Goal: Transaction & Acquisition: Purchase product/service

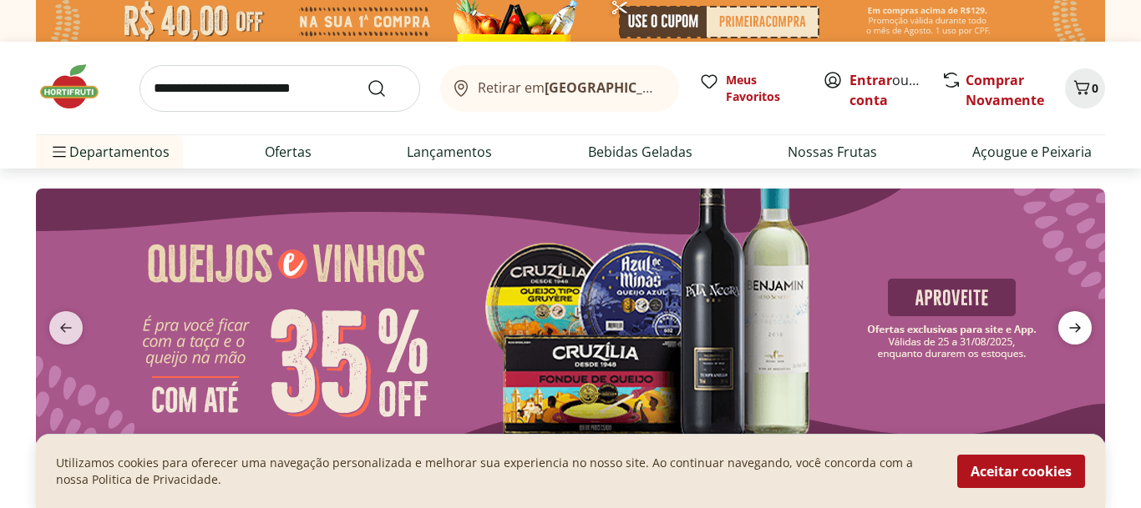
click at [1076, 327] on icon "next" at bounding box center [1075, 328] width 12 height 9
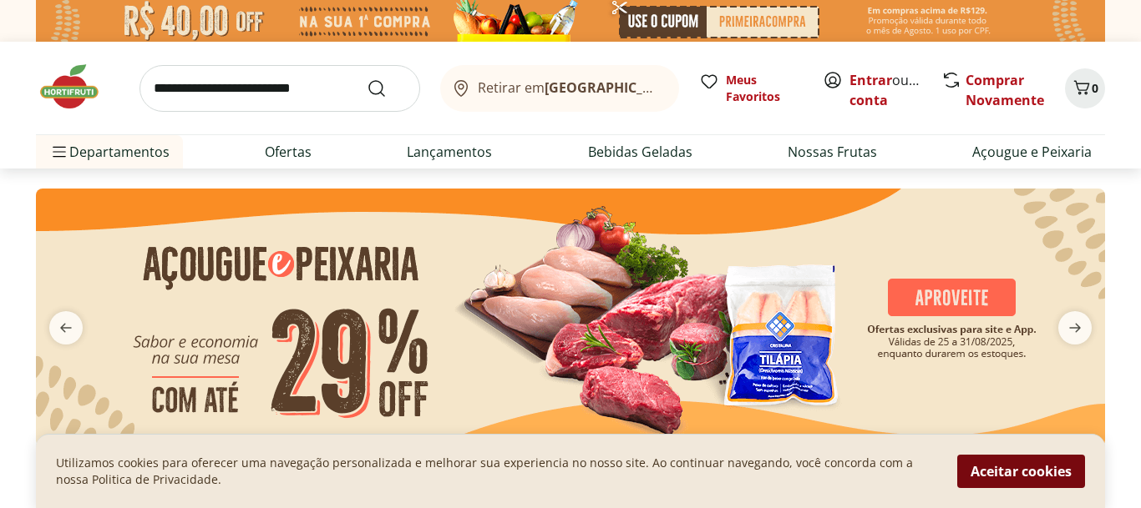
click at [1039, 472] on button "Aceitar cookies" at bounding box center [1021, 471] width 128 height 33
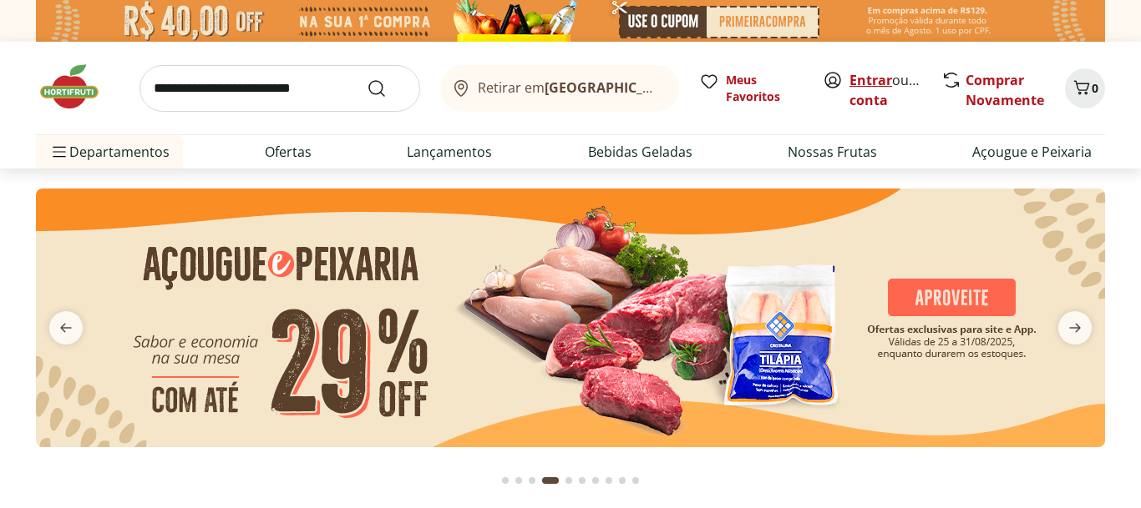
click at [863, 83] on link "Entrar" at bounding box center [870, 80] width 43 height 18
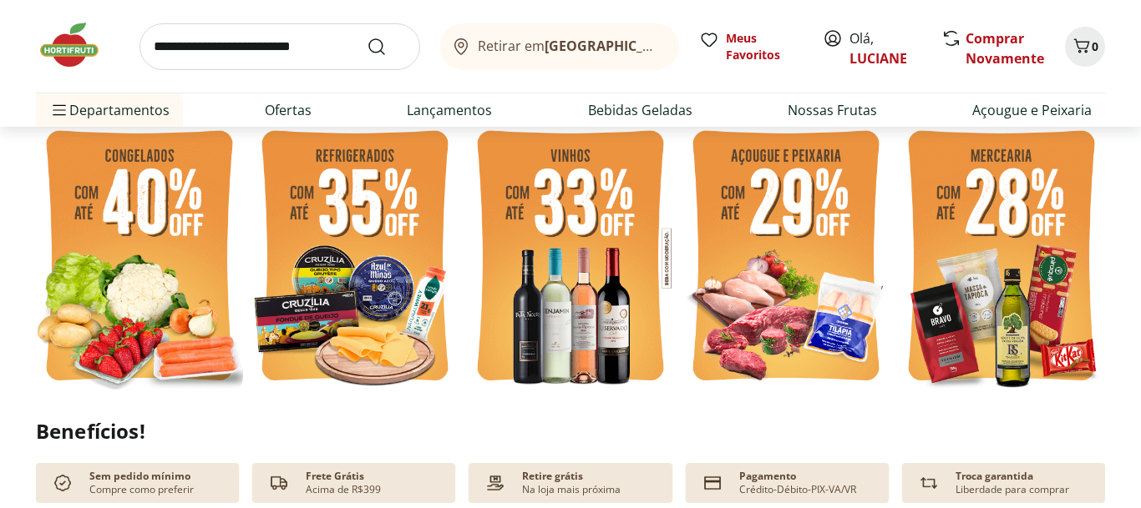
scroll to position [421, 0]
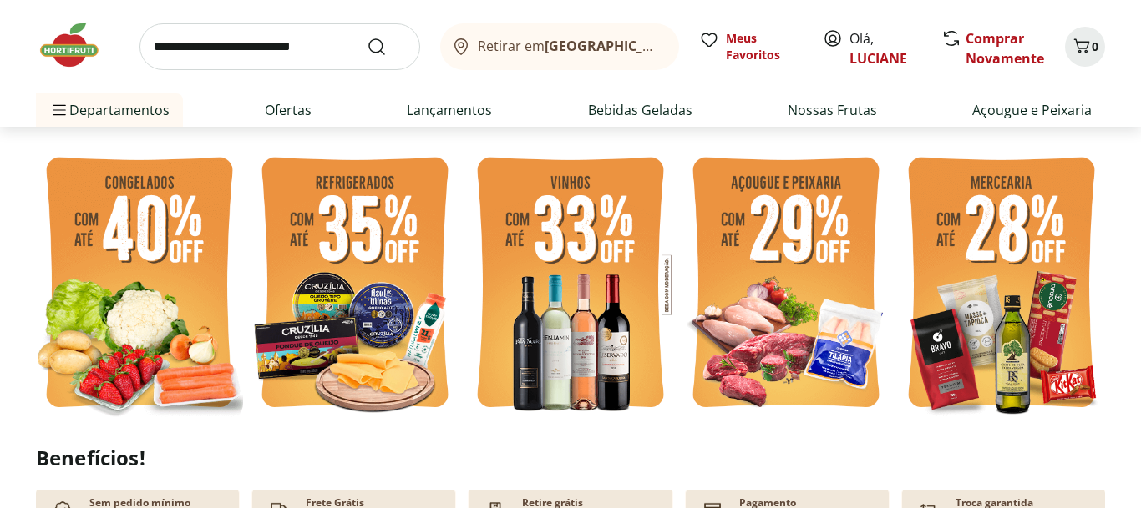
click at [1015, 235] on img at bounding box center [1001, 285] width 207 height 276
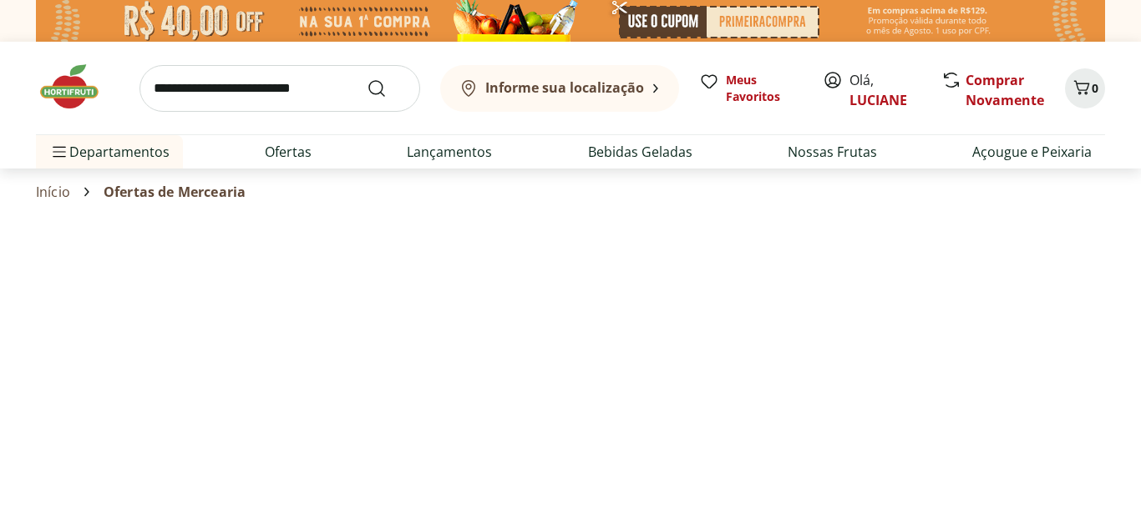
select select "**********"
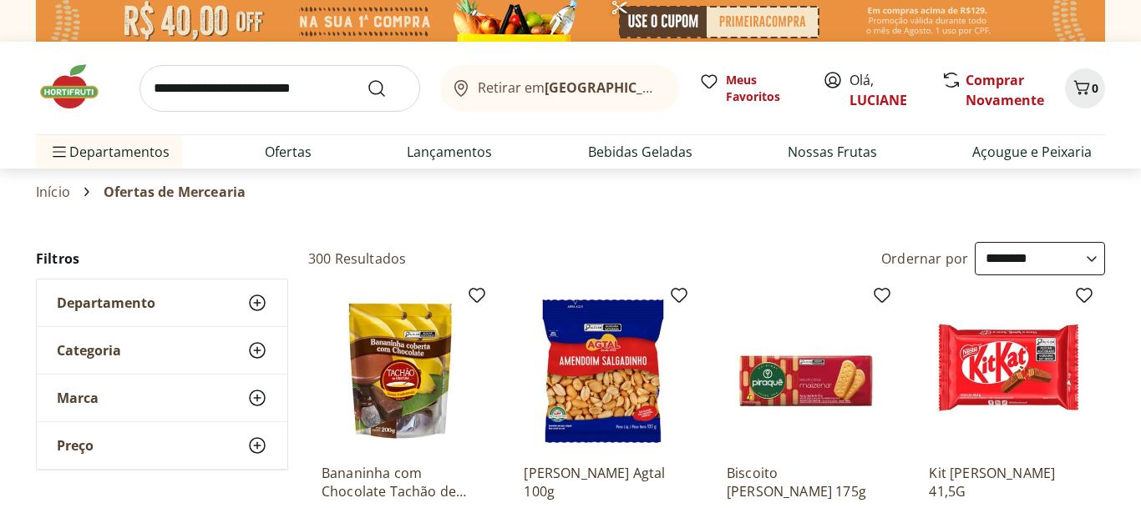
drag, startPoint x: 1139, startPoint y: 8, endPoint x: 1138, endPoint y: 34, distance: 25.9
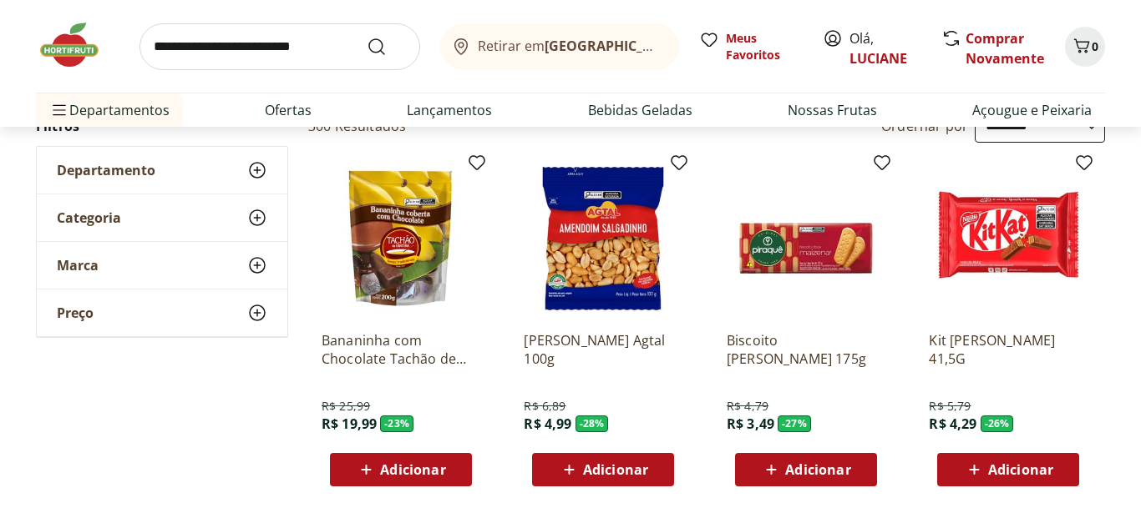
scroll to position [246, 0]
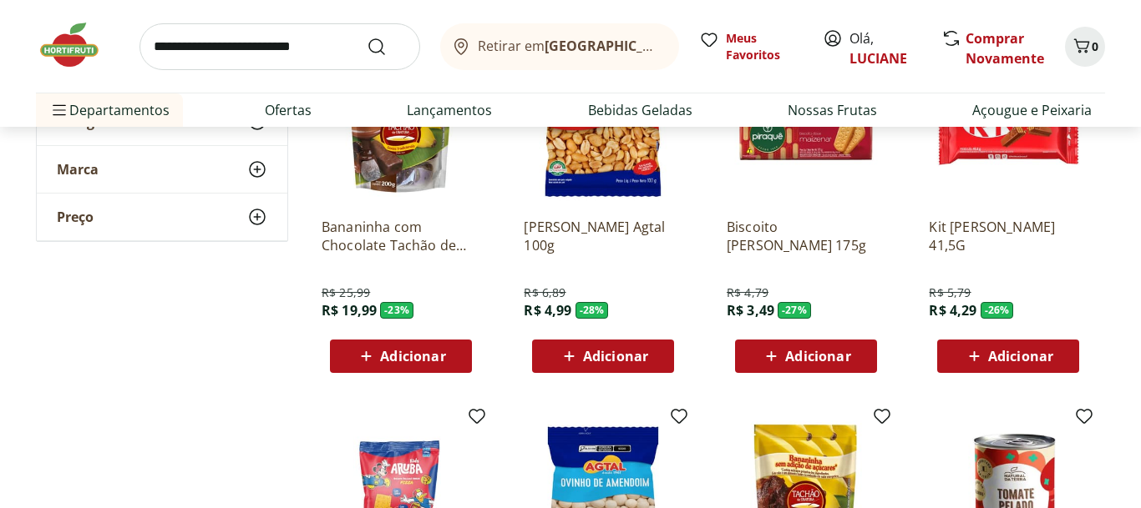
click at [852, 353] on div "Adicionar" at bounding box center [805, 356] width 115 height 30
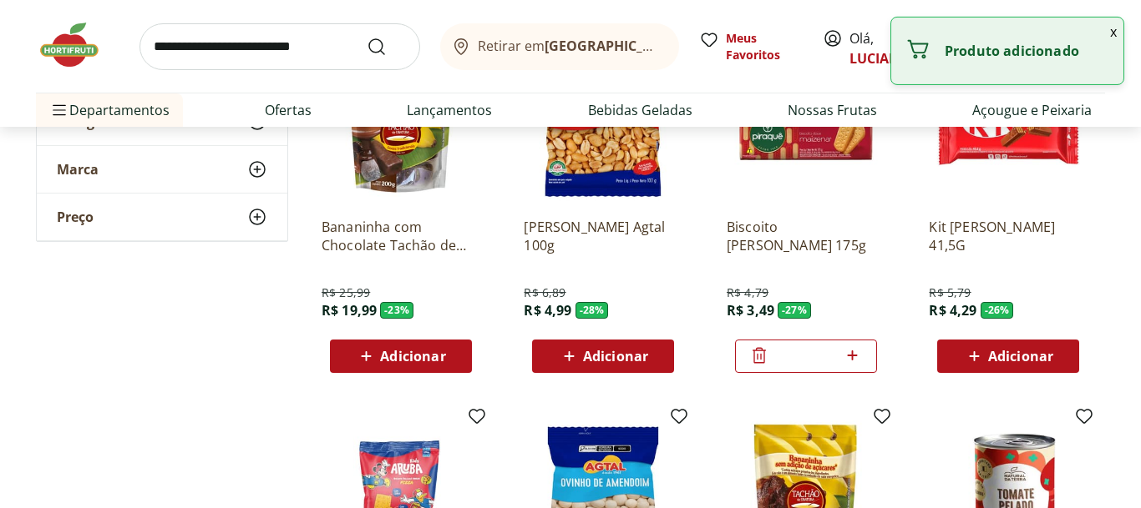
click at [852, 353] on icon at bounding box center [852, 356] width 10 height 10
type input "*"
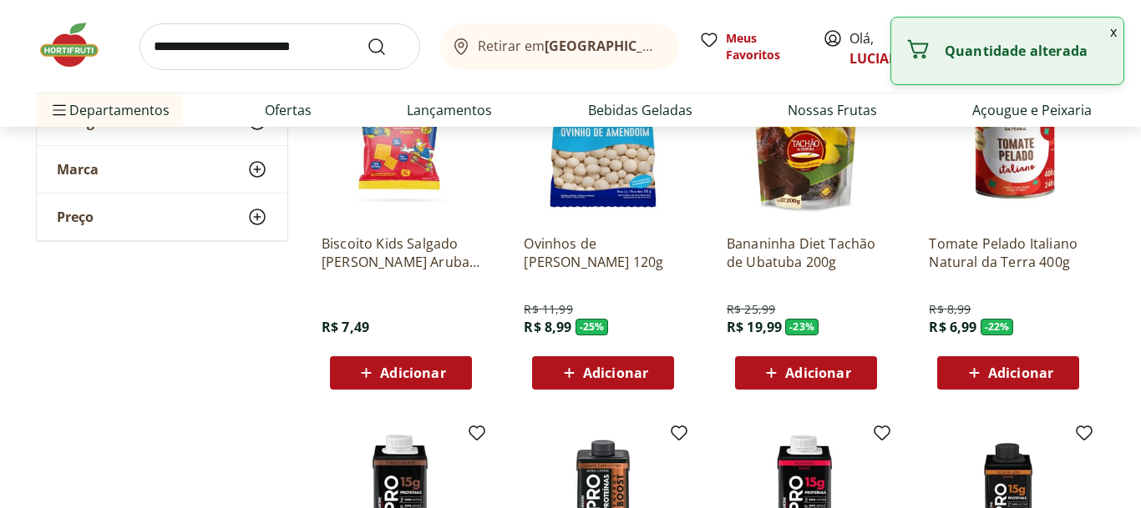
scroll to position [616, 0]
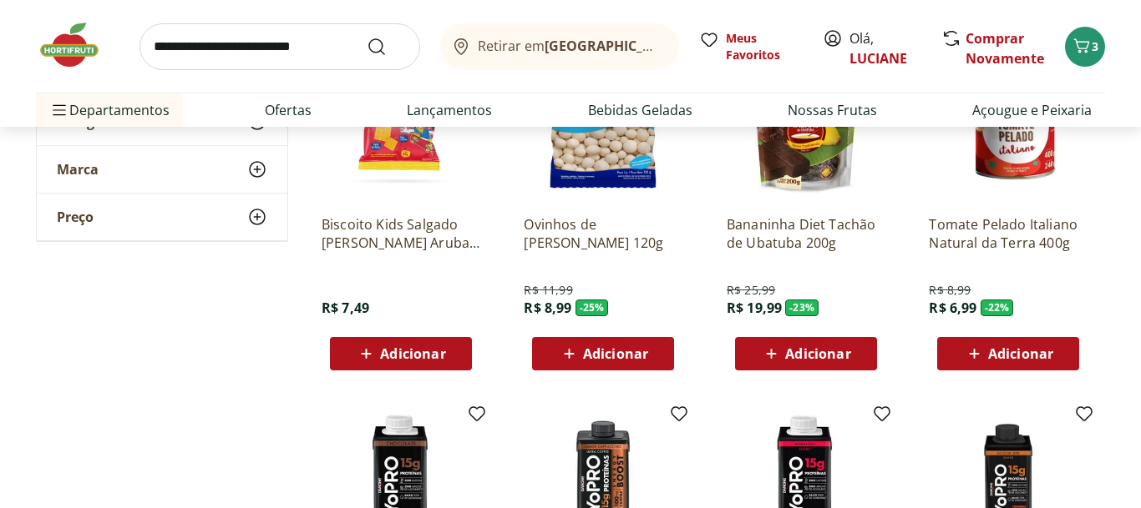
click at [1071, 353] on button "Adicionar" at bounding box center [1008, 353] width 142 height 33
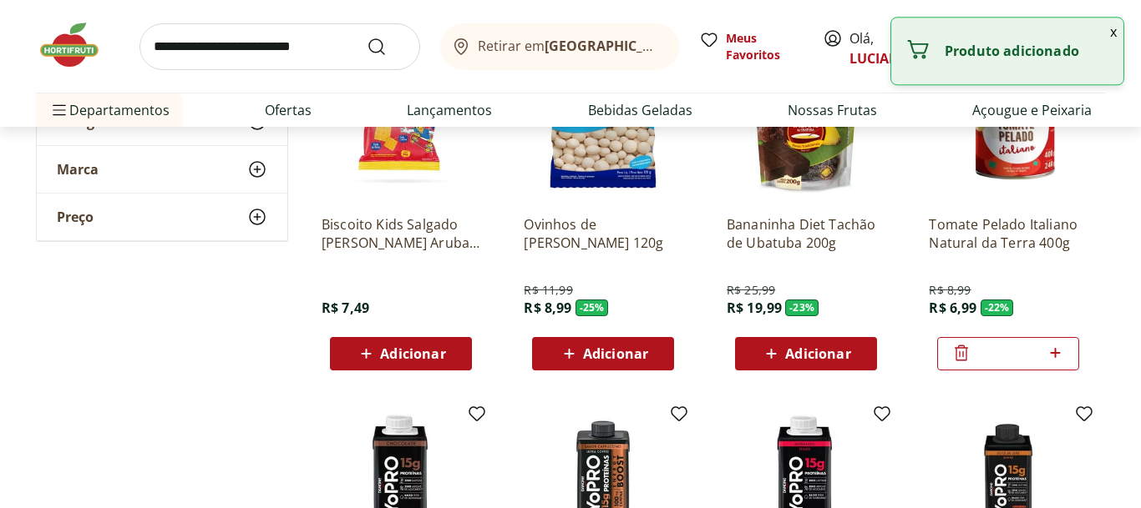
click at [1071, 353] on div "*" at bounding box center [1008, 353] width 142 height 33
click at [1060, 350] on icon at bounding box center [1054, 353] width 21 height 20
type input "*"
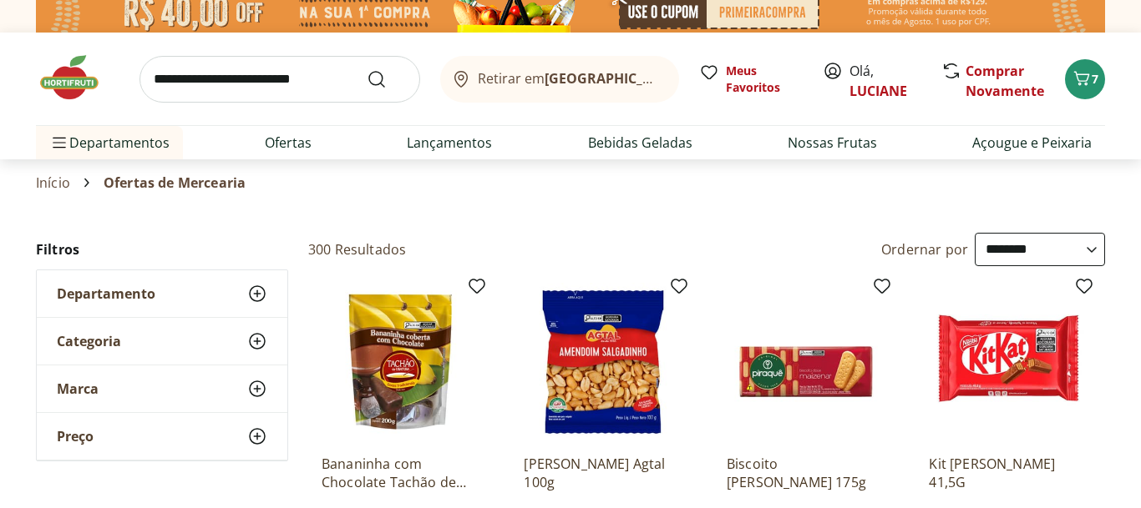
scroll to position [0, 0]
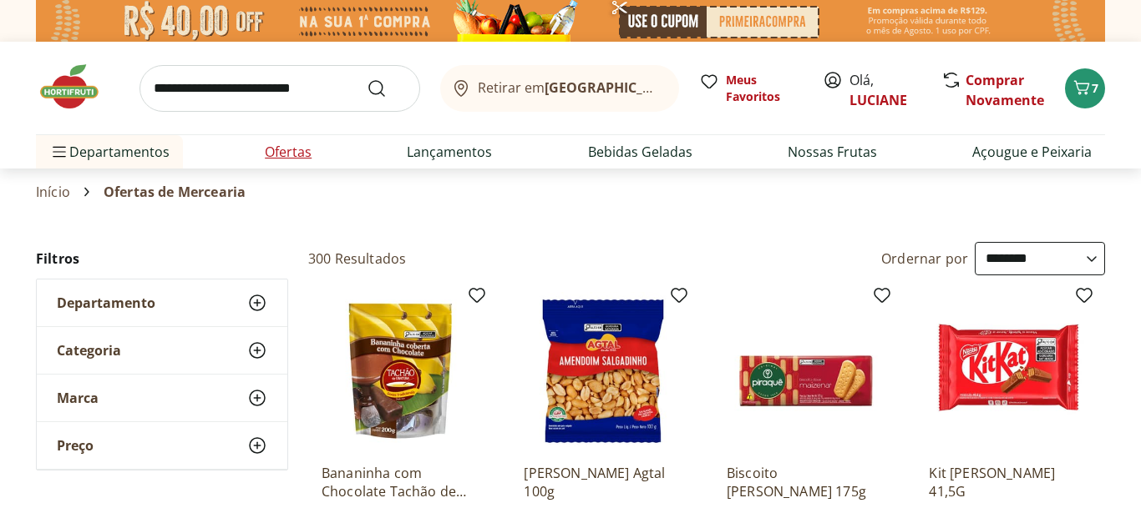
click at [286, 157] on link "Ofertas" at bounding box center [288, 152] width 47 height 20
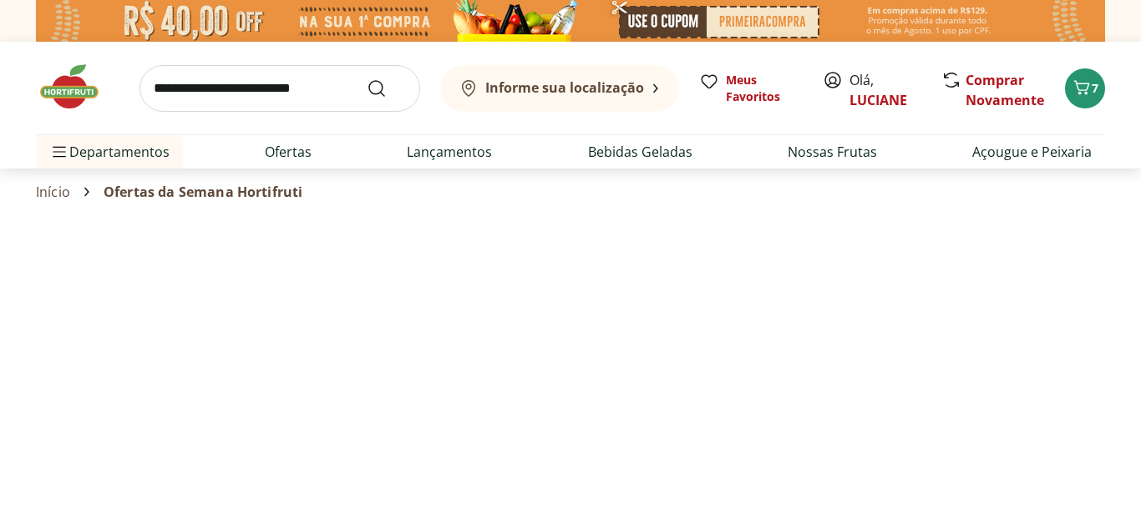
select select "**********"
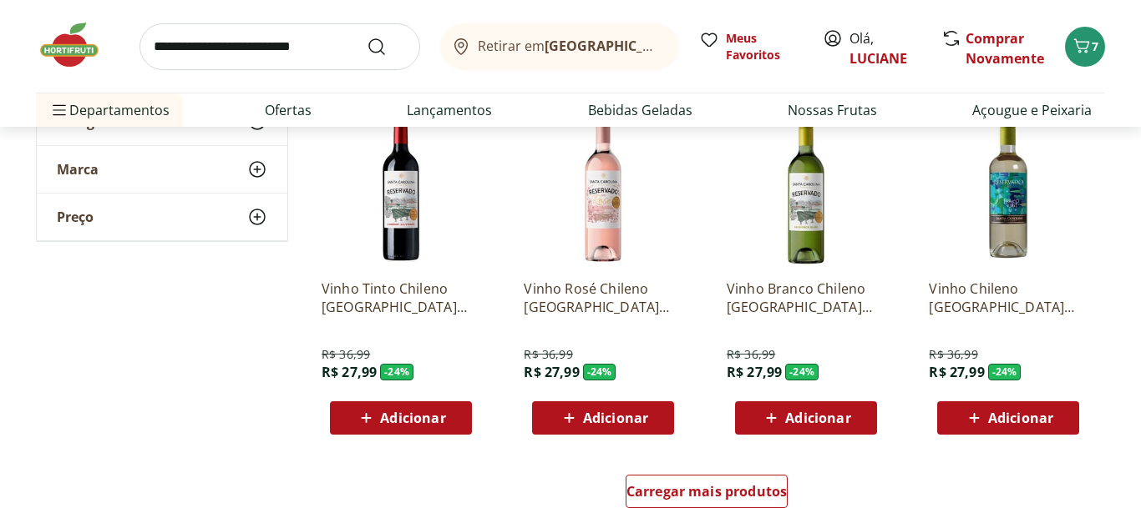
scroll to position [928, 0]
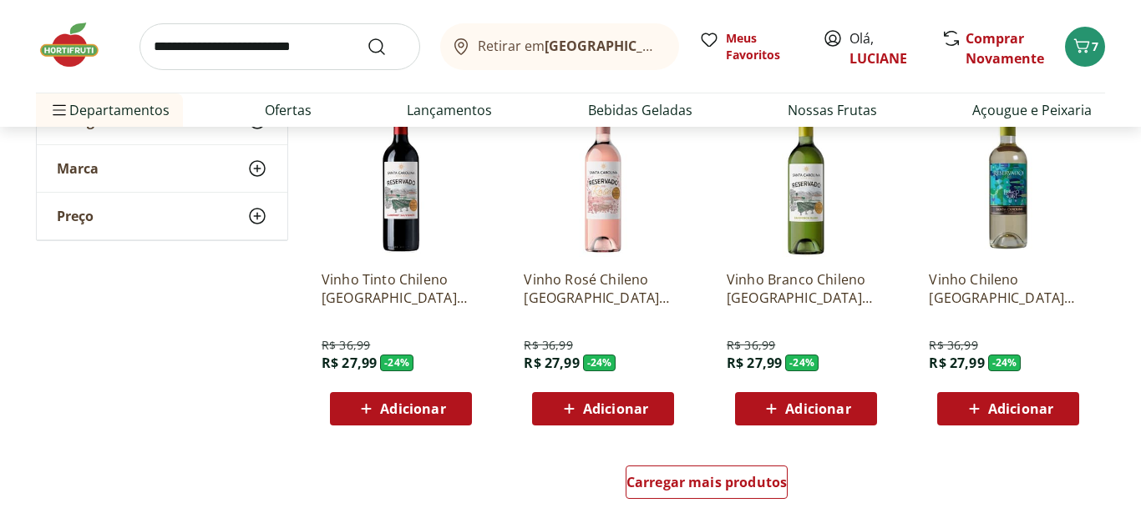
click at [665, 409] on button "Adicionar" at bounding box center [603, 408] width 142 height 33
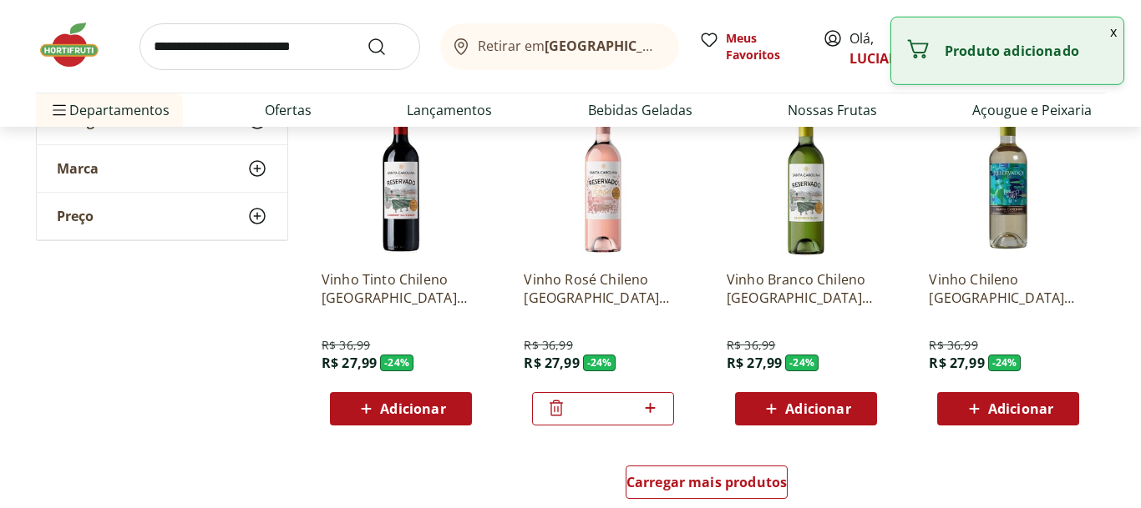
click at [660, 413] on icon at bounding box center [650, 408] width 21 height 20
type input "*"
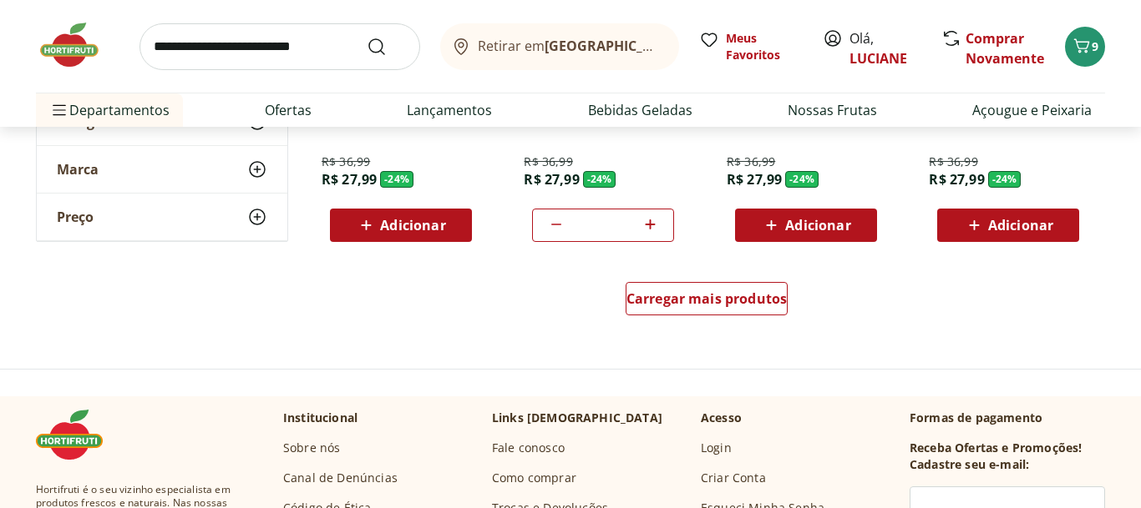
scroll to position [1166, 0]
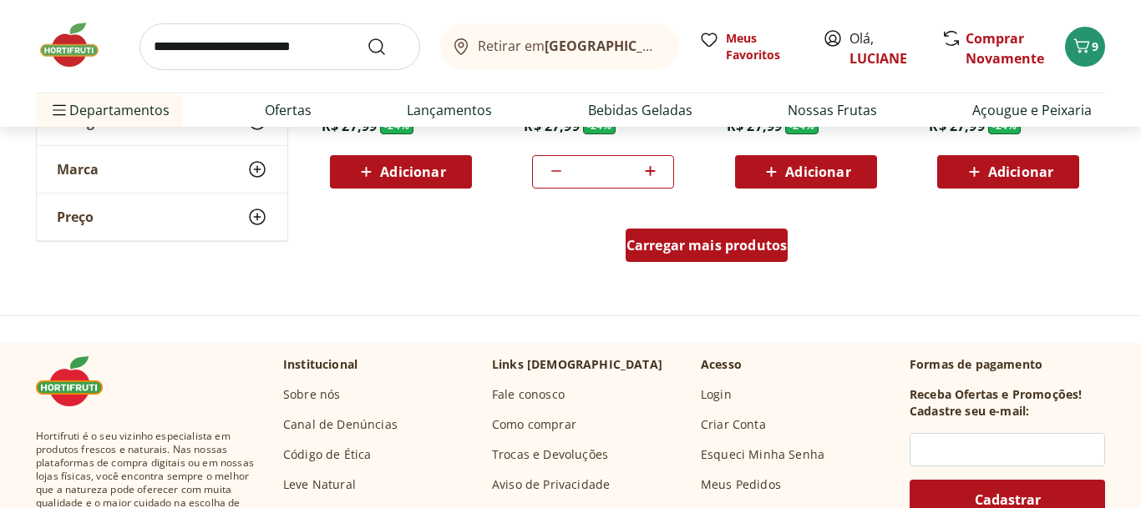
click at [711, 248] on span "Carregar mais produtos" at bounding box center [706, 245] width 161 height 13
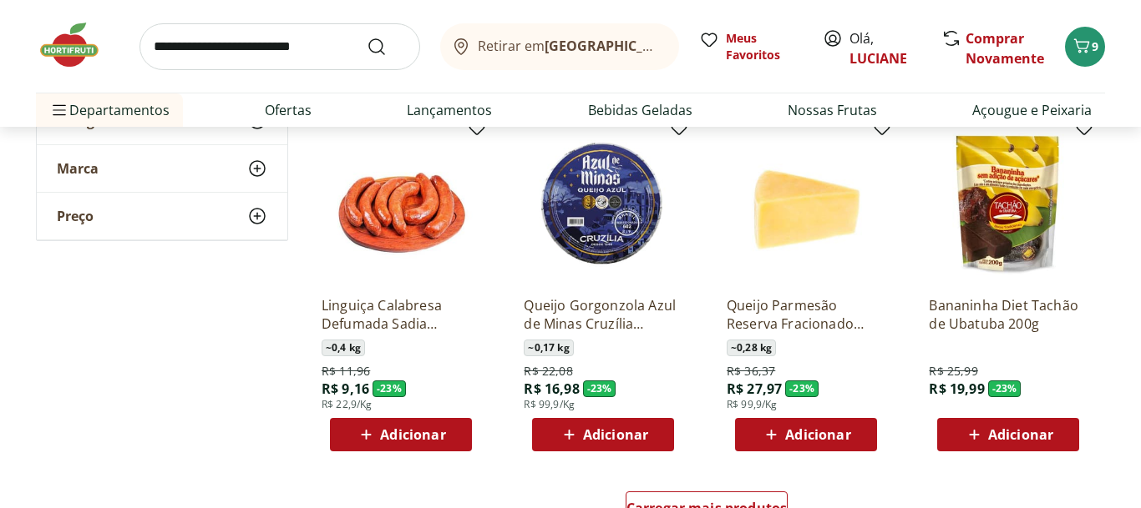
scroll to position [1998, 0]
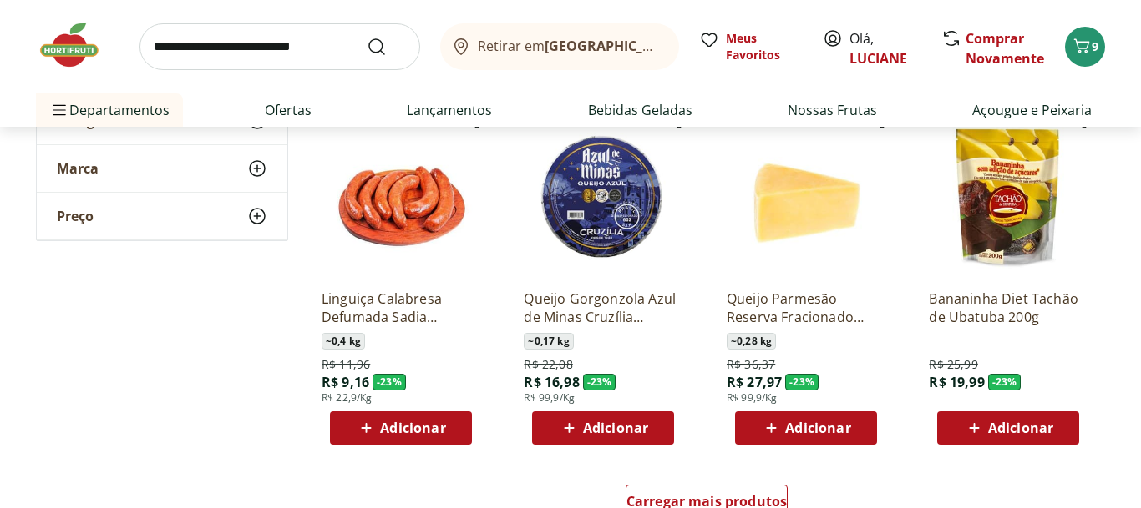
click at [852, 427] on div "Adicionar" at bounding box center [805, 428] width 115 height 30
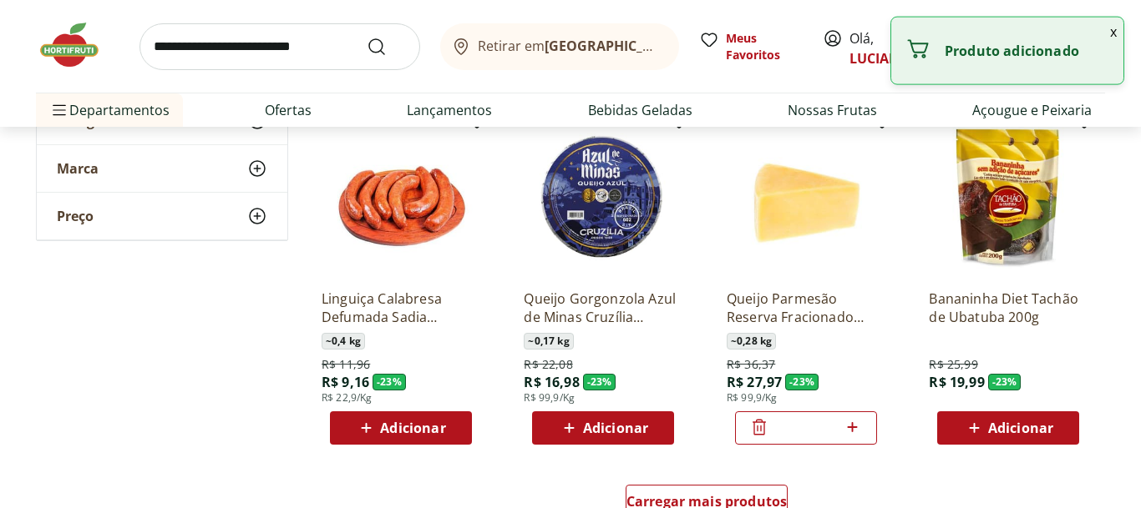
click at [852, 427] on icon at bounding box center [852, 427] width 10 height 10
click at [762, 427] on icon at bounding box center [759, 428] width 10 height 2
type input "*"
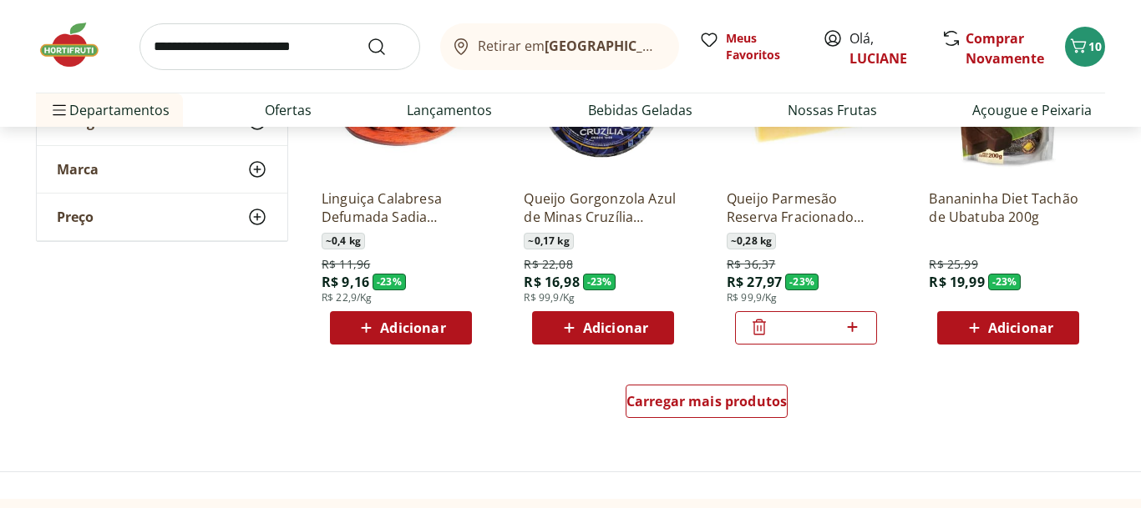
scroll to position [2112, 0]
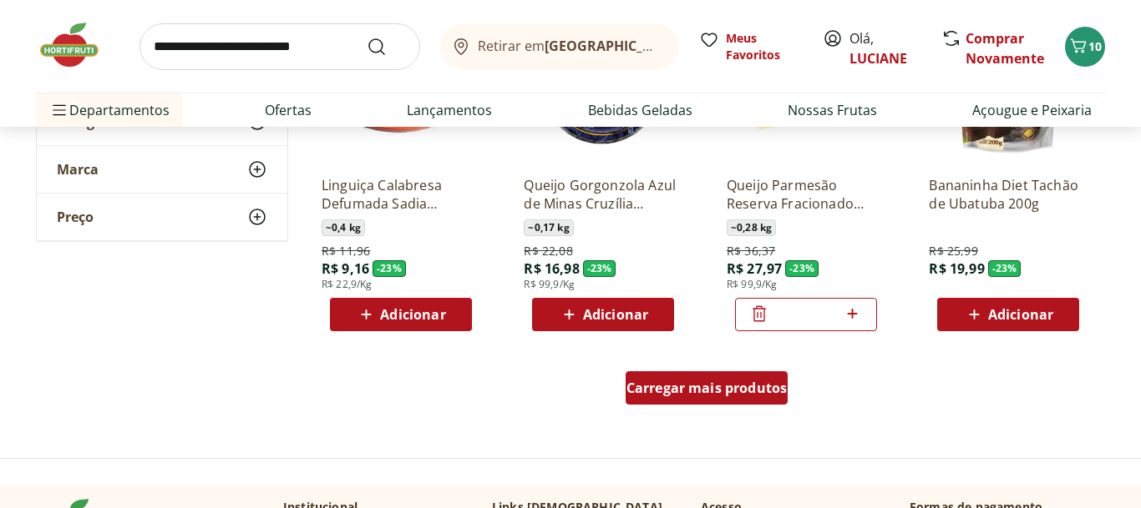
click at [670, 389] on span "Carregar mais produtos" at bounding box center [706, 388] width 161 height 13
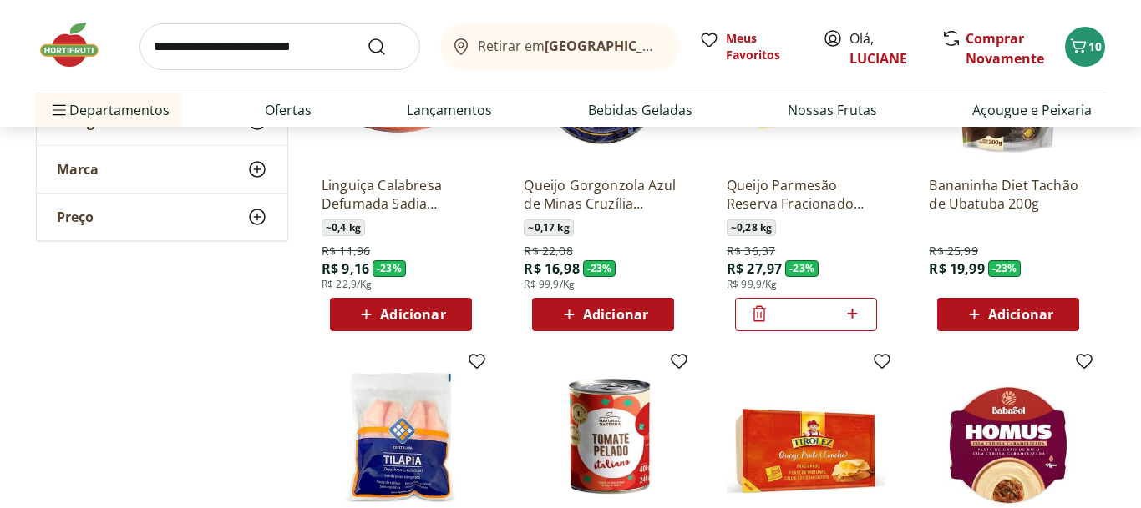
type input "*"
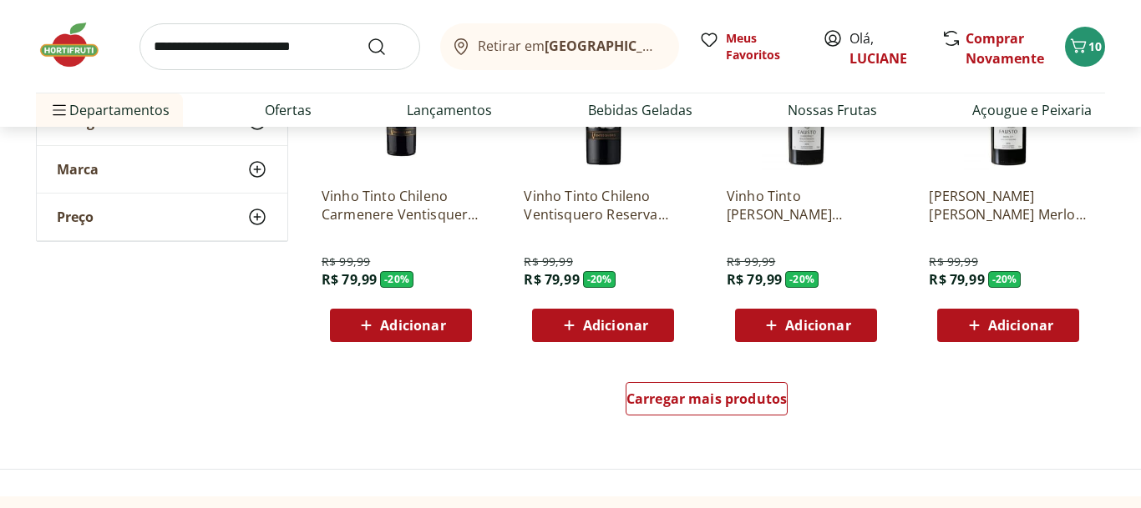
scroll to position [3206, 0]
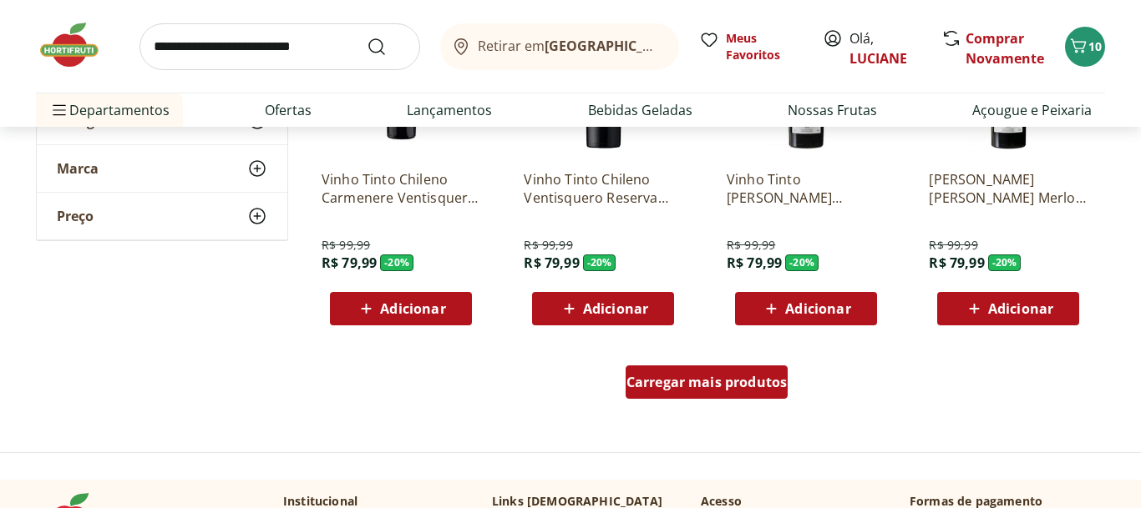
click at [746, 383] on span "Carregar mais produtos" at bounding box center [706, 382] width 161 height 13
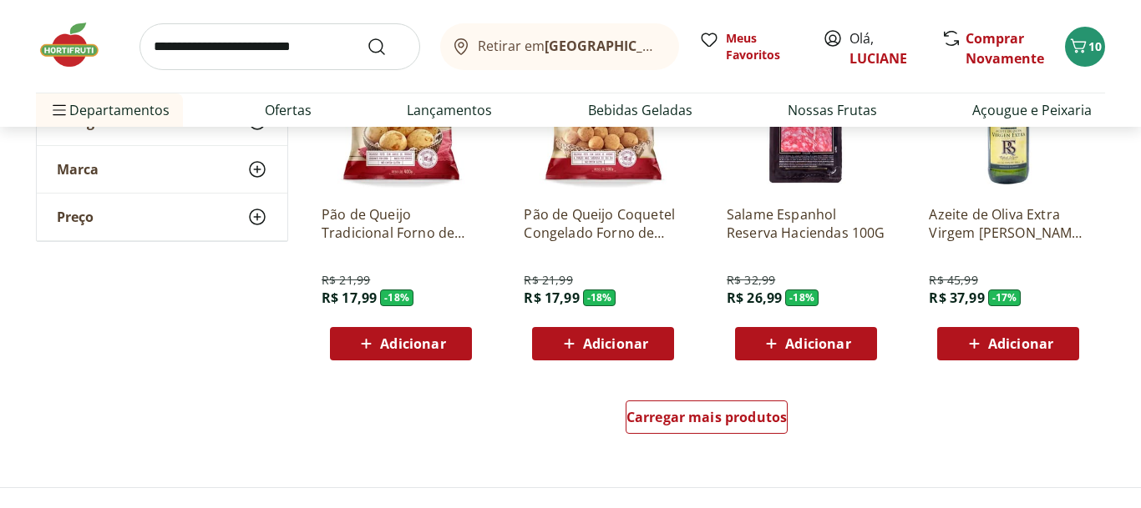
scroll to position [4270, 0]
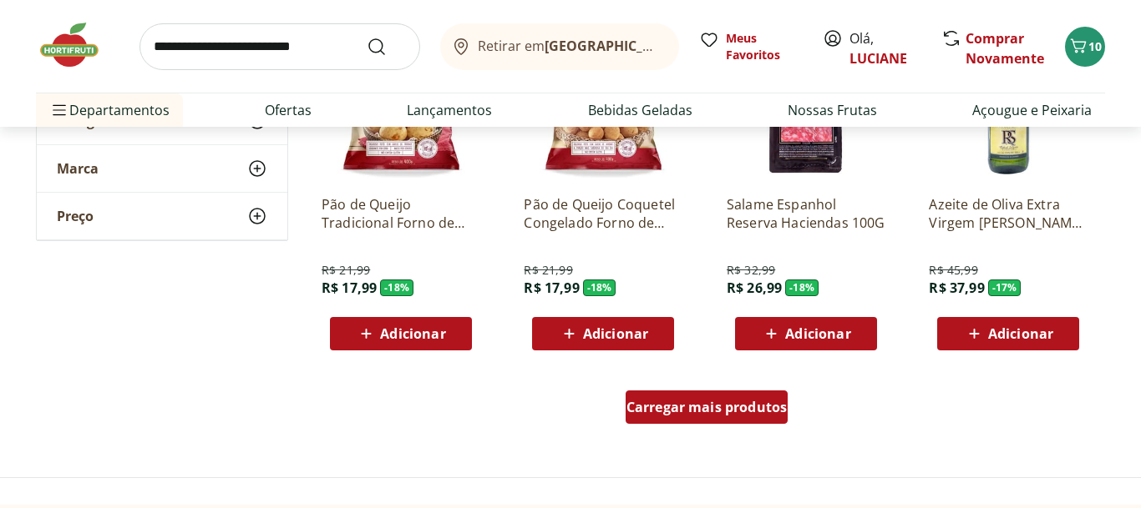
click at [701, 408] on span "Carregar mais produtos" at bounding box center [706, 407] width 161 height 13
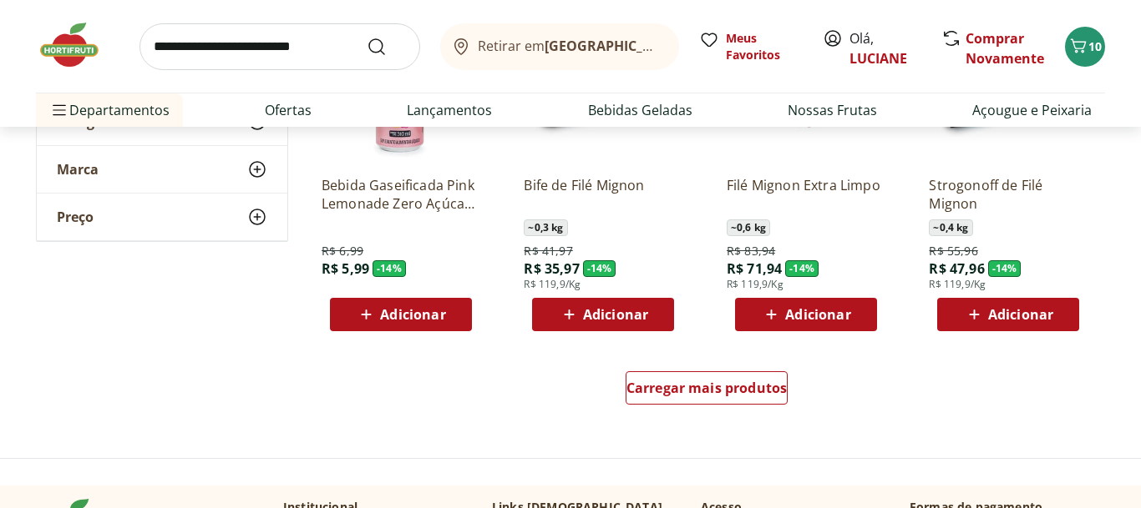
scroll to position [5353, 0]
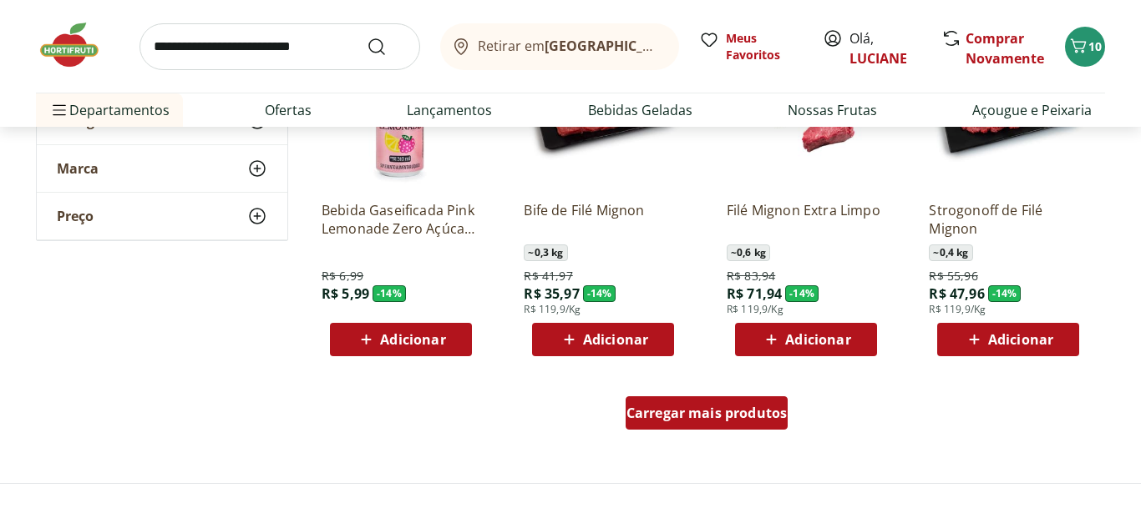
click at [697, 407] on span "Carregar mais produtos" at bounding box center [706, 413] width 161 height 13
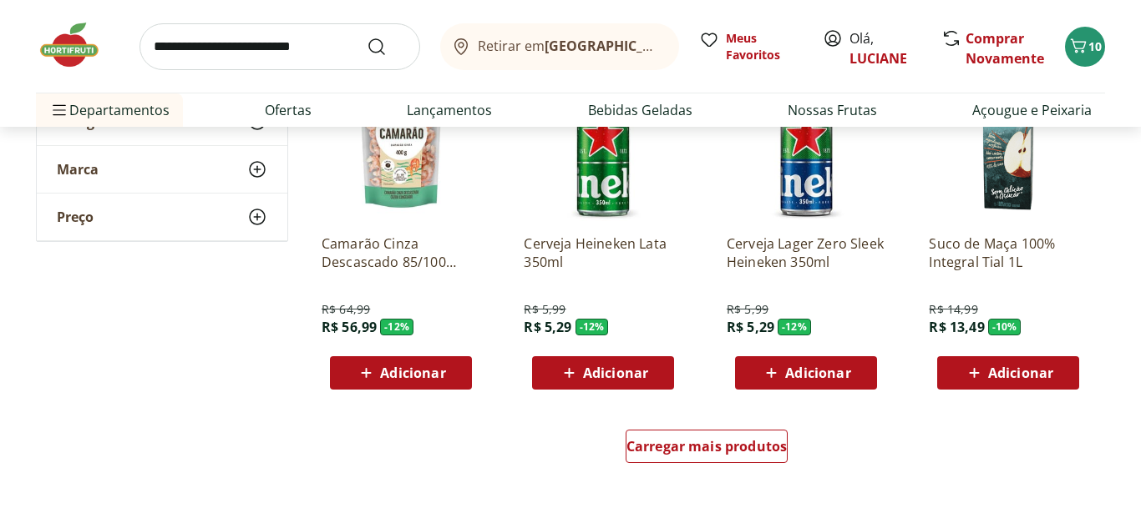
scroll to position [6450, 0]
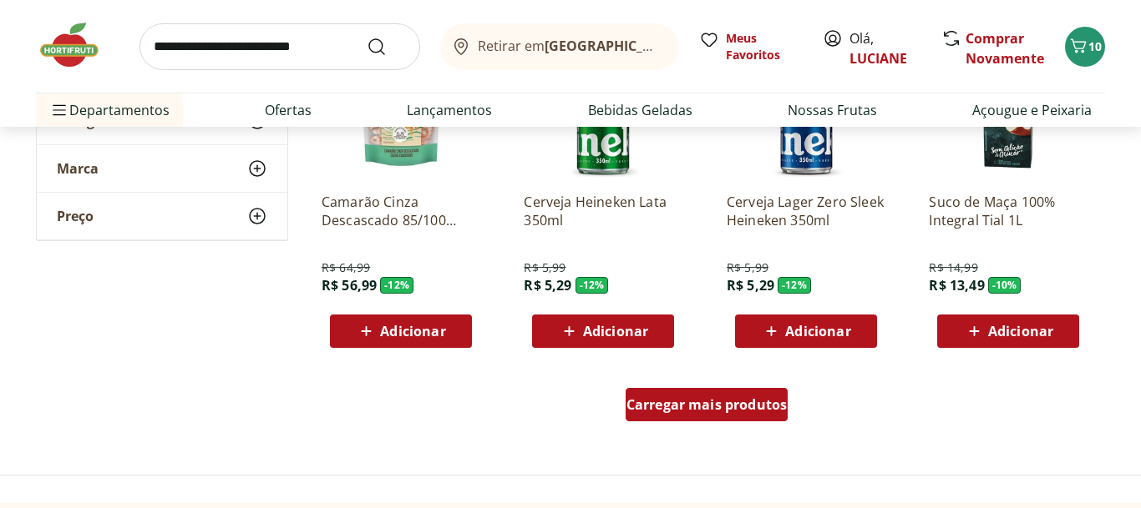
click at [740, 415] on div "Carregar mais produtos" at bounding box center [706, 404] width 163 height 33
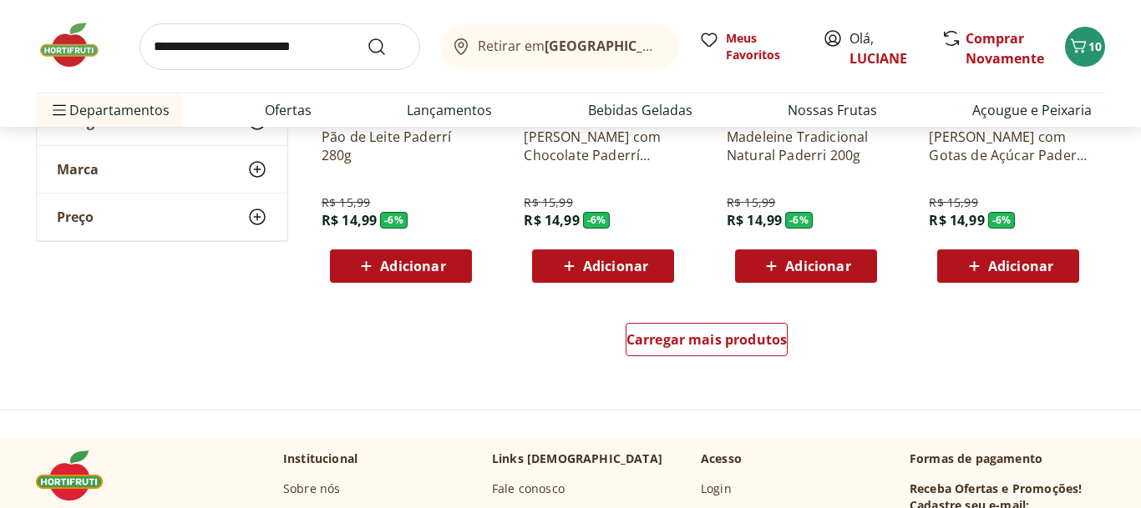
scroll to position [7620, 0]
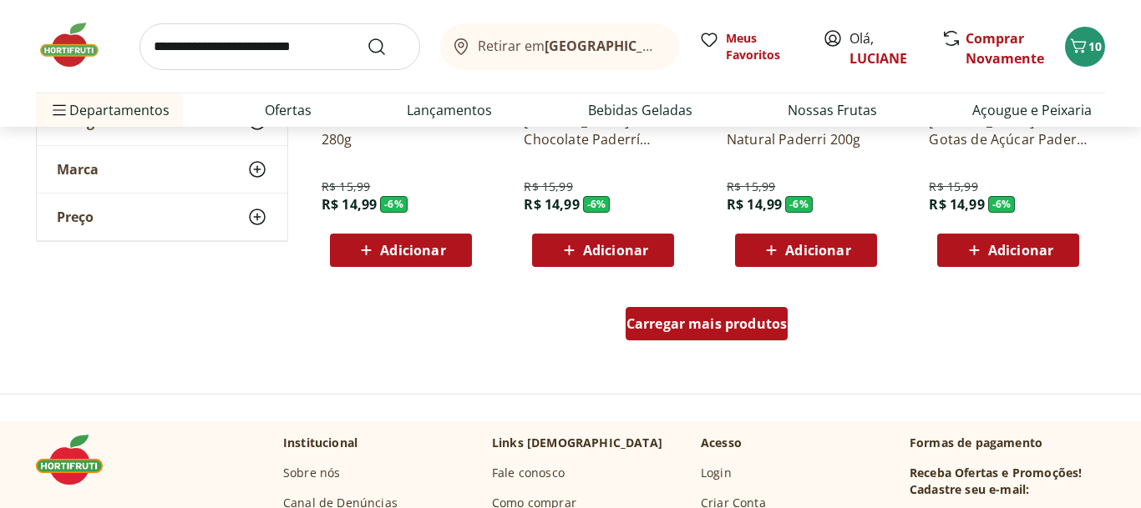
click at [693, 341] on div "Carregar mais produtos" at bounding box center [706, 323] width 163 height 33
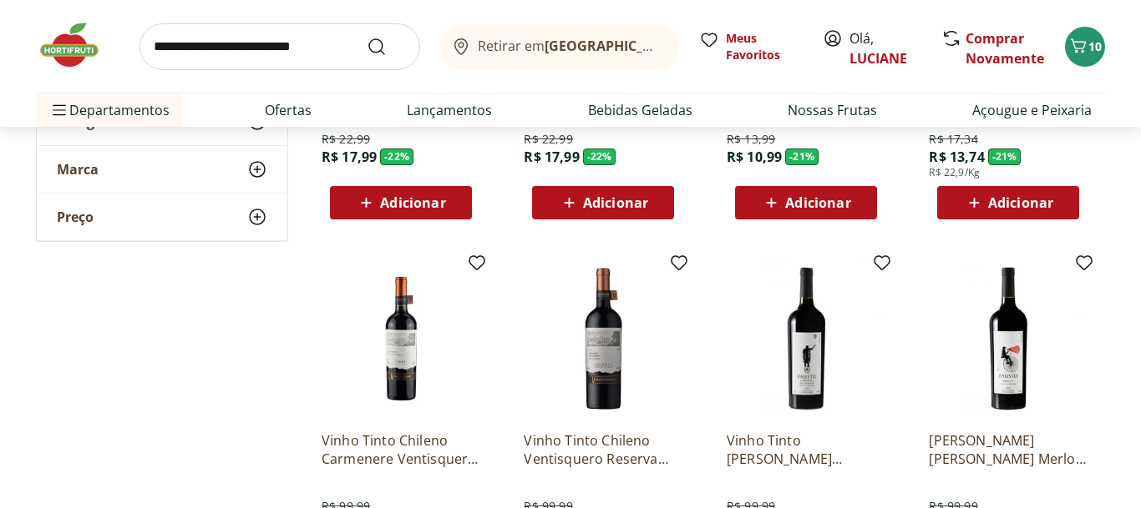
scroll to position [2706, 0]
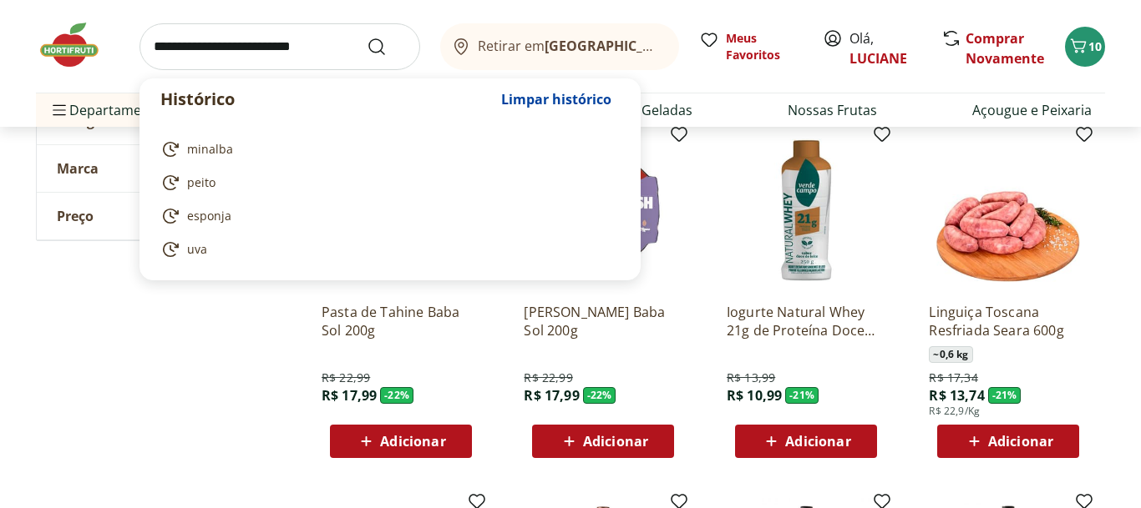
click at [341, 39] on input "search" at bounding box center [279, 46] width 281 height 47
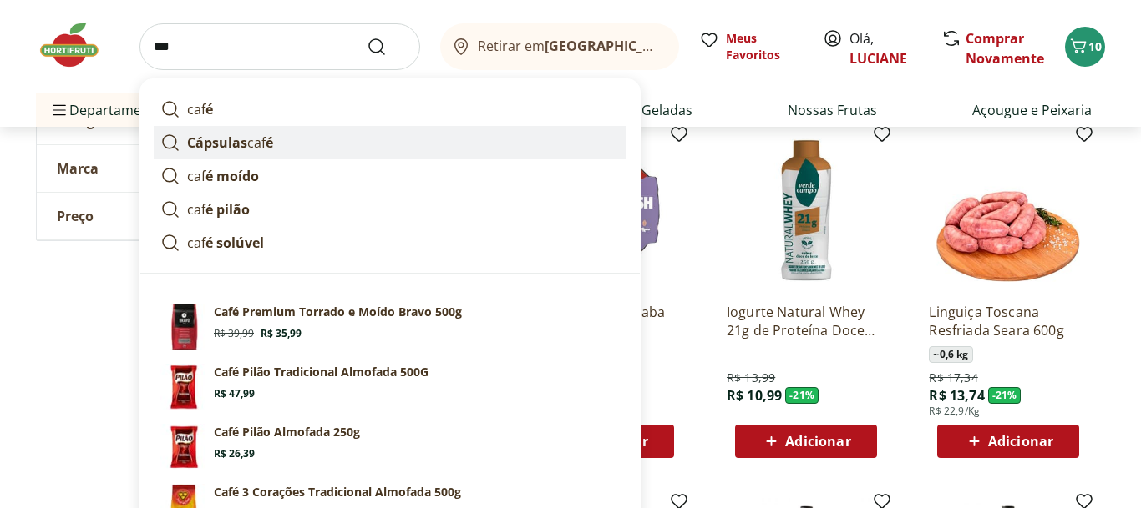
click at [269, 140] on strong "é" at bounding box center [270, 143] width 8 height 18
type input "**********"
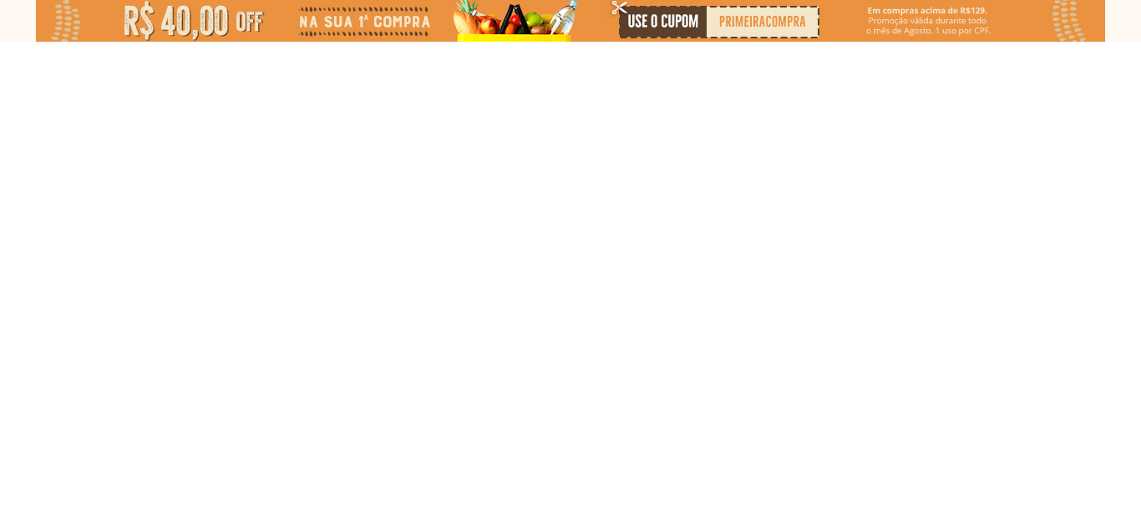
select select "**********"
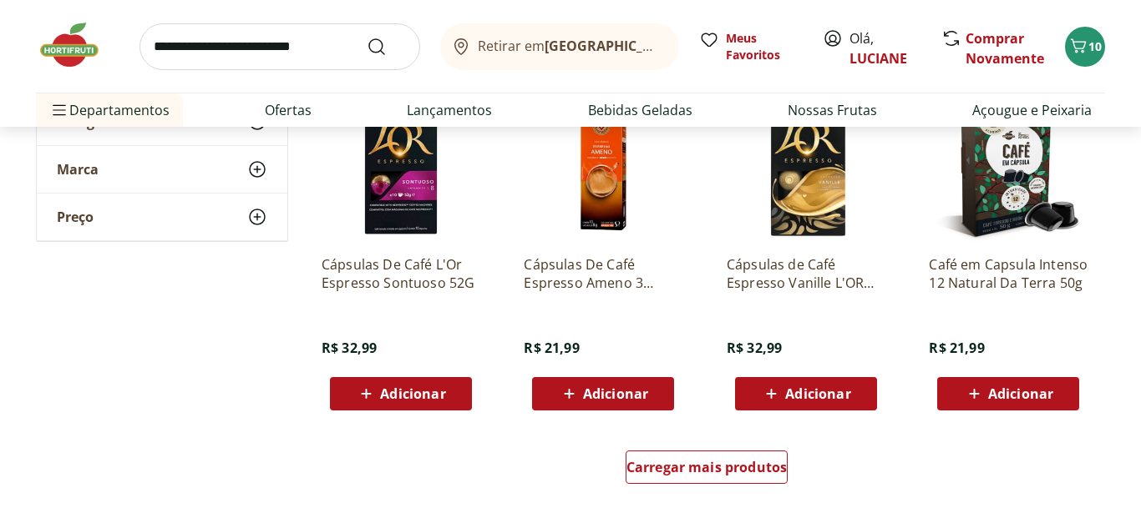
scroll to position [997, 0]
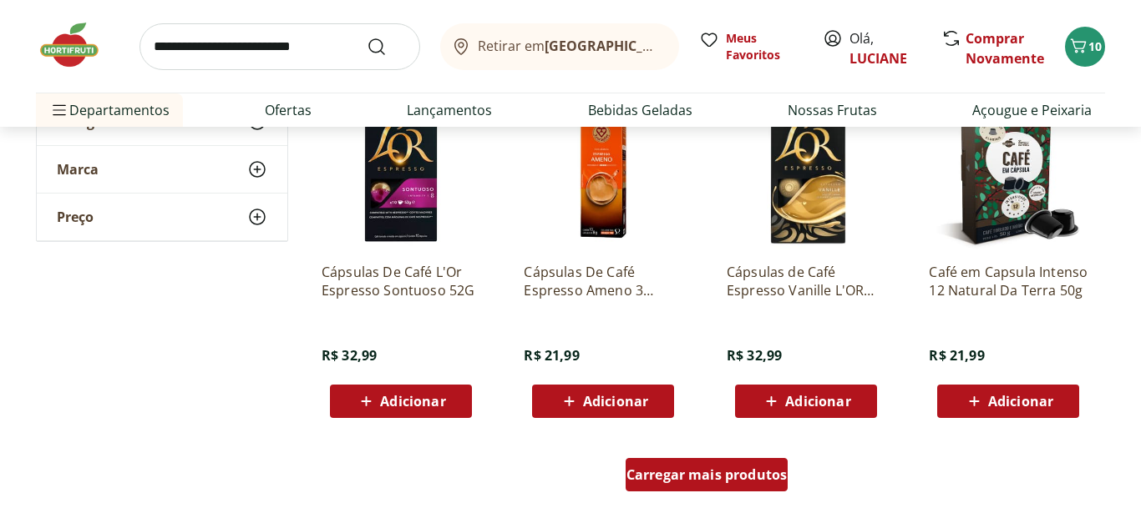
click at [746, 476] on span "Carregar mais produtos" at bounding box center [706, 474] width 161 height 13
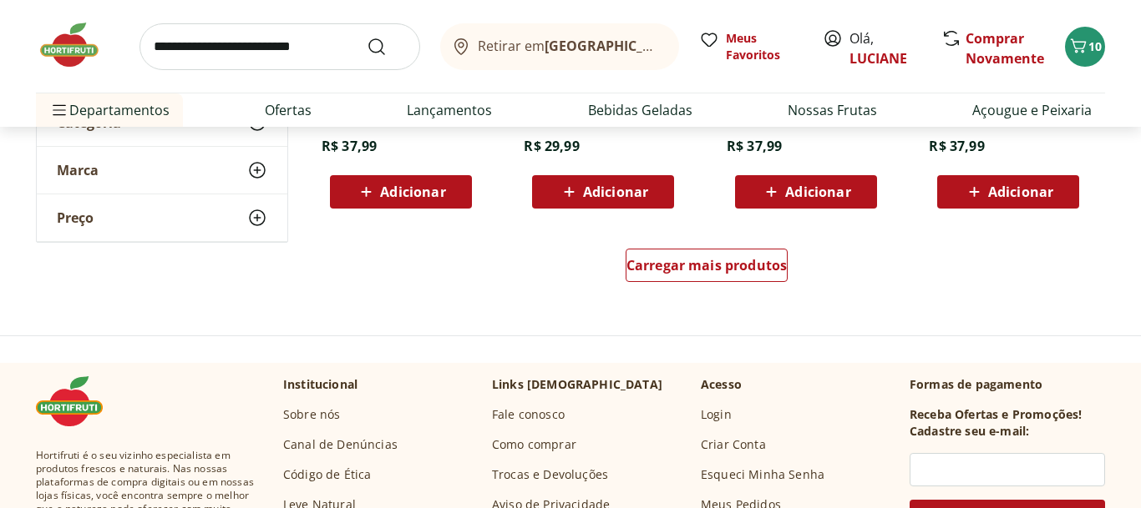
scroll to position [2276, 0]
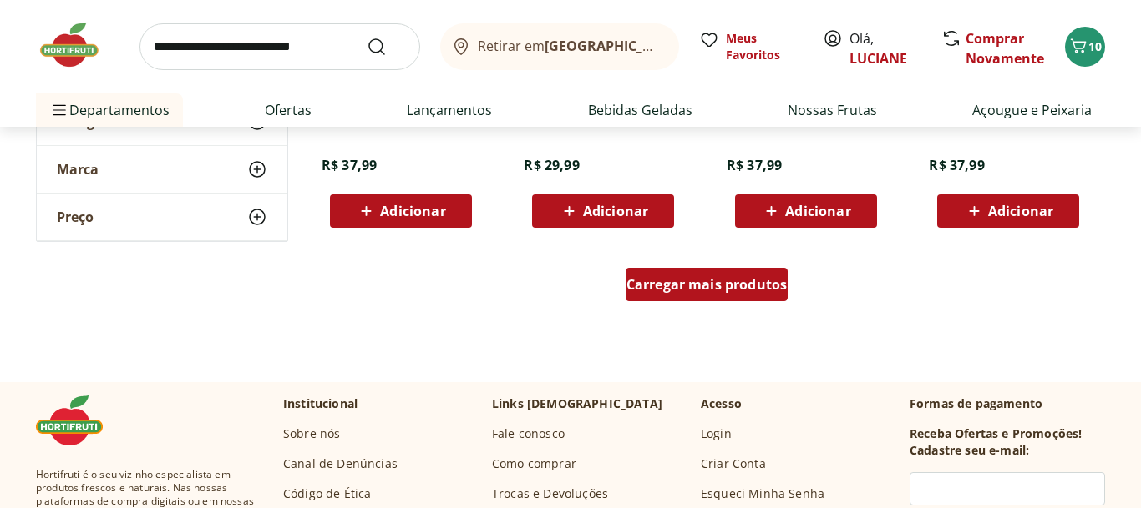
click at [700, 296] on div "Carregar mais produtos" at bounding box center [706, 284] width 163 height 33
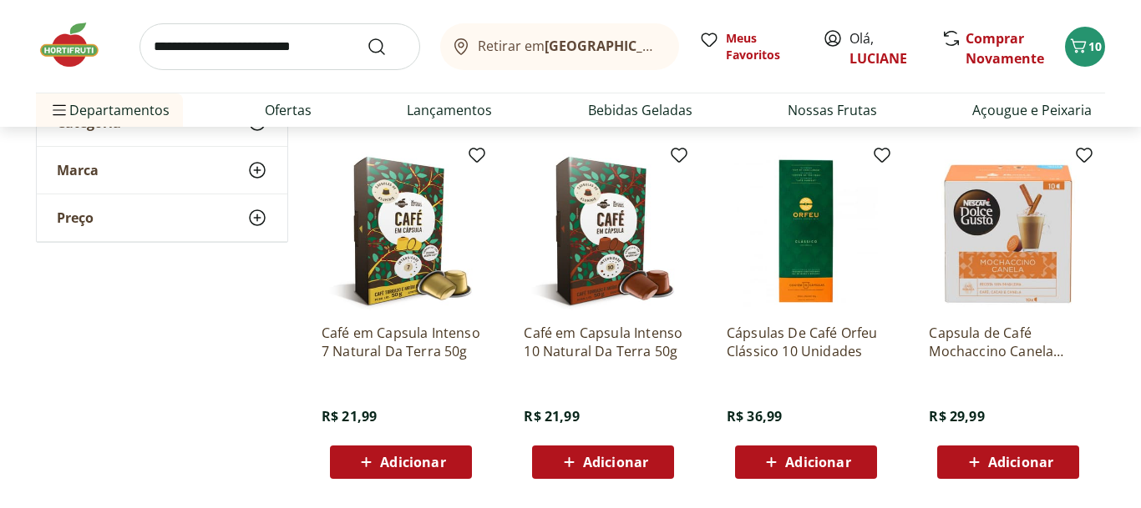
scroll to position [1650, 0]
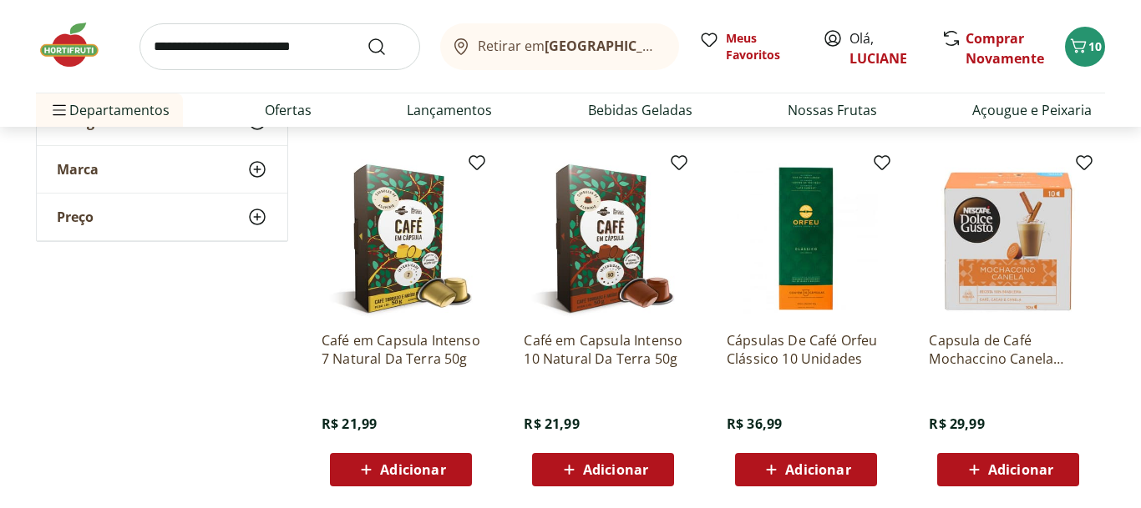
click at [424, 287] on img at bounding box center [400, 238] width 159 height 159
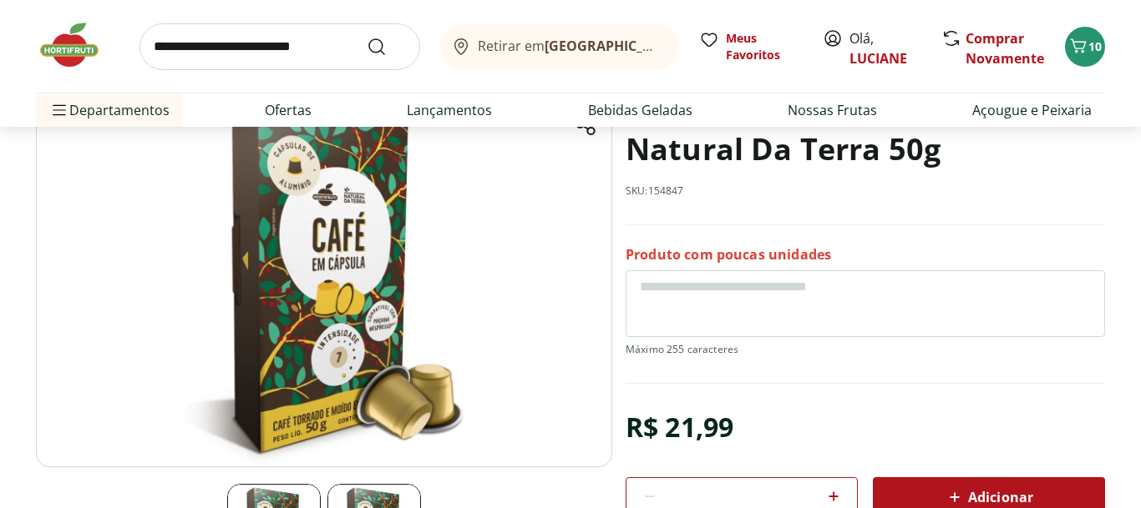
scroll to position [144, 0]
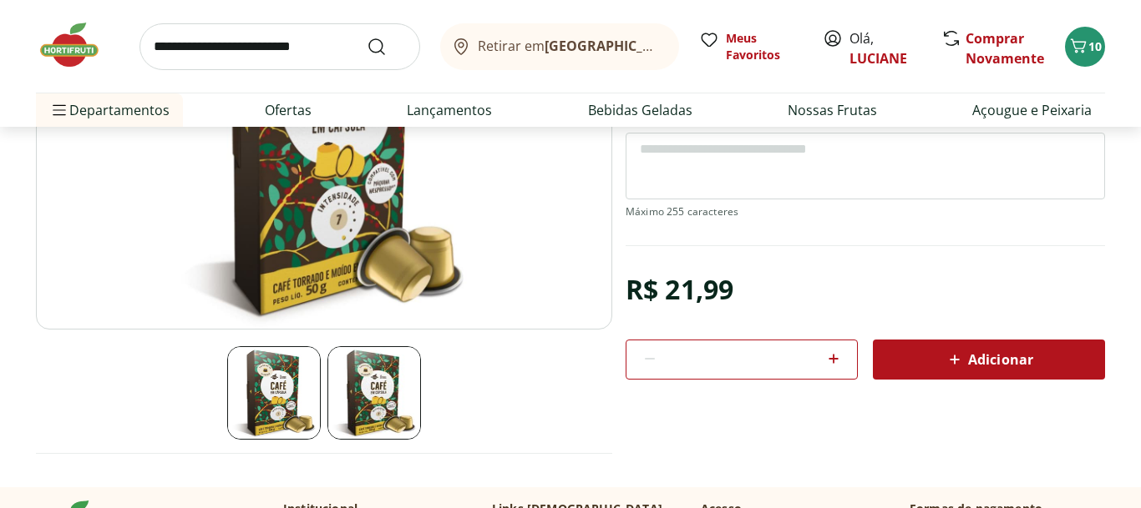
click at [402, 404] on img at bounding box center [374, 393] width 94 height 94
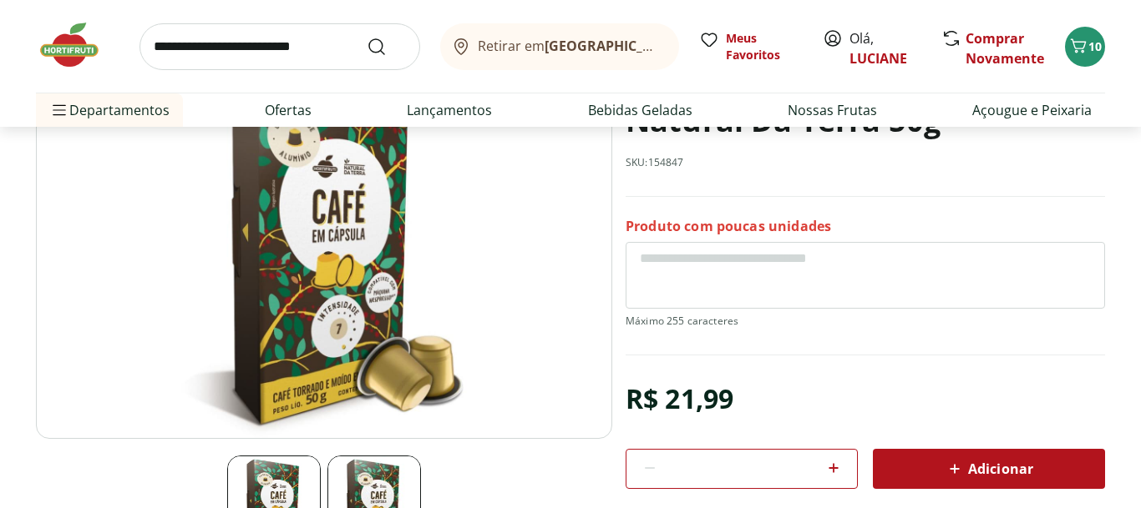
scroll to position [187, 0]
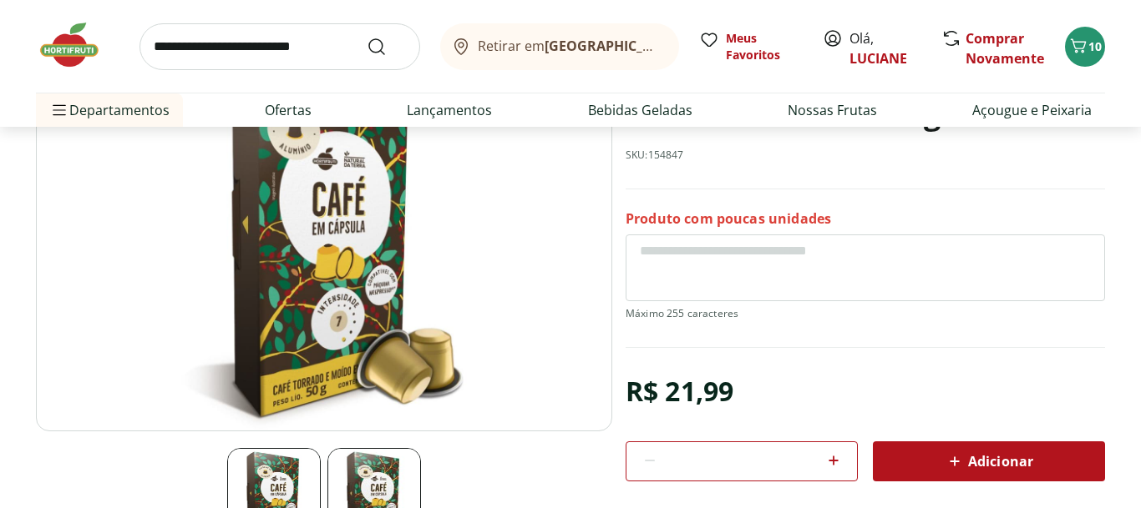
click at [831, 454] on icon at bounding box center [833, 461] width 20 height 20
click at [839, 455] on icon at bounding box center [833, 461] width 20 height 20
type input "*"
click at [931, 453] on div "Adicionar" at bounding box center [988, 462] width 205 height 30
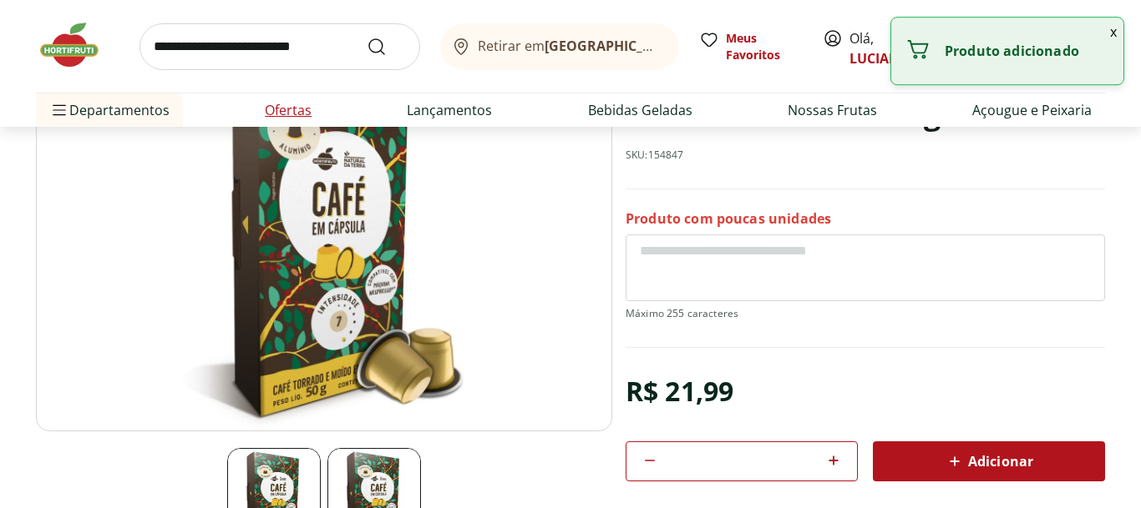
click at [285, 108] on link "Ofertas" at bounding box center [288, 110] width 47 height 20
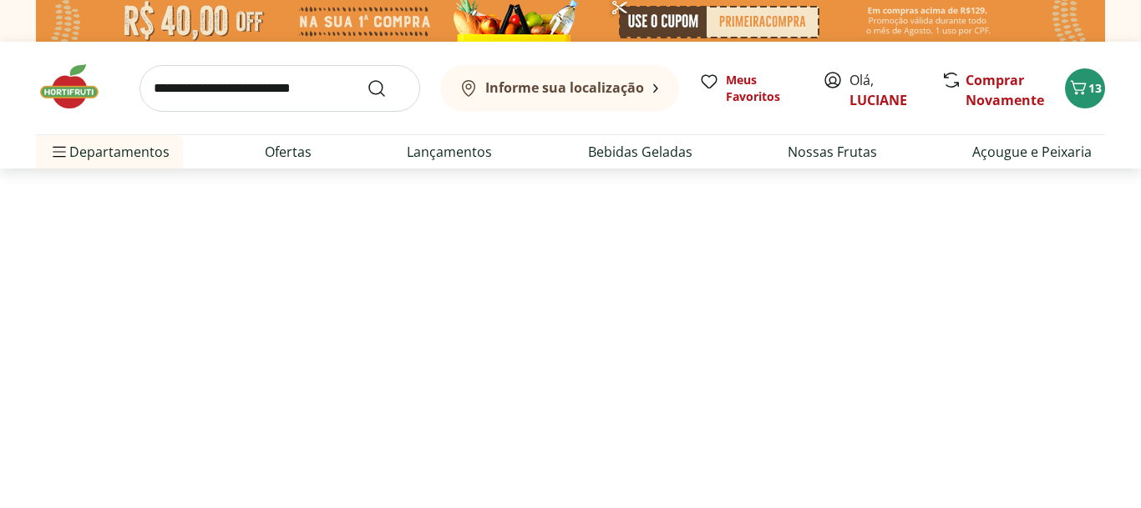
select select "**********"
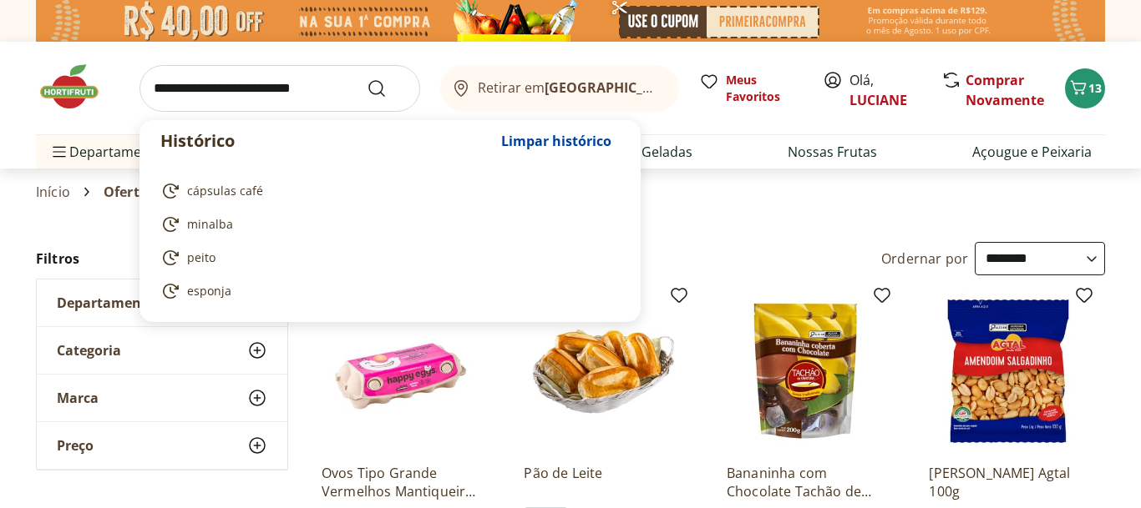
click at [310, 87] on input "search" at bounding box center [279, 88] width 281 height 47
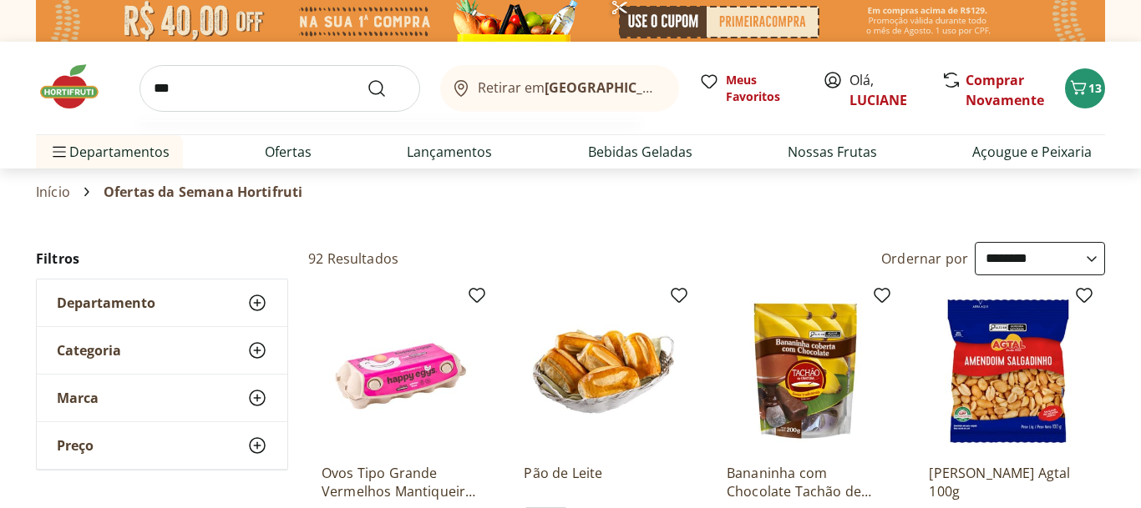
type input "***"
click at [367, 78] on button "Submit Search" at bounding box center [387, 88] width 40 height 20
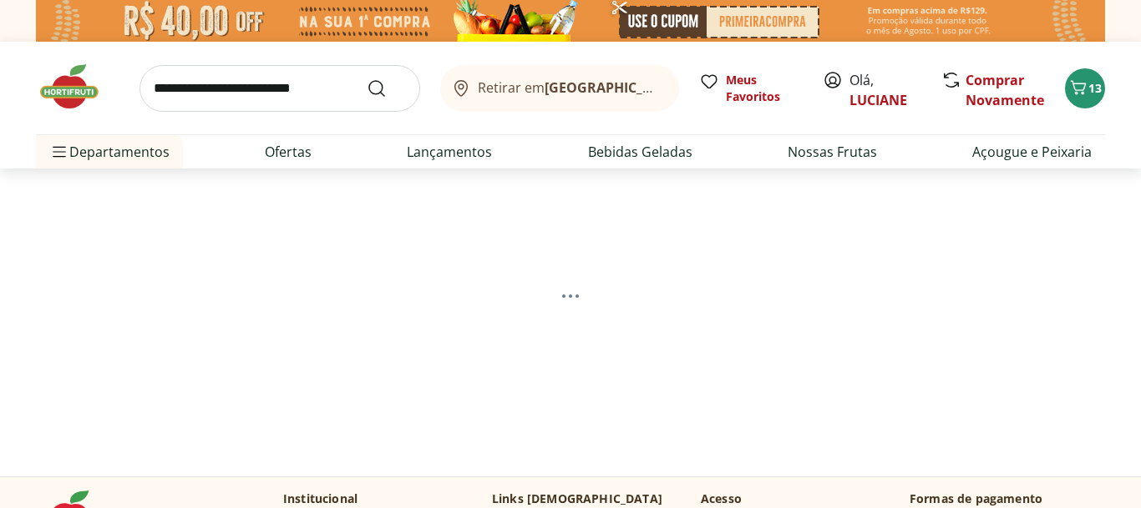
select select "**********"
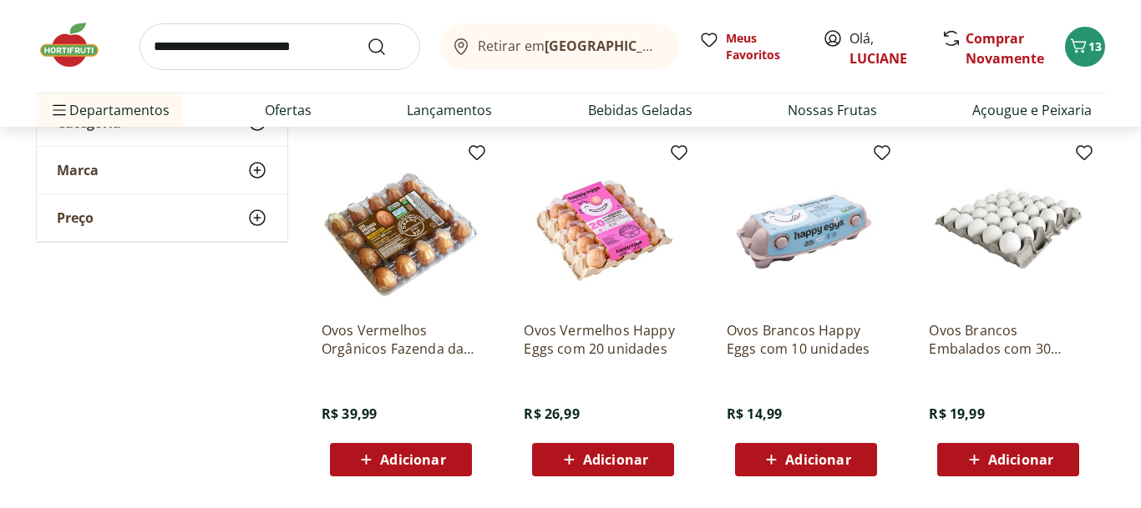
scroll to position [564, 0]
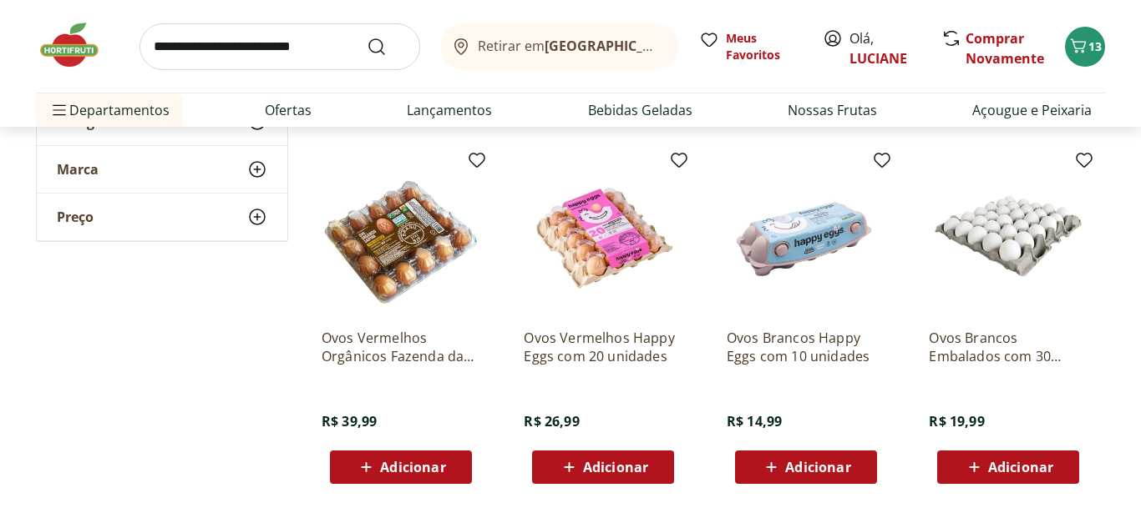
click at [1070, 462] on button "Adicionar" at bounding box center [1008, 467] width 142 height 33
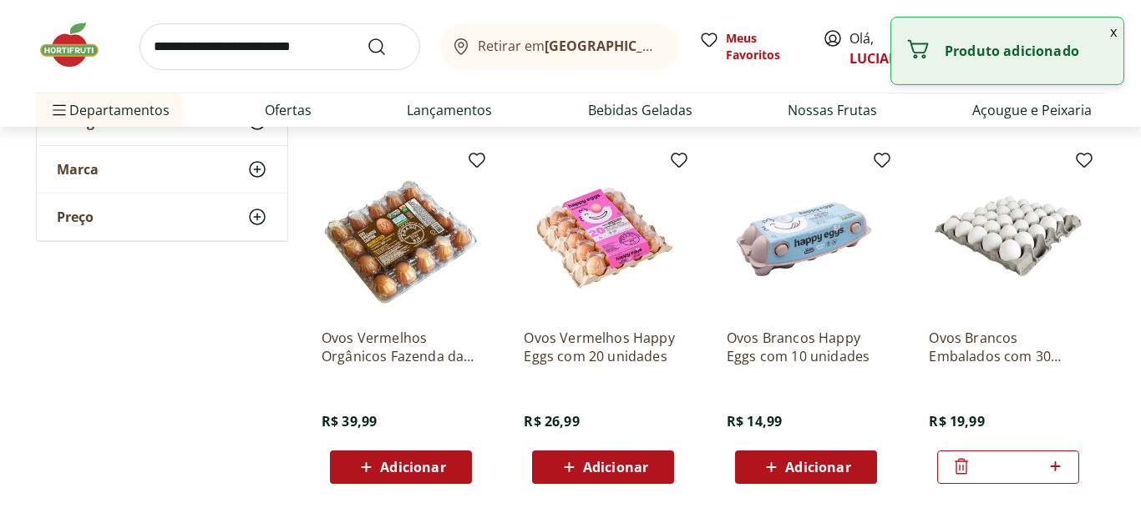
click at [1060, 465] on icon at bounding box center [1054, 467] width 21 height 20
type input "*"
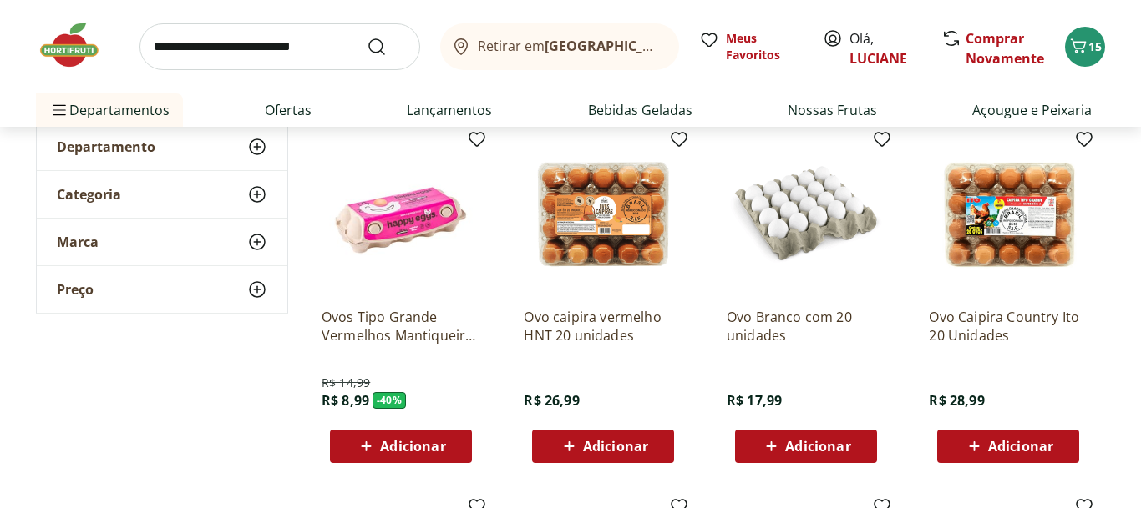
scroll to position [0, 0]
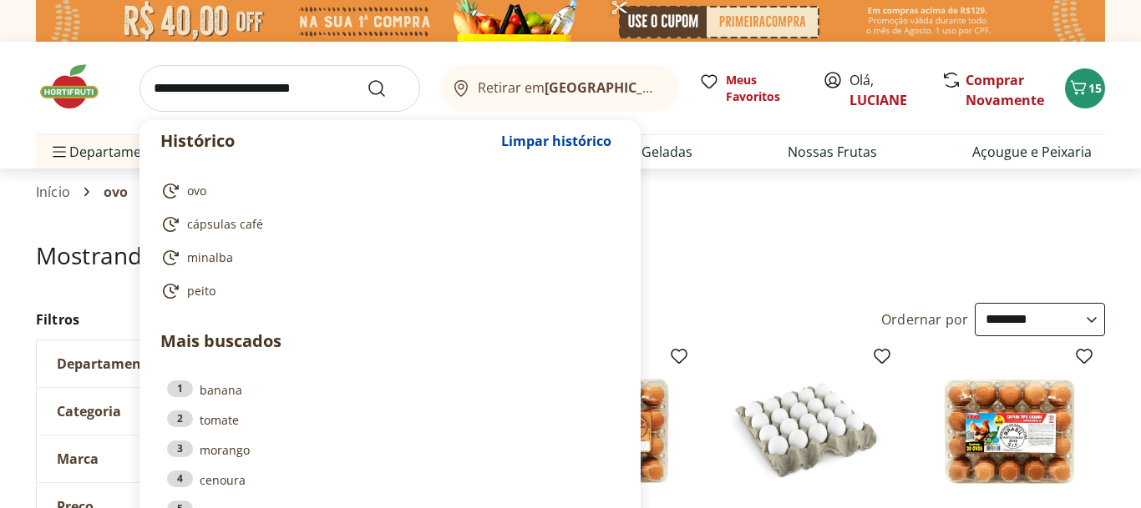
click at [240, 92] on input "search" at bounding box center [279, 88] width 281 height 47
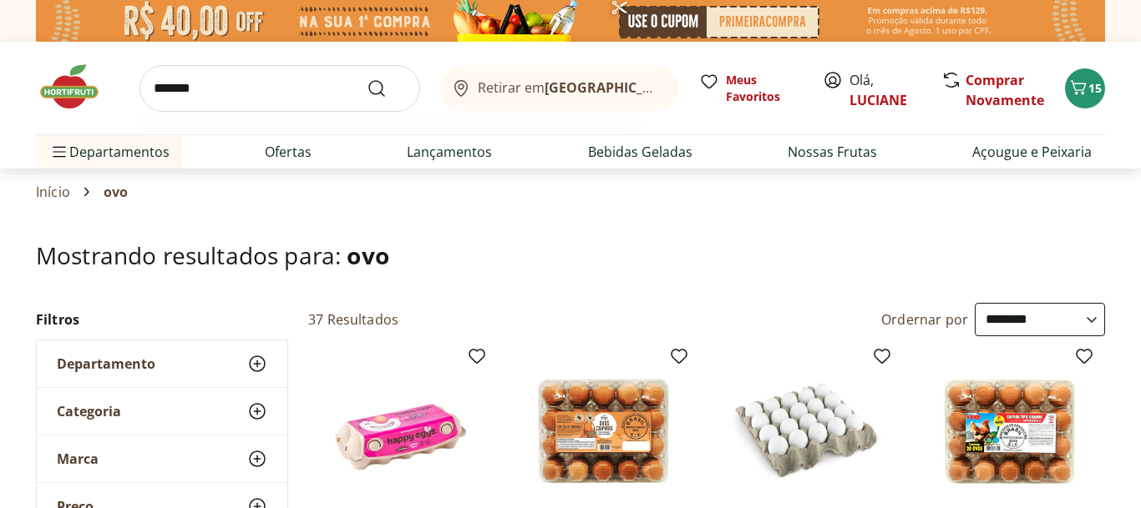
type input "********"
click button "Submit Search" at bounding box center [387, 88] width 40 height 20
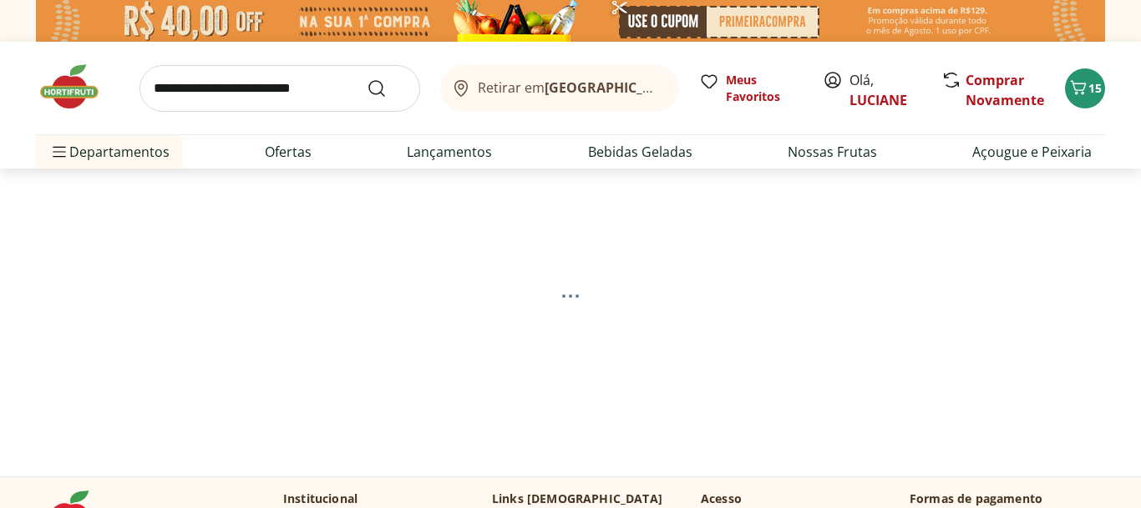
select select "**********"
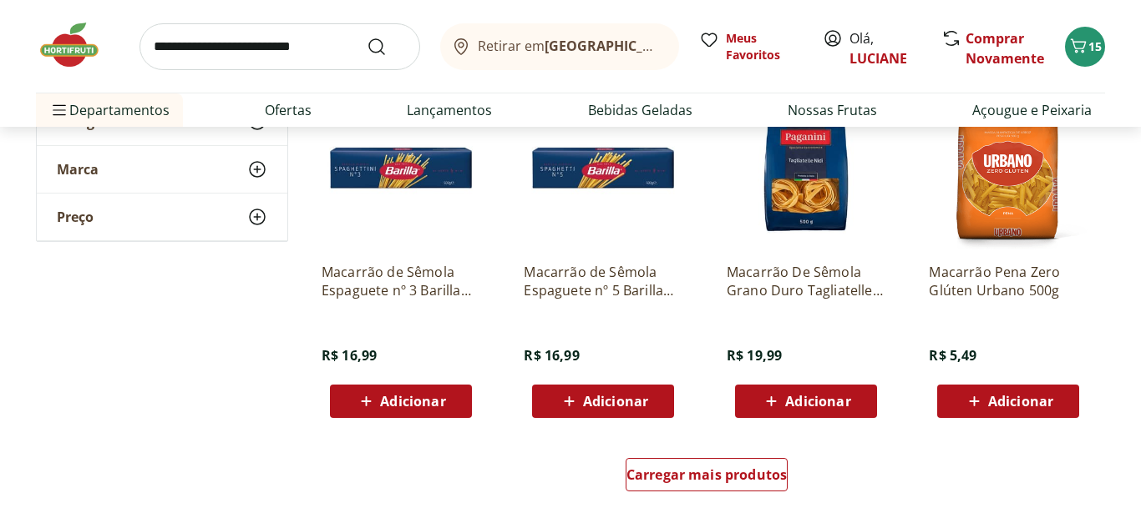
scroll to position [1004, 0]
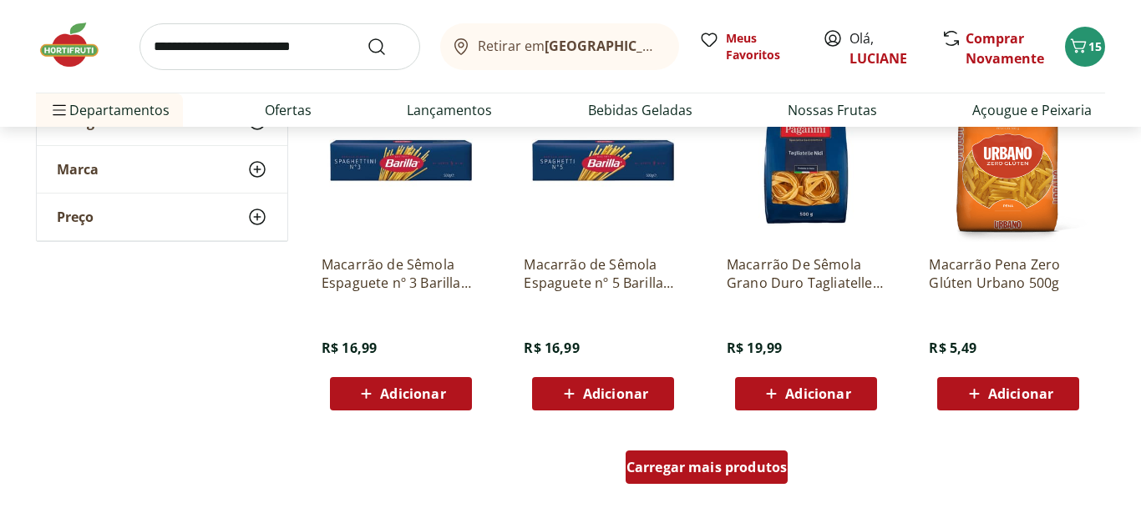
click at [746, 461] on span "Carregar mais produtos" at bounding box center [706, 467] width 161 height 13
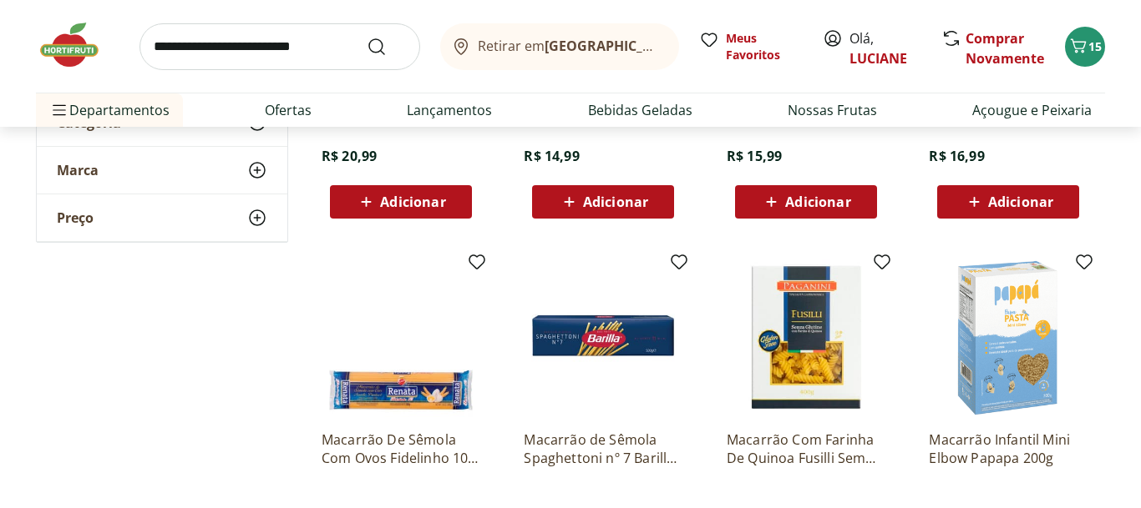
scroll to position [2091, 0]
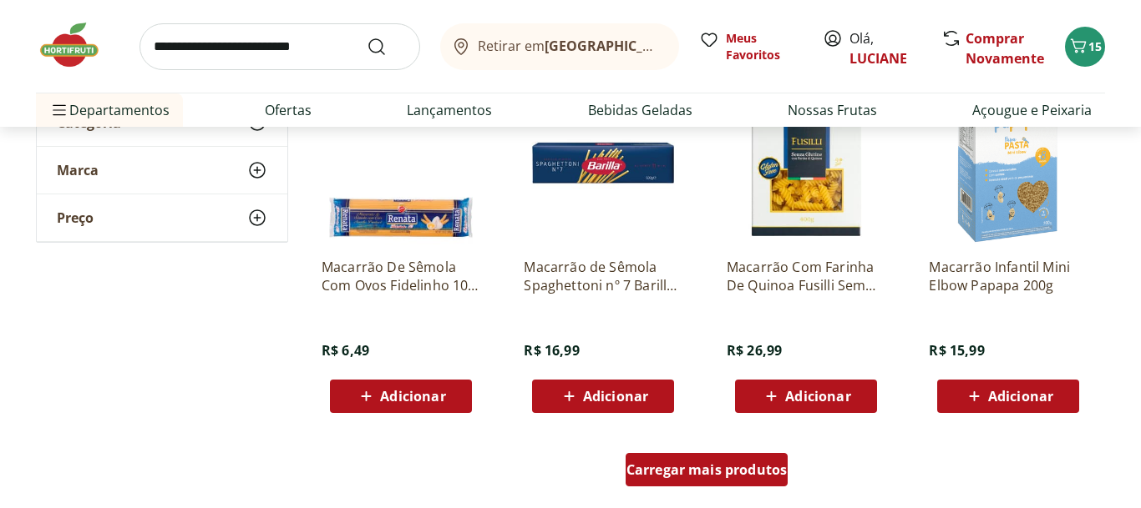
click at [714, 469] on span "Carregar mais produtos" at bounding box center [706, 469] width 161 height 13
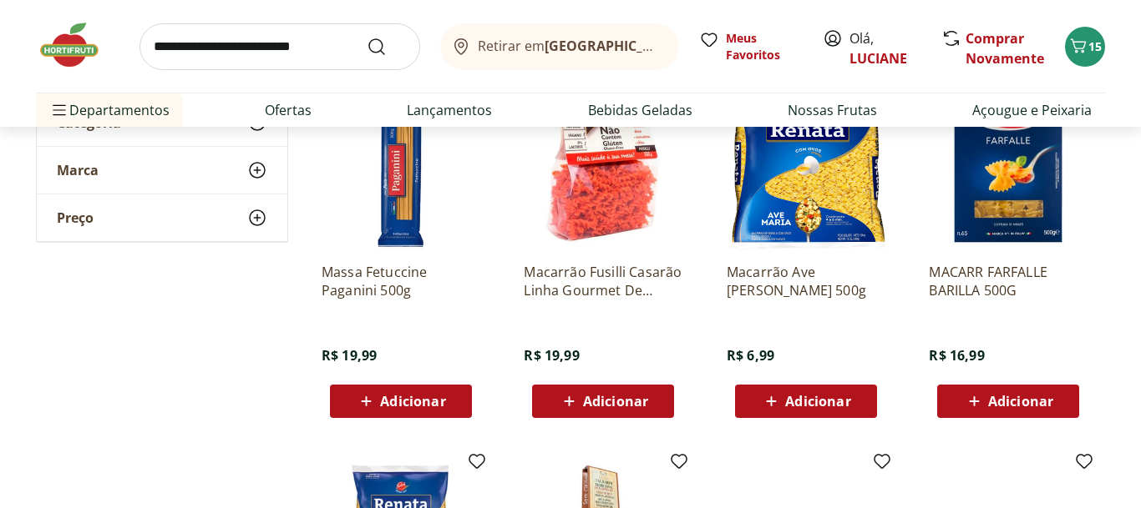
scroll to position [2795, 0]
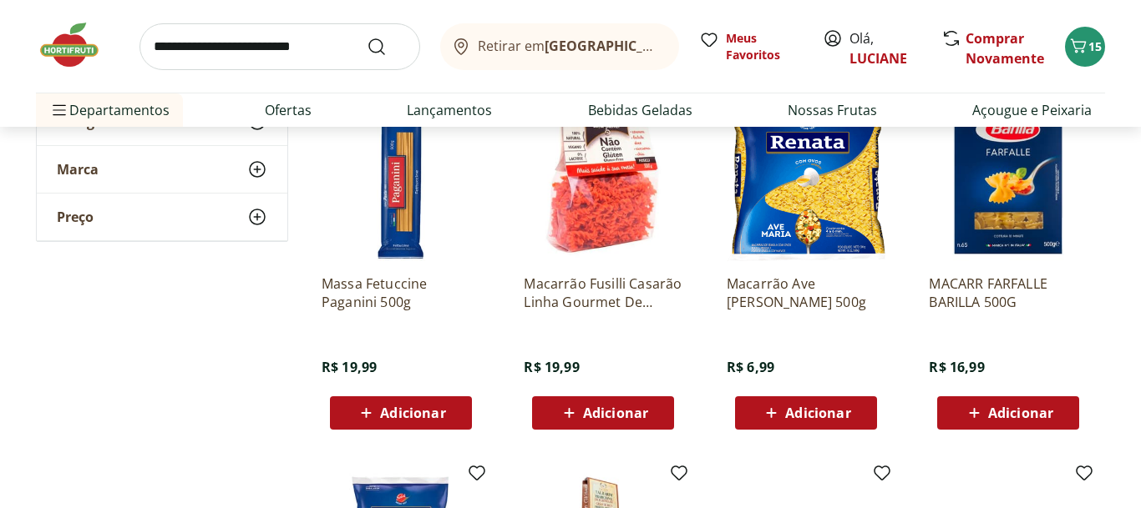
click at [860, 415] on div "Adicionar" at bounding box center [805, 413] width 115 height 30
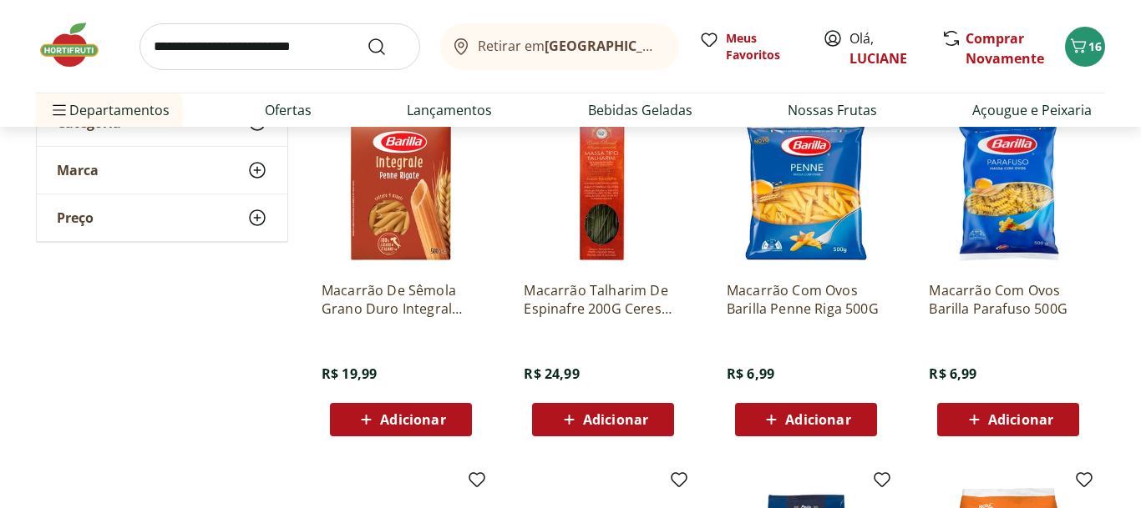
scroll to position [620, 0]
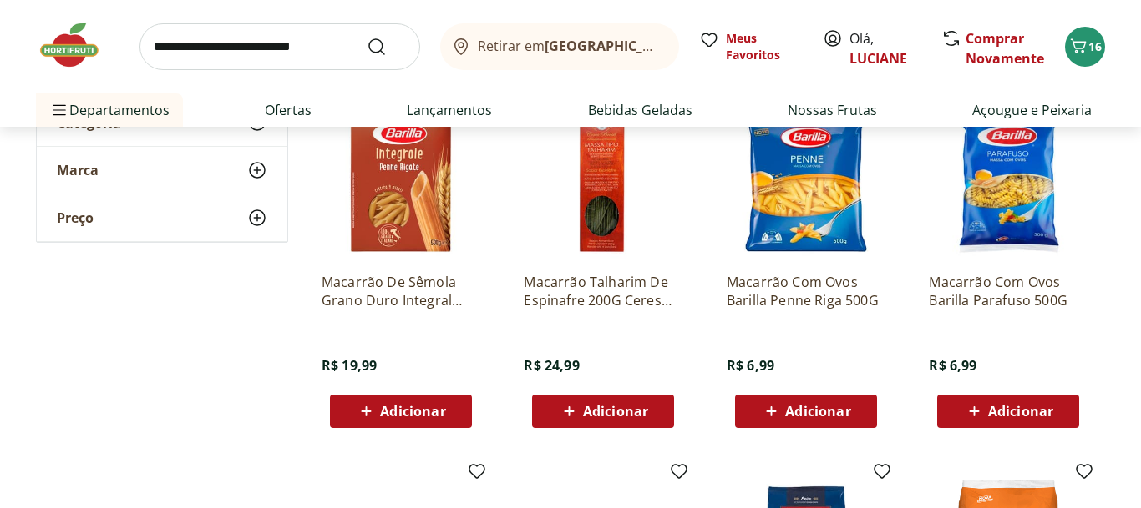
click at [1056, 407] on div "Adicionar" at bounding box center [1007, 412] width 115 height 30
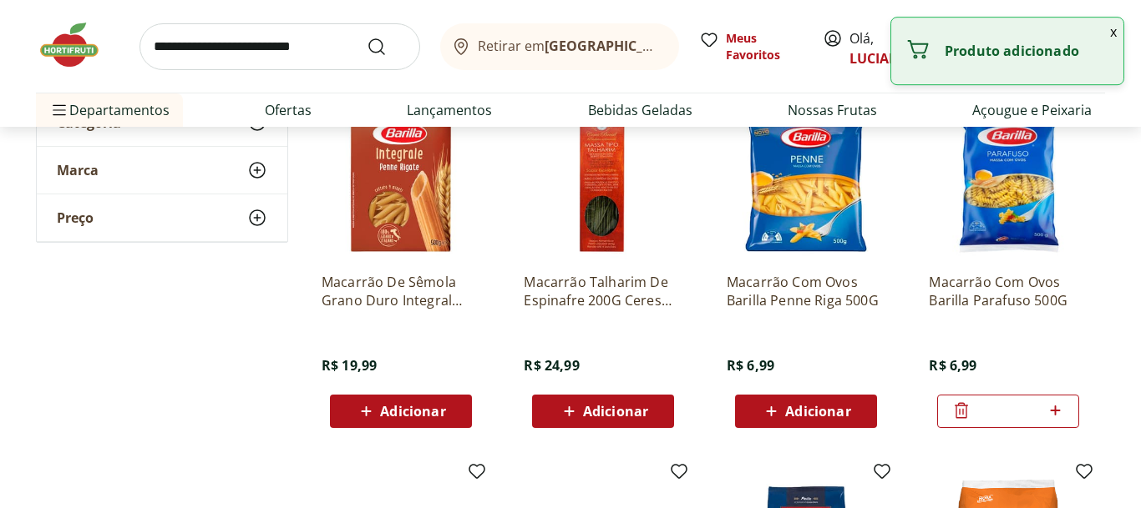
click at [1056, 407] on icon at bounding box center [1054, 411] width 21 height 20
type input "*"
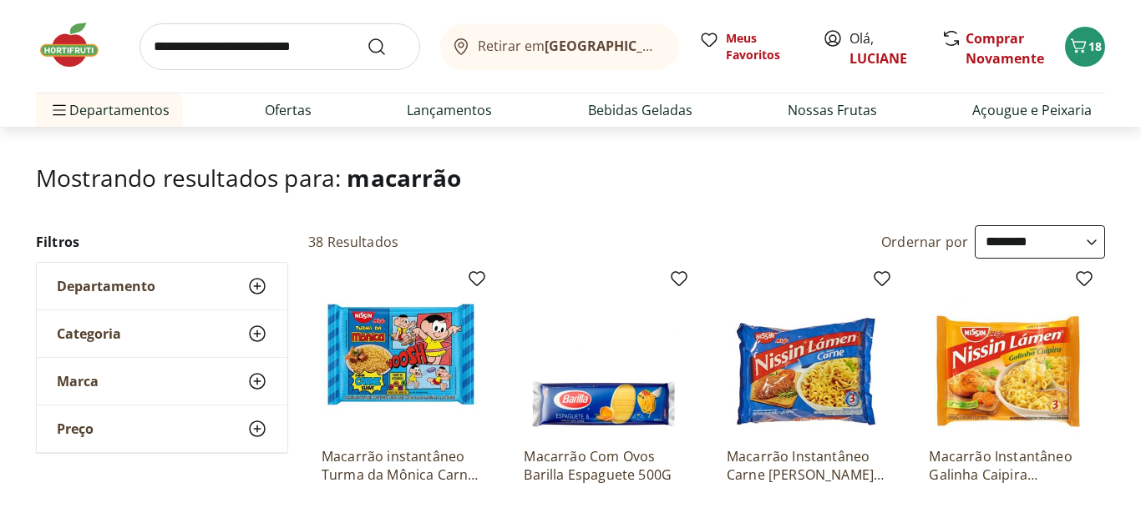
scroll to position [0, 0]
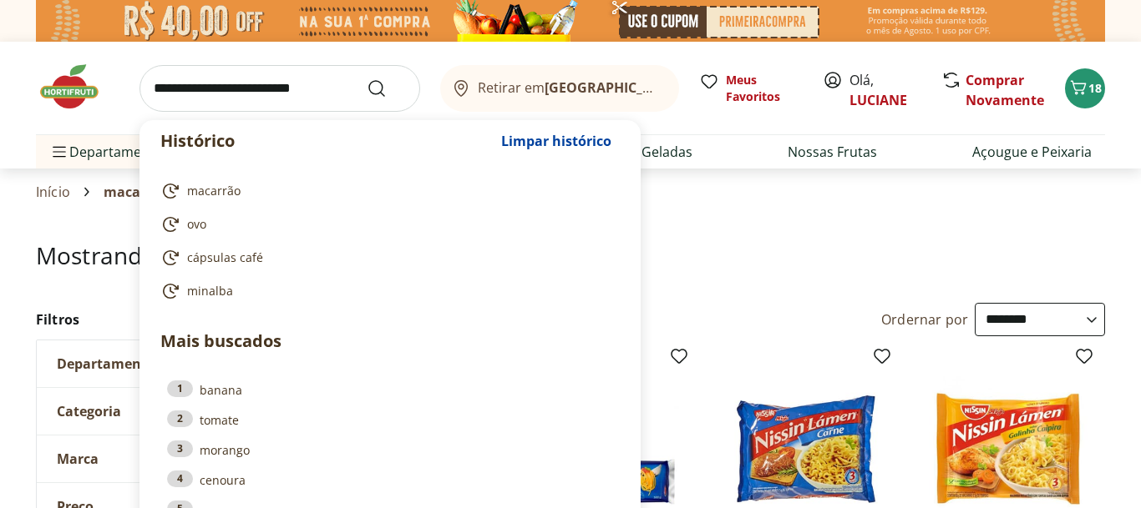
click at [244, 97] on input "search" at bounding box center [279, 88] width 281 height 47
type input "*"
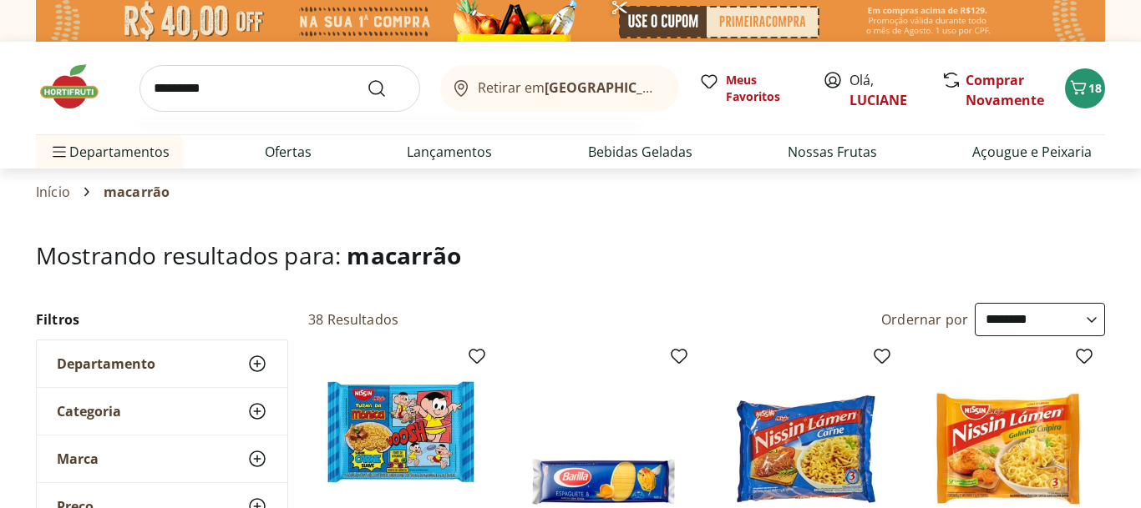
type input "**********"
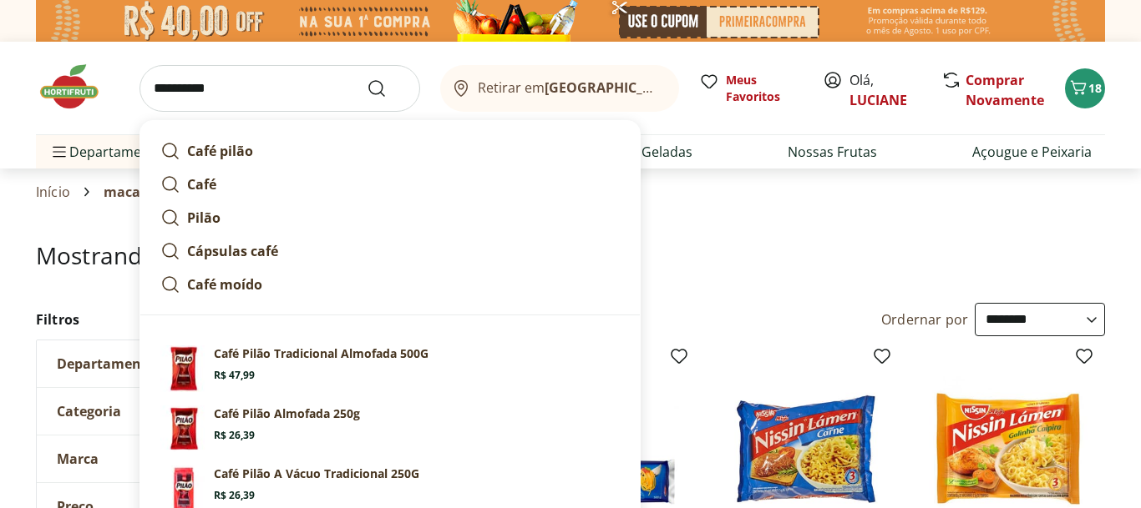
click button "Submit Search" at bounding box center [387, 88] width 40 height 20
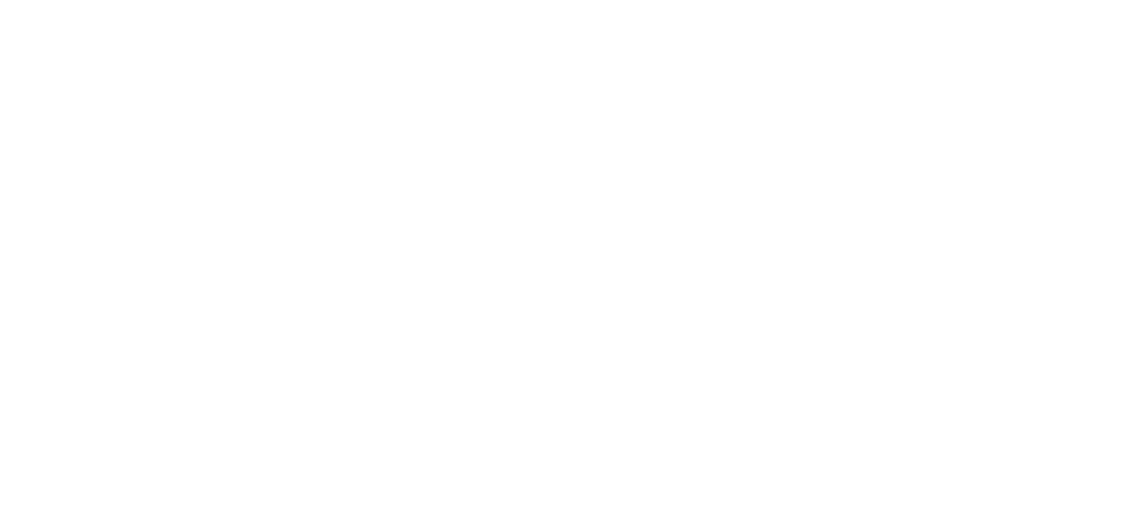
select select "**********"
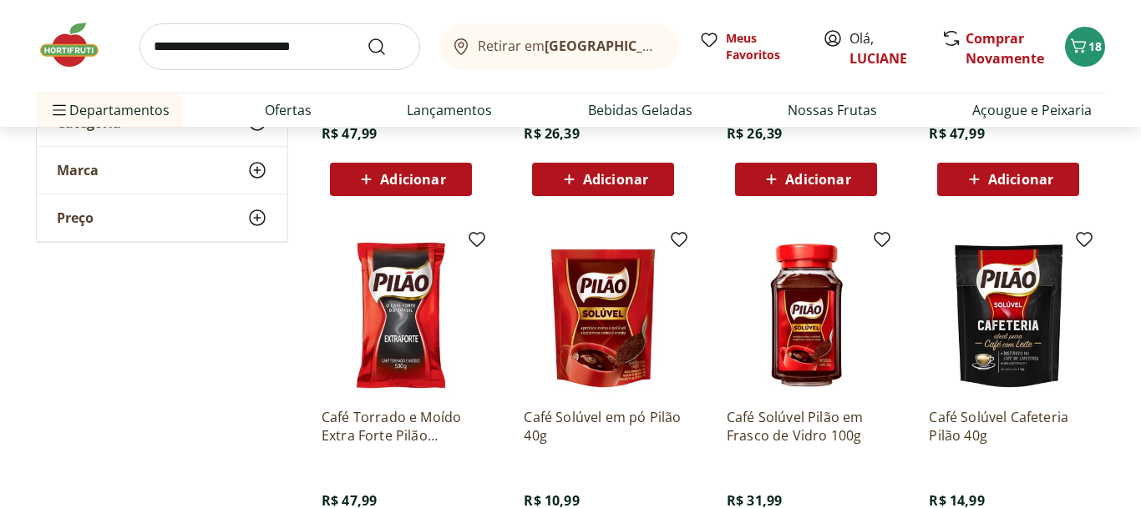
scroll to position [587, 0]
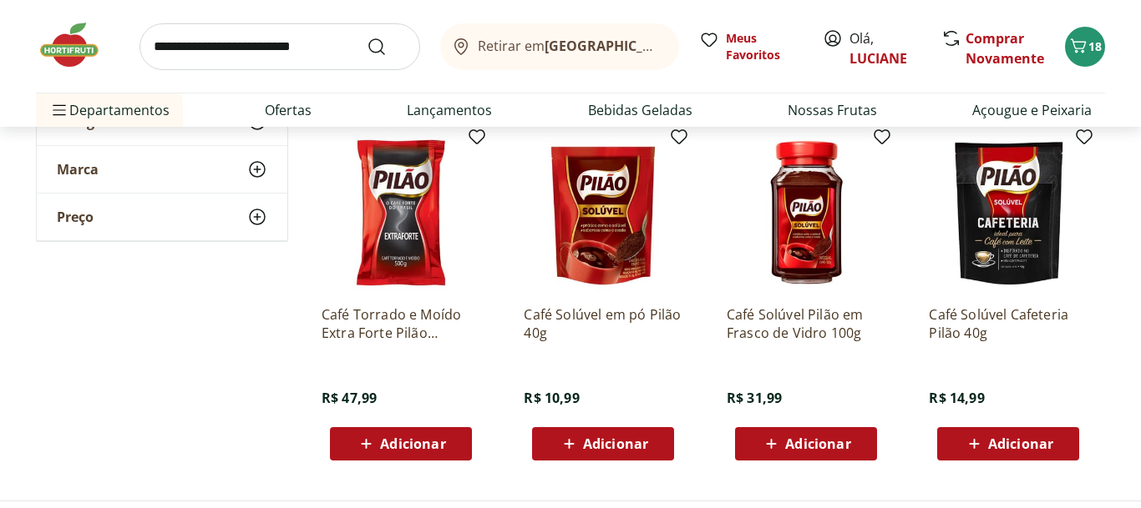
click at [454, 440] on div "Adicionar" at bounding box center [400, 444] width 115 height 30
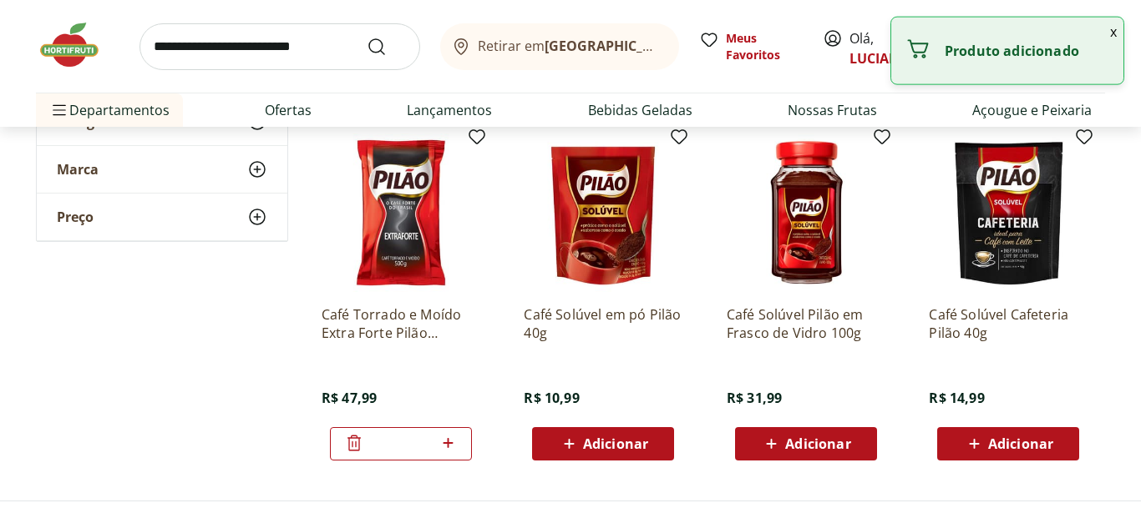
click at [454, 440] on icon at bounding box center [447, 443] width 21 height 20
type input "*"
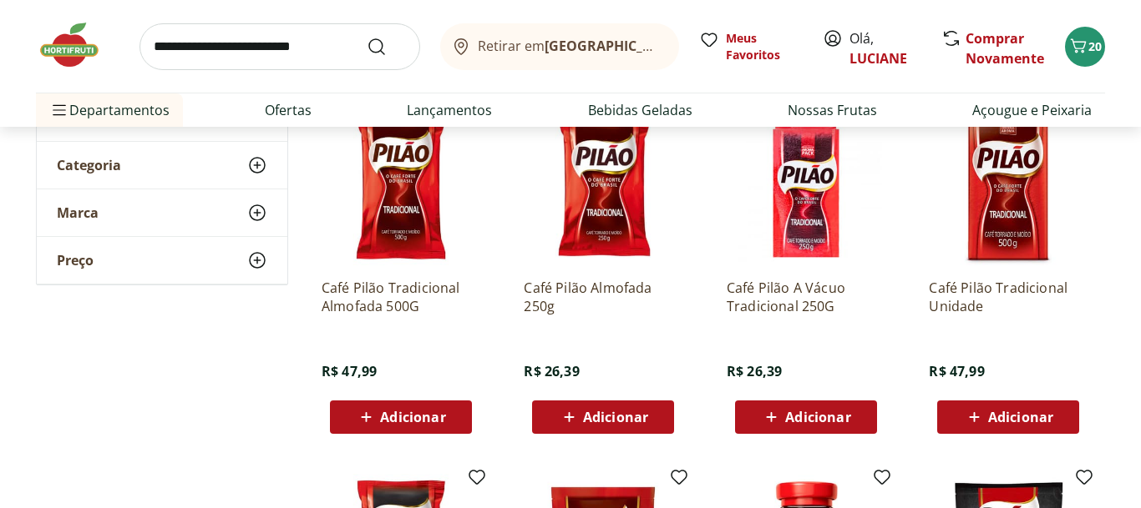
scroll to position [0, 0]
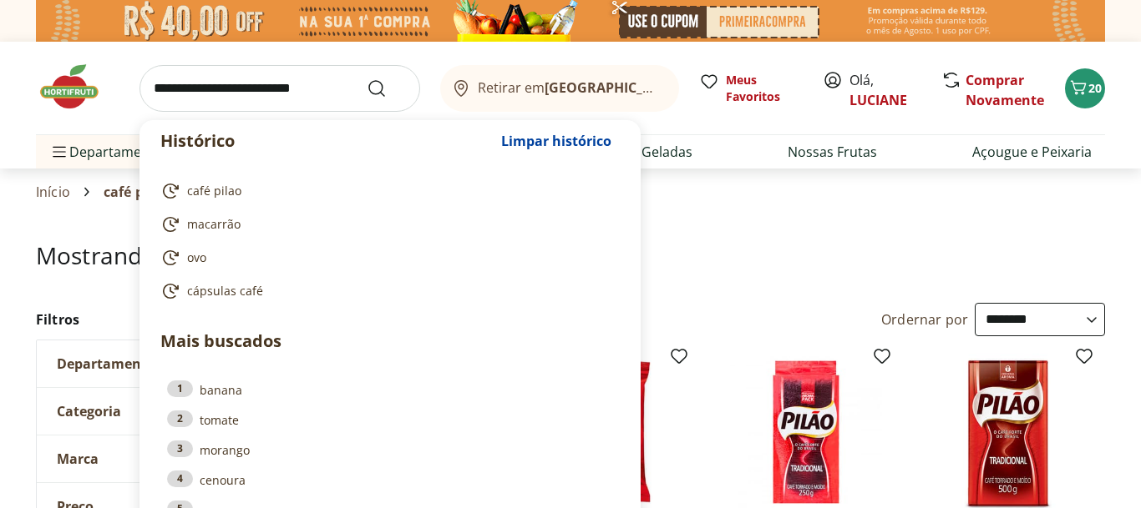
click at [198, 92] on input "search" at bounding box center [279, 88] width 281 height 47
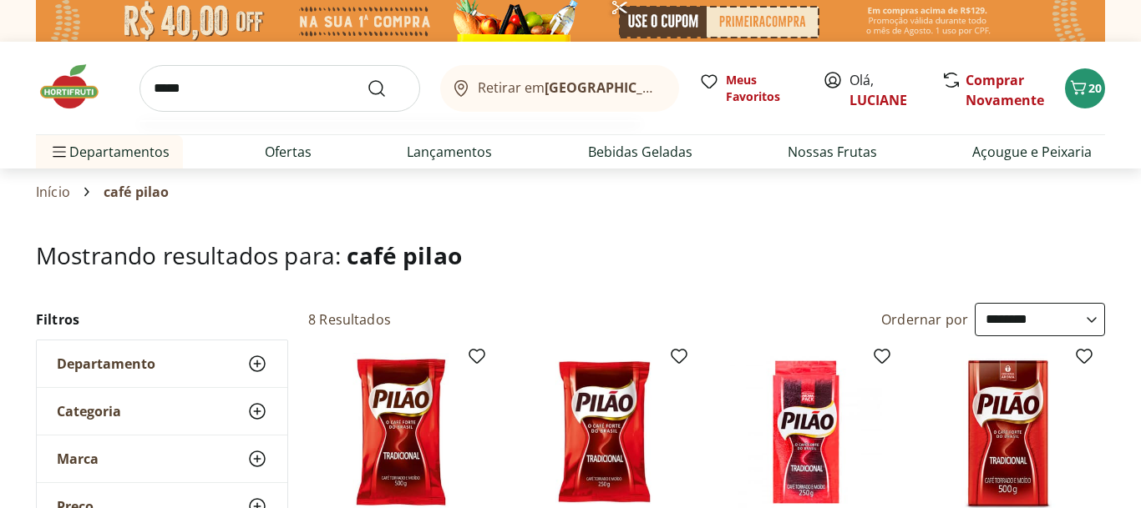
type input "******"
click button "Submit Search" at bounding box center [387, 88] width 40 height 20
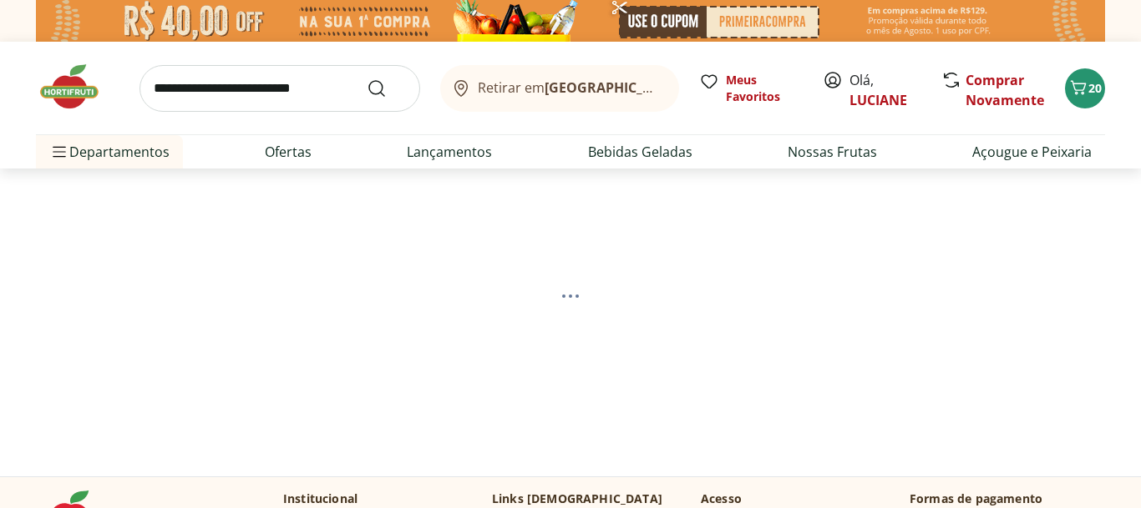
select select "**********"
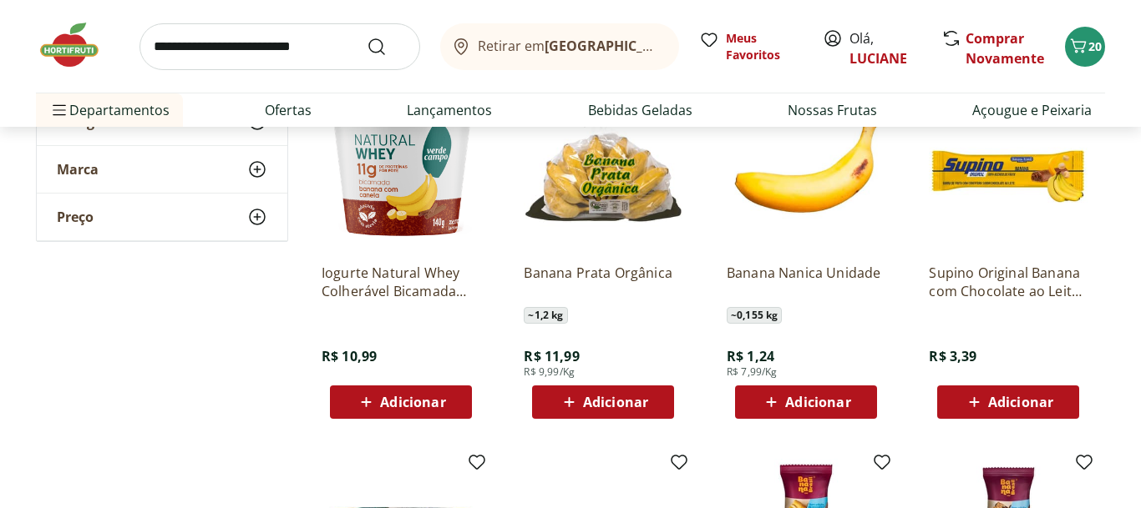
scroll to position [621, 0]
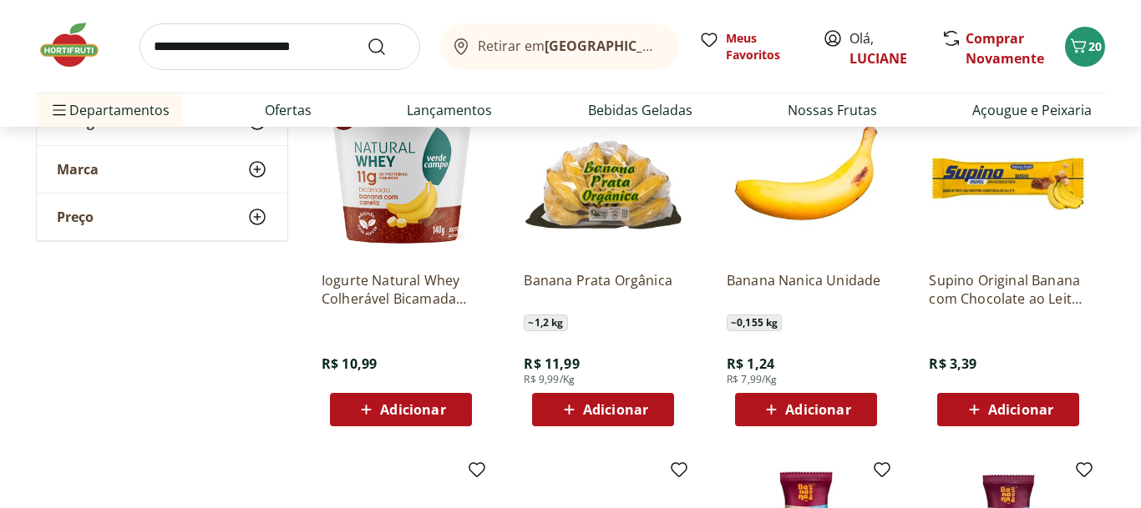
click at [660, 407] on div "Adicionar" at bounding box center [602, 410] width 115 height 30
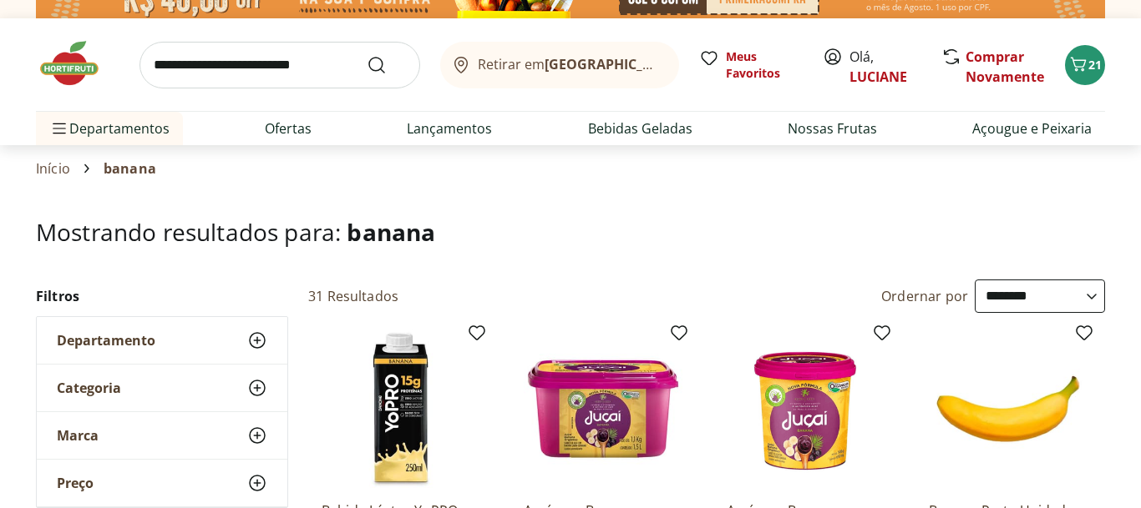
scroll to position [0, 0]
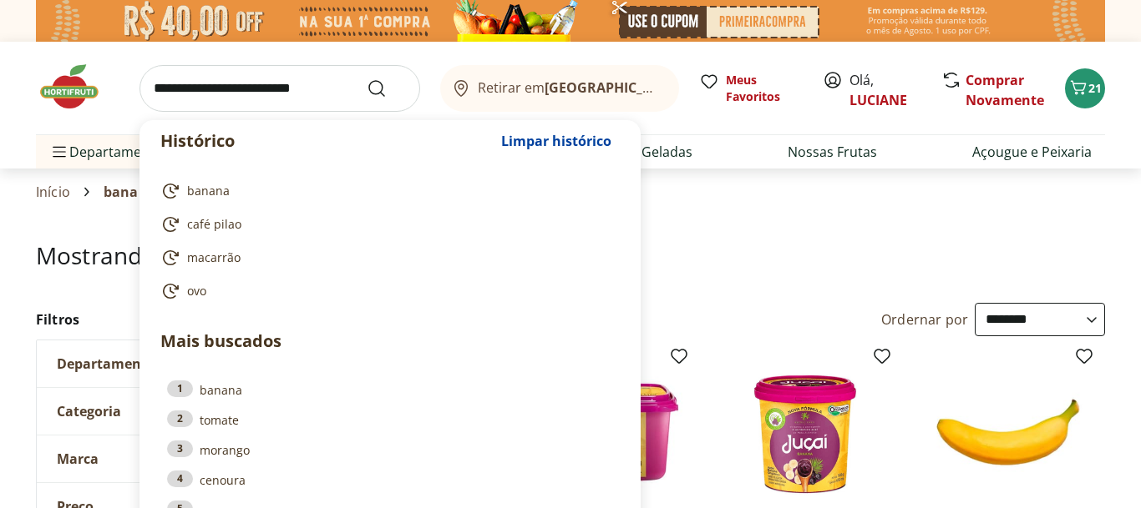
click at [286, 85] on input "search" at bounding box center [279, 88] width 281 height 47
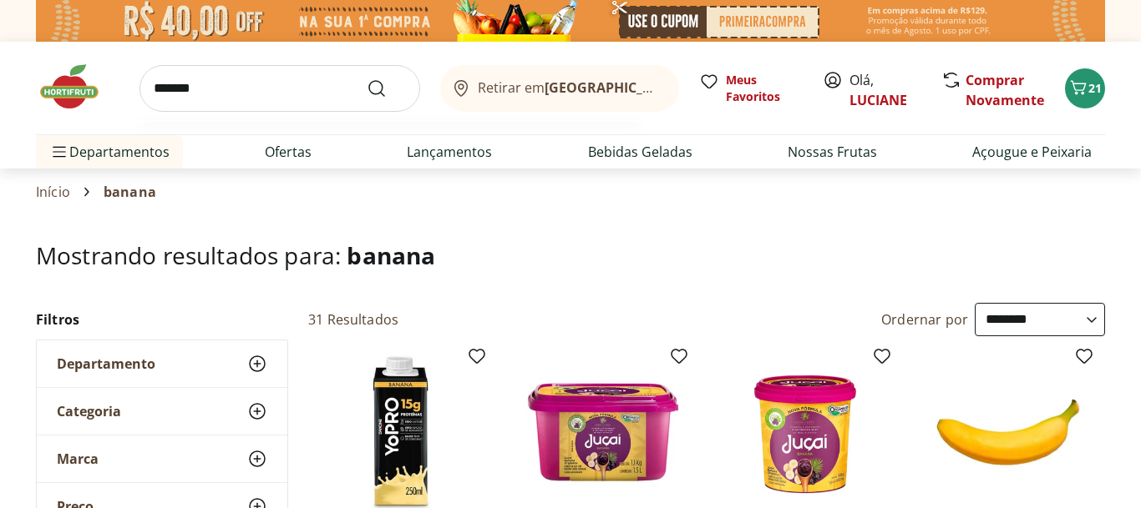
type input "*******"
click at [367, 78] on button "Submit Search" at bounding box center [387, 88] width 40 height 20
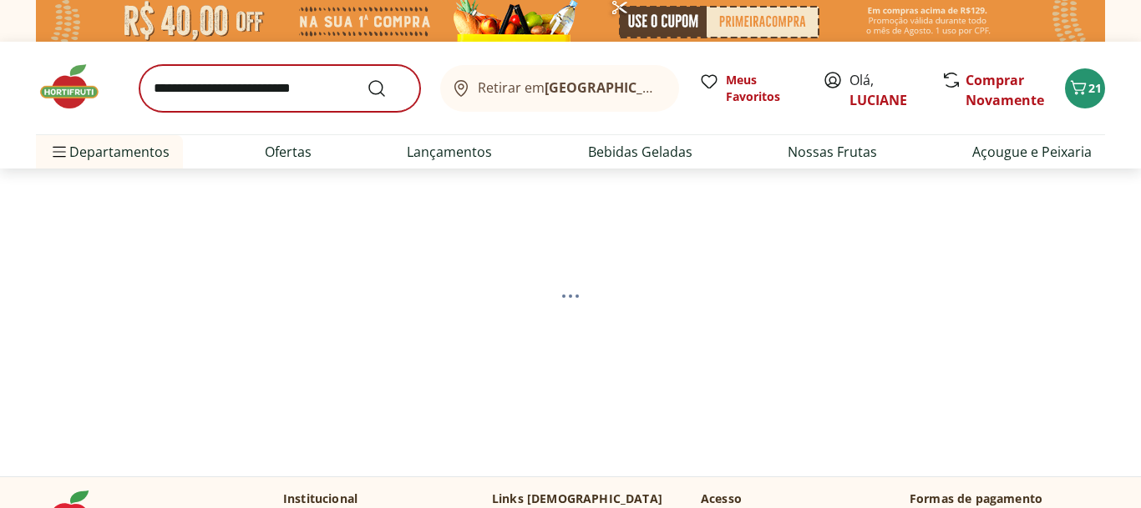
select select "**********"
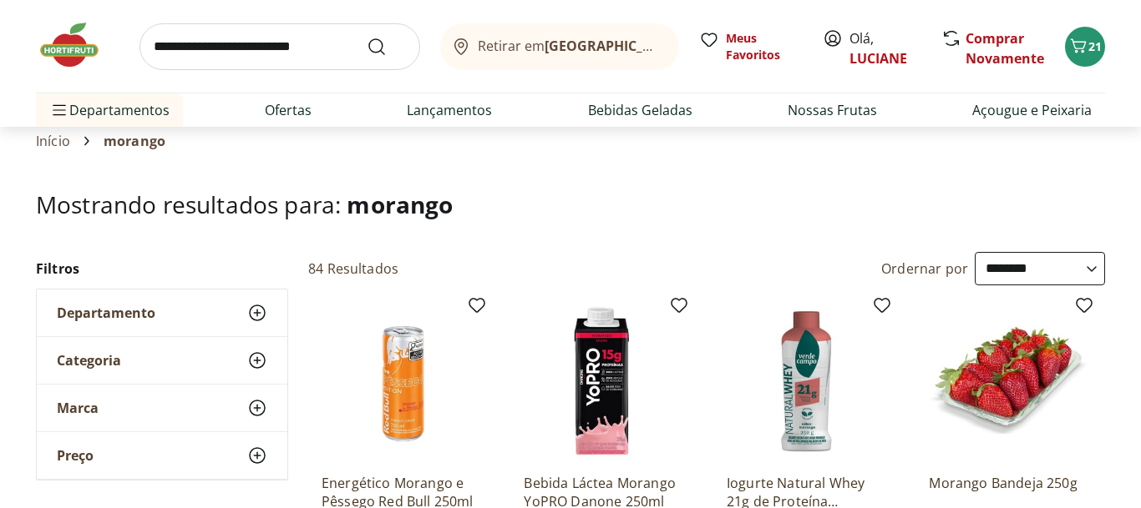
scroll to position [43, 0]
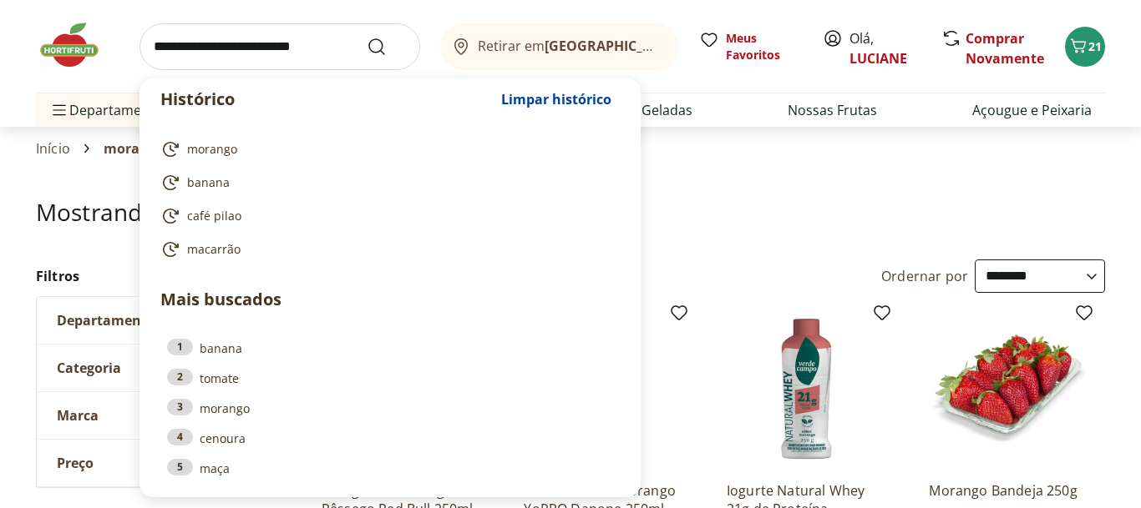
click at [225, 53] on input "search" at bounding box center [279, 46] width 281 height 47
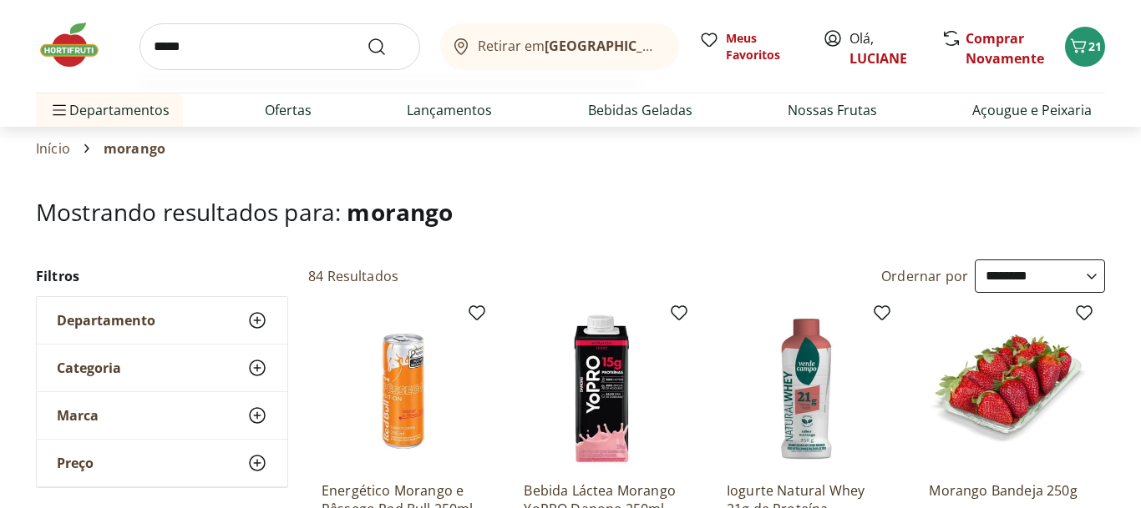
type input "*****"
click at [367, 37] on button "Submit Search" at bounding box center [387, 47] width 40 height 20
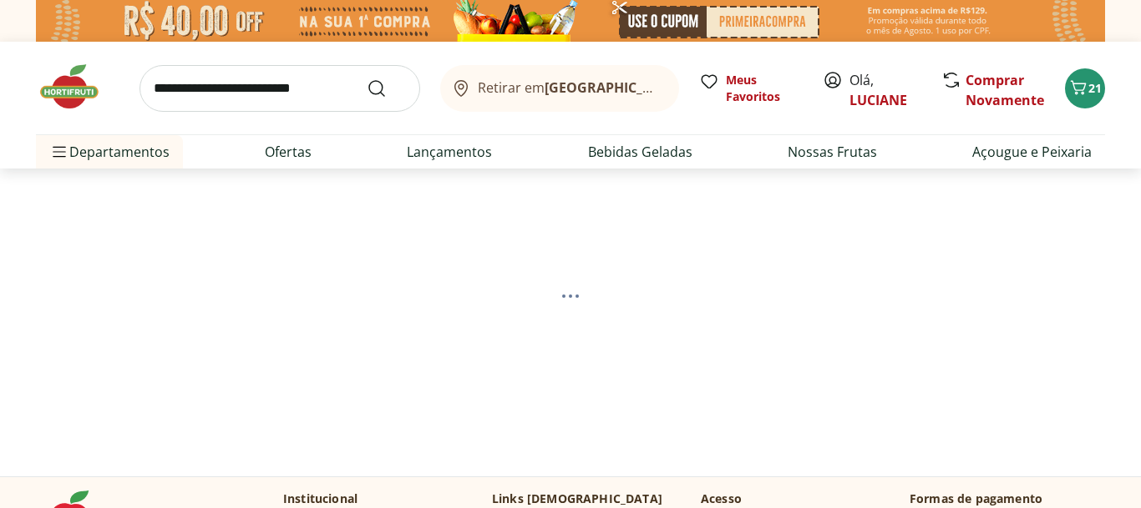
select select "**********"
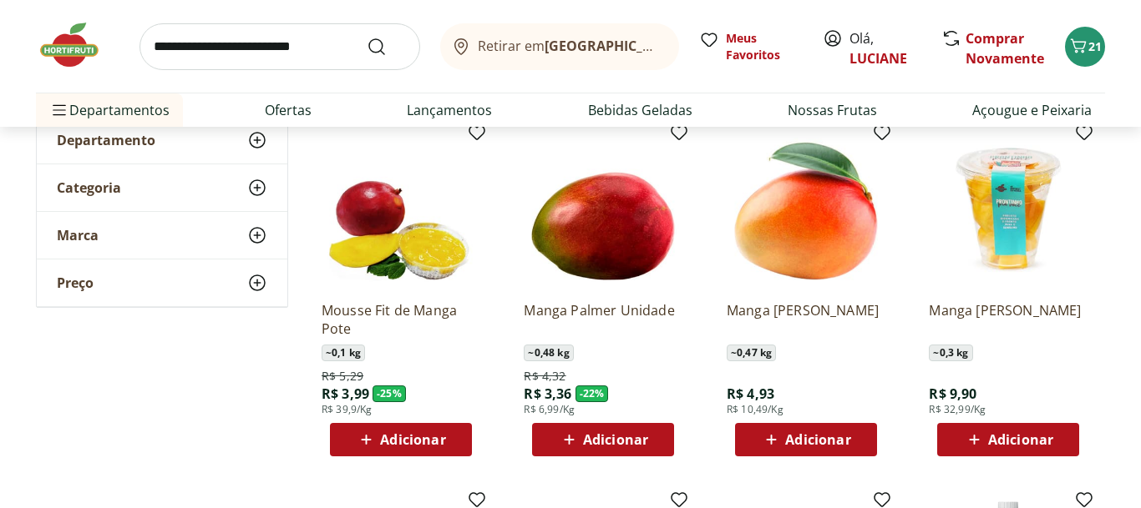
scroll to position [245, 0]
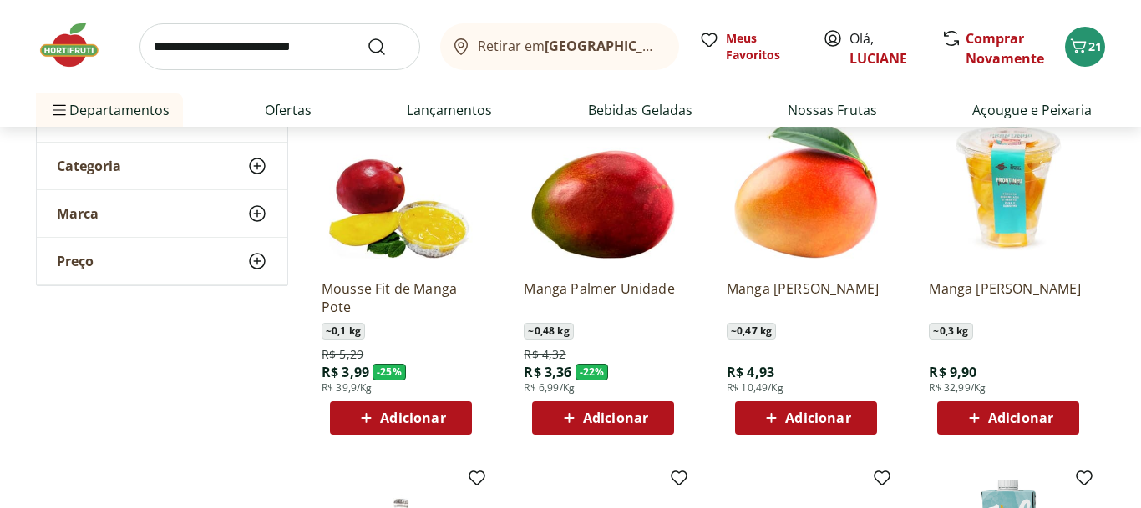
click at [652, 425] on div "Adicionar" at bounding box center [602, 418] width 115 height 30
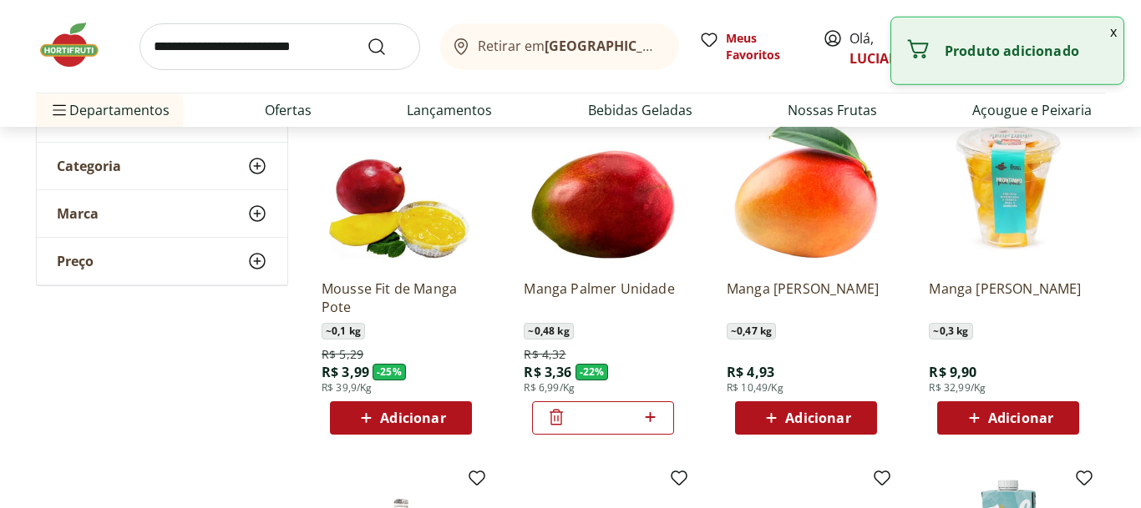
click at [652, 425] on icon at bounding box center [650, 417] width 21 height 20
type input "*"
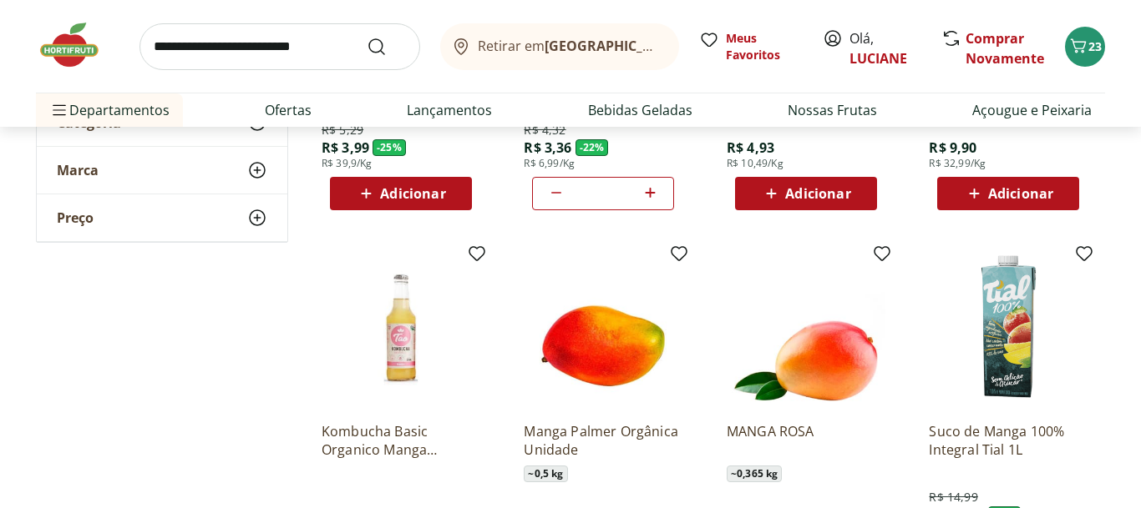
scroll to position [0, 0]
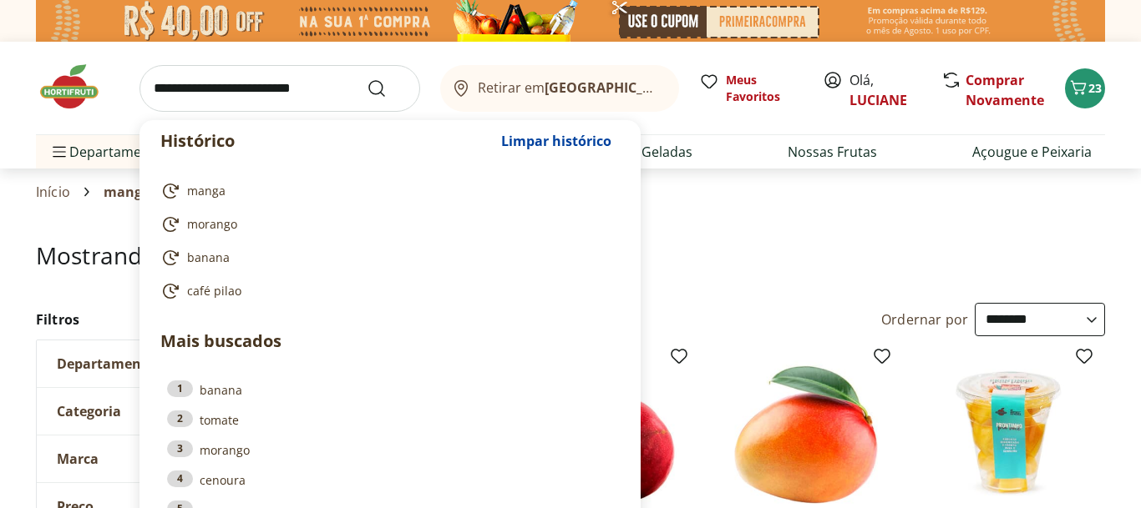
click at [251, 103] on input "search" at bounding box center [279, 88] width 281 height 47
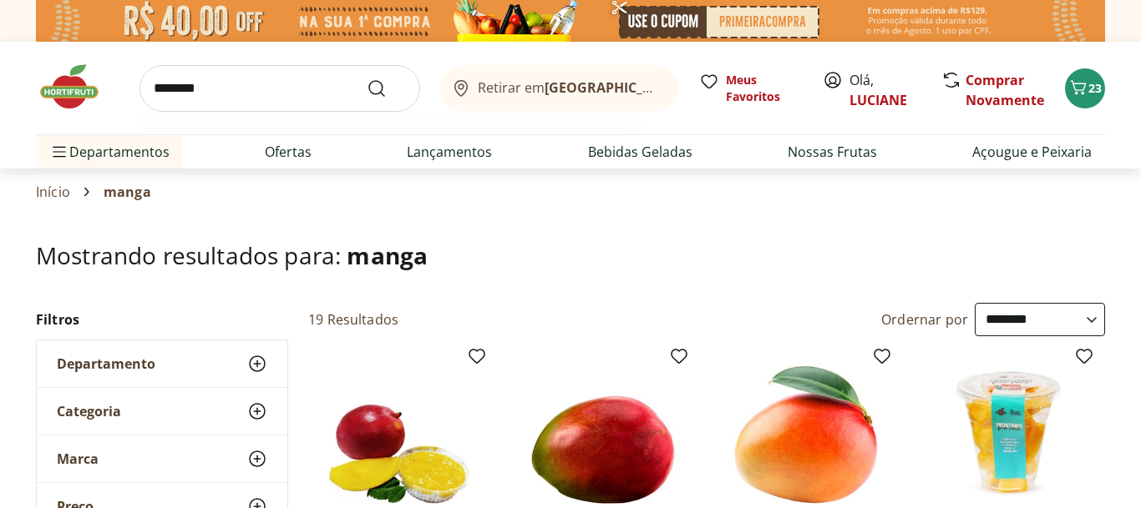
type input "********"
click at [367, 78] on button "Submit Search" at bounding box center [387, 88] width 40 height 20
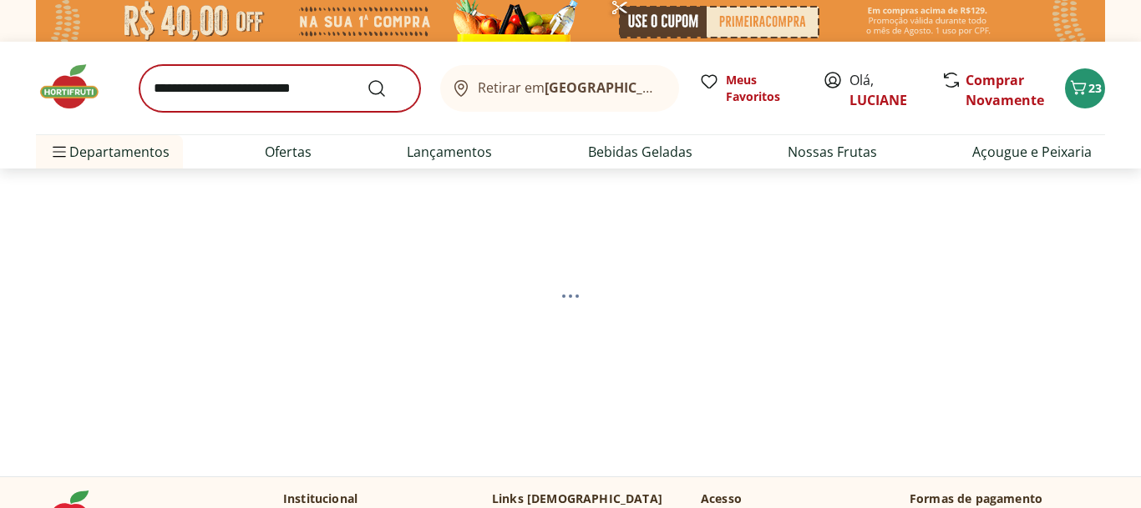
select select "**********"
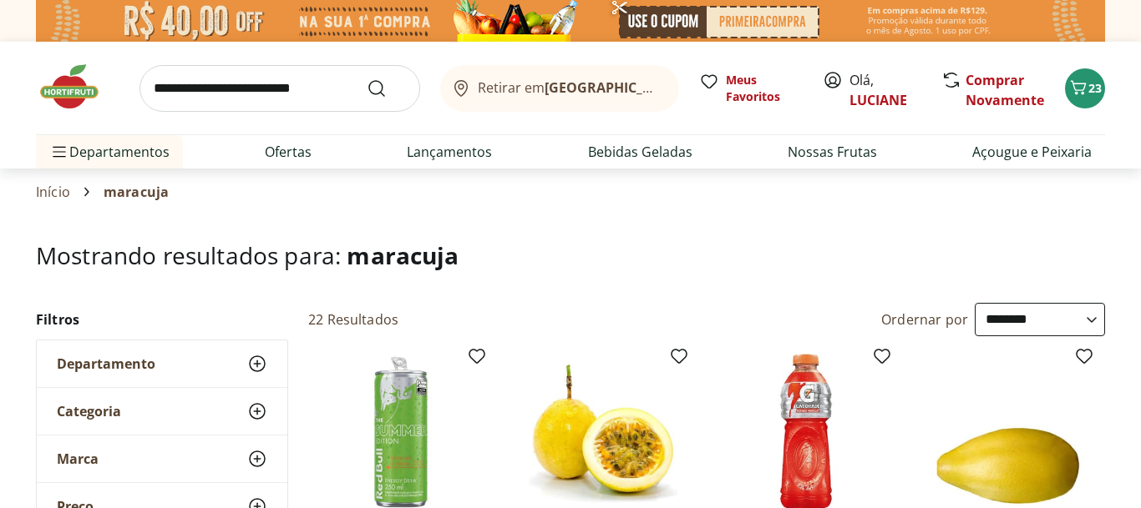
select select "**********"
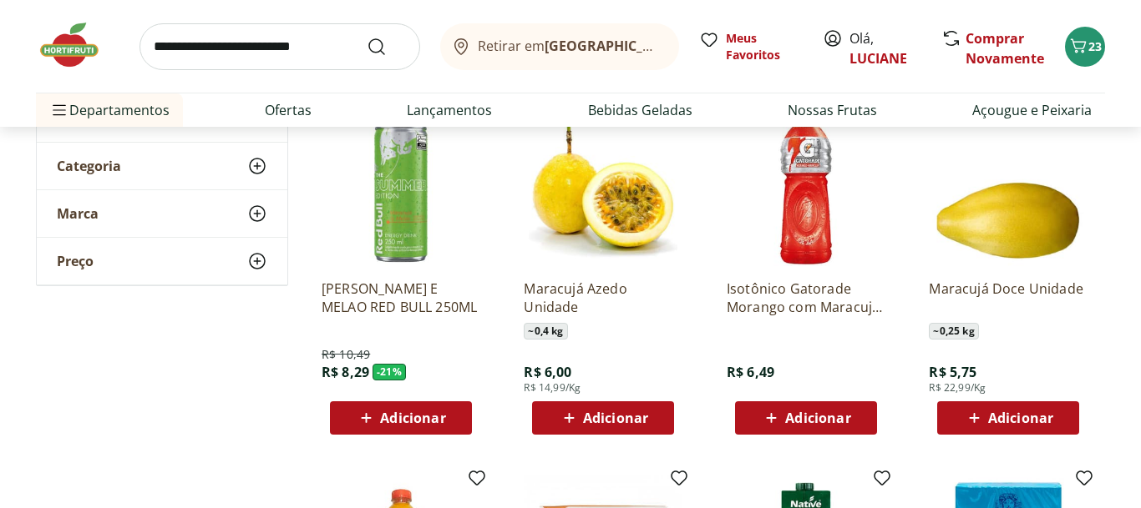
scroll to position [340, 0]
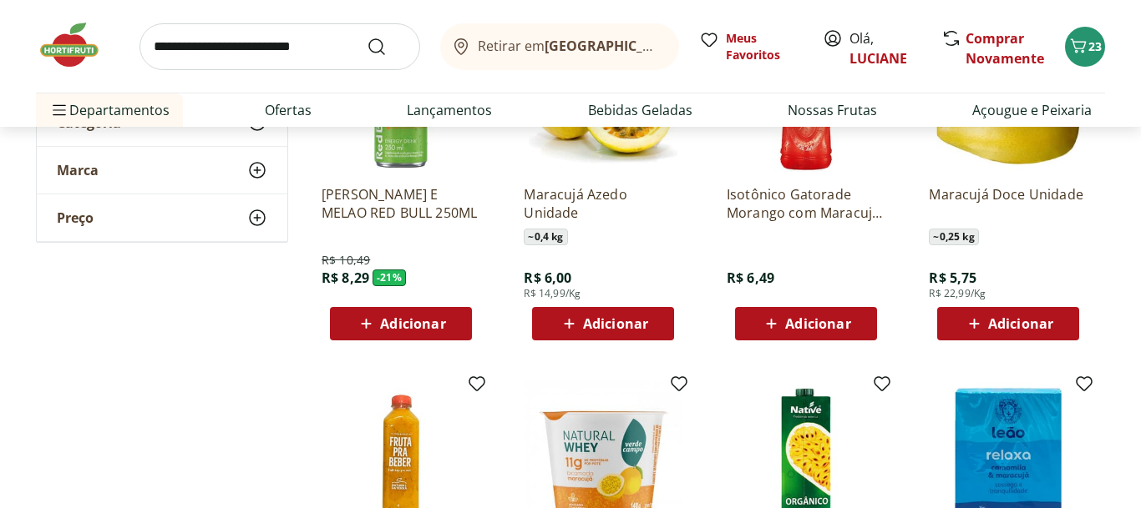
click at [639, 322] on span "Adicionar" at bounding box center [615, 323] width 65 height 13
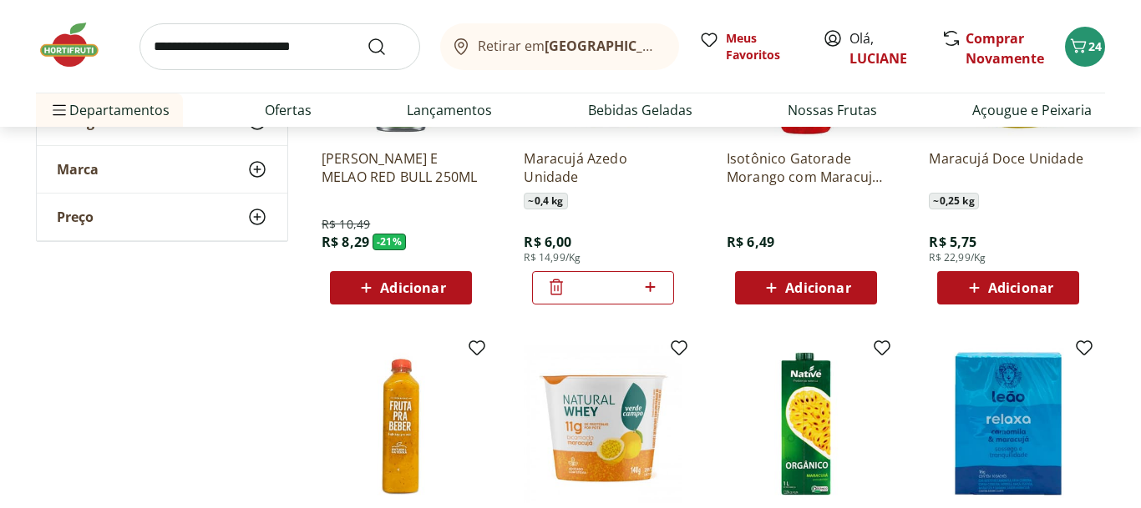
click at [654, 289] on icon at bounding box center [650, 287] width 21 height 20
type input "*"
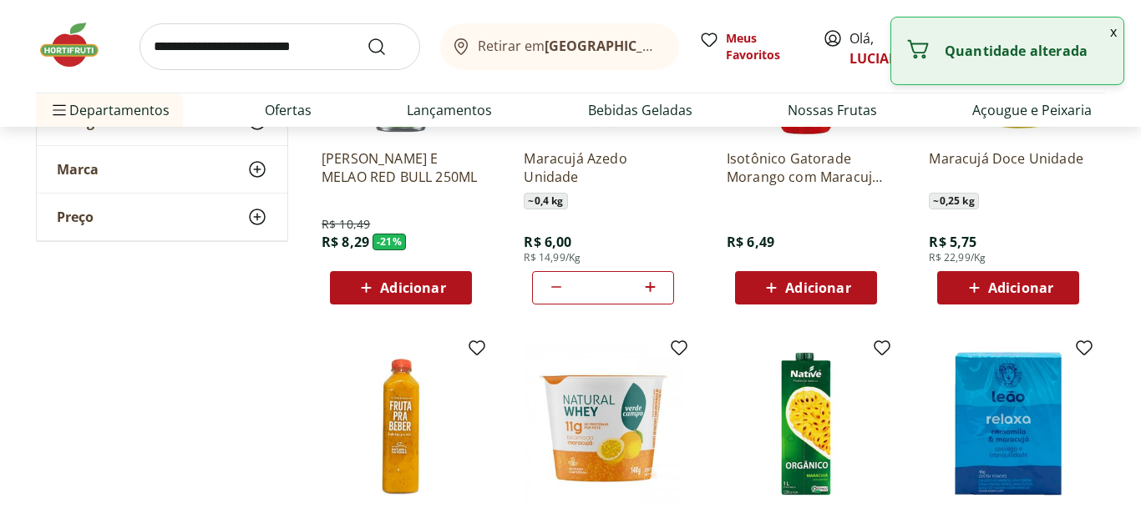
scroll to position [0, 0]
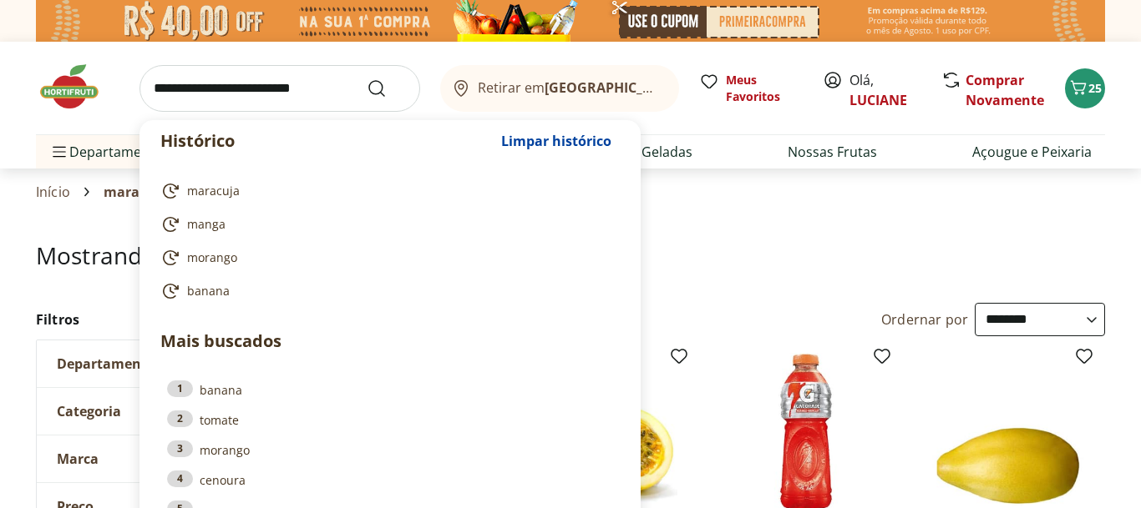
click at [304, 104] on input "search" at bounding box center [279, 88] width 281 height 47
click at [273, 97] on input "search" at bounding box center [279, 88] width 281 height 47
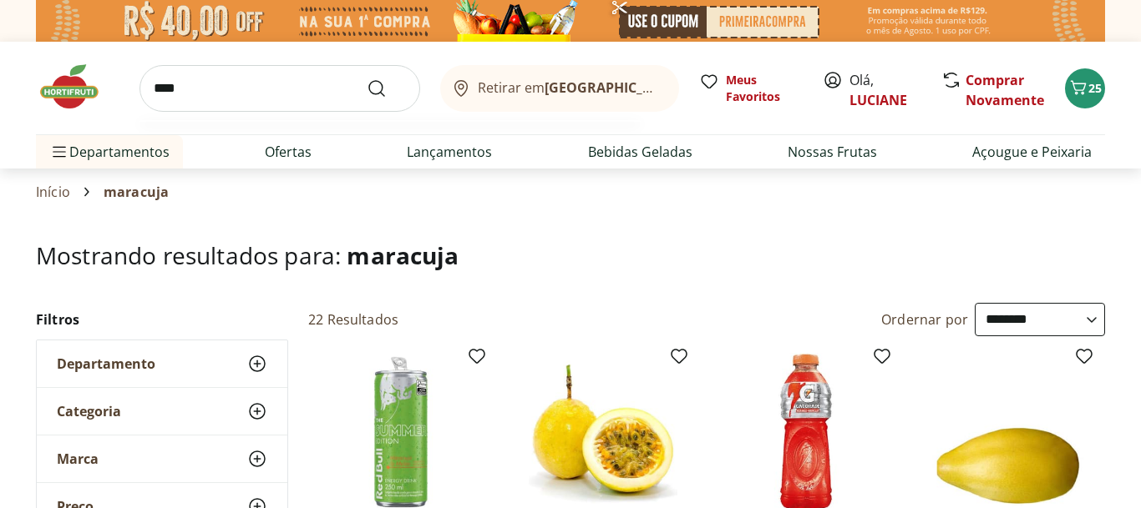
type input "*****"
click button "Submit Search" at bounding box center [387, 88] width 40 height 20
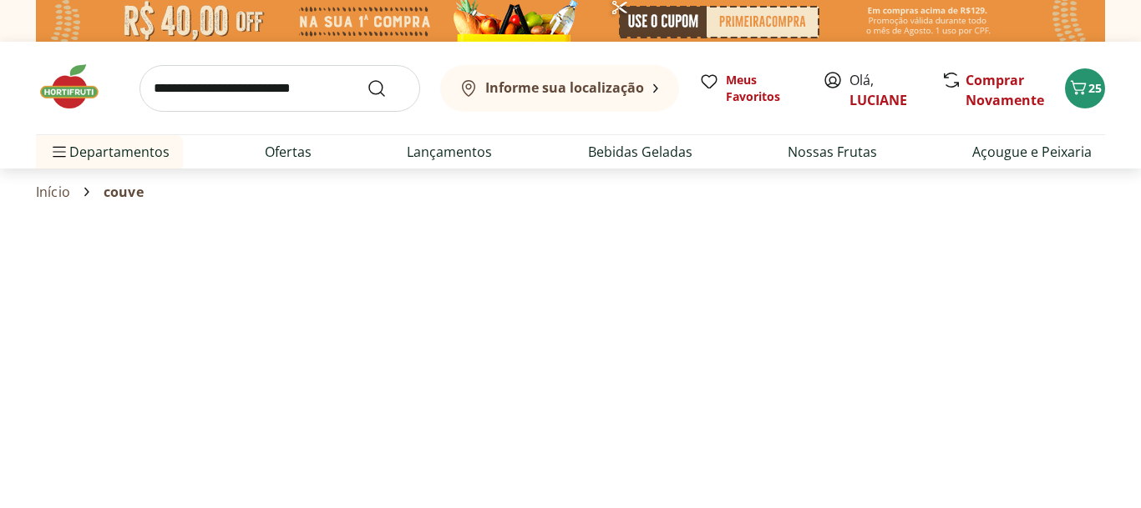
select select "**********"
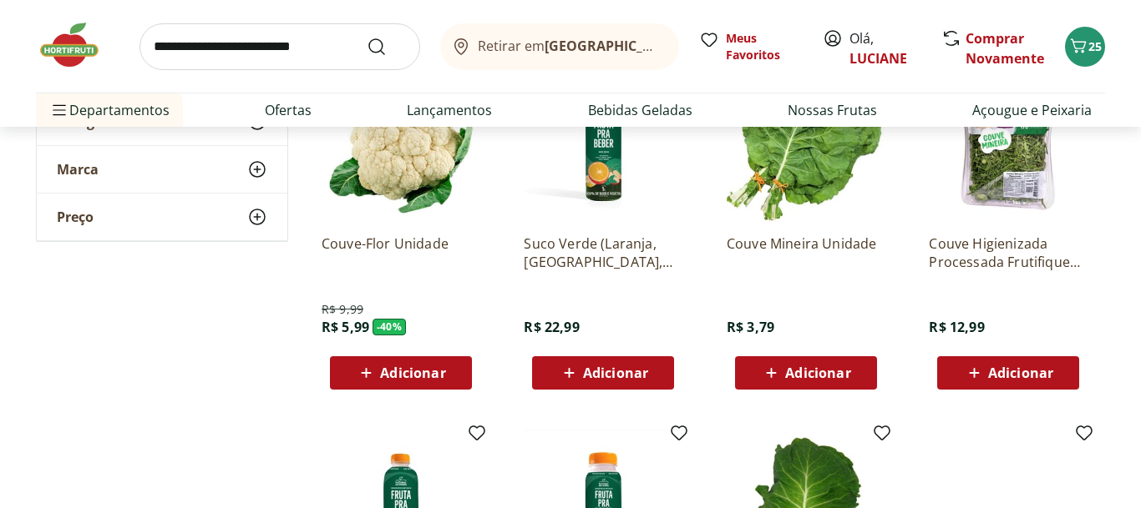
scroll to position [276, 0]
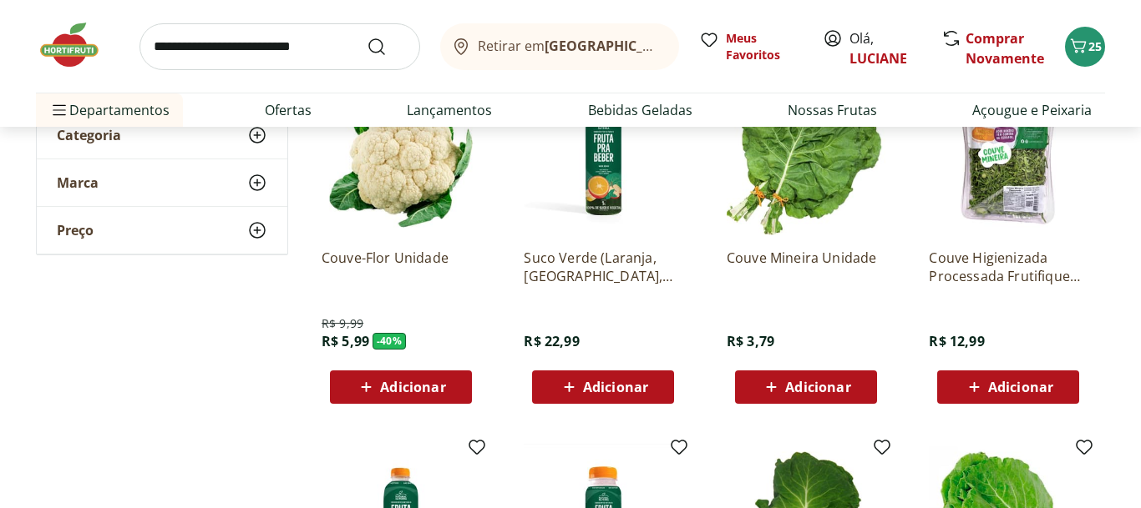
click at [453, 387] on div "Adicionar" at bounding box center [400, 387] width 115 height 30
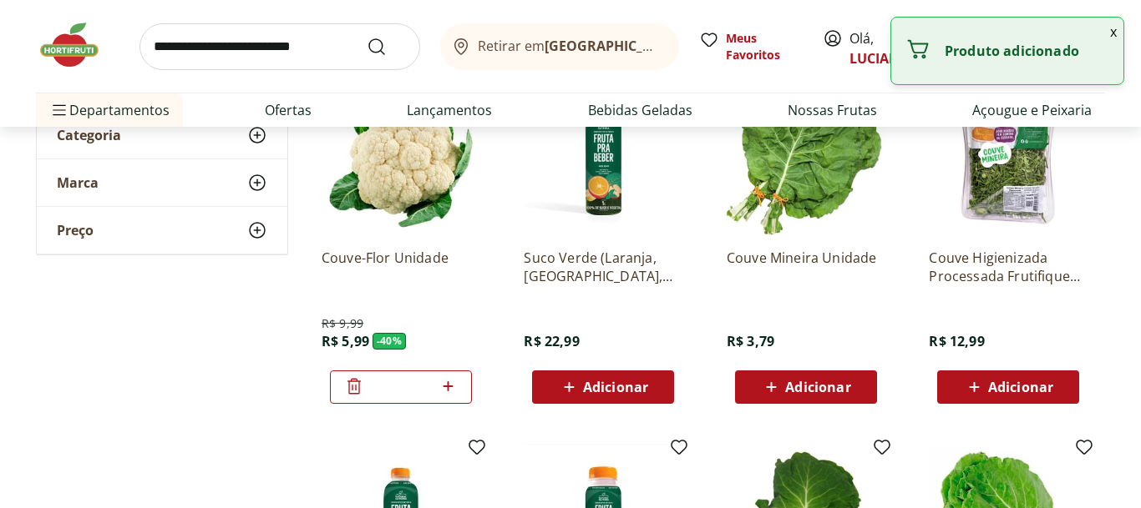
click at [453, 387] on icon at bounding box center [447, 387] width 21 height 20
type input "*"
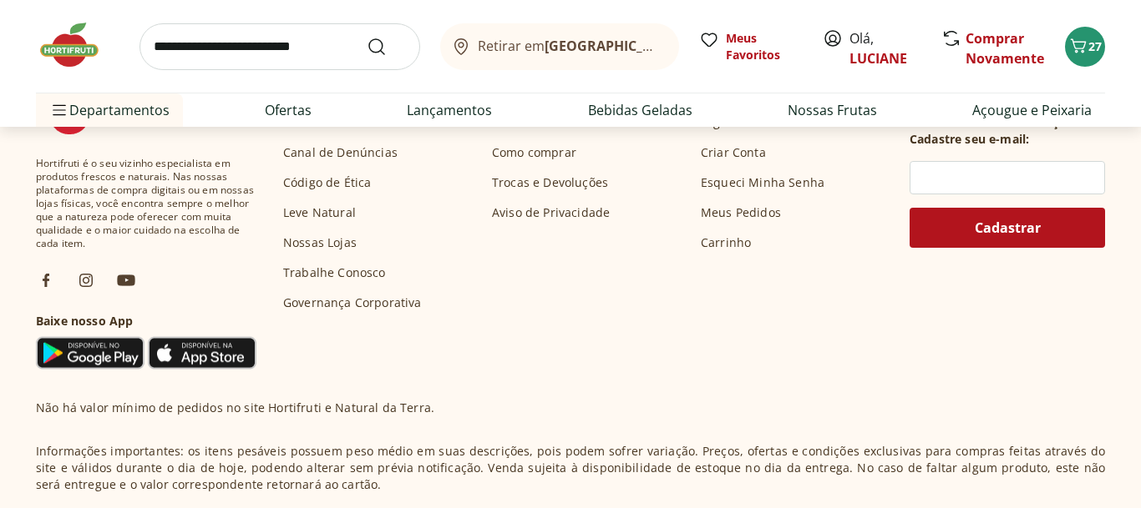
scroll to position [0, 0]
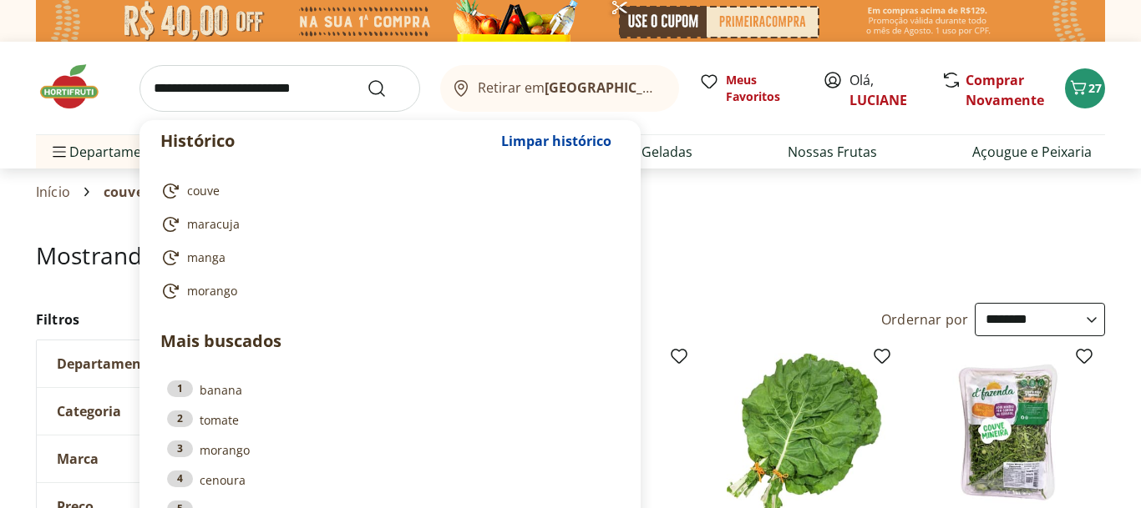
click at [260, 92] on input "search" at bounding box center [279, 88] width 281 height 47
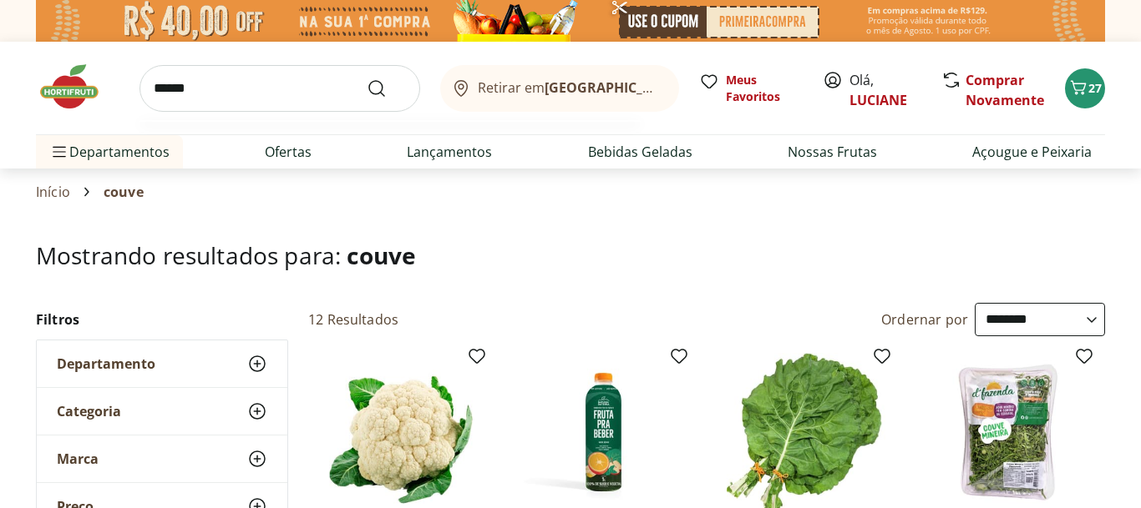
type input "******"
click at [367, 78] on button "Submit Search" at bounding box center [387, 88] width 40 height 20
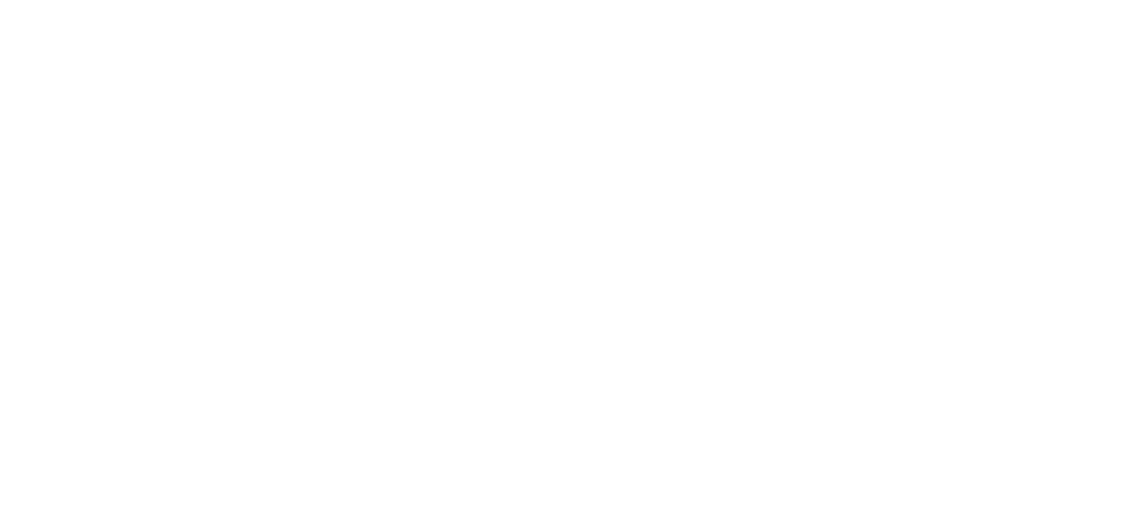
select select "**********"
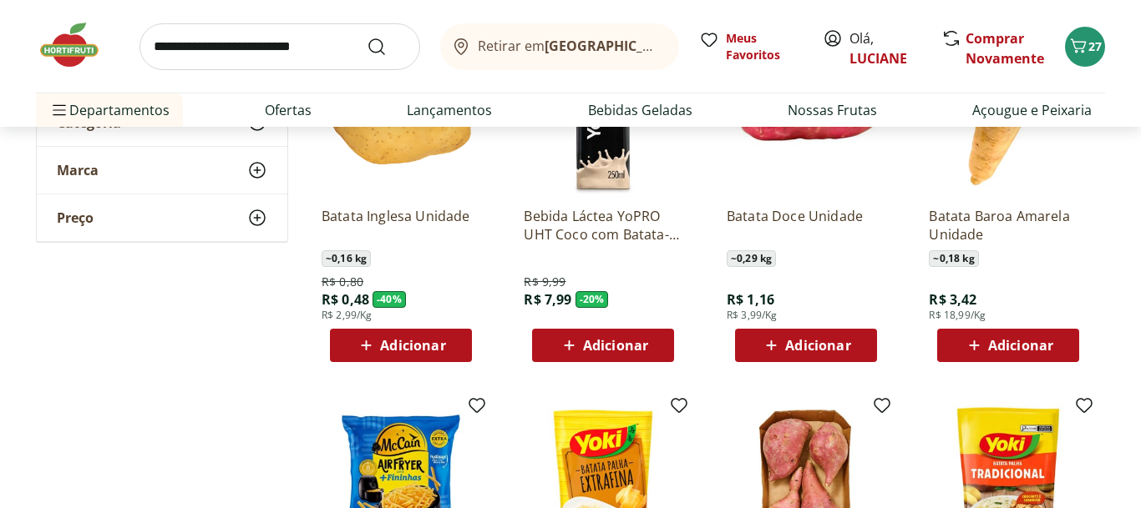
scroll to position [311, 0]
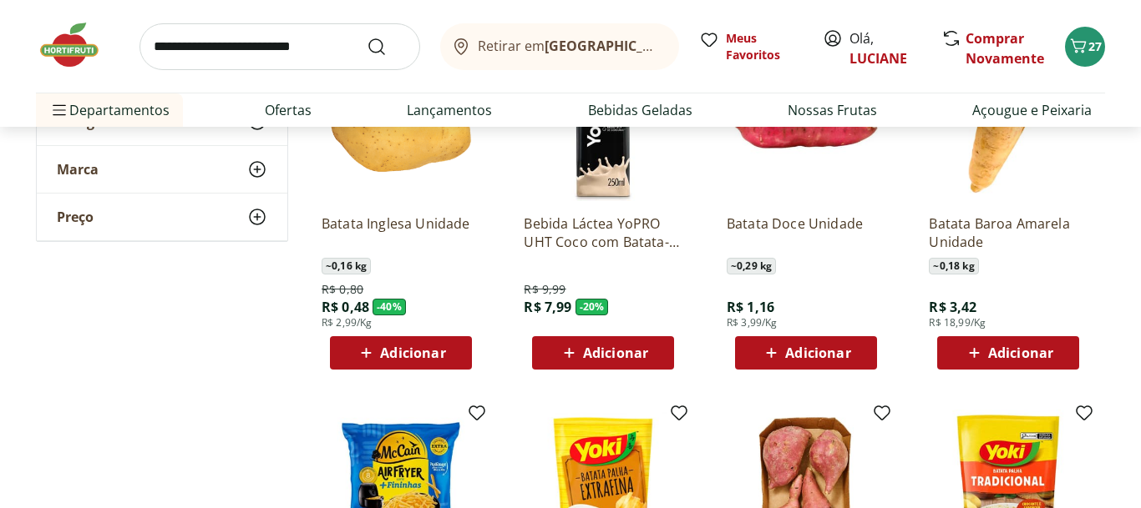
click at [458, 347] on button "Adicionar" at bounding box center [401, 352] width 142 height 33
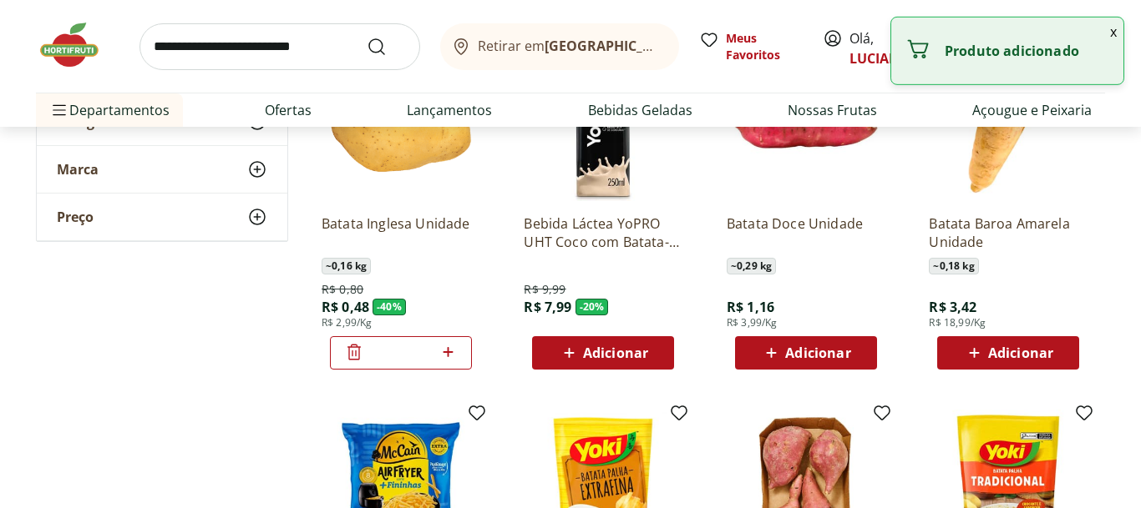
click at [458, 347] on div "*" at bounding box center [401, 352] width 142 height 33
drag, startPoint x: 458, startPoint y: 347, endPoint x: 449, endPoint y: 355, distance: 11.9
click at [449, 355] on div "*" at bounding box center [401, 352] width 142 height 33
click at [449, 355] on icon at bounding box center [447, 352] width 21 height 20
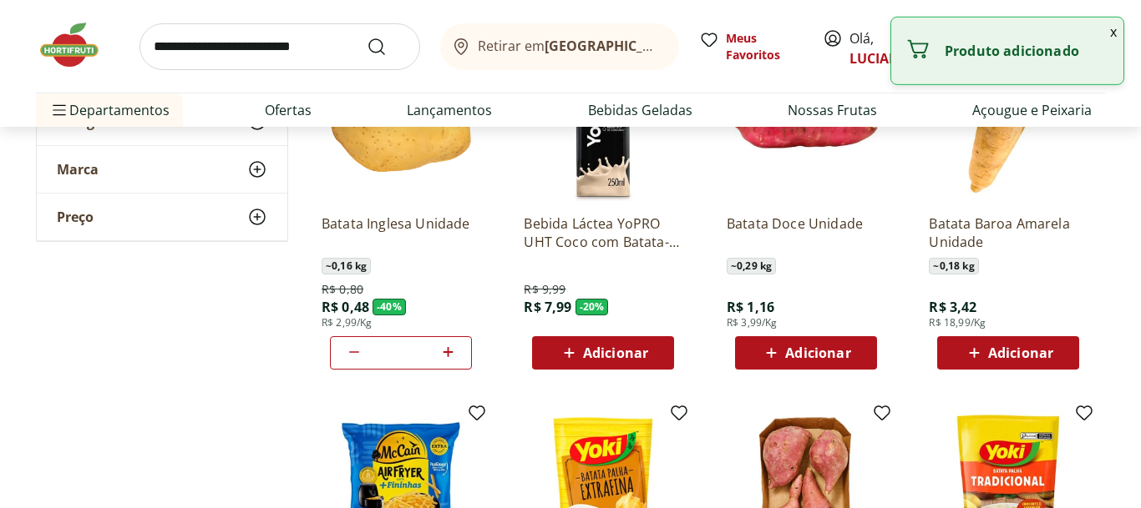
click at [449, 355] on icon at bounding box center [447, 352] width 21 height 20
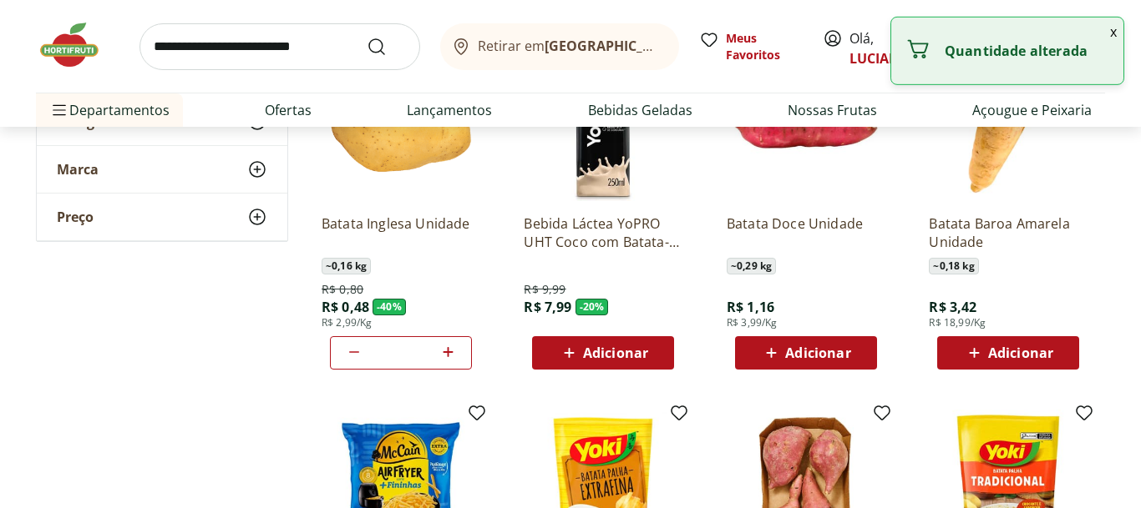
click at [449, 355] on icon at bounding box center [447, 352] width 21 height 20
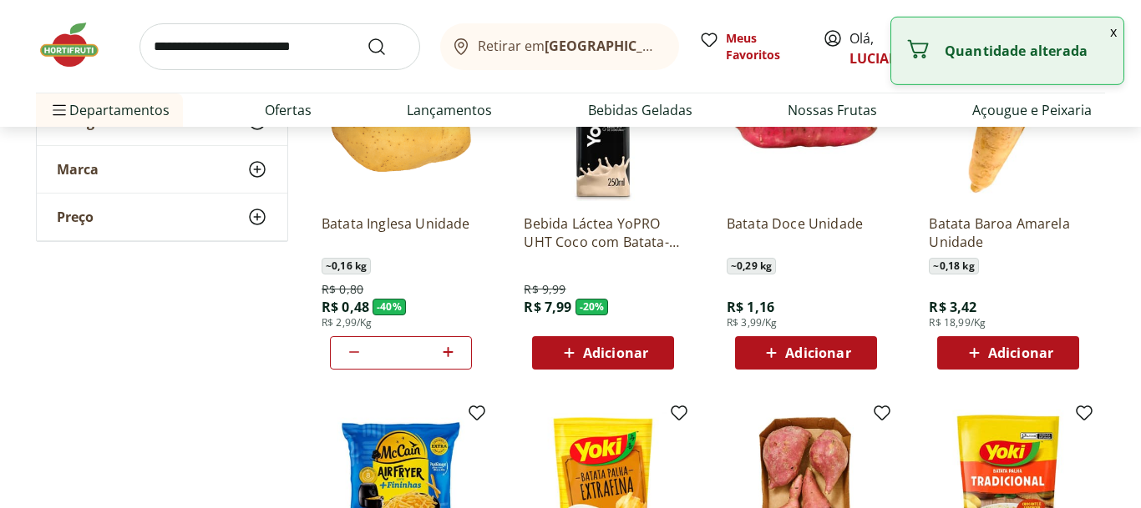
type input "**"
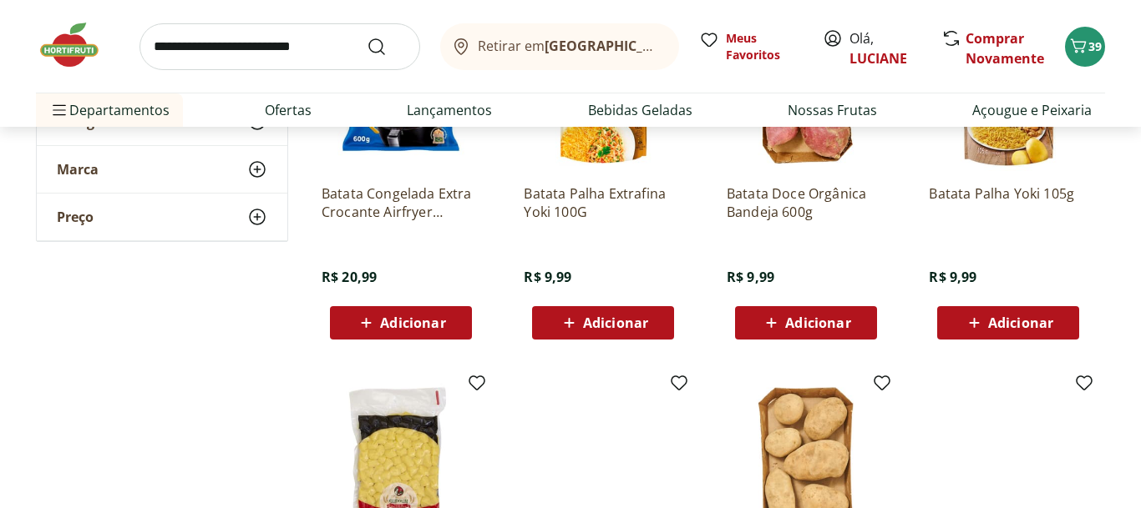
scroll to position [694, 0]
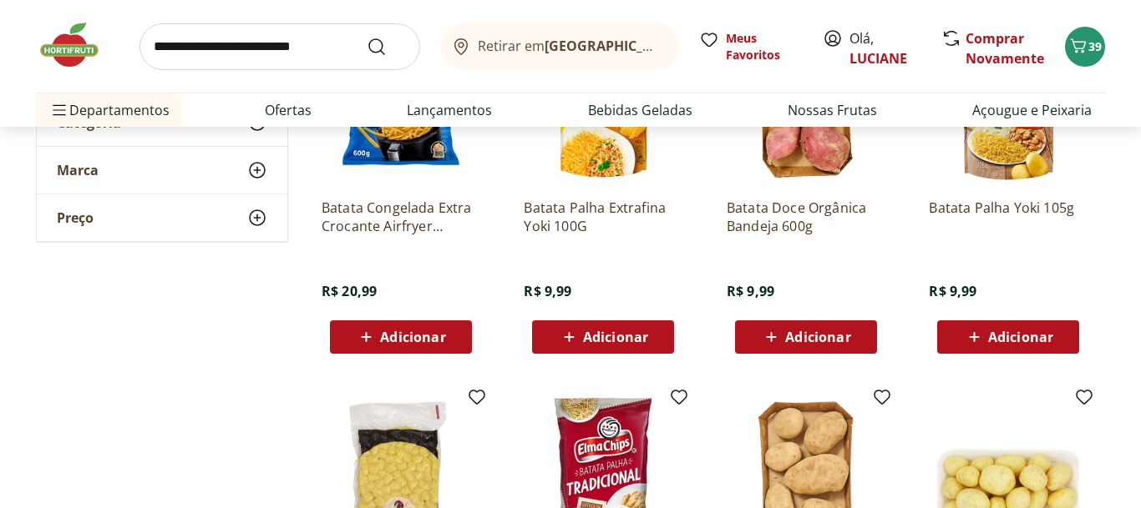
click at [1060, 331] on div "Adicionar" at bounding box center [1007, 337] width 115 height 30
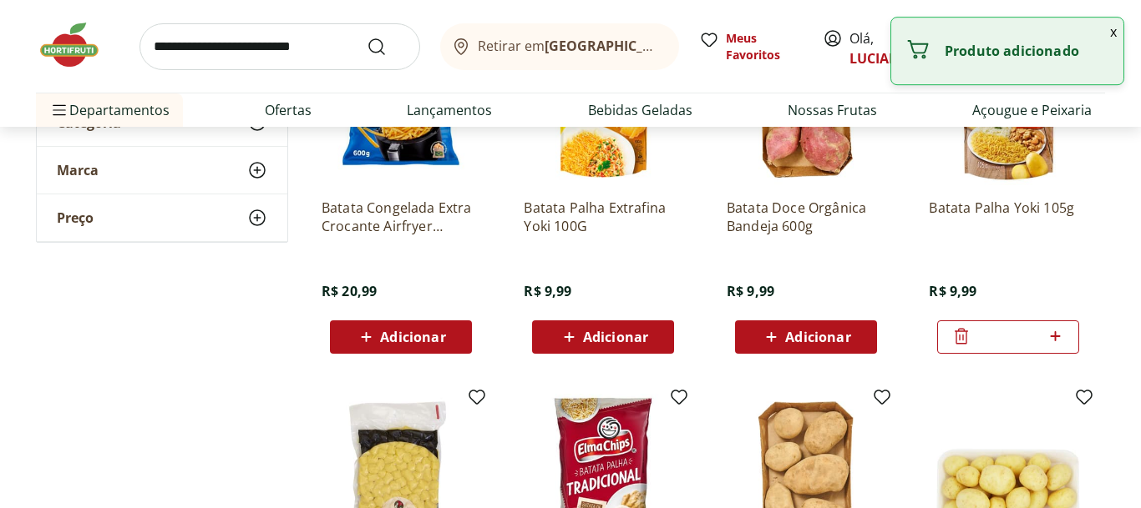
click at [1060, 331] on icon at bounding box center [1054, 336] width 21 height 20
click at [1054, 335] on icon at bounding box center [1054, 336] width 21 height 20
type input "*"
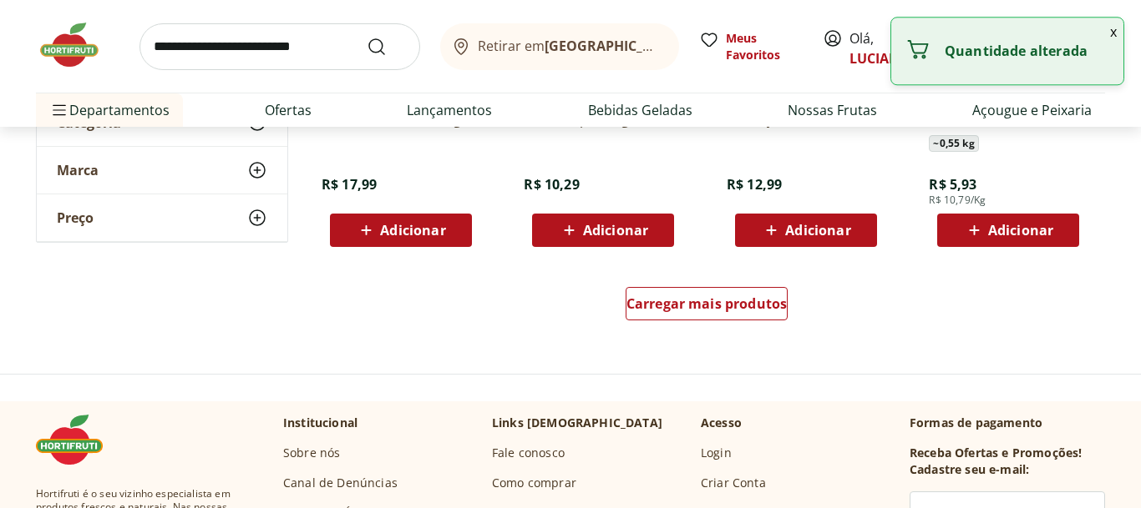
scroll to position [0, 0]
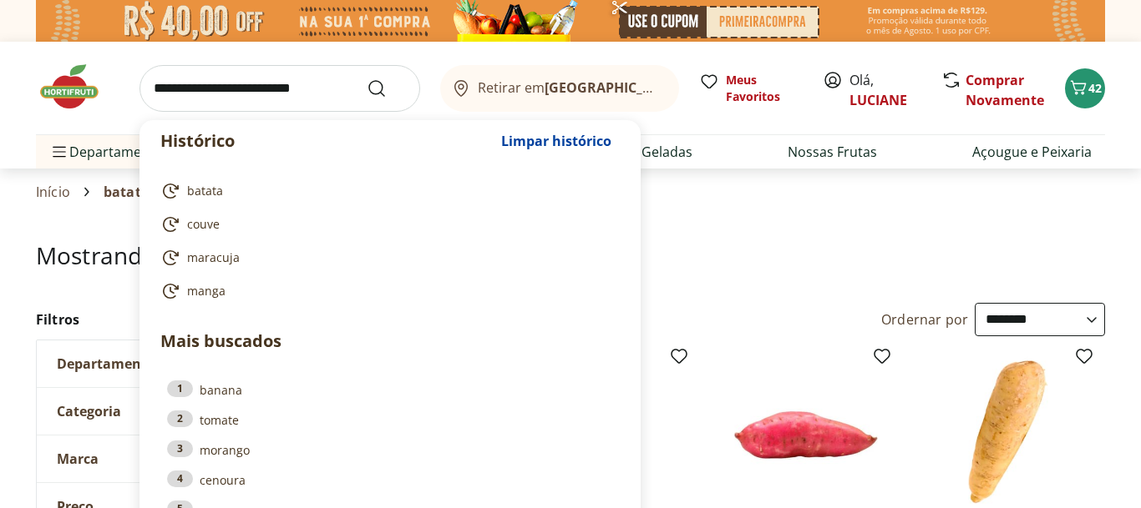
click at [301, 85] on input "search" at bounding box center [279, 88] width 281 height 47
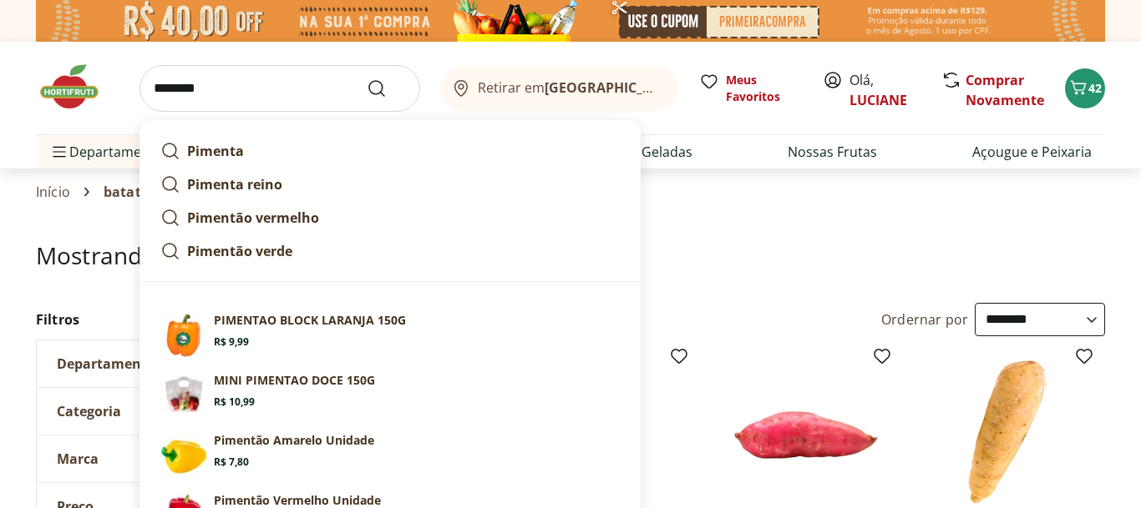
type input "********"
click at [367, 78] on button "Submit Search" at bounding box center [387, 88] width 40 height 20
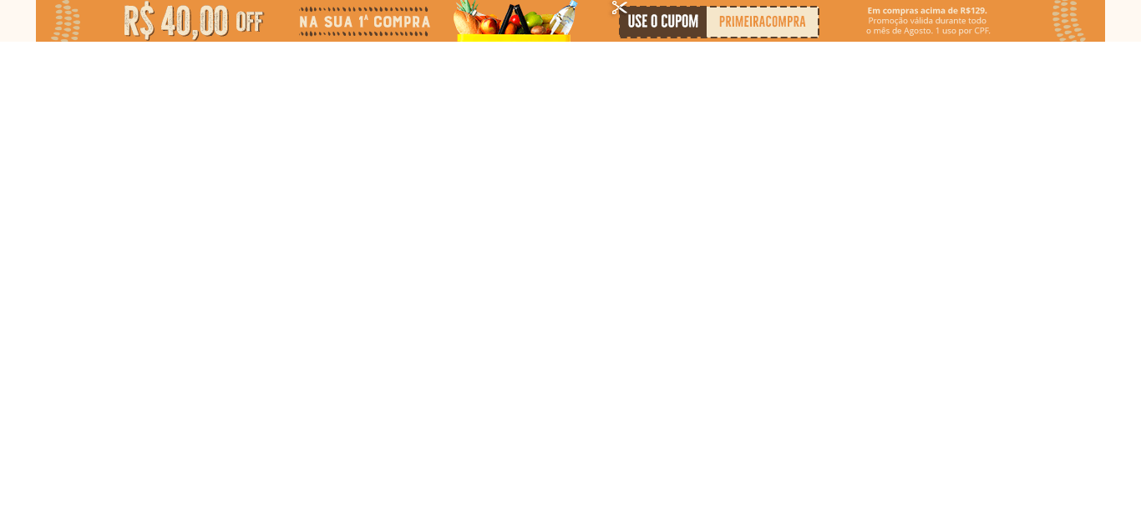
select select "**********"
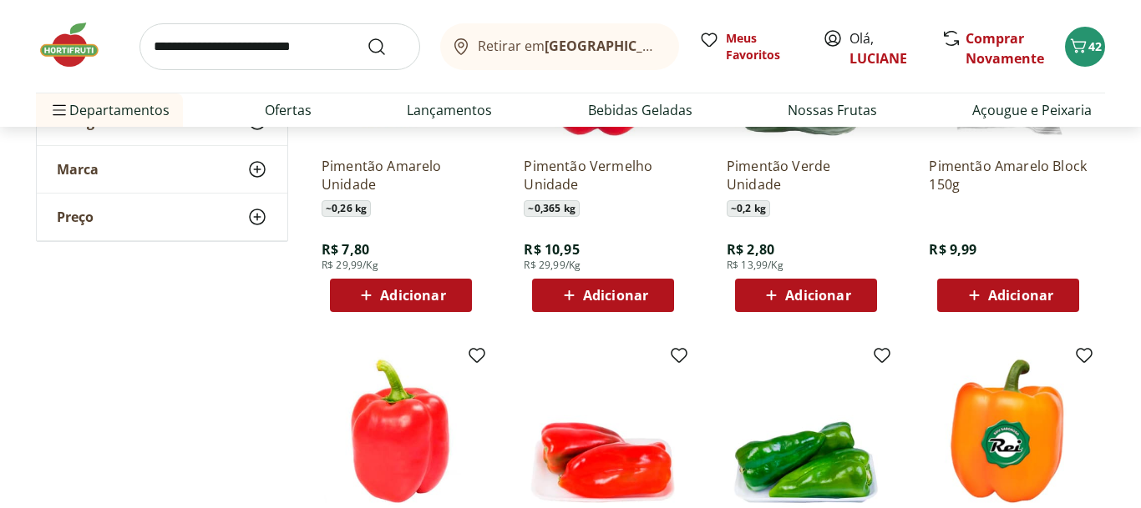
scroll to position [397, 0]
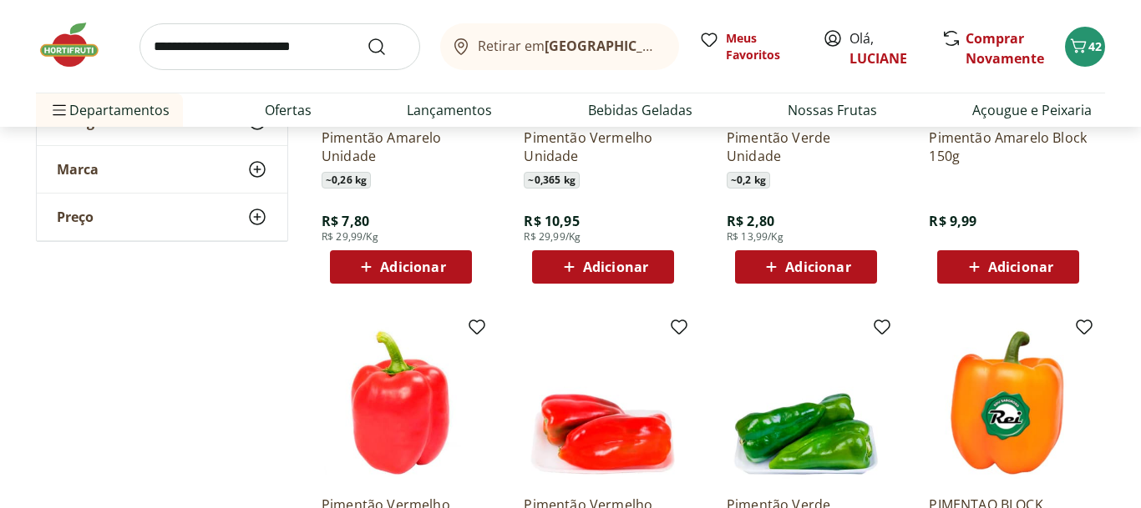
click at [457, 266] on div "Adicionar" at bounding box center [400, 267] width 115 height 30
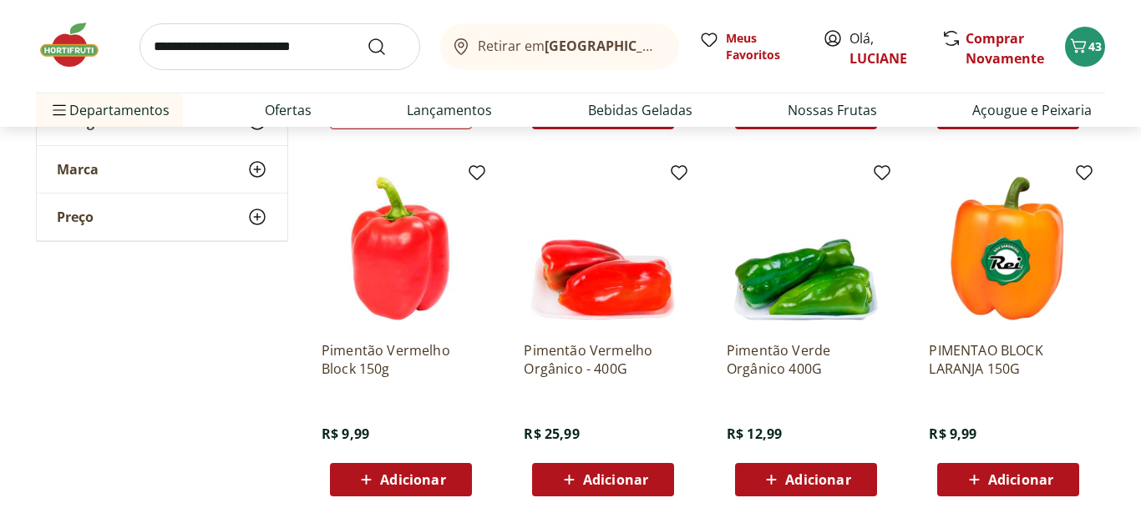
scroll to position [536, 0]
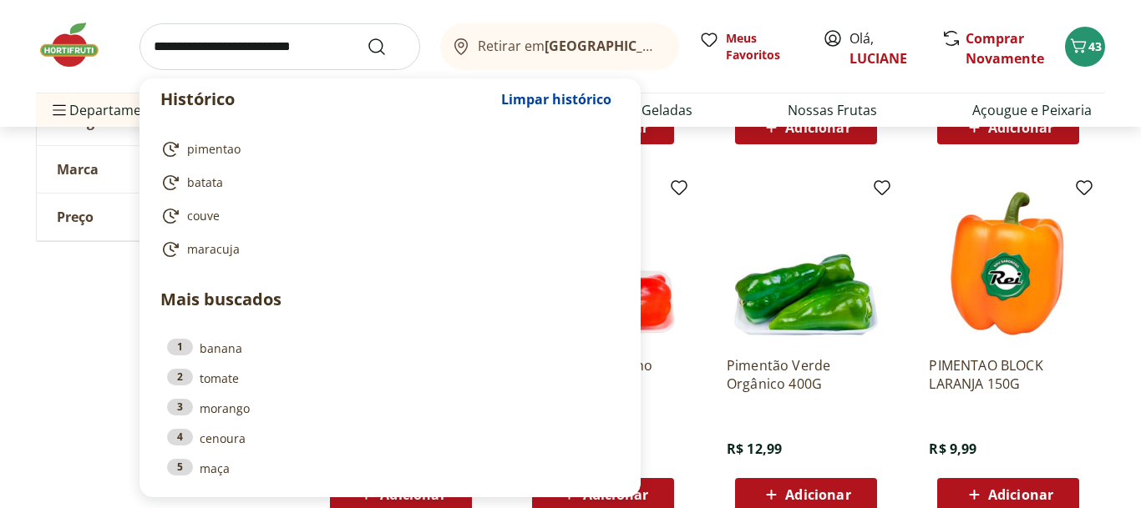
click at [250, 52] on input "search" at bounding box center [279, 46] width 281 height 47
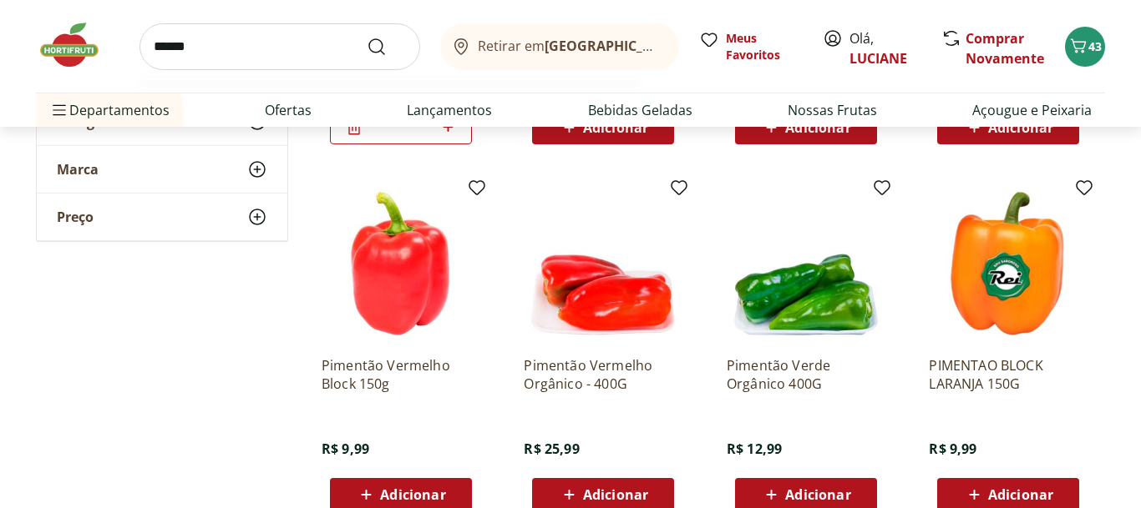
type input "******"
click at [367, 37] on button "Submit Search" at bounding box center [387, 47] width 40 height 20
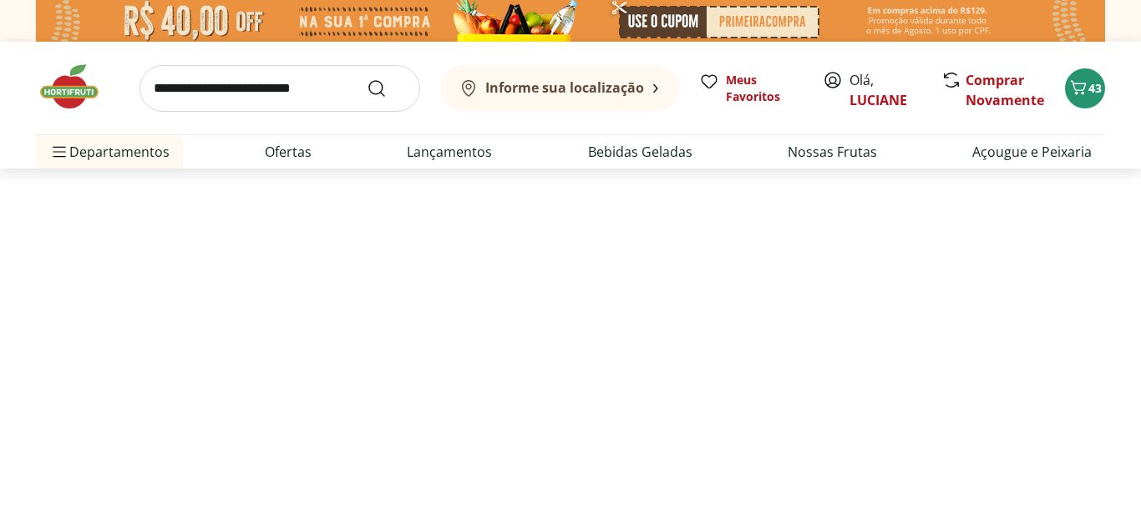
select select "**********"
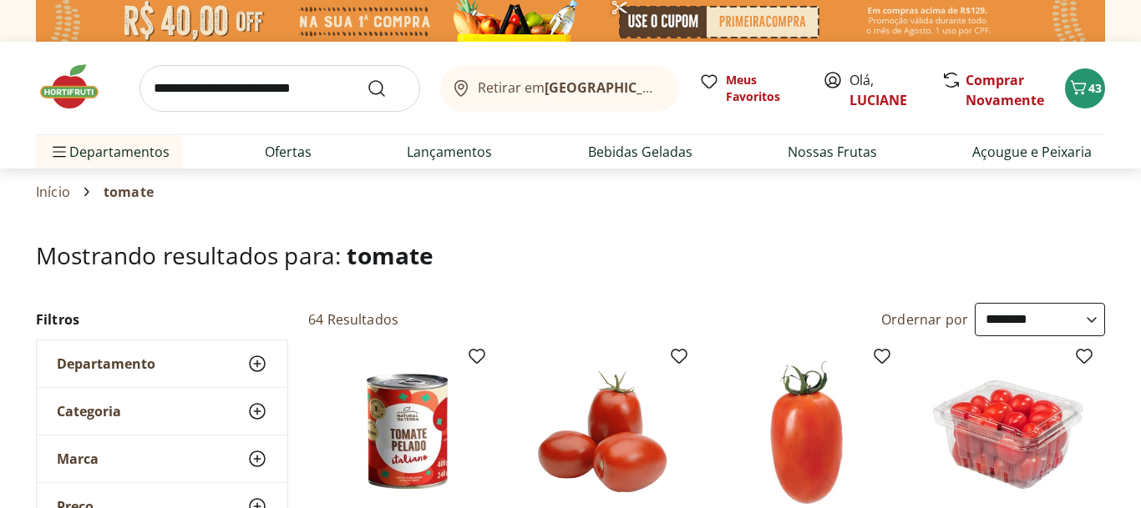
type input "*"
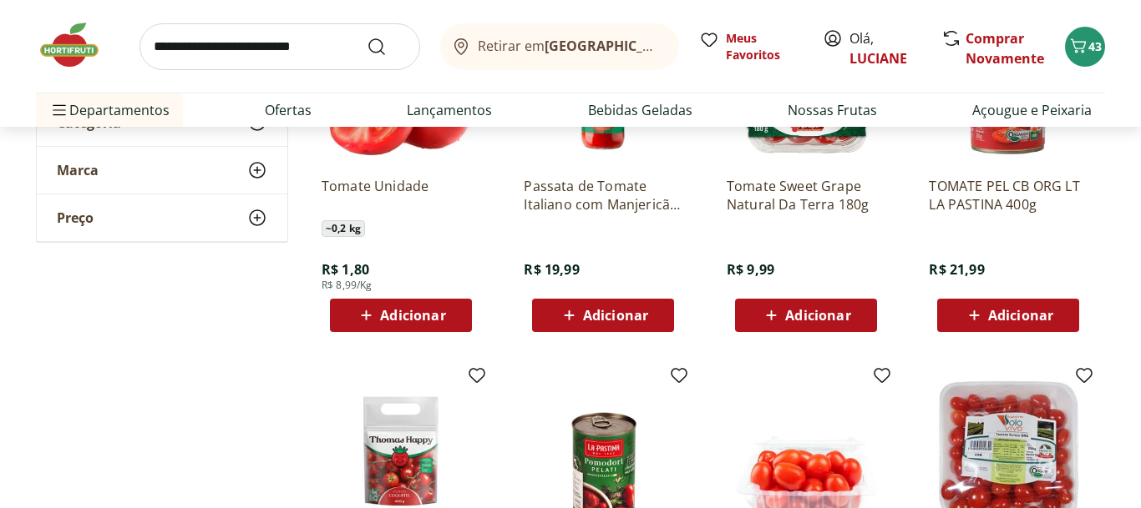
scroll to position [708, 0]
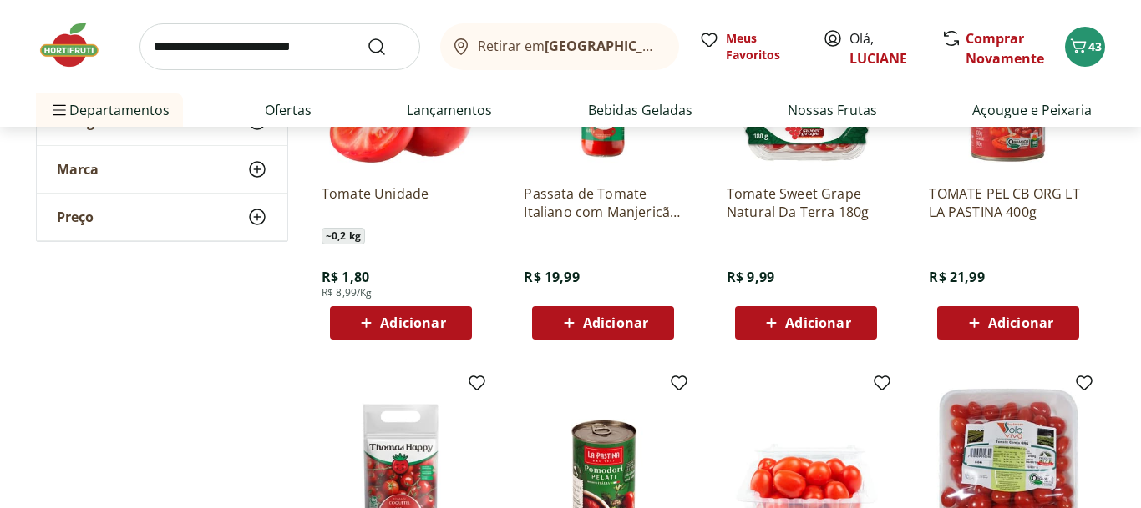
click at [449, 320] on div "Adicionar" at bounding box center [400, 323] width 115 height 30
click at [453, 320] on icon at bounding box center [447, 322] width 21 height 20
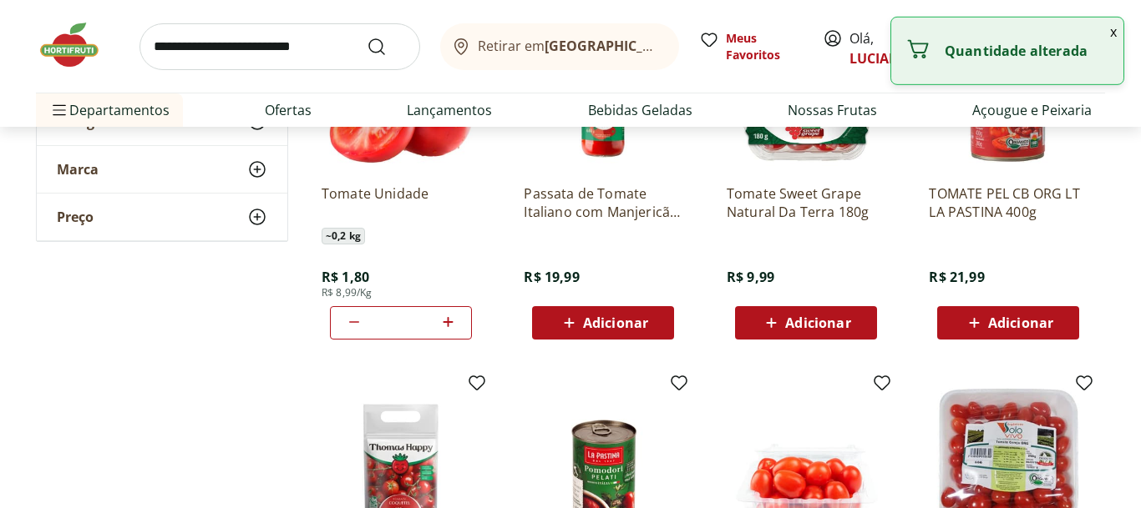
click at [453, 320] on icon at bounding box center [447, 322] width 21 height 20
type input "*"
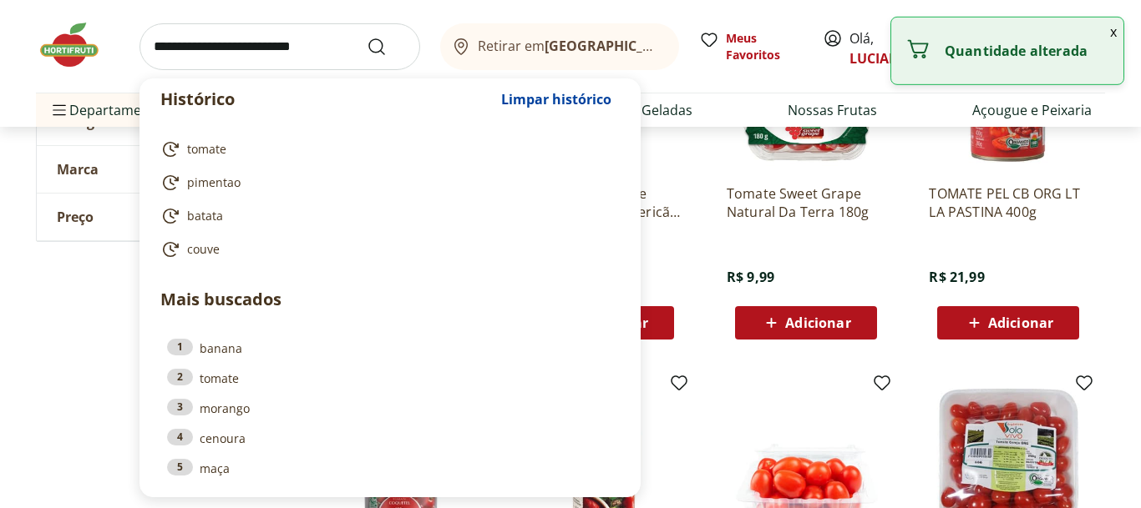
click at [225, 56] on input "search" at bounding box center [279, 46] width 281 height 47
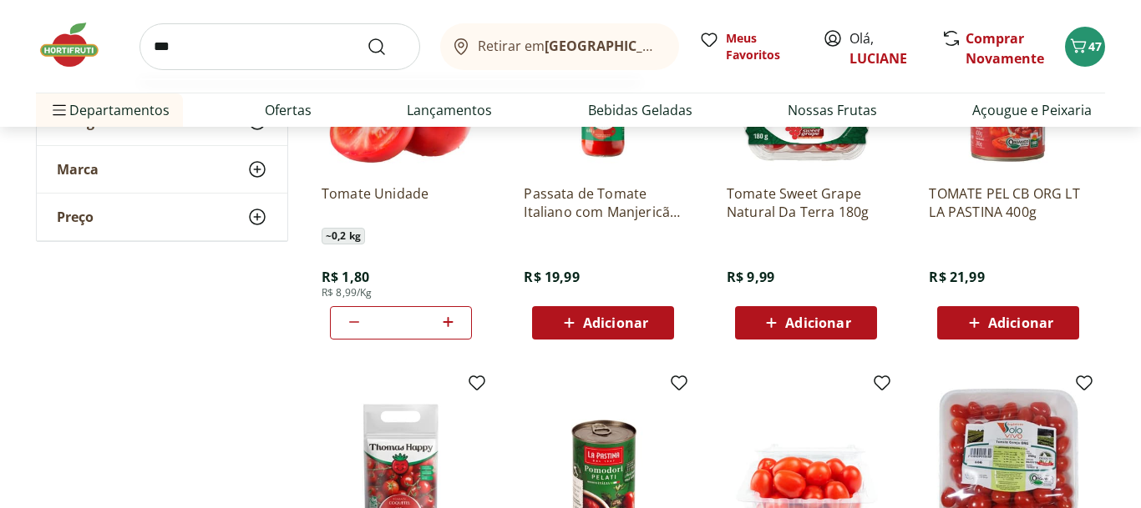
type input "****"
click button "Submit Search" at bounding box center [387, 47] width 40 height 20
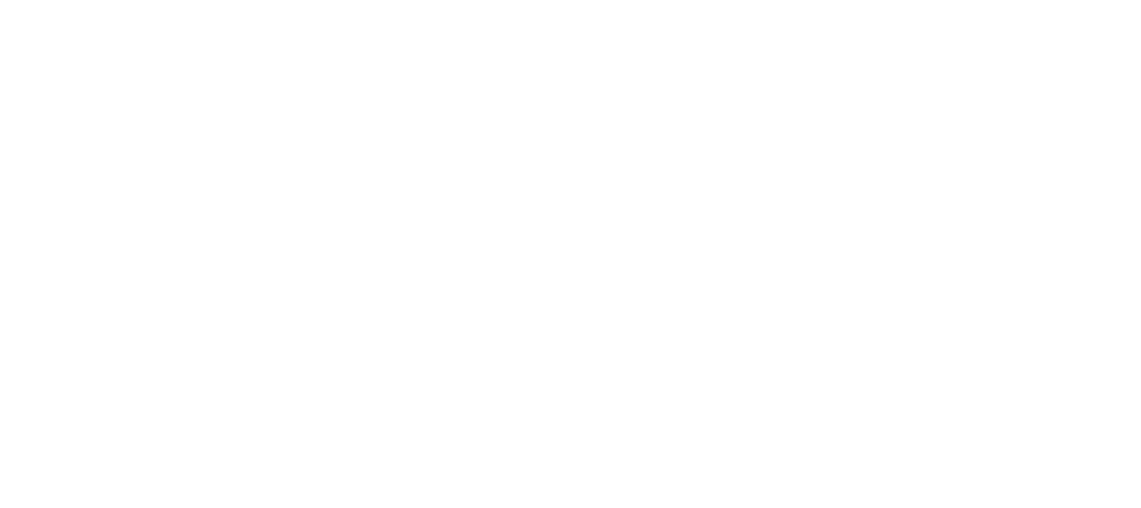
select select "**********"
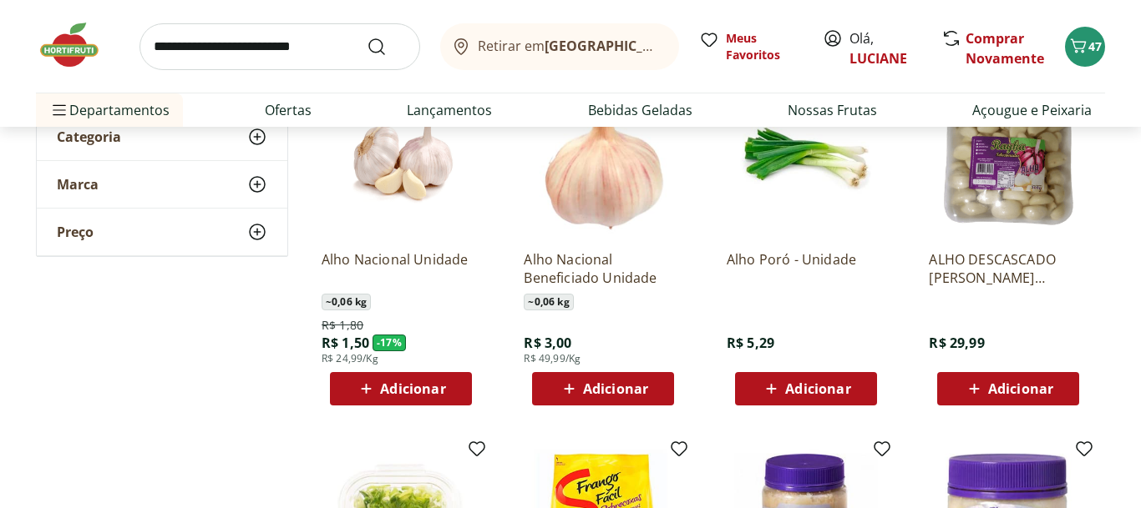
scroll to position [289, 0]
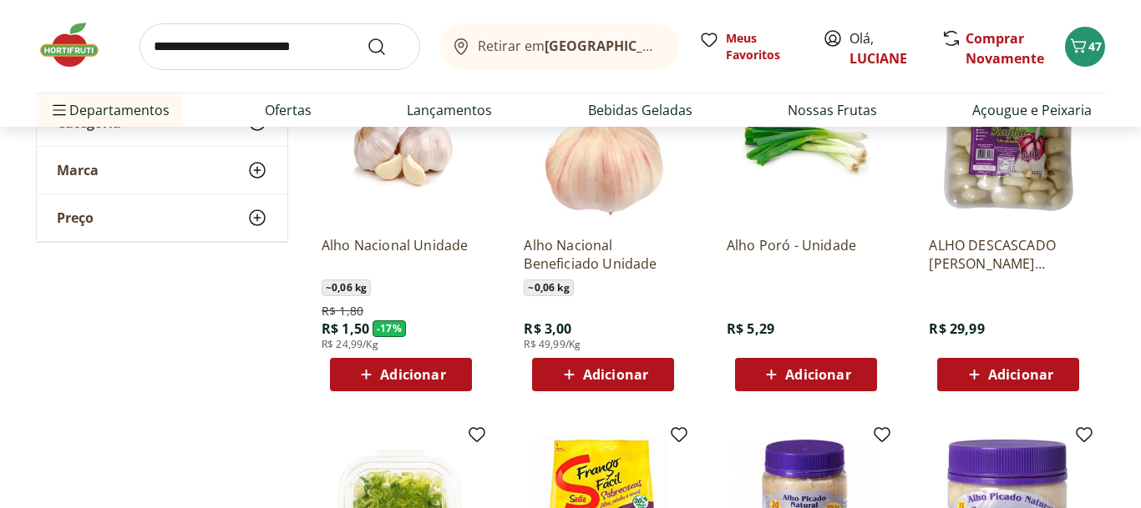
click at [456, 375] on div "Adicionar" at bounding box center [400, 375] width 115 height 30
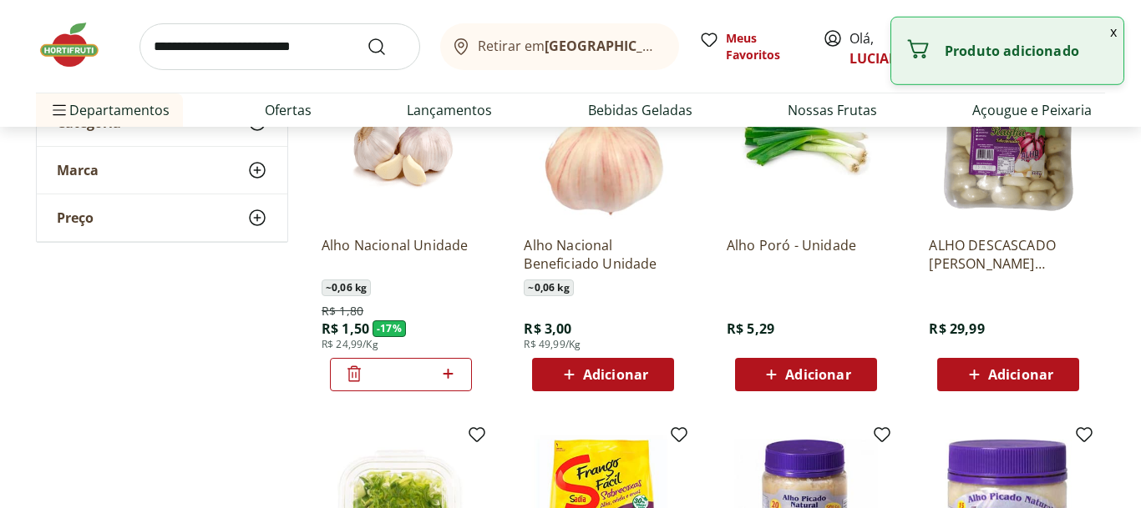
click at [456, 375] on icon at bounding box center [447, 374] width 21 height 20
type input "*"
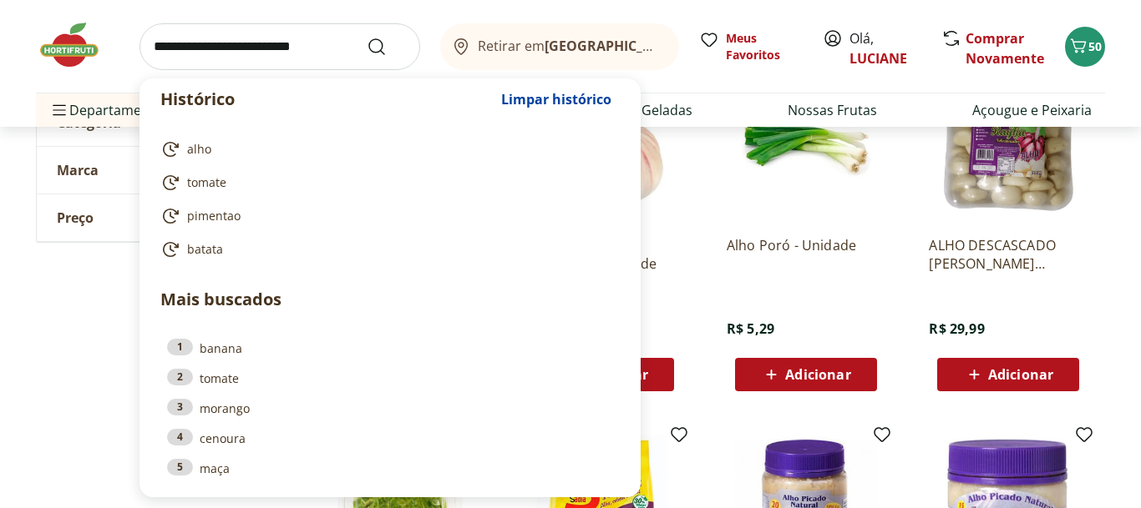
click at [292, 60] on input "search" at bounding box center [279, 46] width 281 height 47
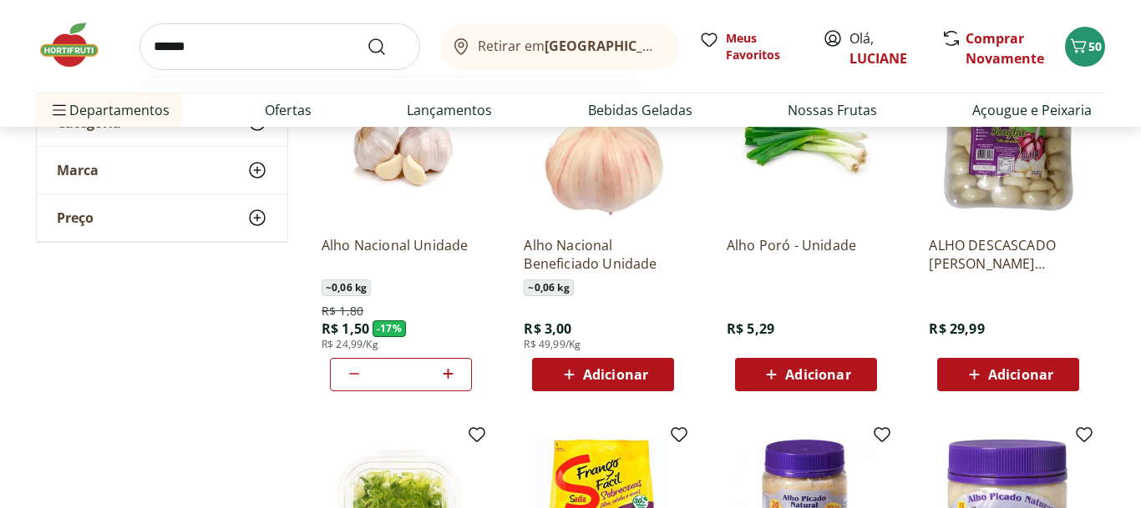
type input "******"
click at [367, 37] on button "Submit Search" at bounding box center [387, 47] width 40 height 20
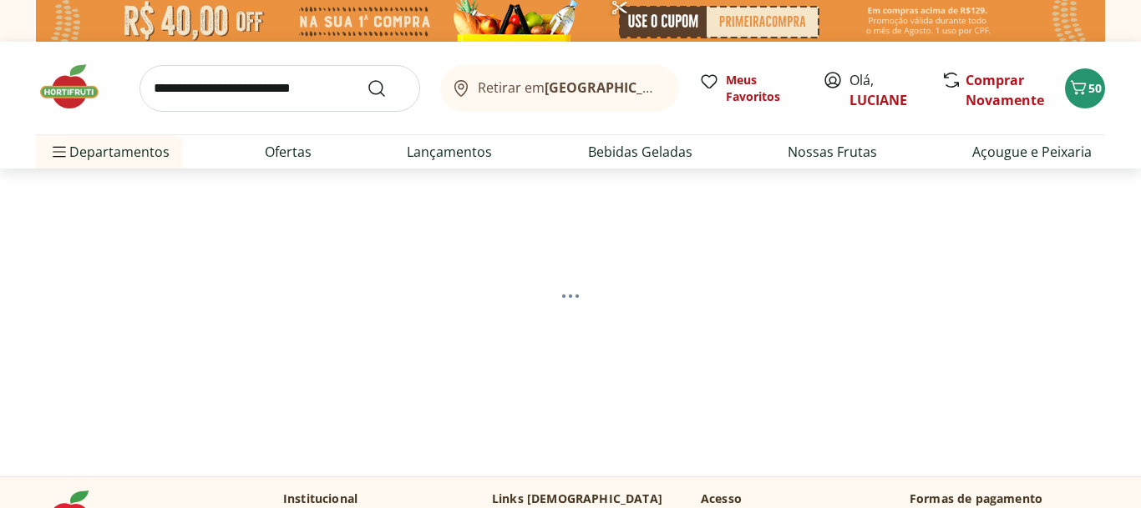
select select "**********"
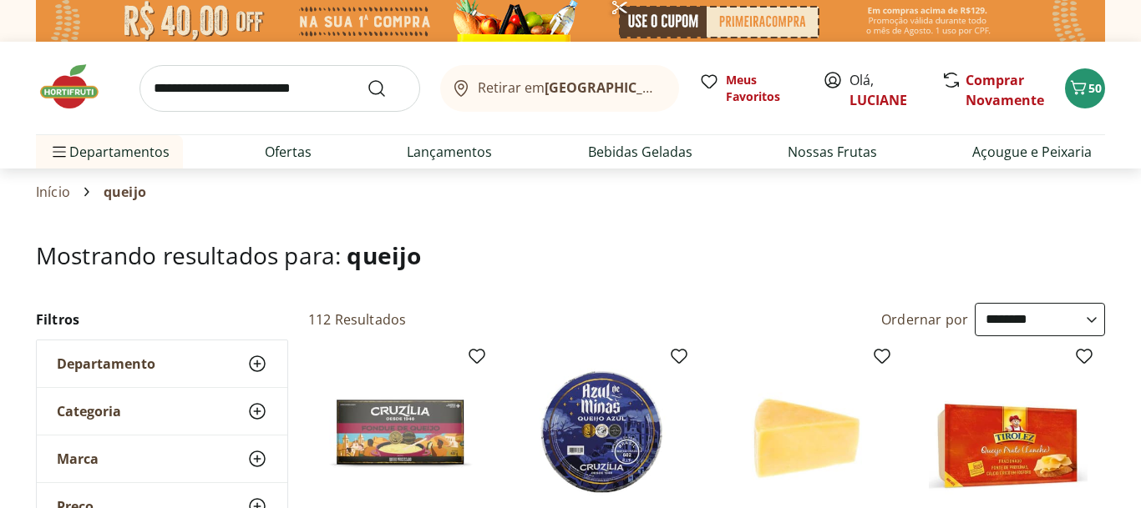
type input "*"
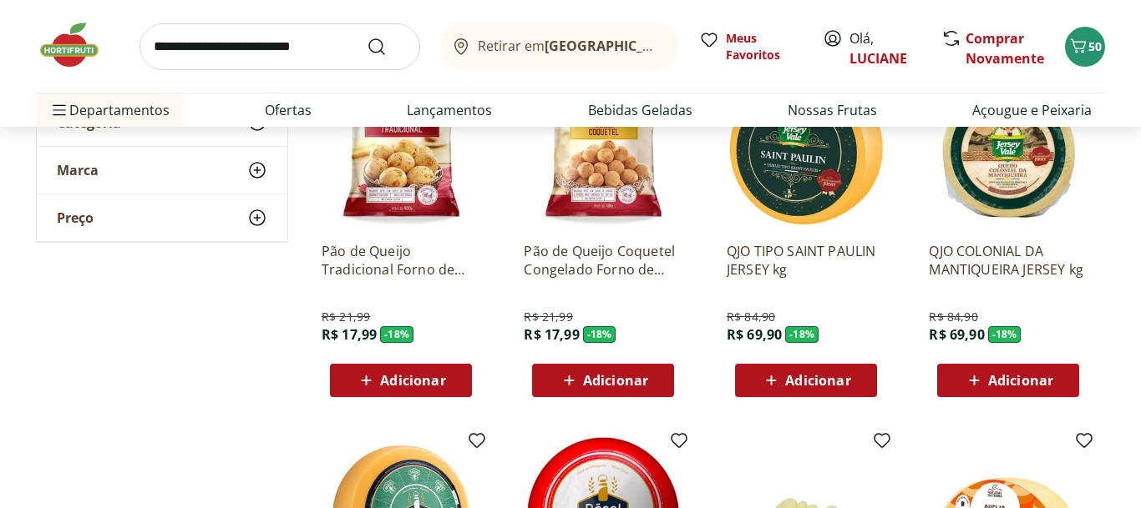
scroll to position [658, 0]
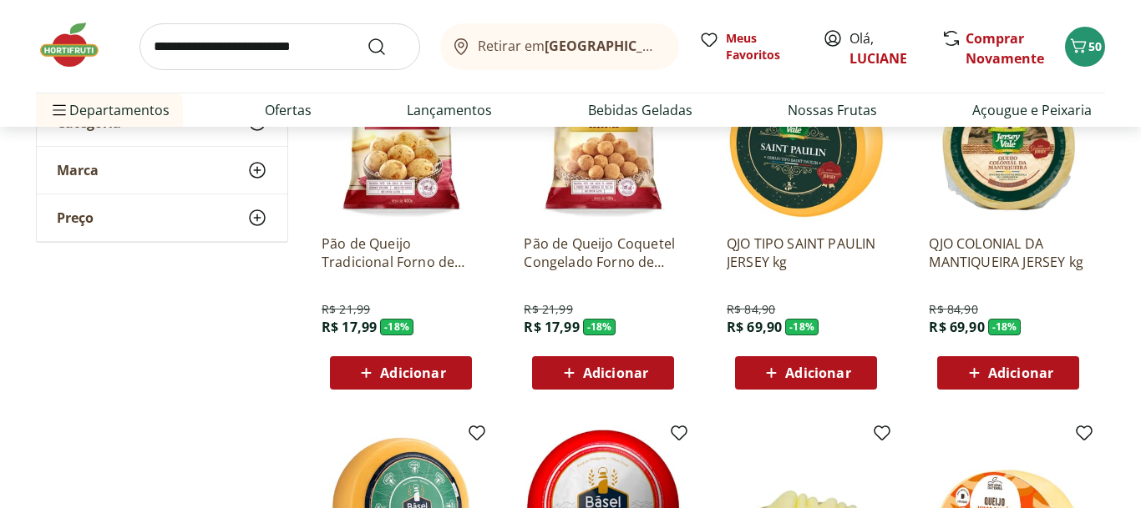
click at [647, 367] on span "Adicionar" at bounding box center [615, 373] width 65 height 13
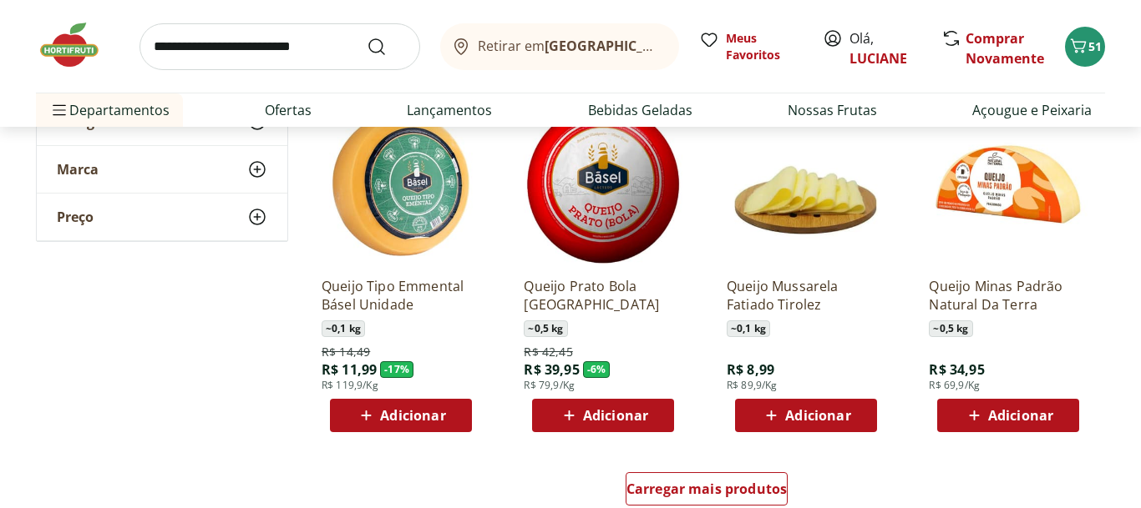
scroll to position [997, 0]
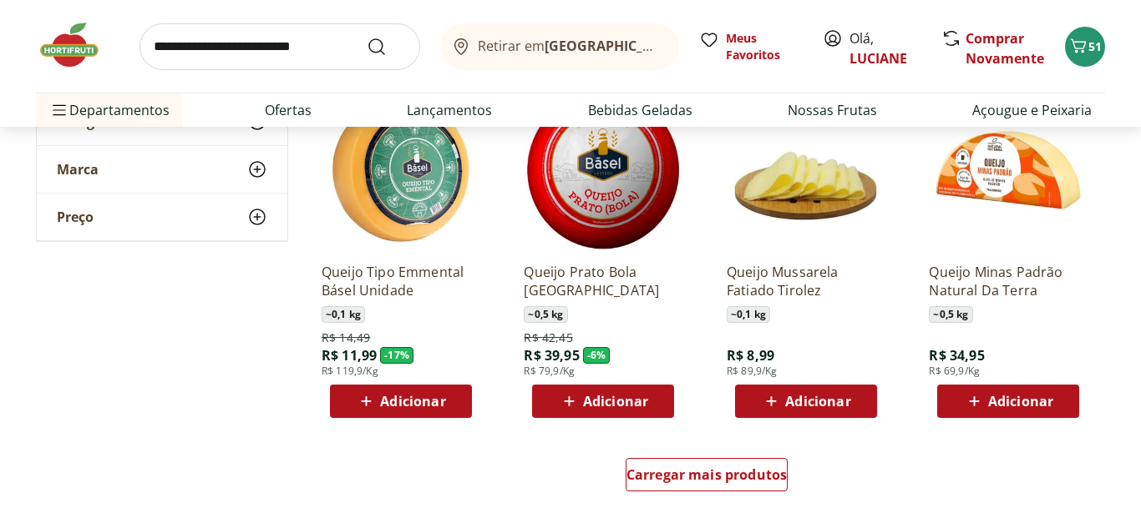
click at [1055, 397] on div "Adicionar" at bounding box center [1007, 402] width 115 height 30
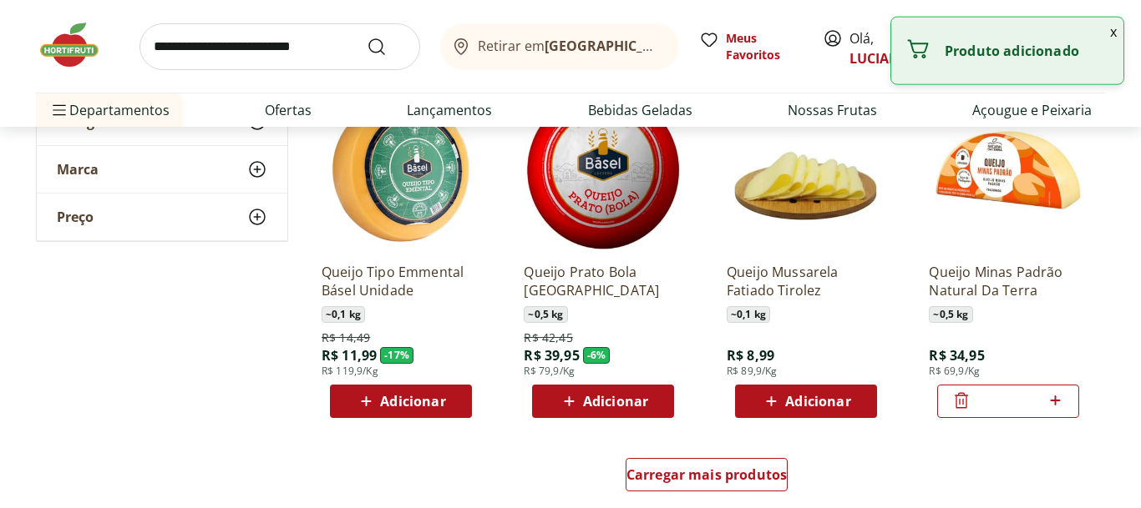
click at [1055, 397] on icon at bounding box center [1054, 401] width 10 height 10
type input "*"
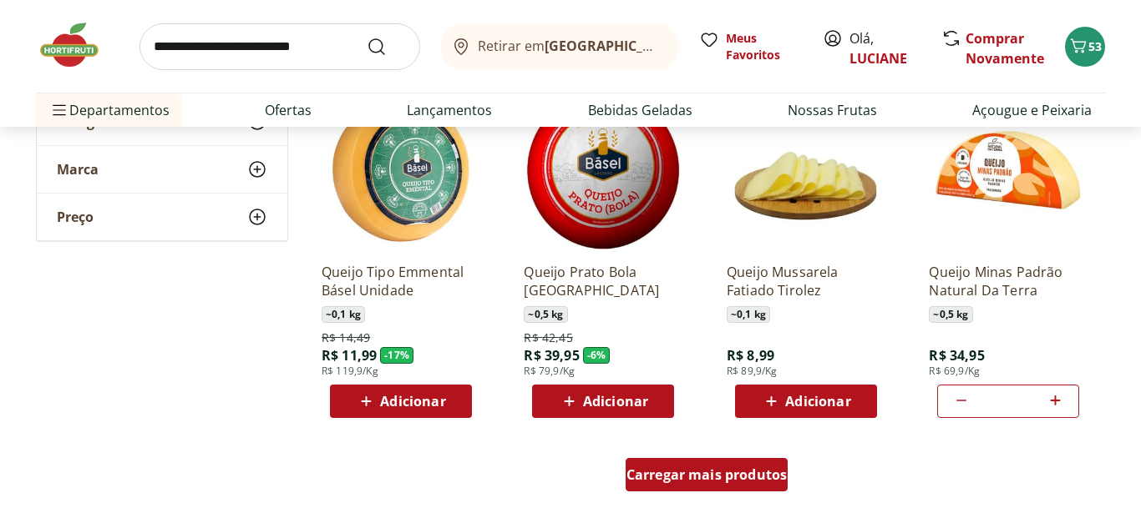
click at [761, 479] on span "Carregar mais produtos" at bounding box center [706, 474] width 161 height 13
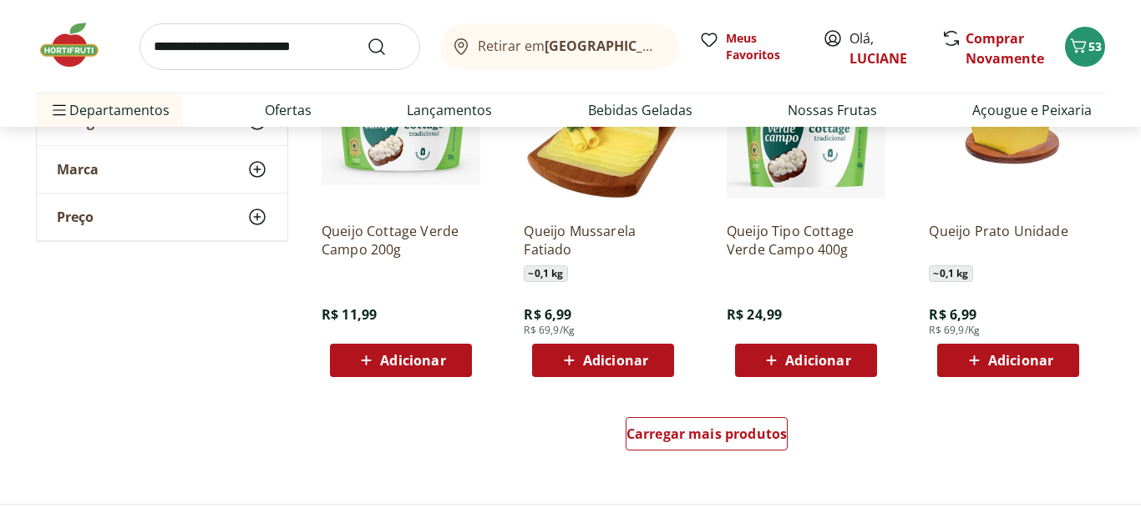
scroll to position [2136, 0]
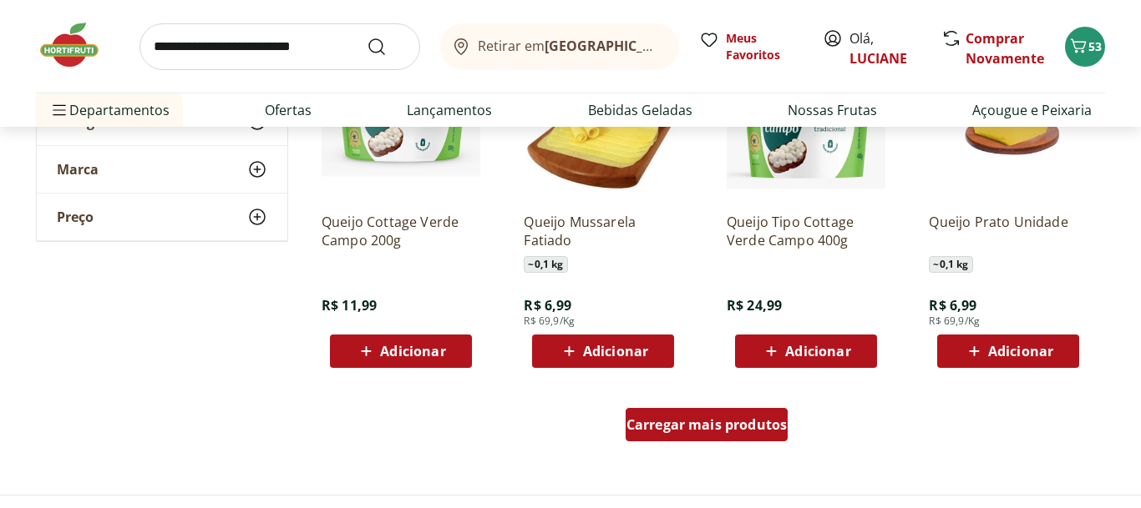
click at [670, 432] on span "Carregar mais produtos" at bounding box center [706, 424] width 161 height 13
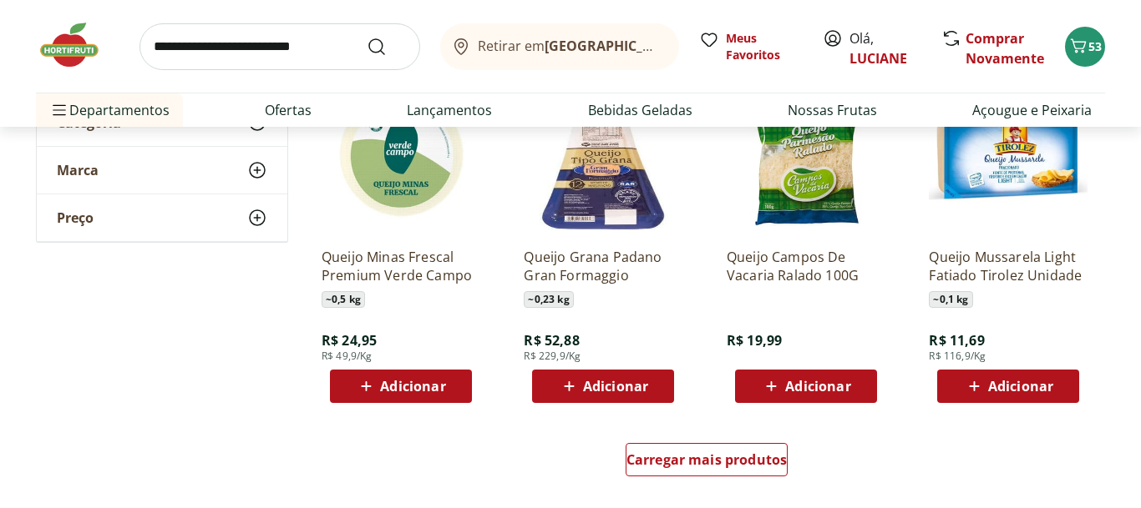
scroll to position [3178, 0]
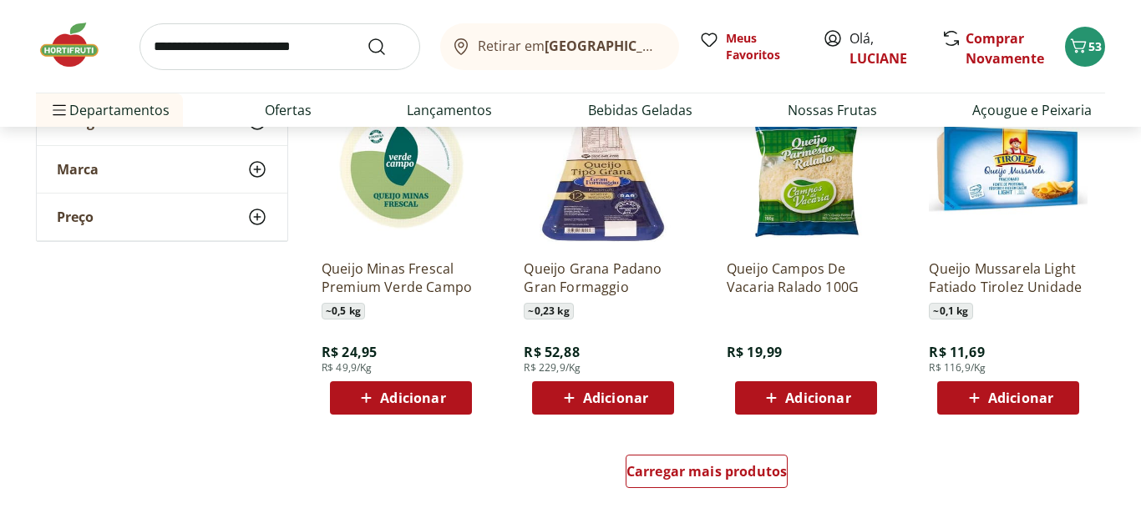
click at [445, 399] on span "Adicionar" at bounding box center [412, 398] width 65 height 13
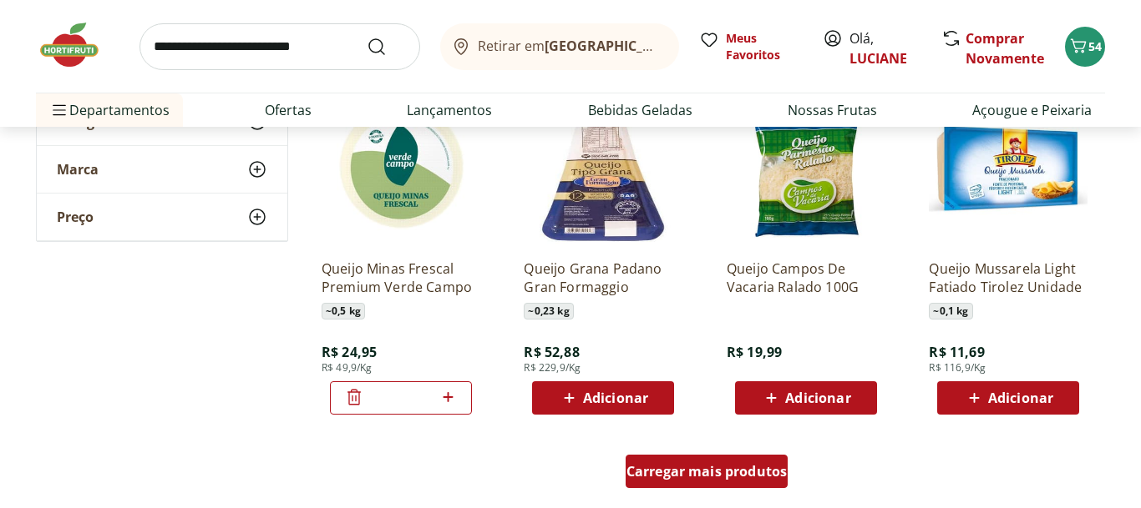
click at [751, 475] on span "Carregar mais produtos" at bounding box center [706, 471] width 161 height 13
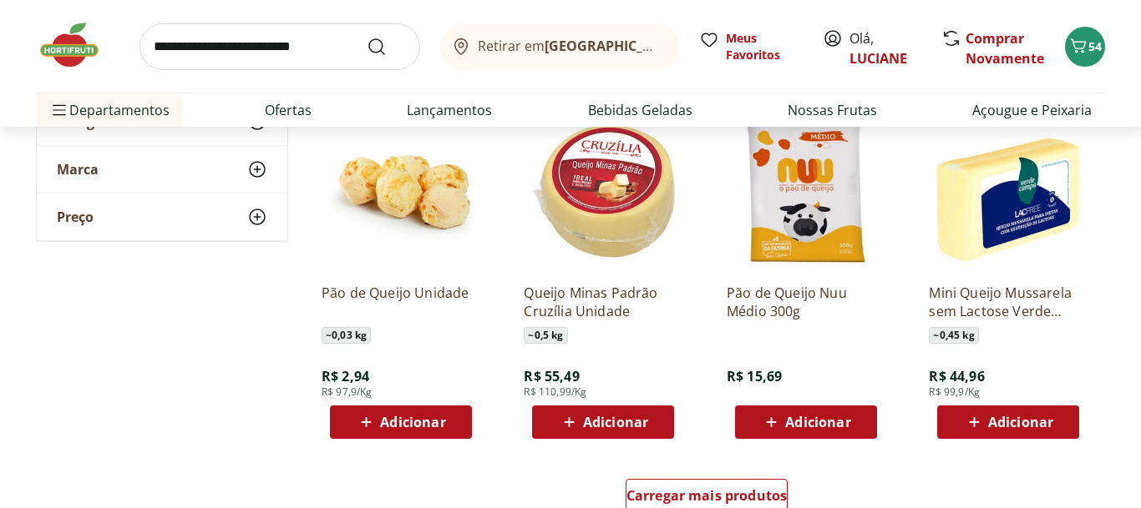
scroll to position [4316, 0]
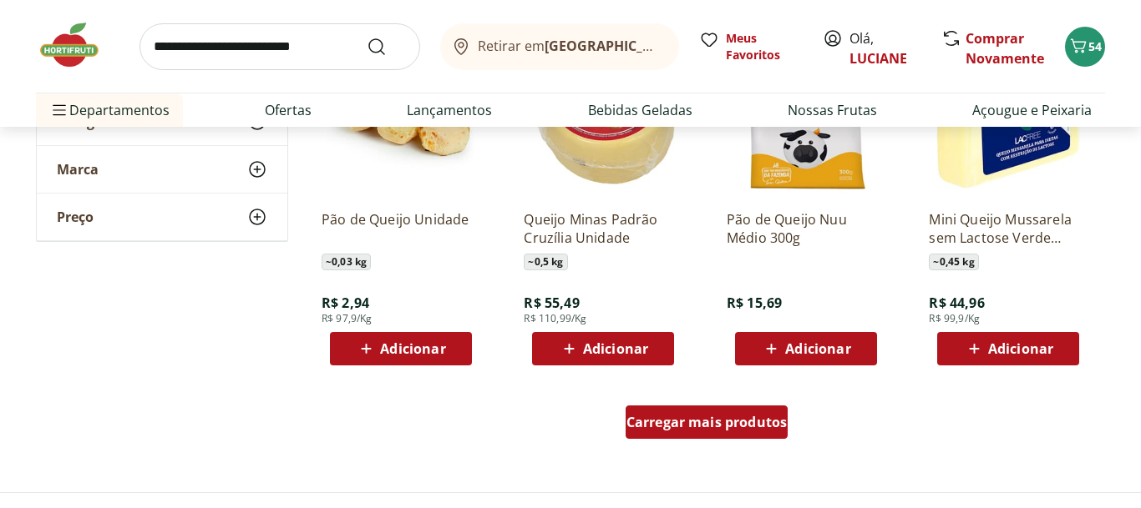
click at [729, 425] on span "Carregar mais produtos" at bounding box center [706, 422] width 161 height 13
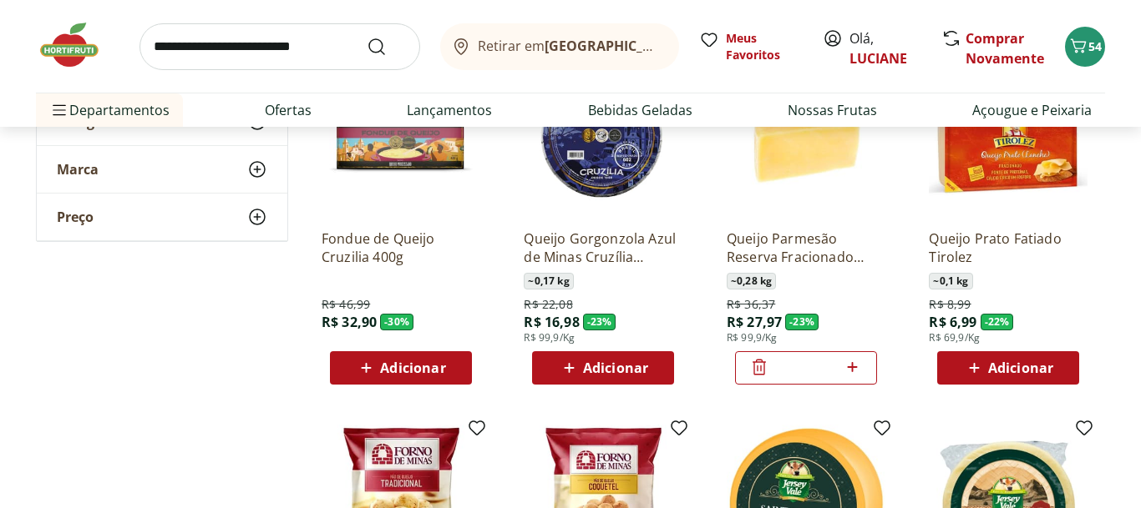
scroll to position [284, 0]
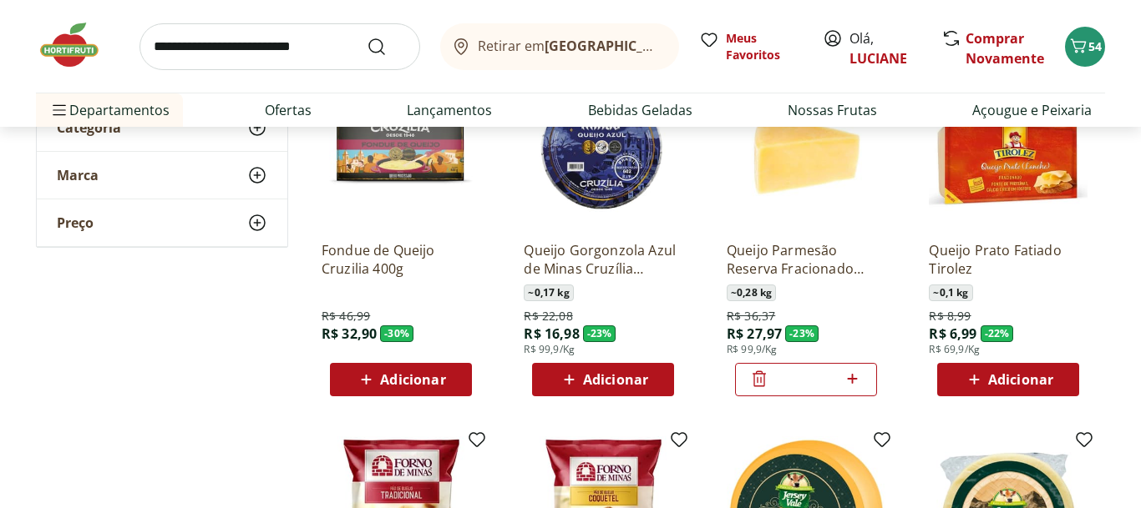
click at [659, 380] on div "Adicionar" at bounding box center [602, 380] width 115 height 30
click at [652, 381] on icon at bounding box center [650, 379] width 21 height 20
type input "*"
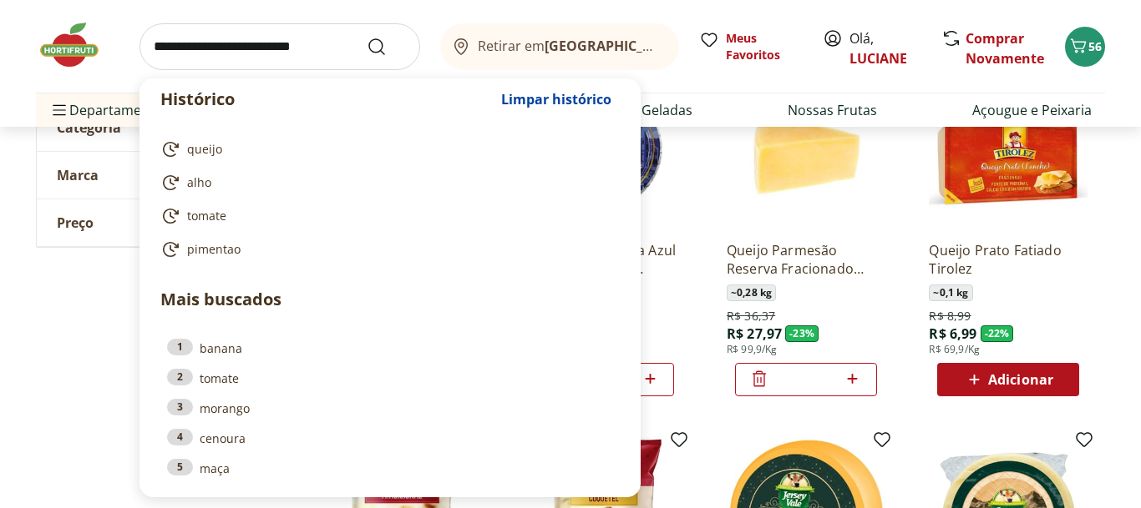
click at [279, 42] on input "search" at bounding box center [279, 46] width 281 height 47
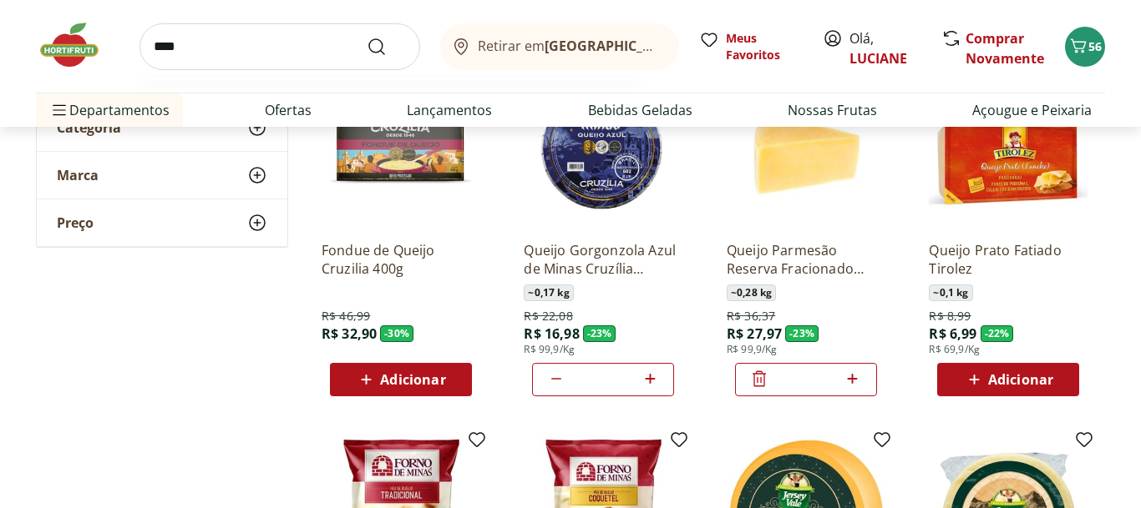
type input "****"
click at [367, 37] on button "Submit Search" at bounding box center [387, 47] width 40 height 20
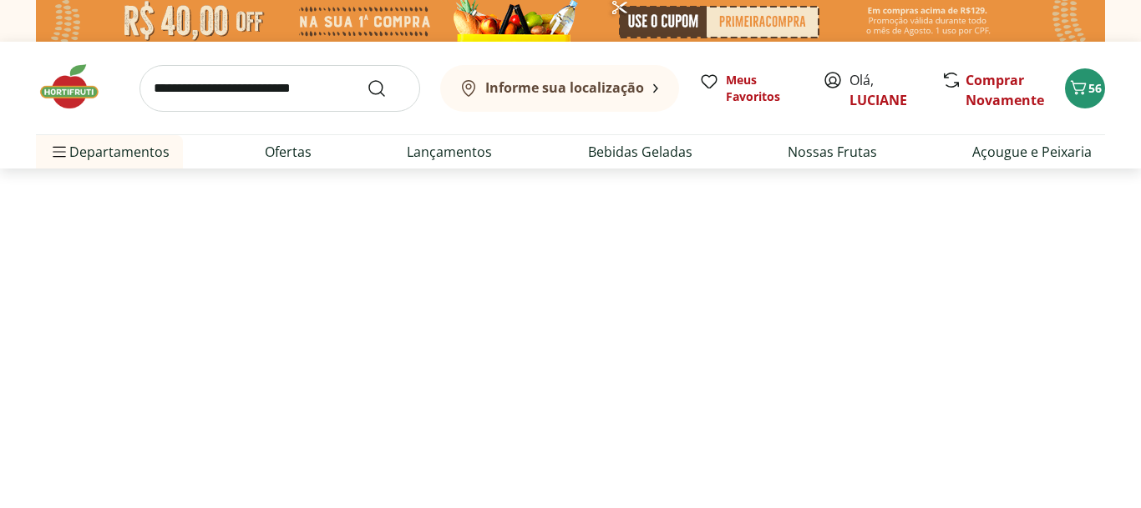
select select "**********"
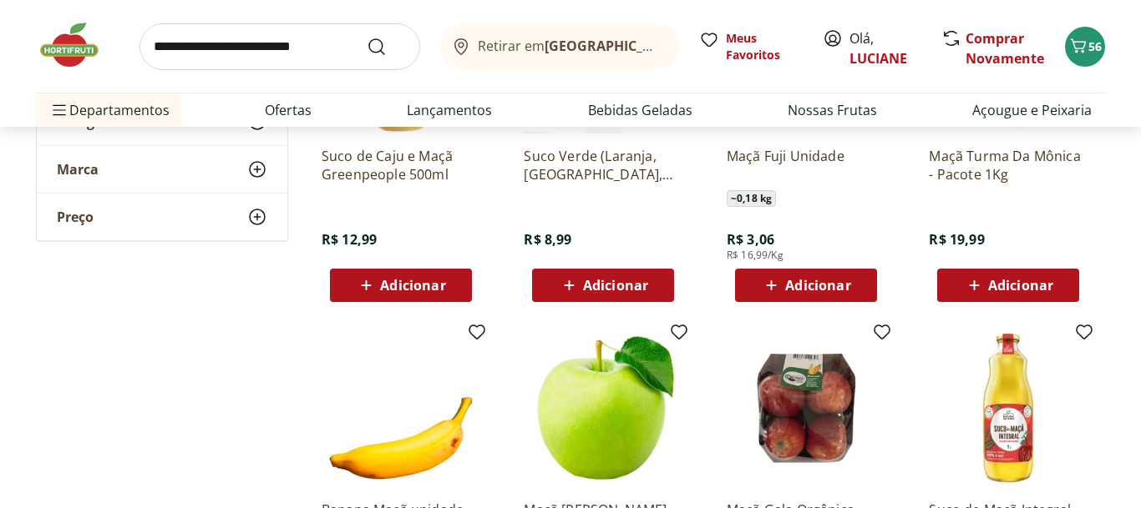
scroll to position [1141, 0]
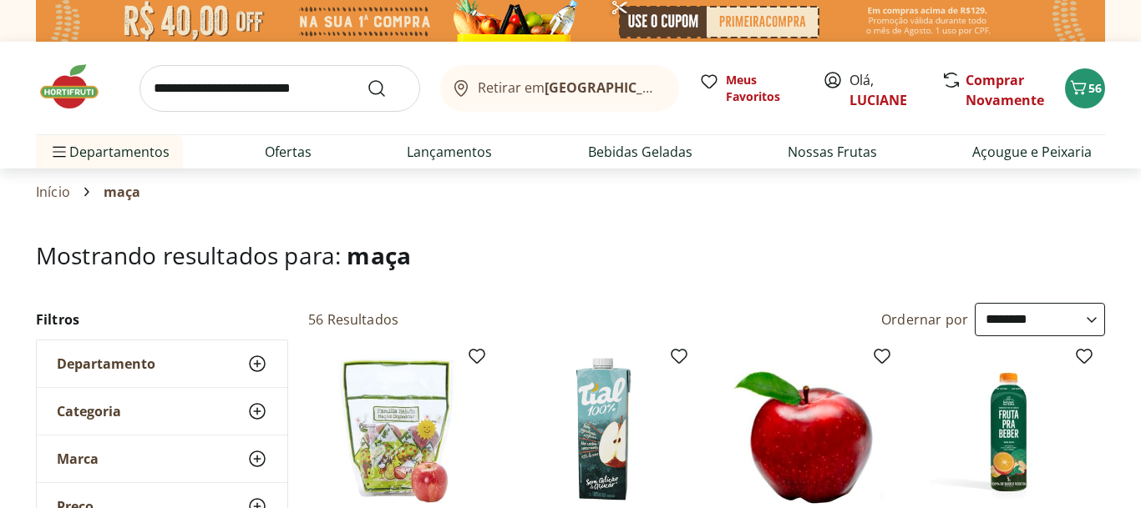
select select "**********"
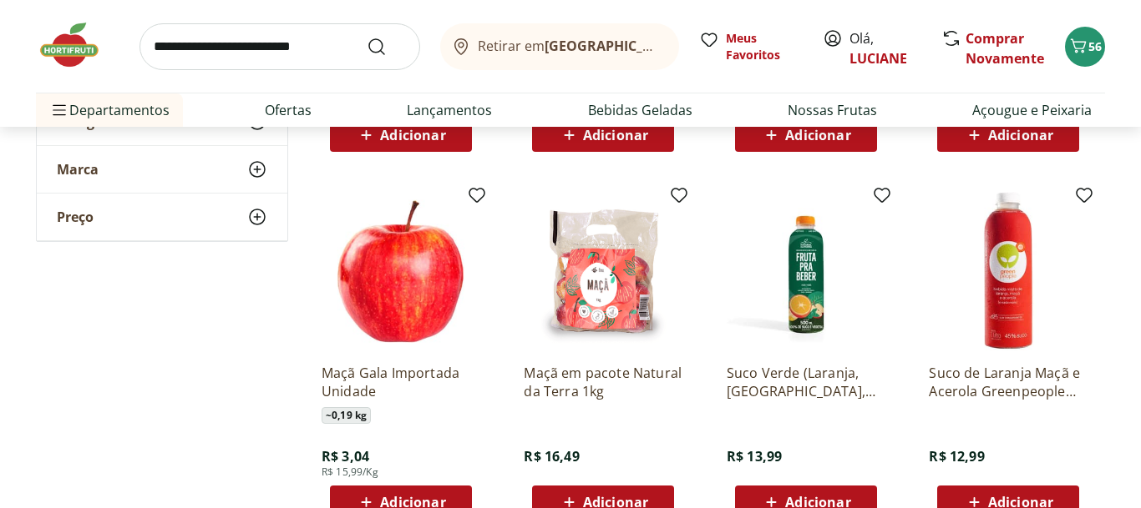
scroll to position [570, 0]
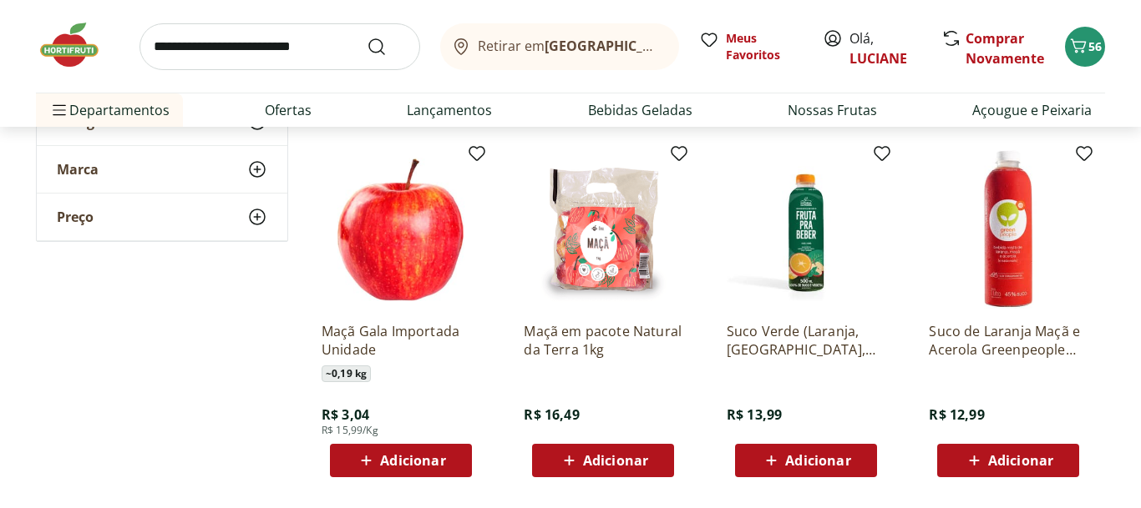
click at [277, 52] on input "search" at bounding box center [279, 46] width 281 height 47
type input "****"
click at [367, 37] on button "Submit Search" at bounding box center [387, 47] width 40 height 20
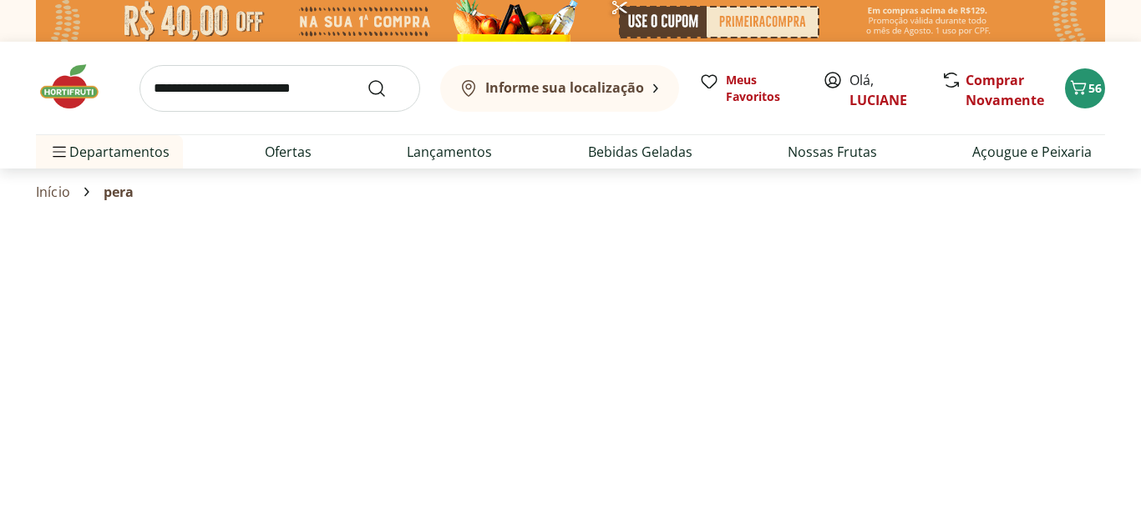
select select "**********"
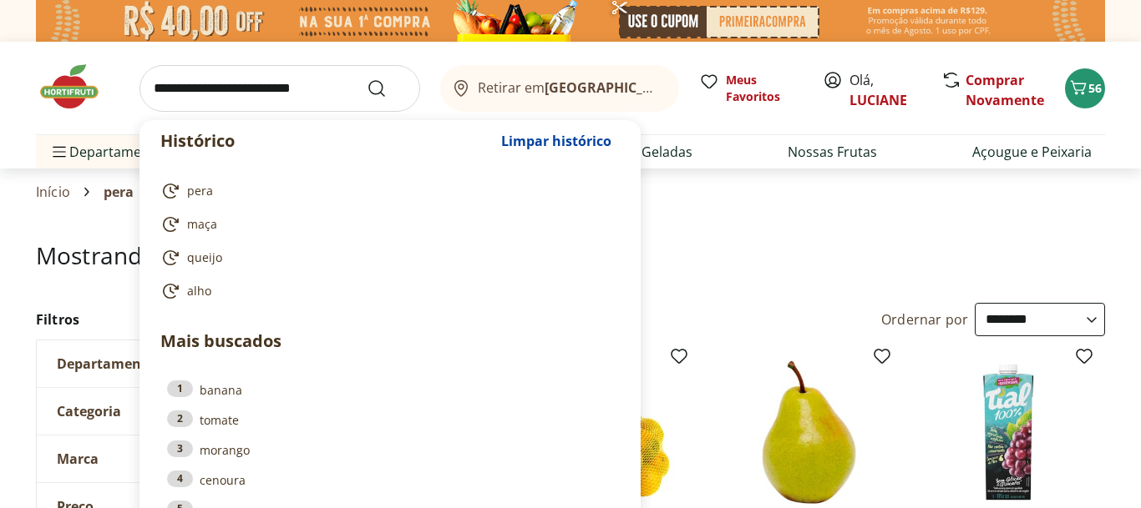
click at [196, 89] on input "search" at bounding box center [279, 88] width 281 height 47
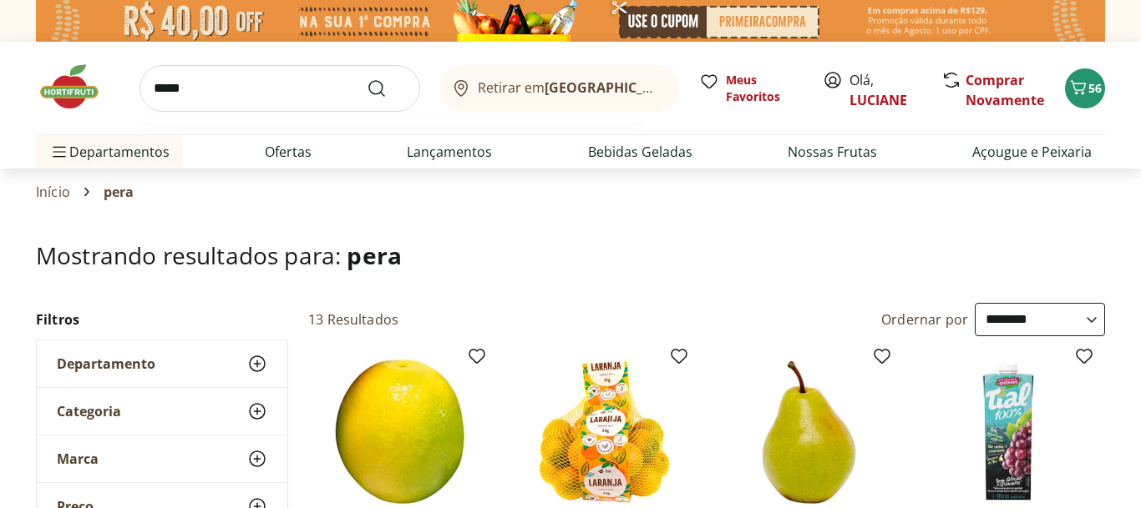
type input "*****"
click at [367, 78] on button "Submit Search" at bounding box center [387, 88] width 40 height 20
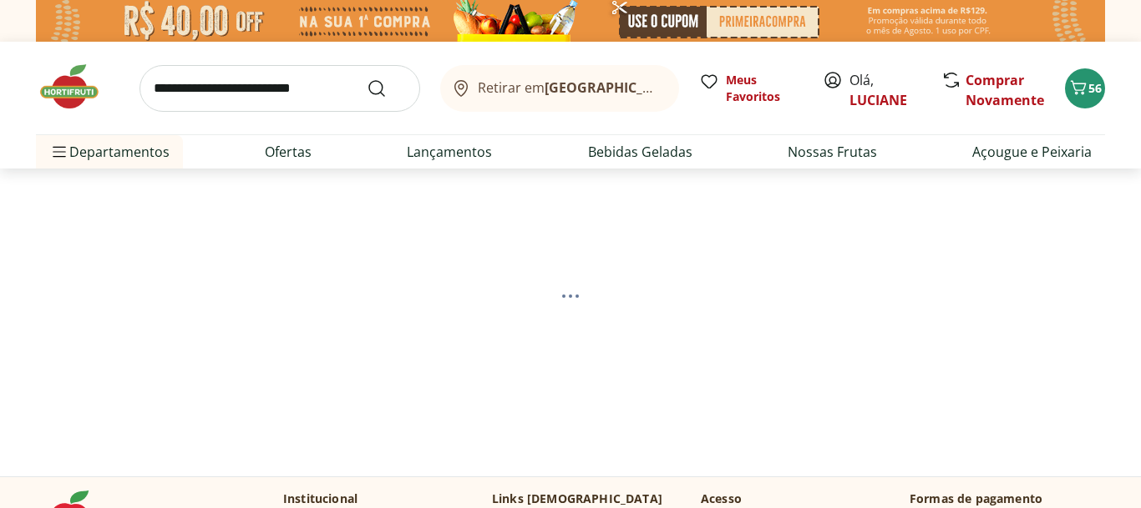
select select "**********"
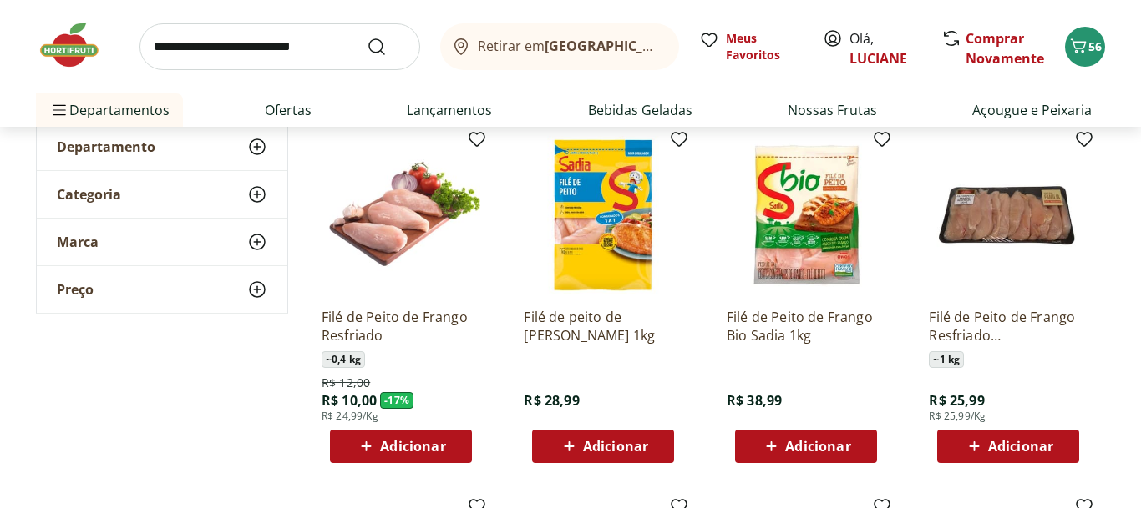
scroll to position [245, 0]
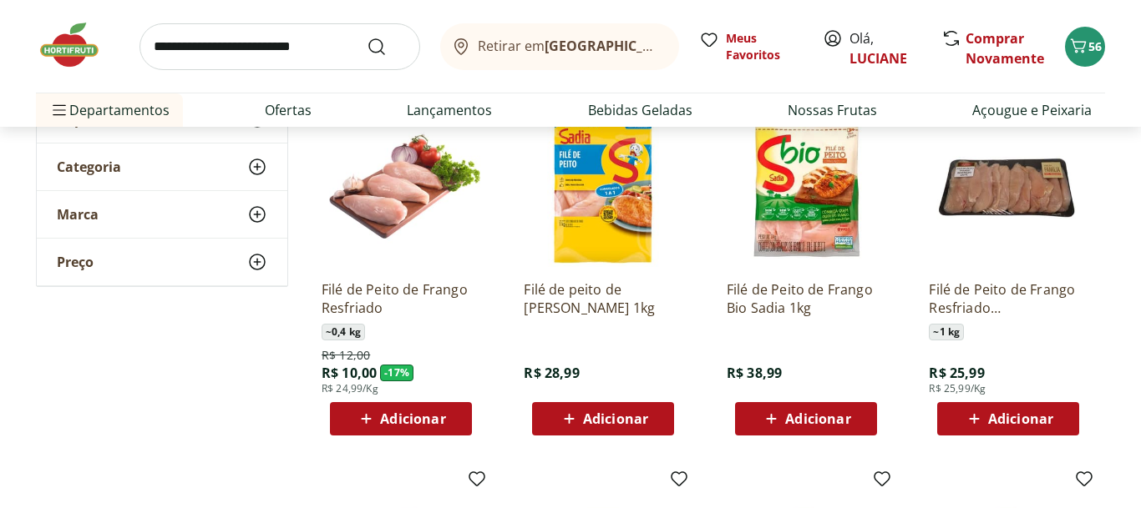
click at [662, 422] on button "Adicionar" at bounding box center [603, 418] width 142 height 33
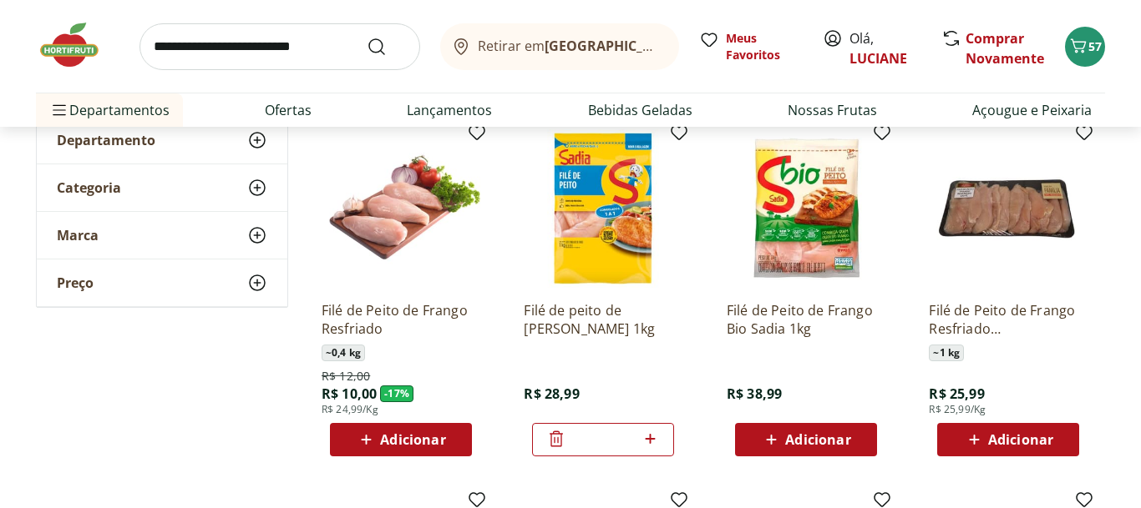
scroll to position [210, 0]
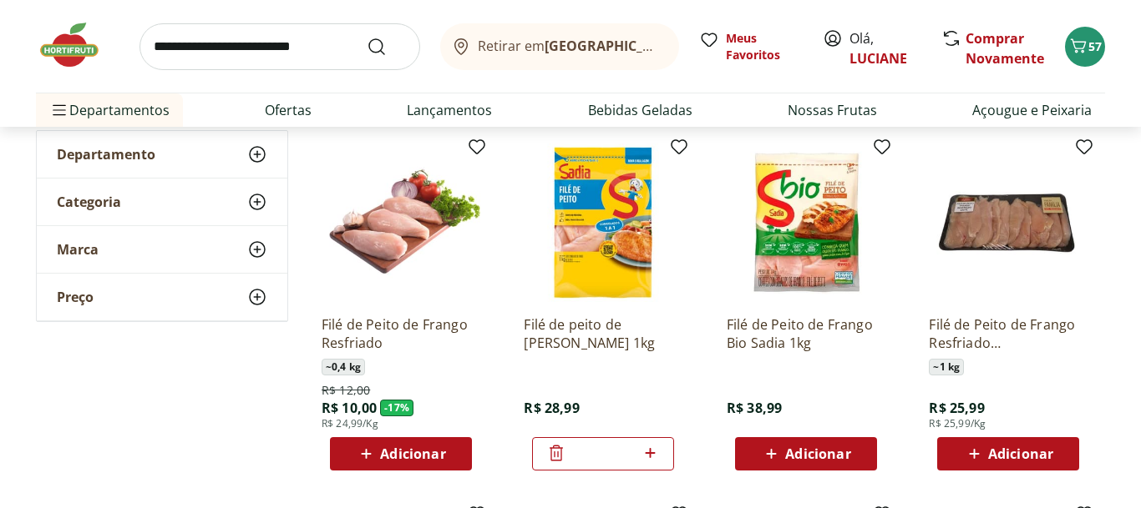
click at [402, 316] on p "Filé de Peito de Frango Resfriado" at bounding box center [400, 334] width 159 height 37
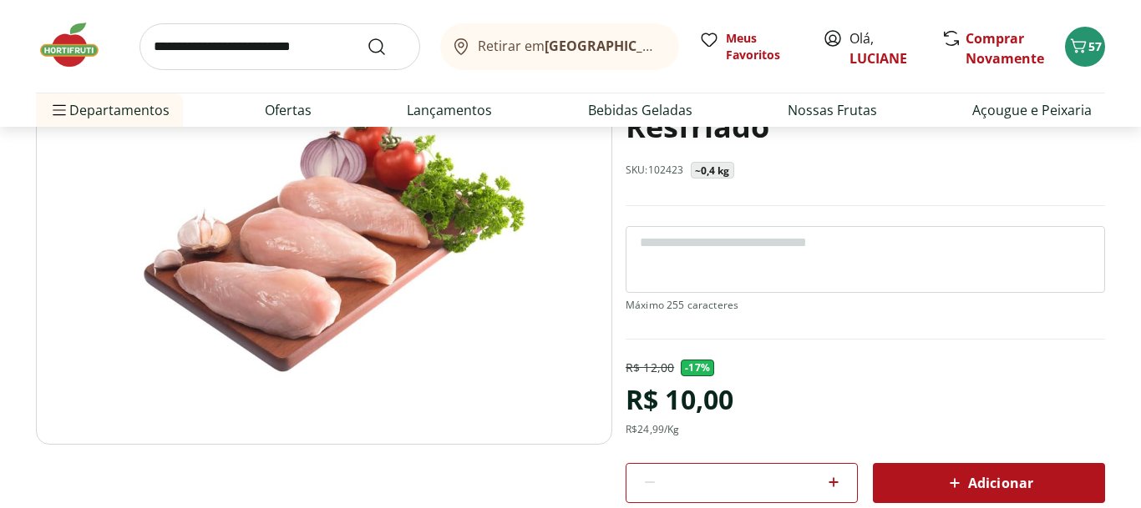
scroll to position [167, 0]
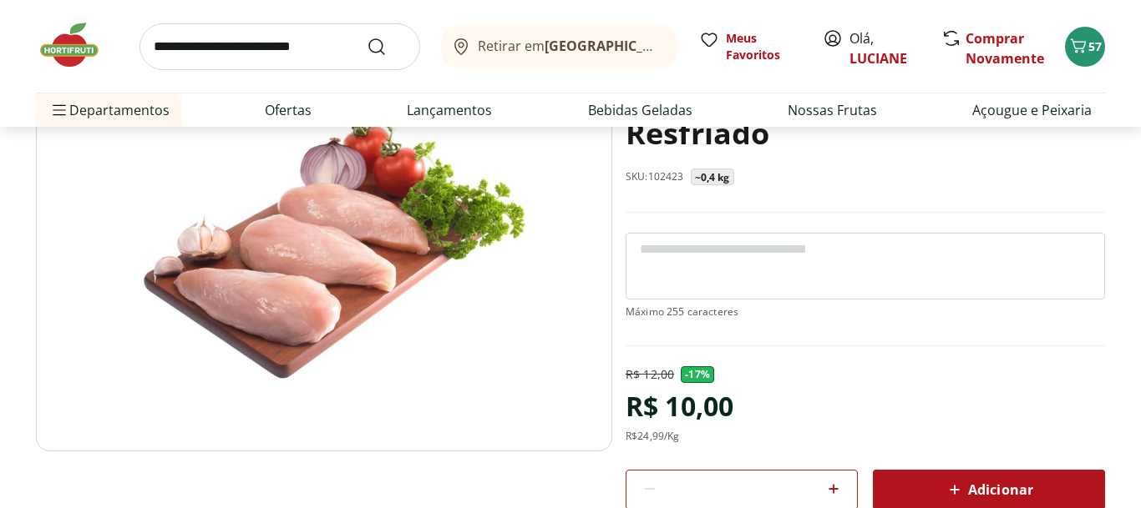
click at [830, 486] on icon at bounding box center [833, 489] width 10 height 10
click at [835, 485] on icon at bounding box center [833, 489] width 10 height 10
type input "*"
click at [953, 484] on icon at bounding box center [954, 490] width 20 height 20
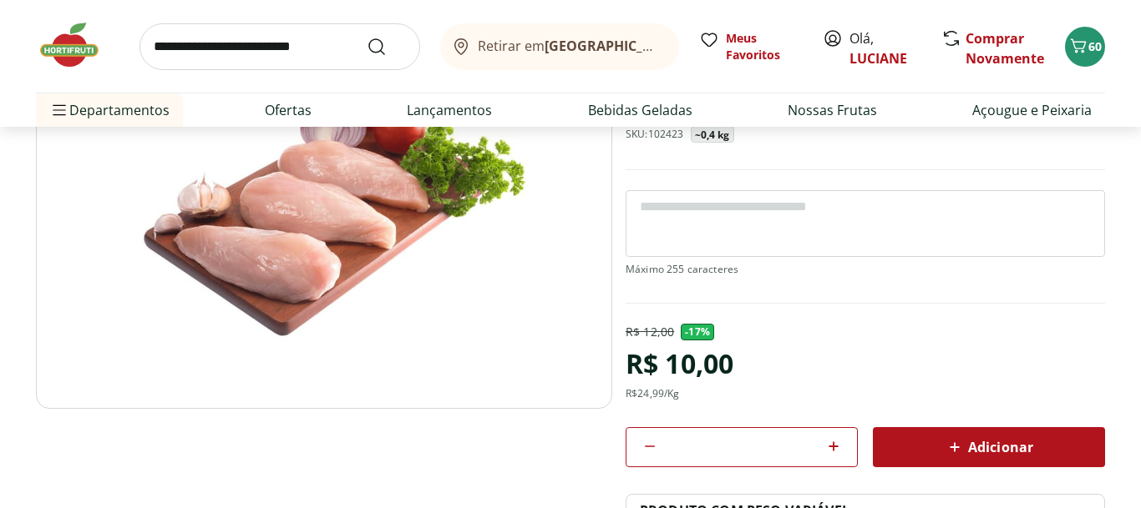
select select "**********"
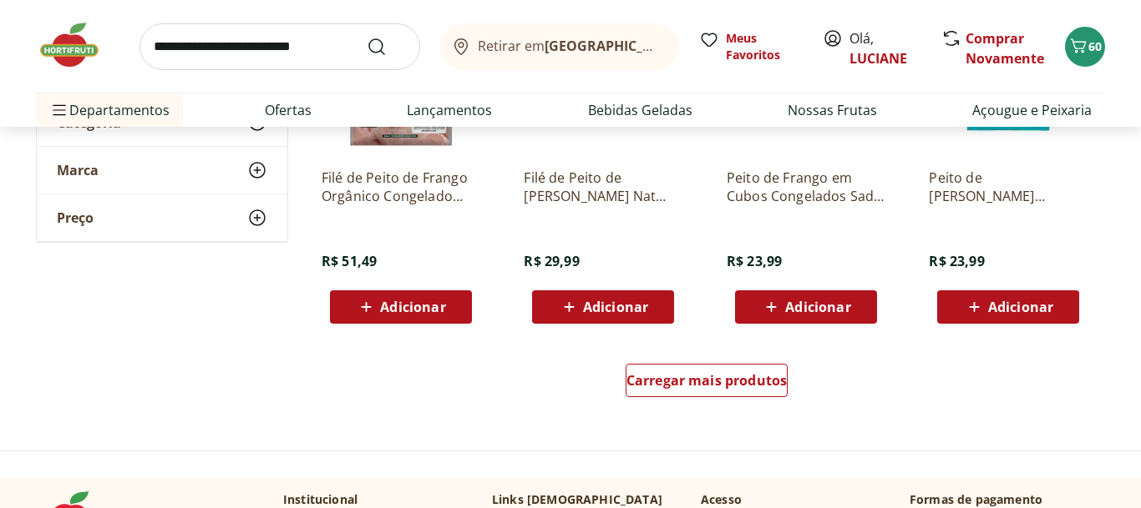
scroll to position [0, 0]
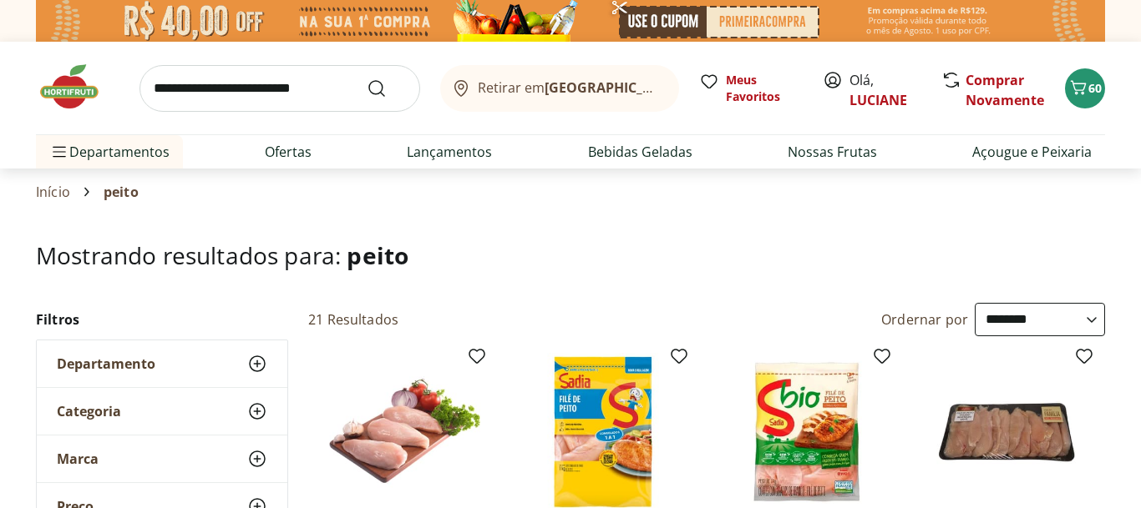
click at [223, 98] on input "search" at bounding box center [279, 88] width 281 height 47
type input "****"
click at [367, 78] on button "Submit Search" at bounding box center [387, 88] width 40 height 20
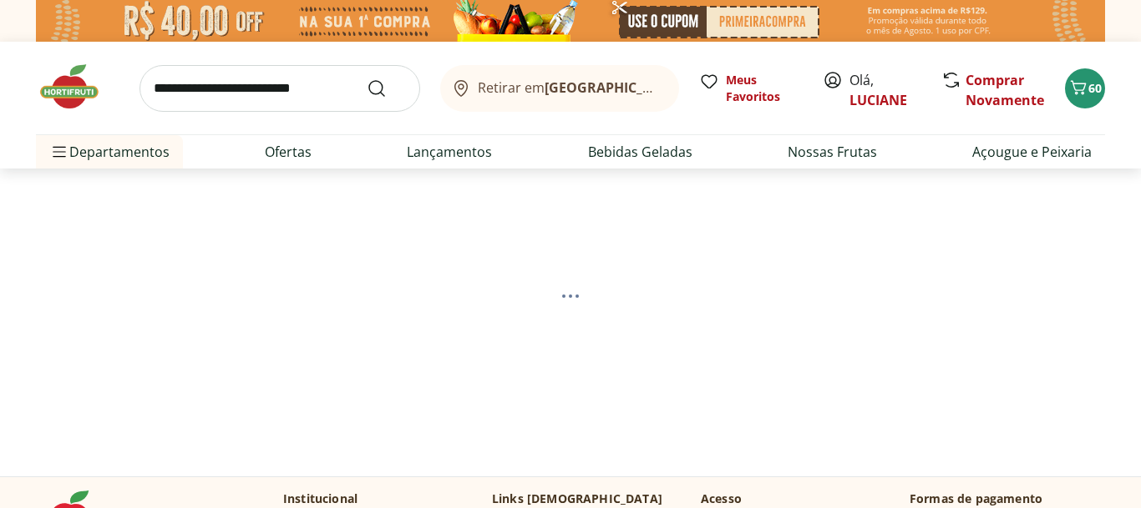
select select "**********"
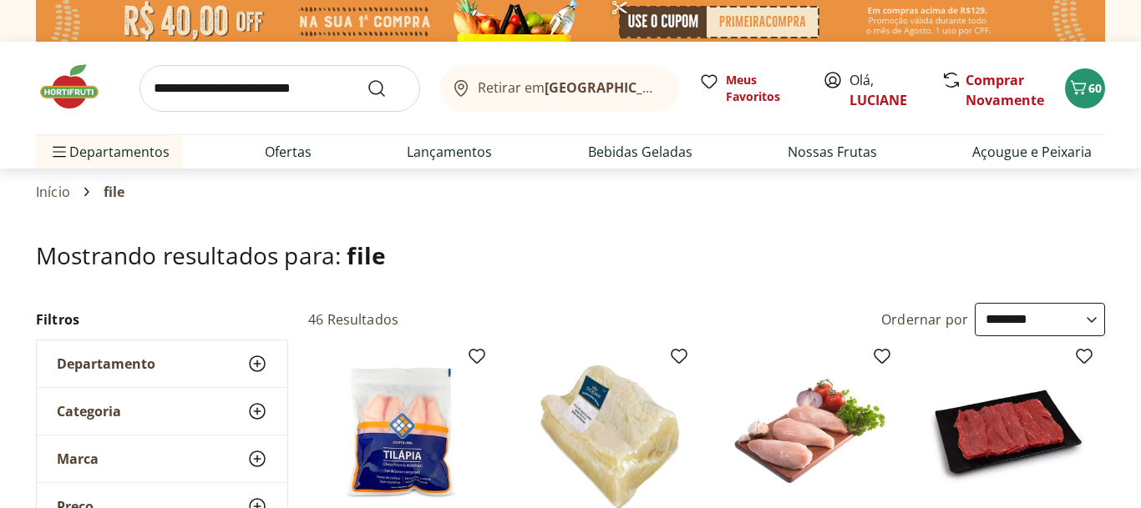
type input "*"
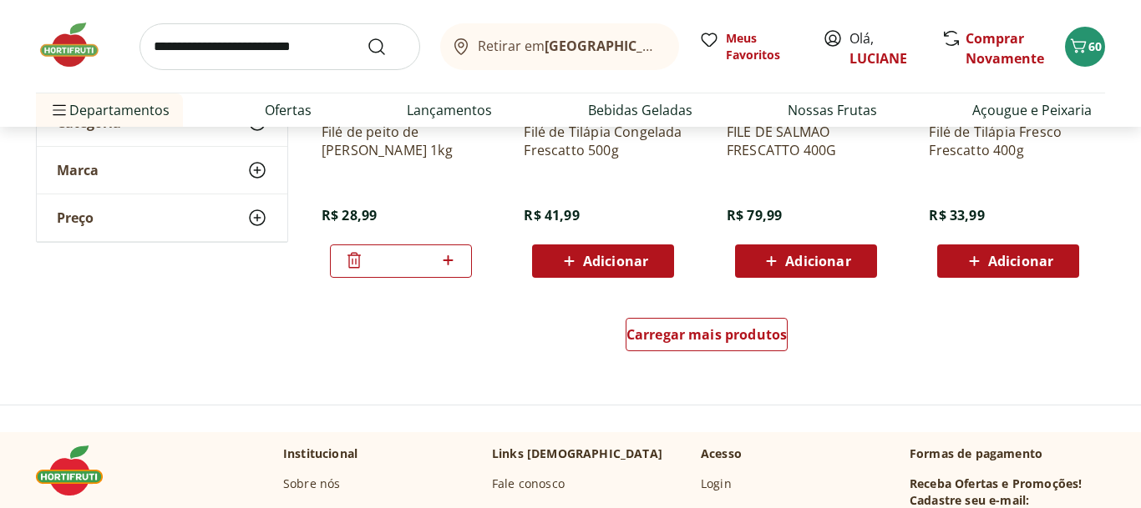
scroll to position [1121, 0]
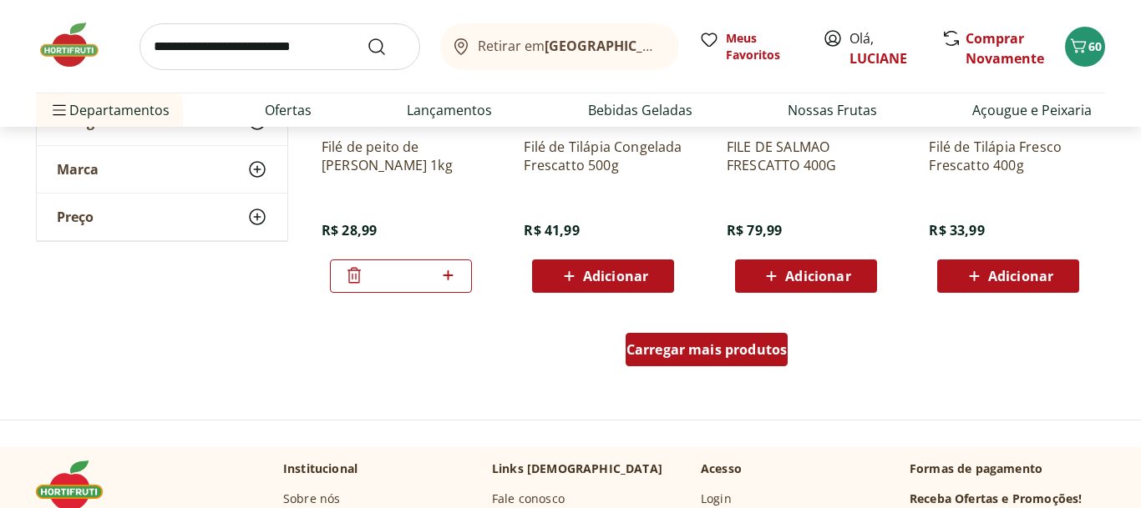
click at [731, 344] on span "Carregar mais produtos" at bounding box center [706, 350] width 161 height 13
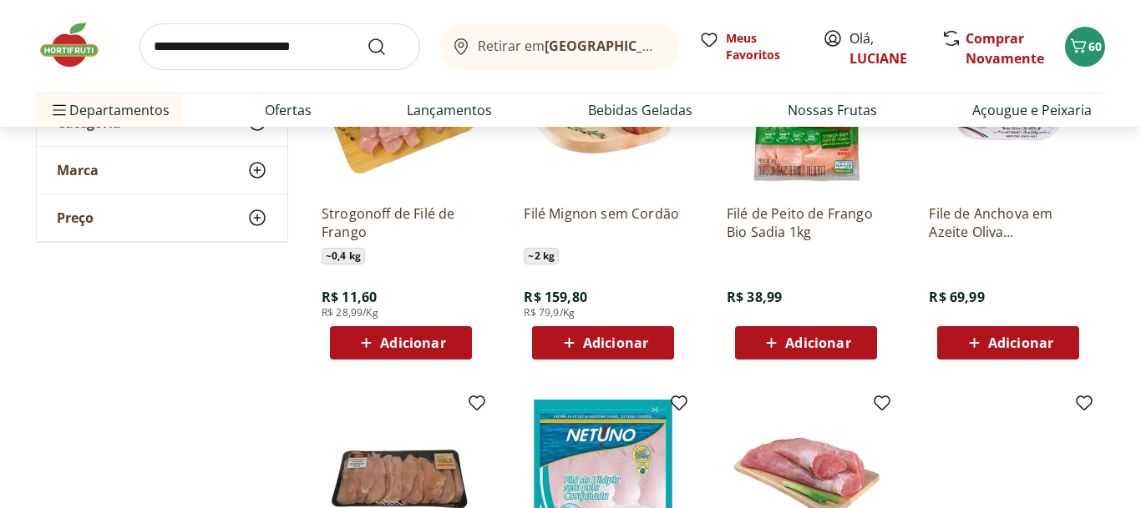
scroll to position [1416, 0]
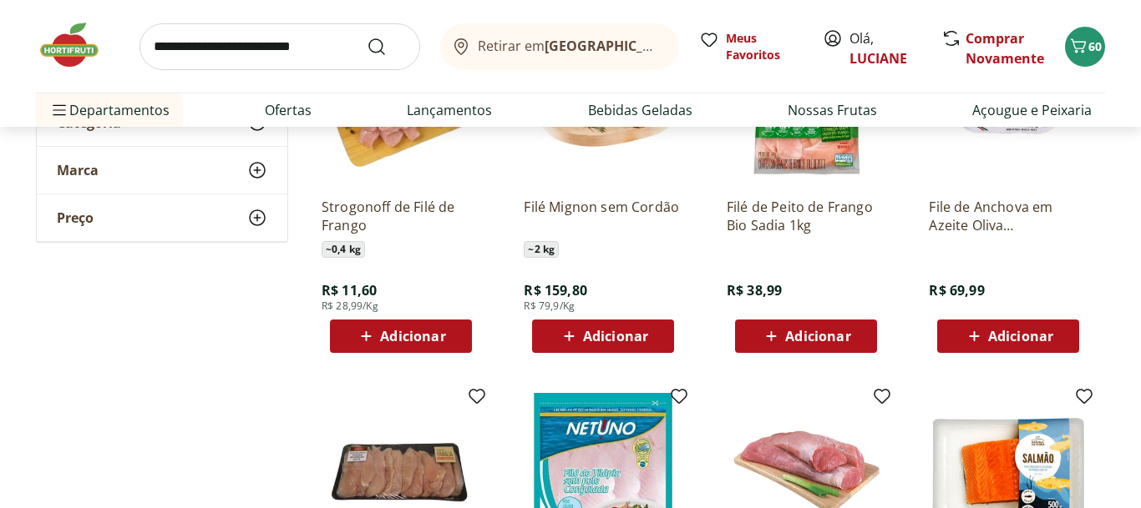
click at [659, 333] on div "Adicionar" at bounding box center [602, 336] width 115 height 30
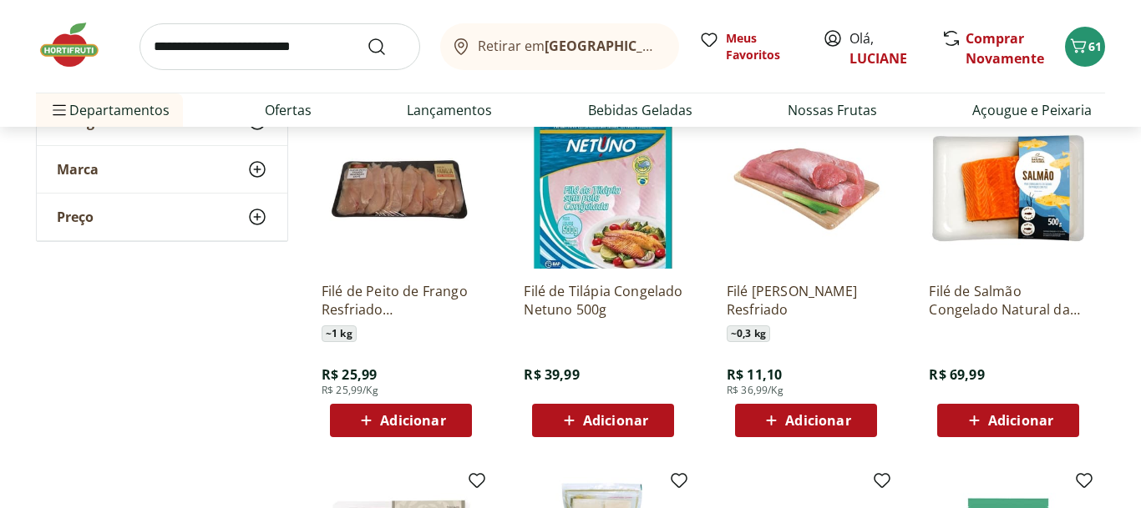
scroll to position [1706, 0]
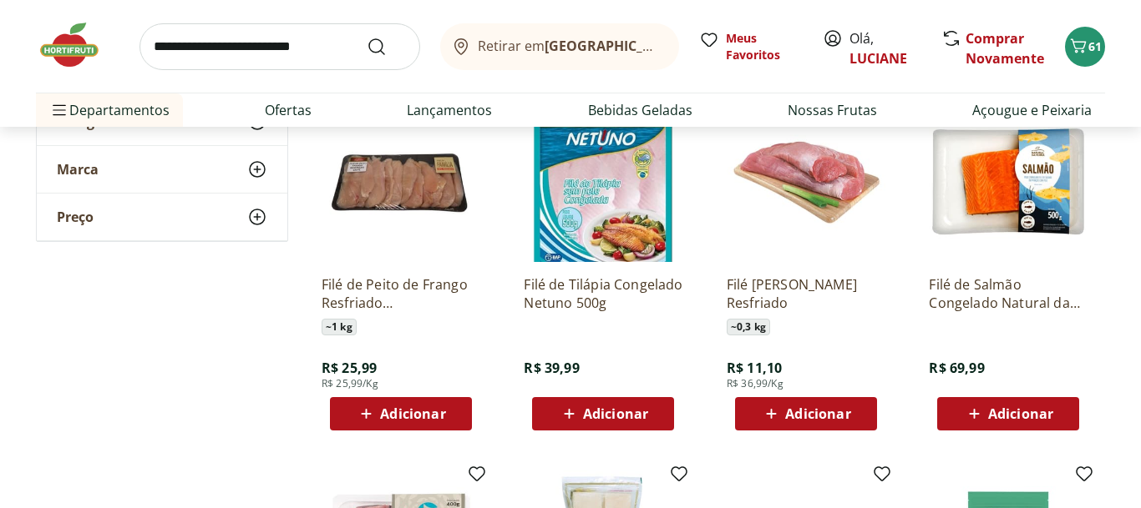
click at [853, 412] on div "Adicionar" at bounding box center [805, 414] width 115 height 30
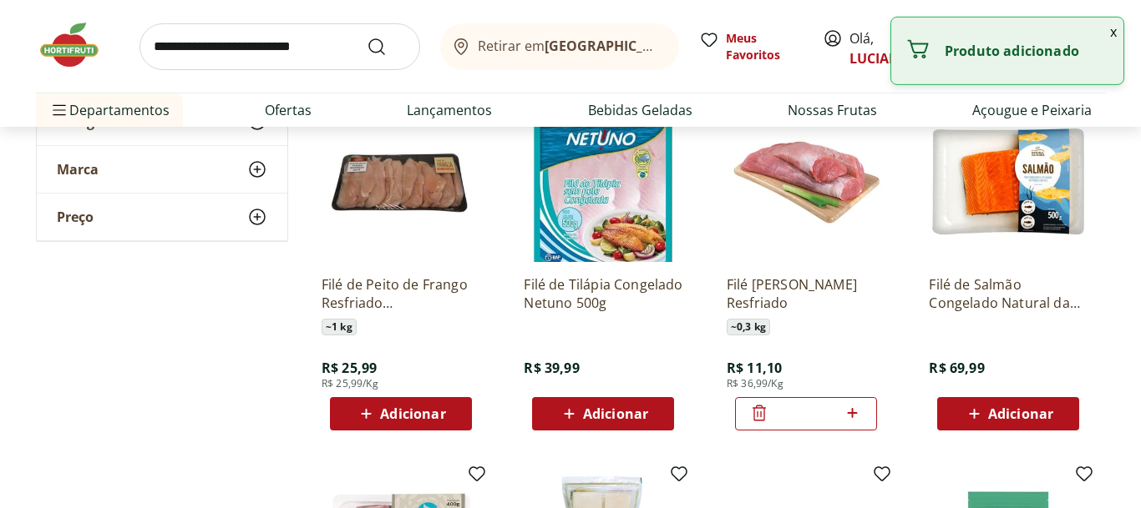
click at [853, 412] on icon at bounding box center [852, 413] width 10 height 10
type input "*"
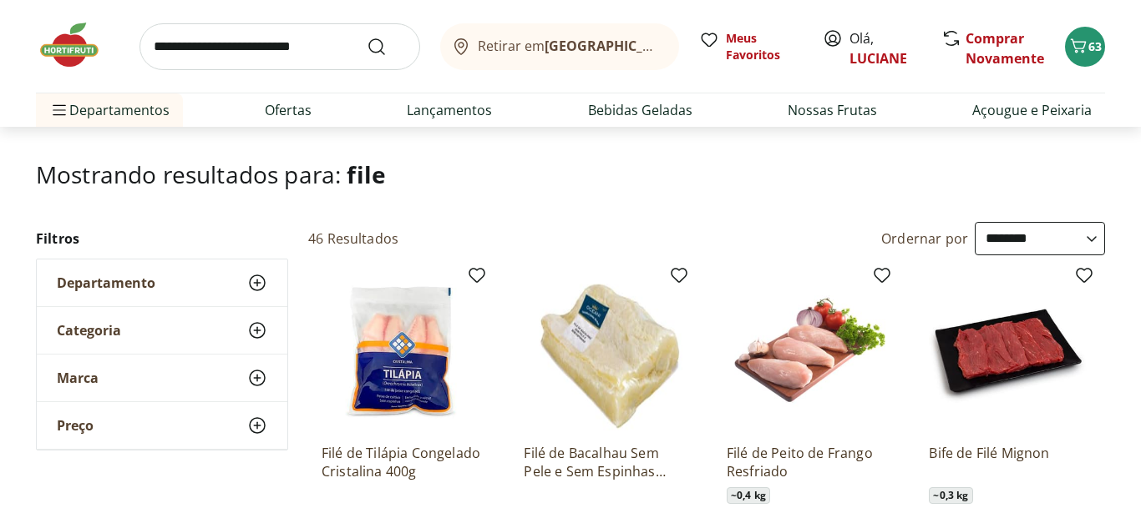
scroll to position [0, 0]
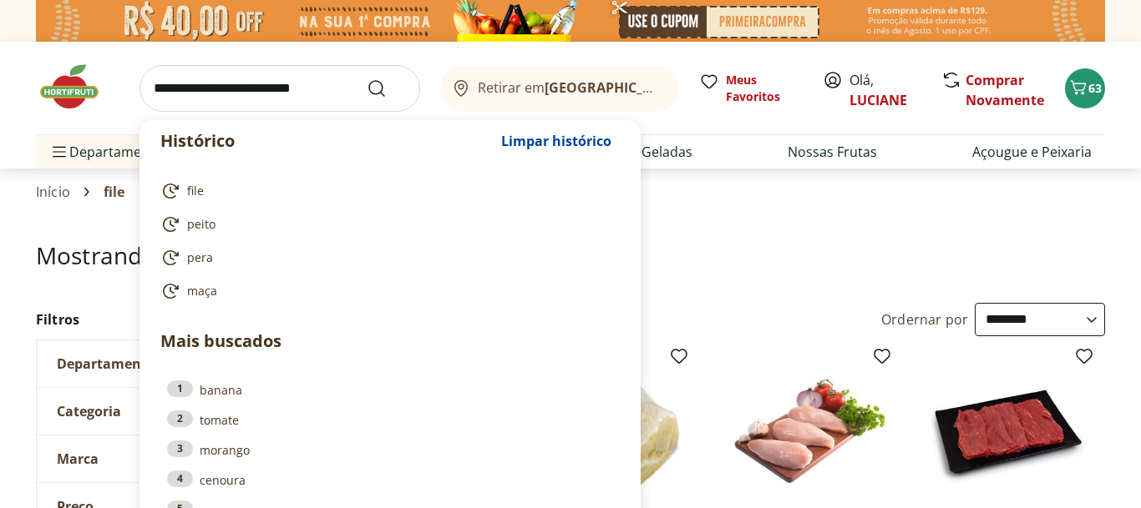
click at [308, 88] on input "search" at bounding box center [279, 88] width 281 height 47
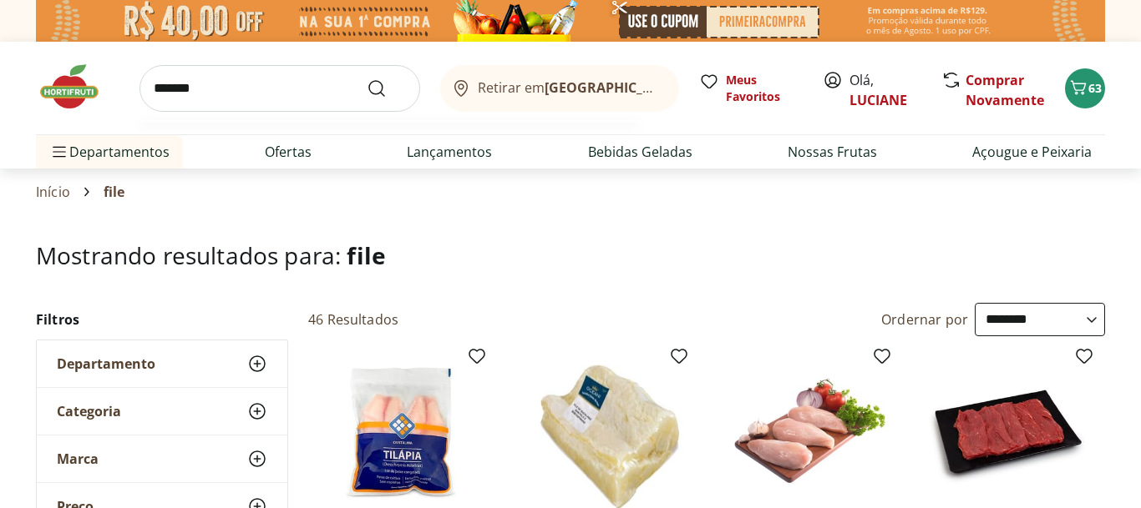
type input "*******"
click at [367, 78] on button "Submit Search" at bounding box center [387, 88] width 40 height 20
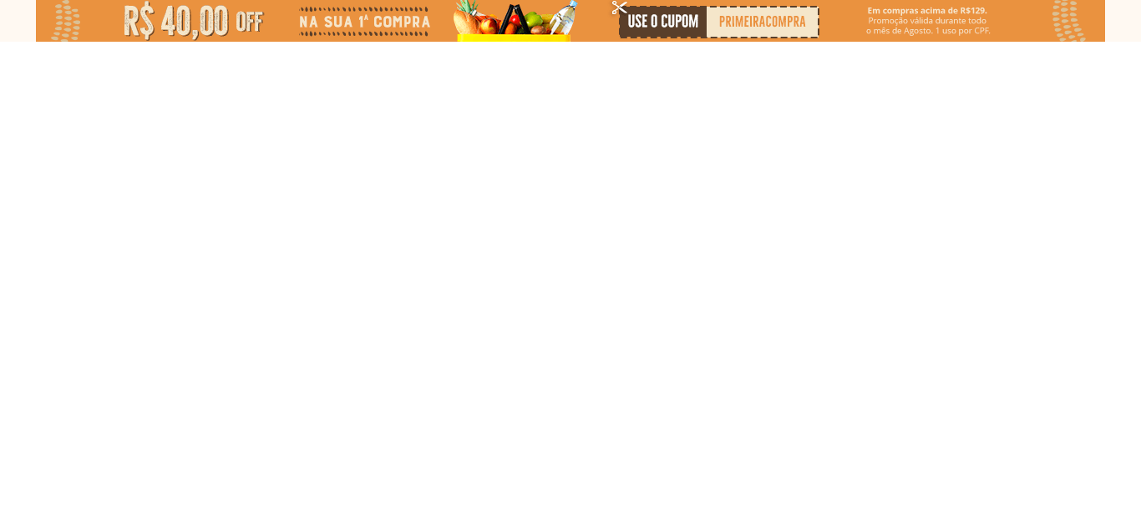
select select "**********"
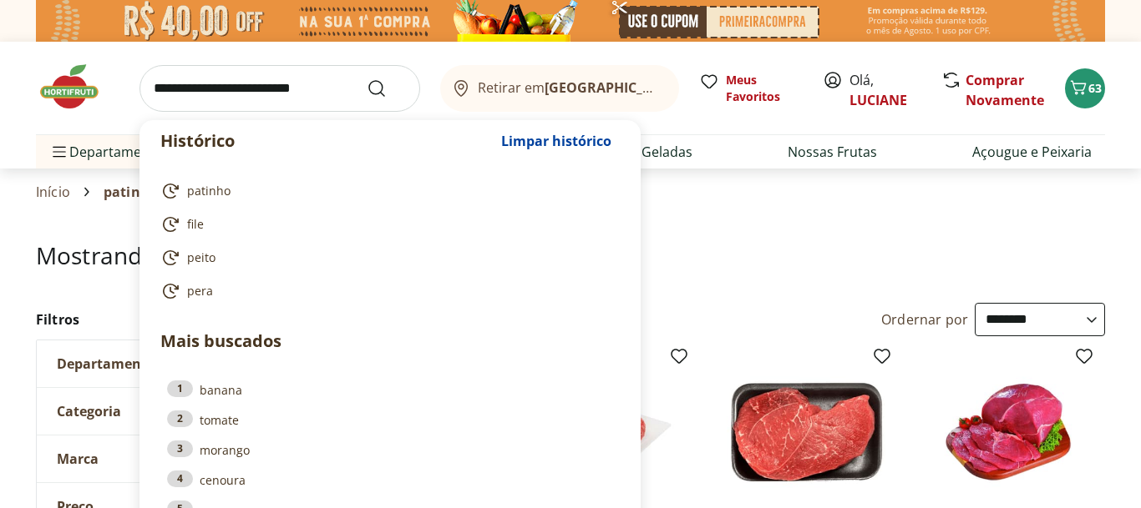
click at [256, 89] on input "search" at bounding box center [279, 88] width 281 height 47
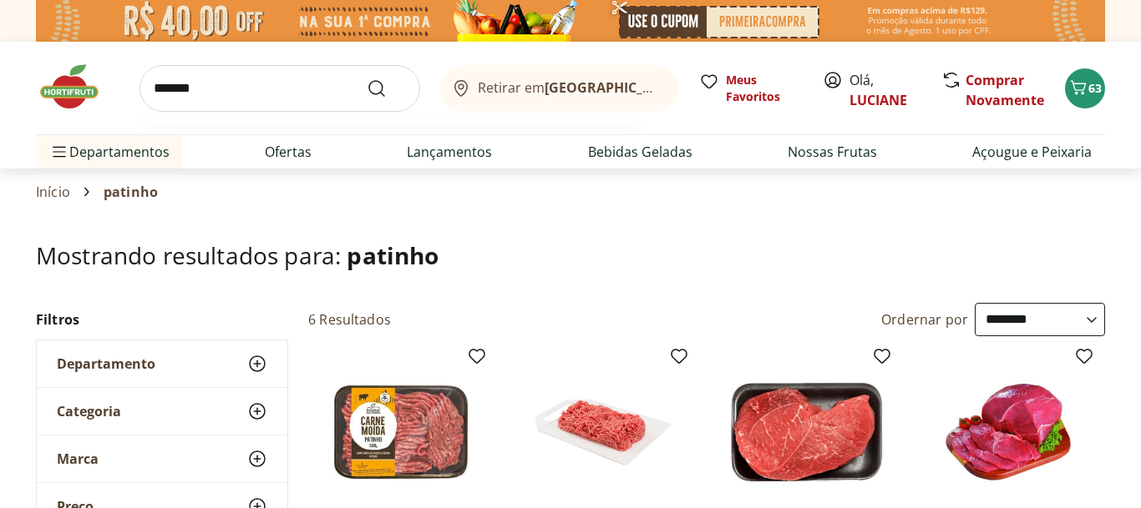
type input "*******"
click at [367, 78] on button "Submit Search" at bounding box center [387, 88] width 40 height 20
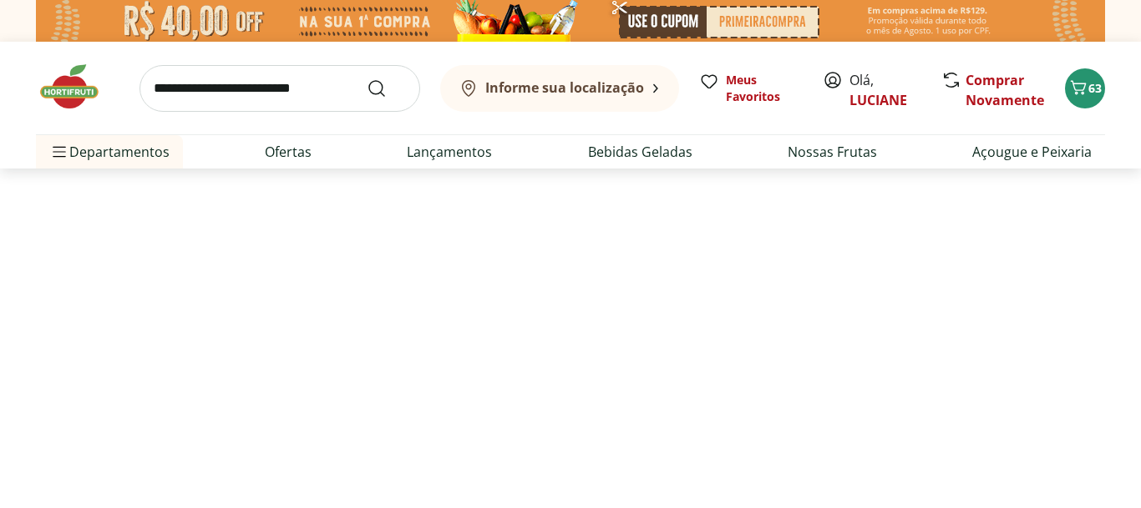
select select "**********"
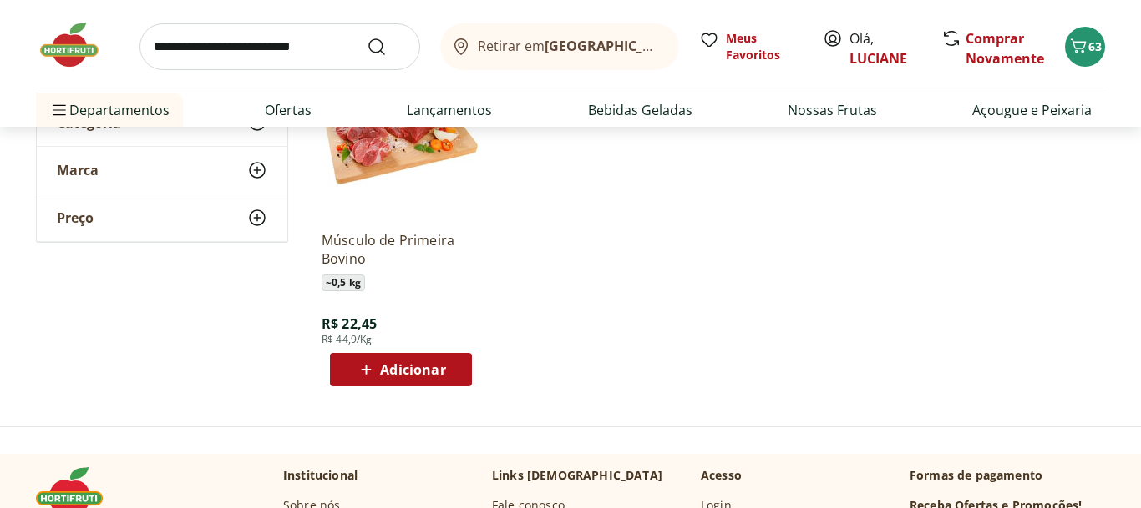
scroll to position [287, 0]
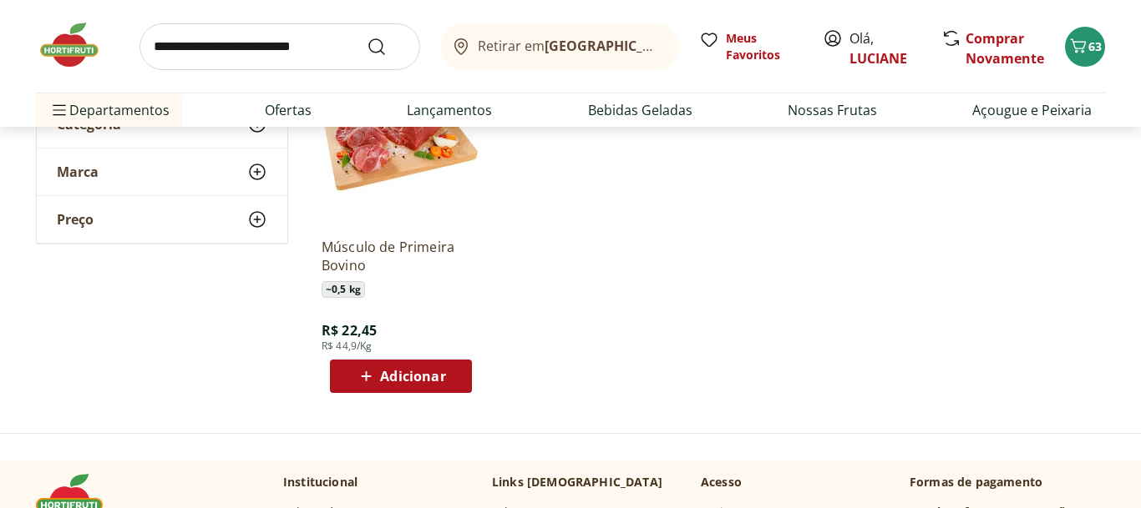
click at [452, 383] on div "Adicionar" at bounding box center [400, 377] width 115 height 30
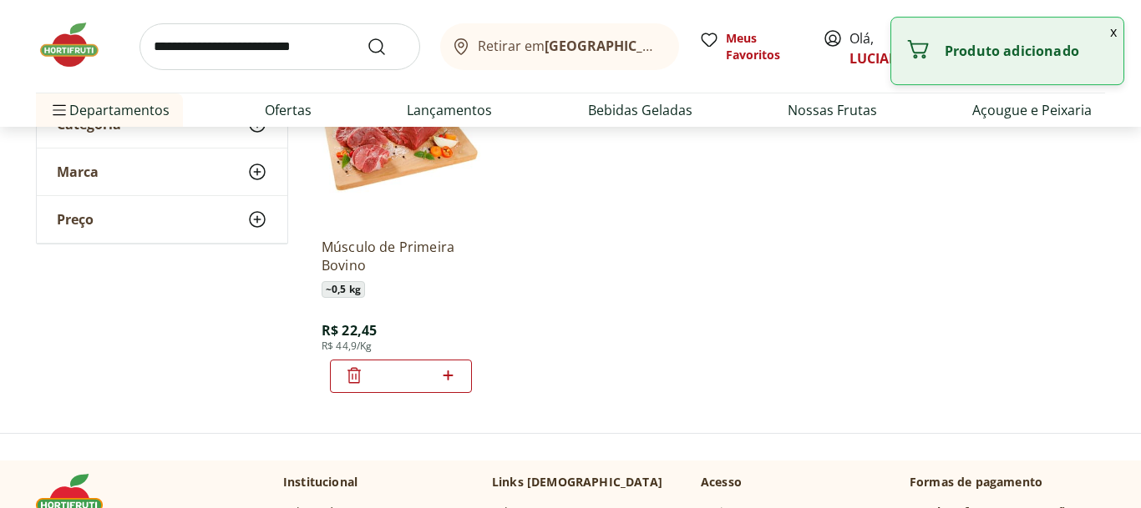
click at [452, 383] on icon at bounding box center [447, 376] width 21 height 20
type input "*"
click at [409, 240] on p "Músculo de Primeira Bovino" at bounding box center [400, 256] width 159 height 37
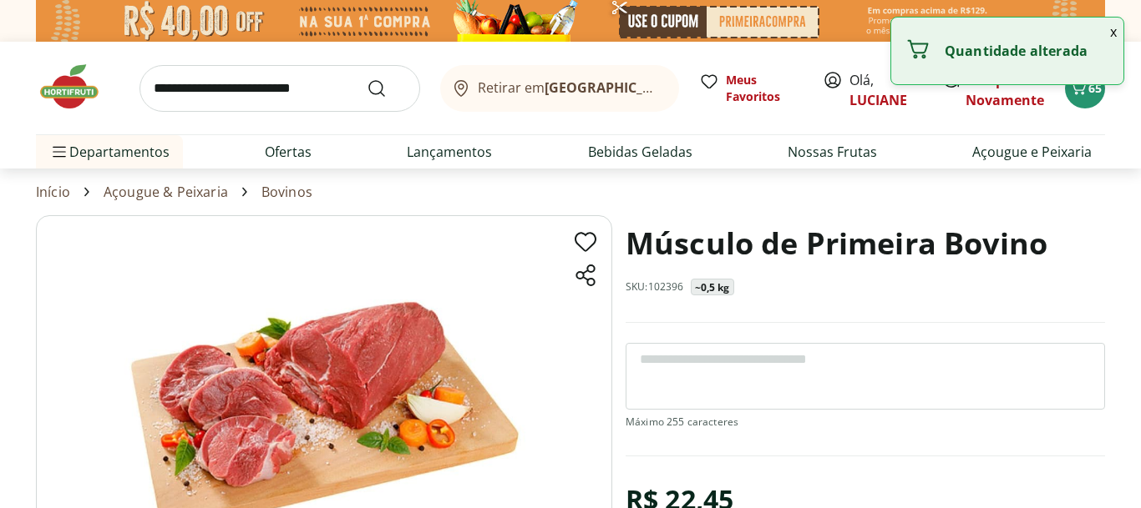
click at [686, 368] on textarea at bounding box center [864, 376] width 479 height 67
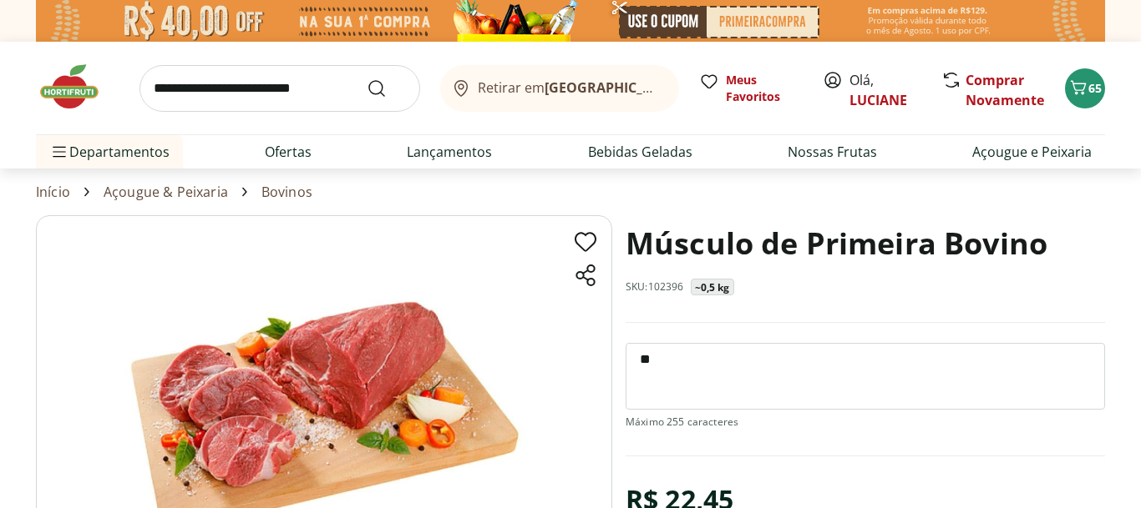
type textarea "*"
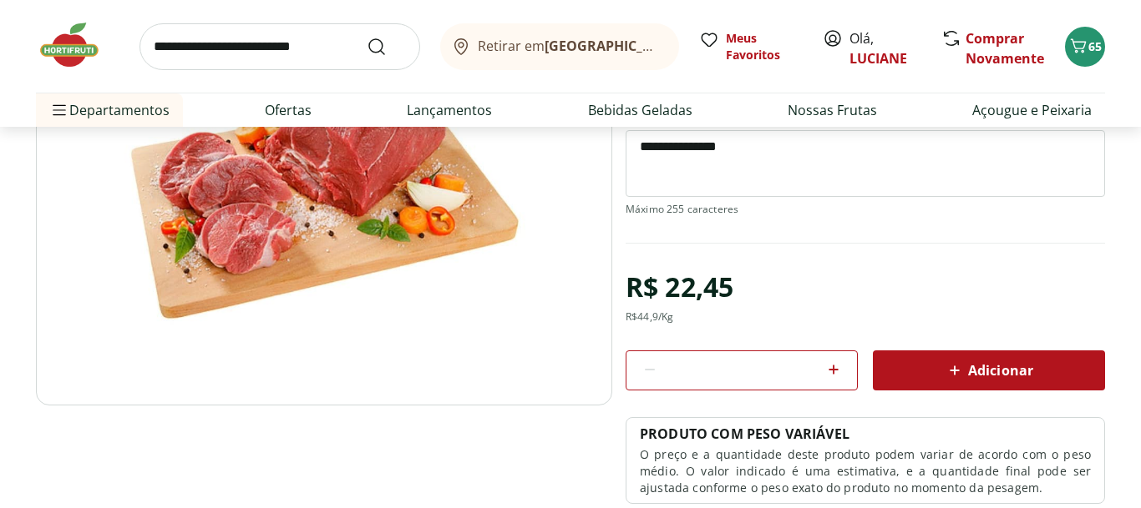
scroll to position [219, 0]
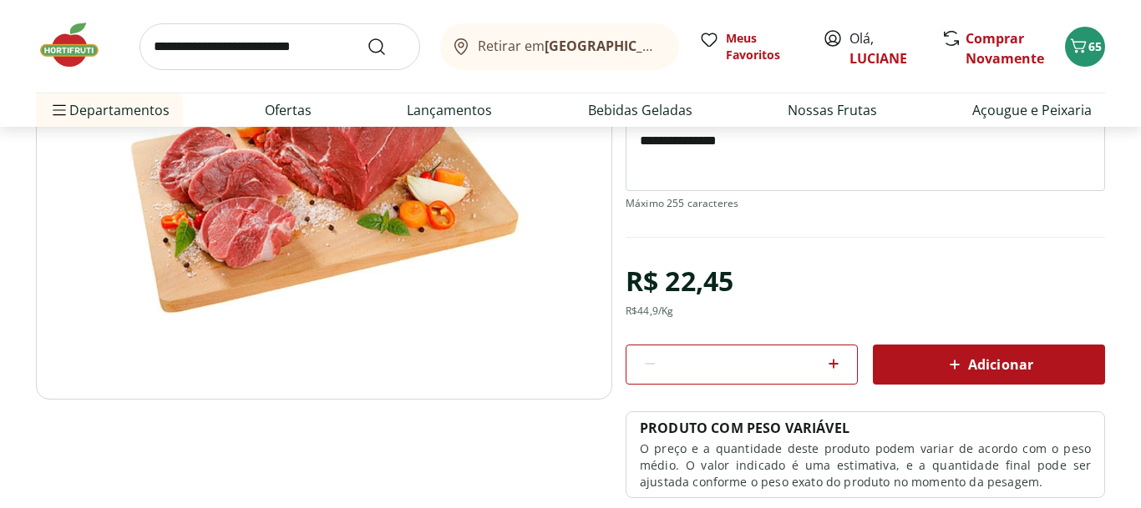
type textarea "**********"
click at [828, 357] on icon at bounding box center [833, 364] width 20 height 20
type input "*"
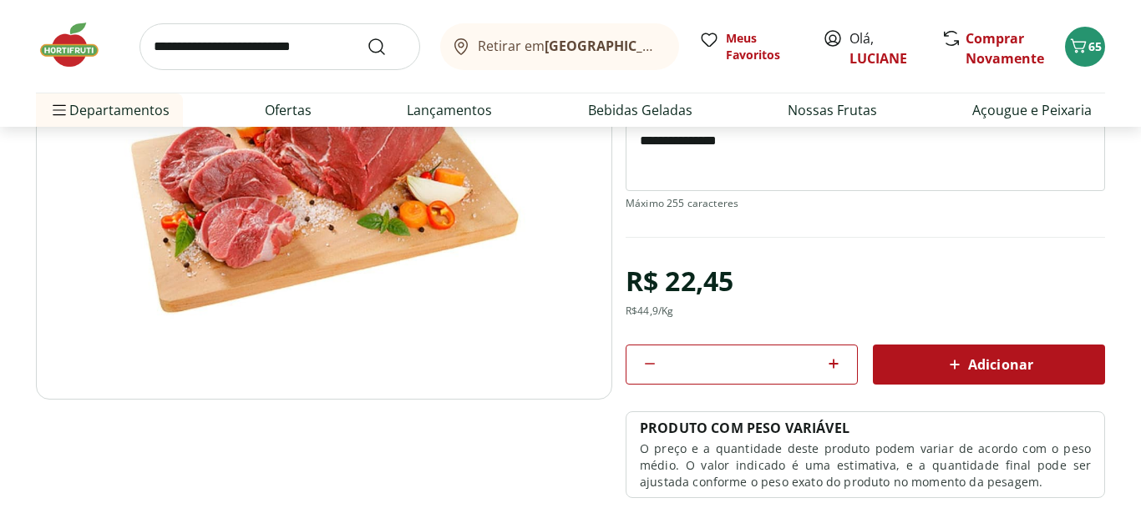
click at [918, 352] on div "Adicionar" at bounding box center [988, 365] width 205 height 30
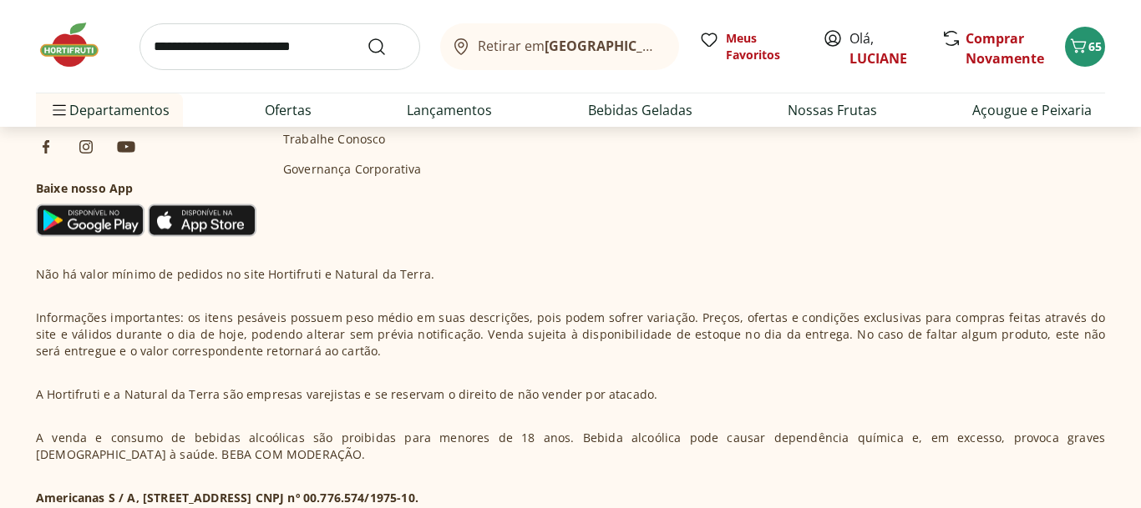
scroll to position [0, 0]
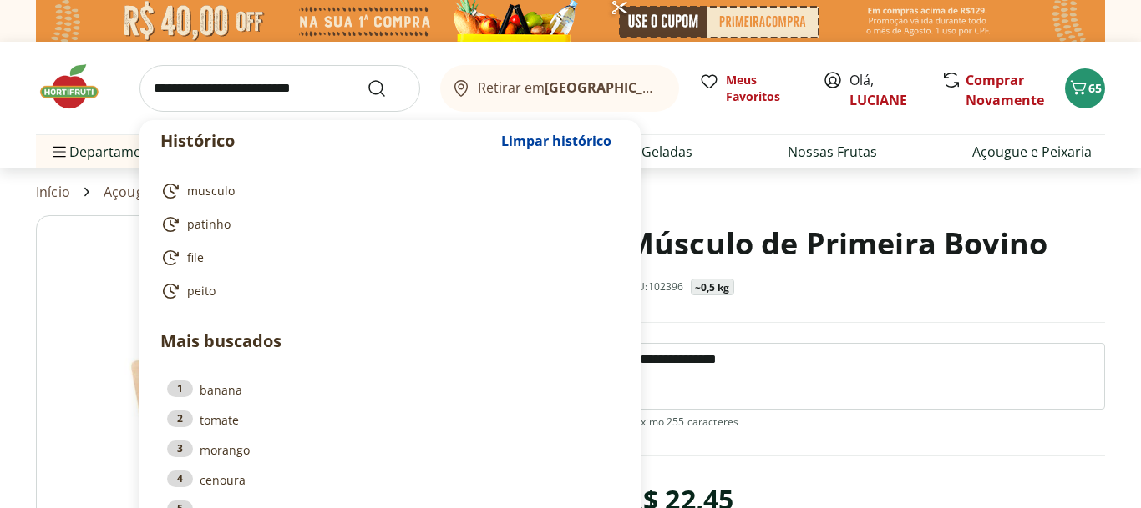
click at [262, 76] on input "search" at bounding box center [279, 88] width 281 height 47
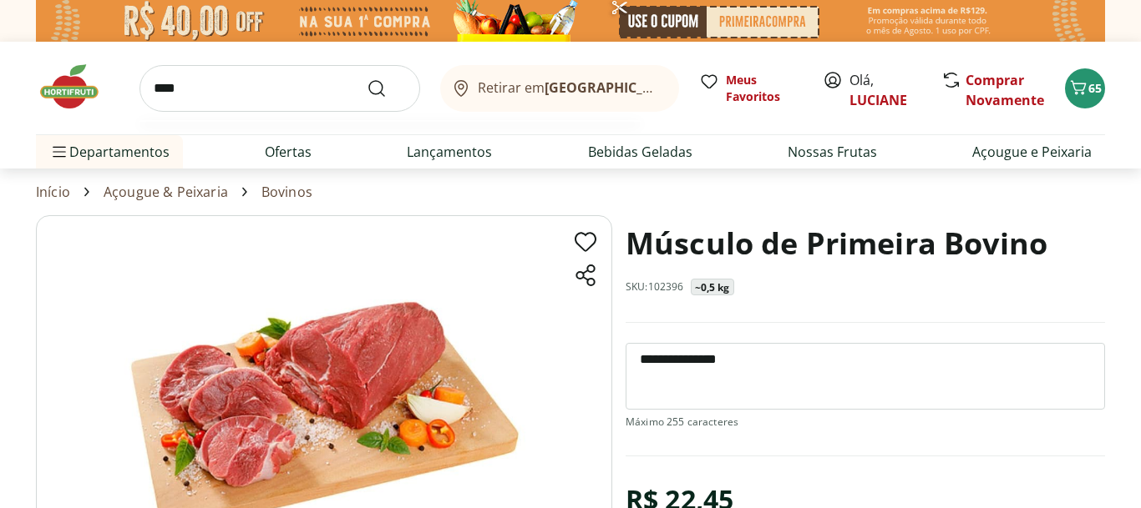
type input "****"
click at [367, 78] on button "Submit Search" at bounding box center [387, 88] width 40 height 20
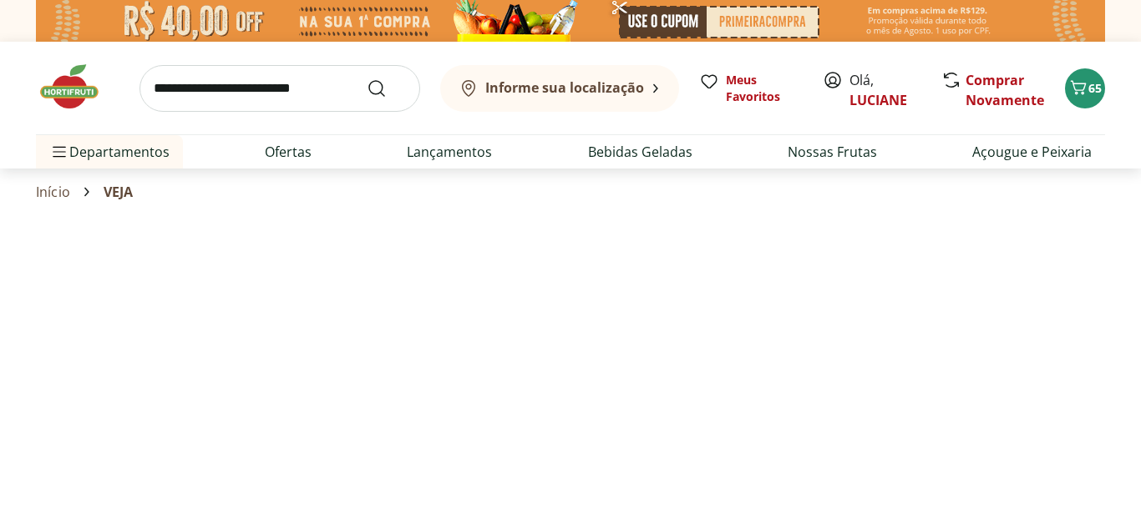
select select "**********"
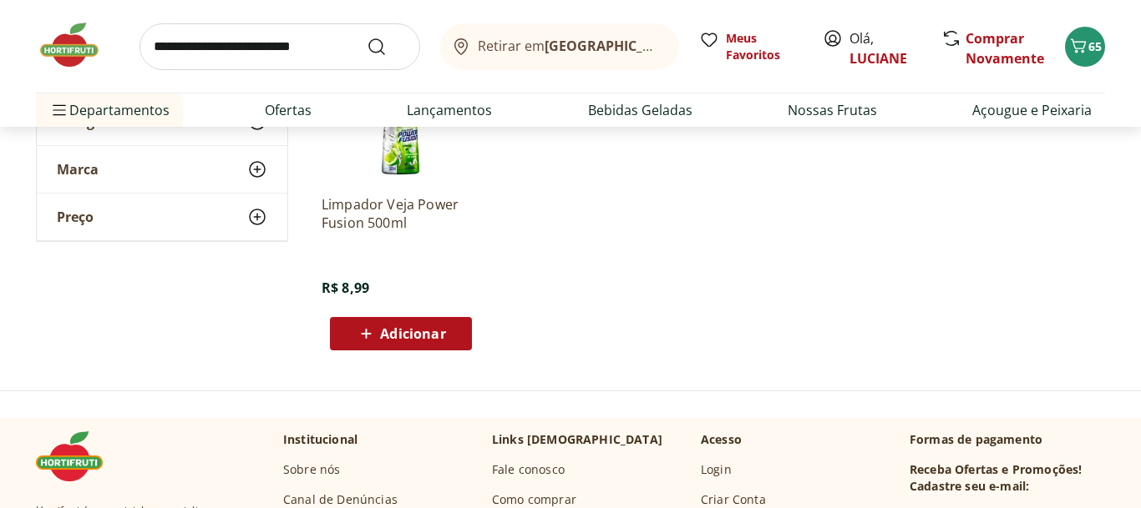
scroll to position [1072, 0]
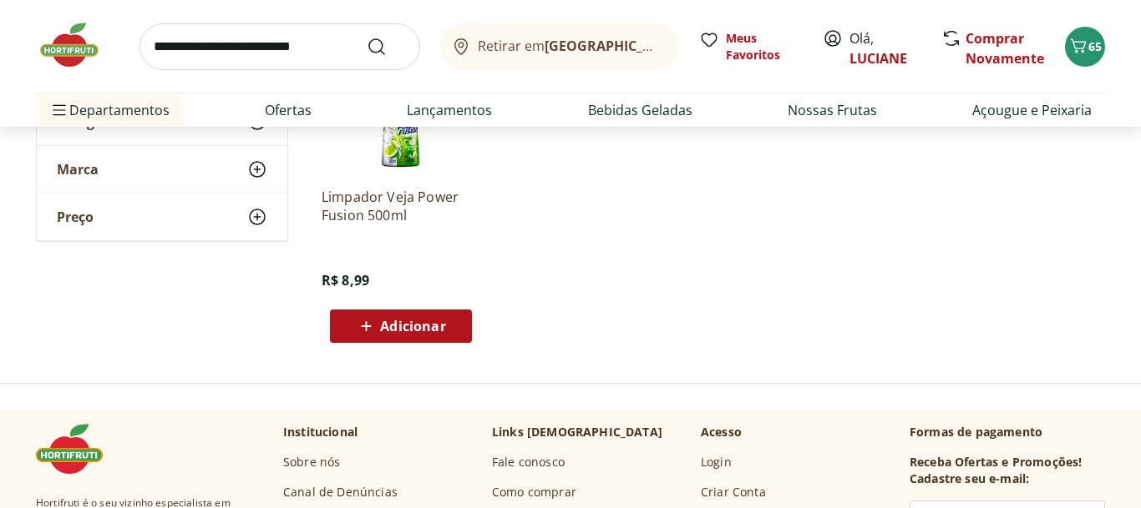
click at [435, 320] on span "Adicionar" at bounding box center [412, 326] width 65 height 13
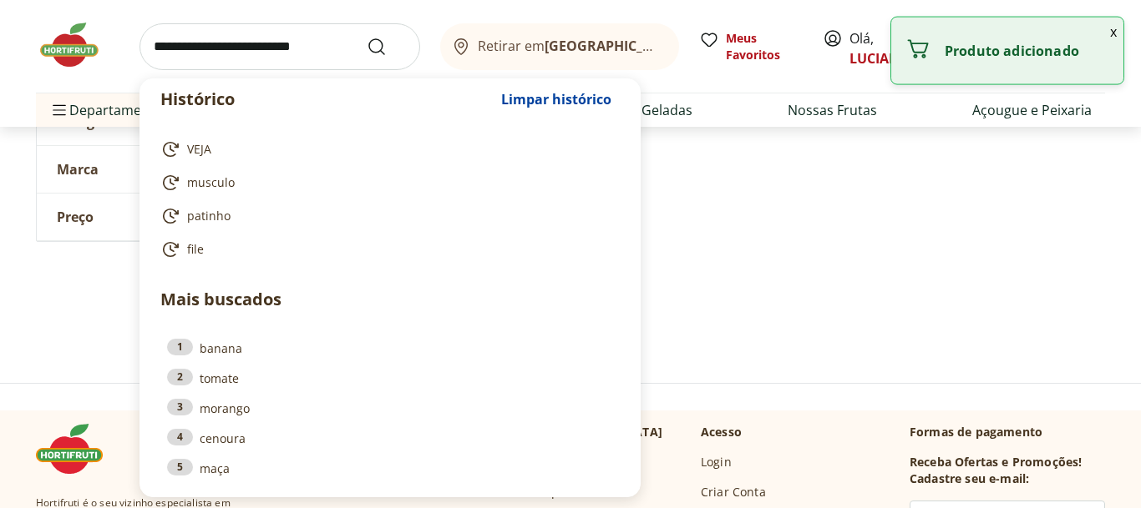
click at [234, 57] on input "search" at bounding box center [279, 46] width 281 height 47
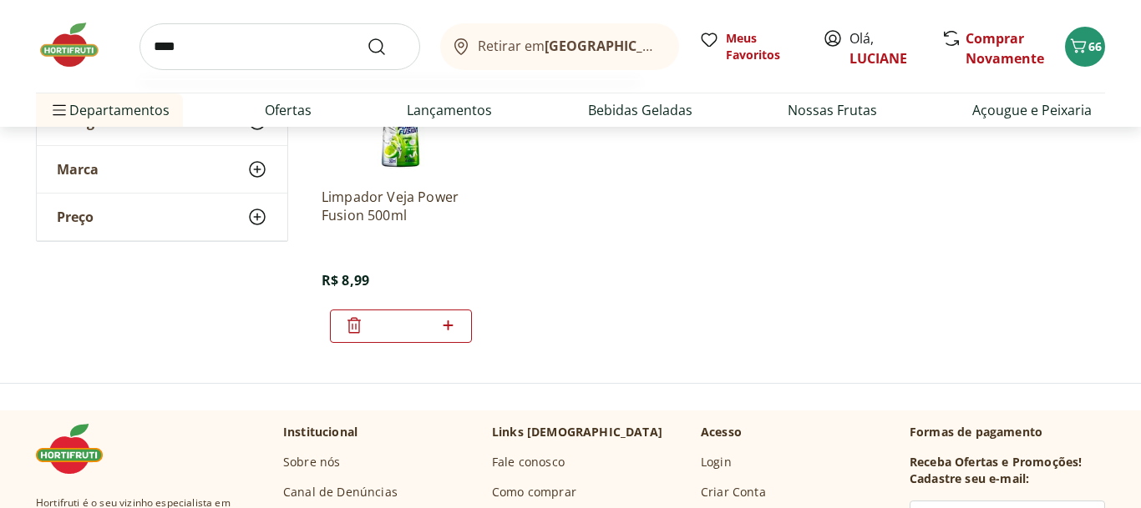
type input "****"
click at [367, 37] on button "Submit Search" at bounding box center [387, 47] width 40 height 20
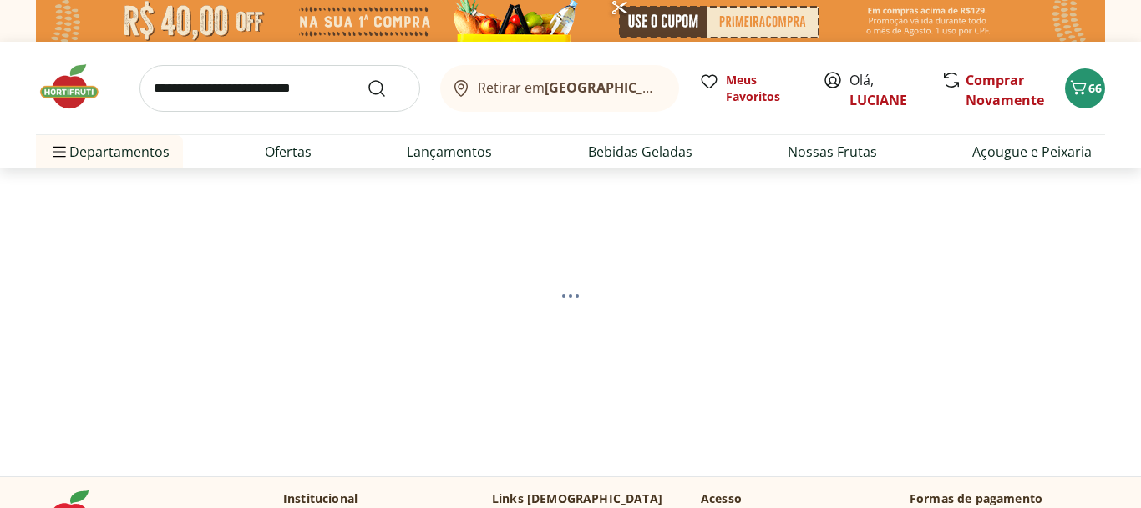
select select "**********"
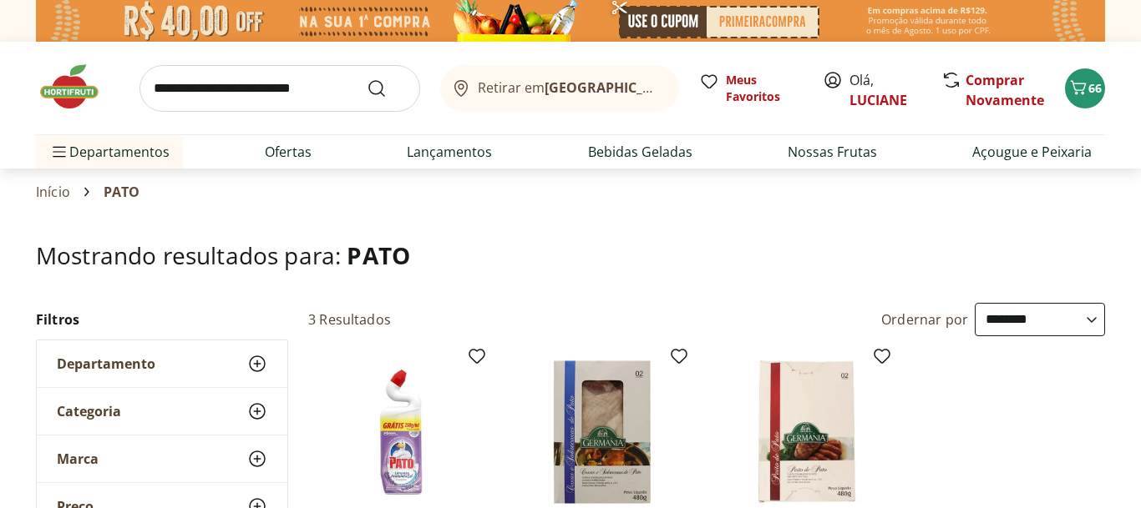
select select "**********"
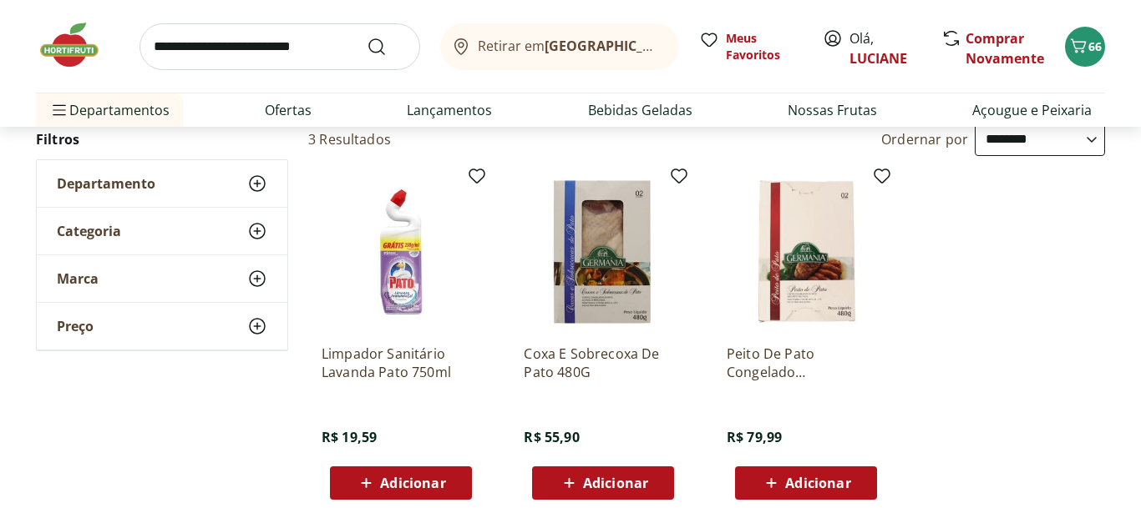
scroll to position [221, 0]
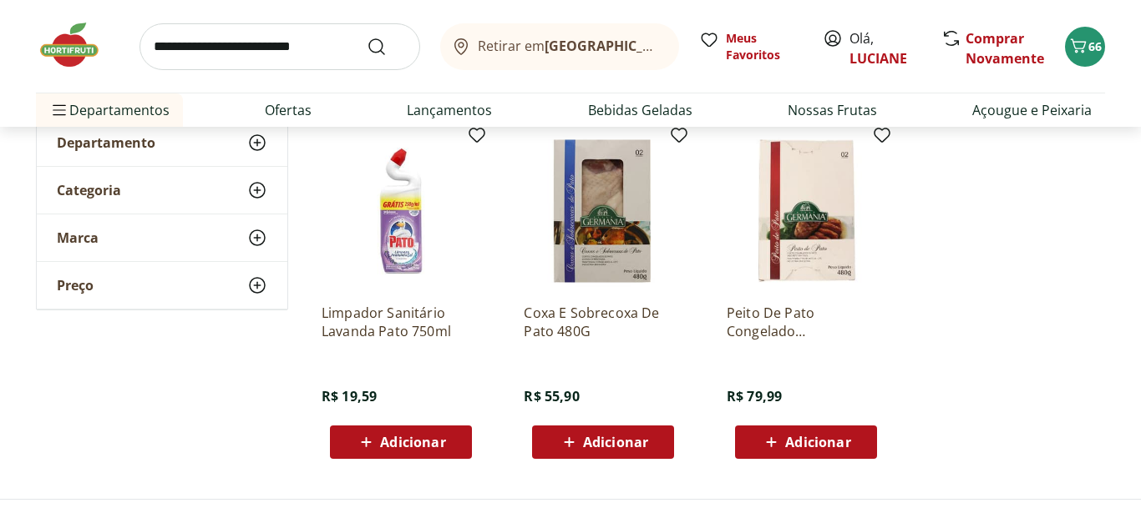
click at [452, 436] on div "Adicionar" at bounding box center [400, 442] width 115 height 30
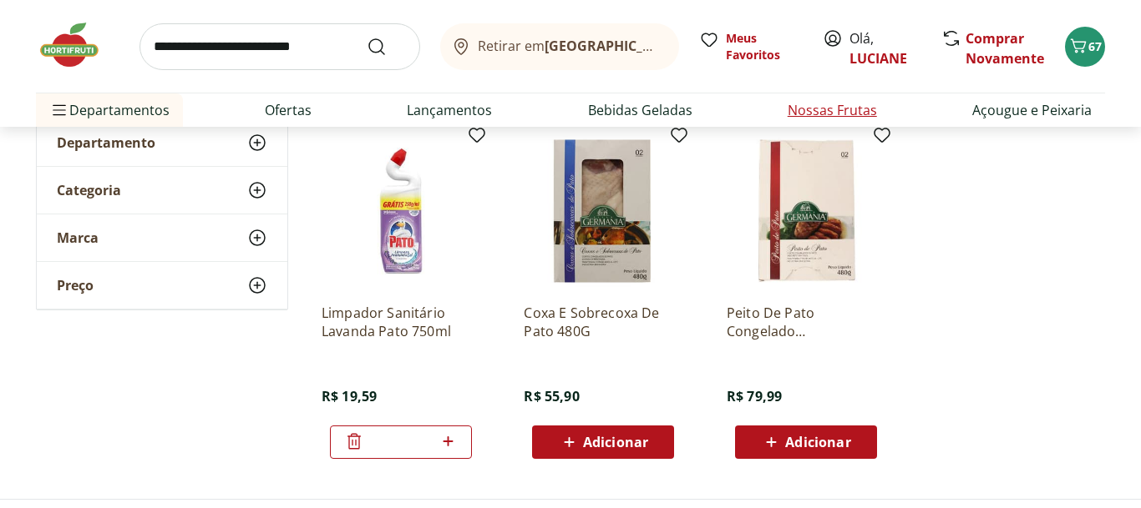
click at [806, 118] on link "Nossas Frutas" at bounding box center [831, 110] width 89 height 20
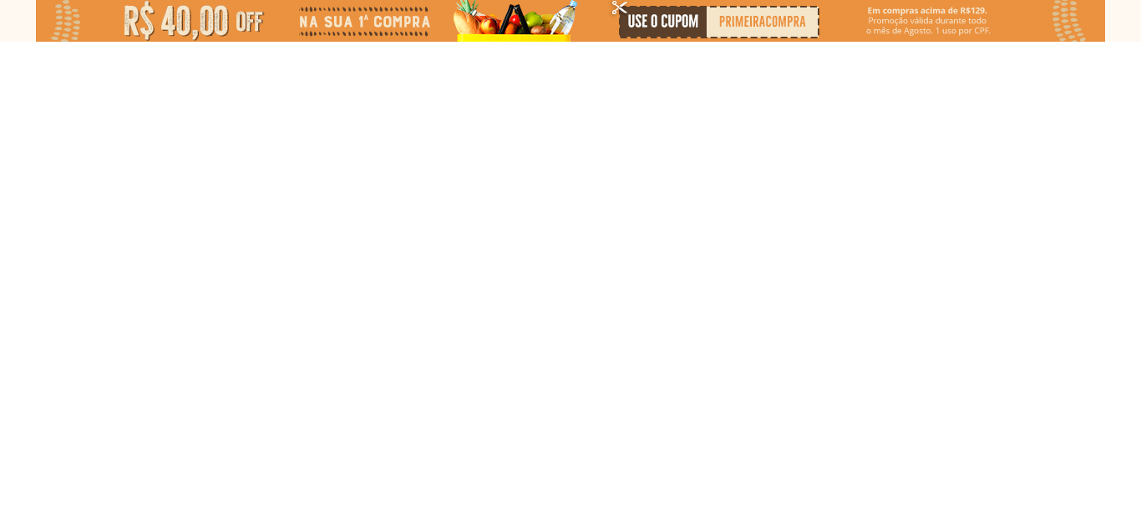
select select "**********"
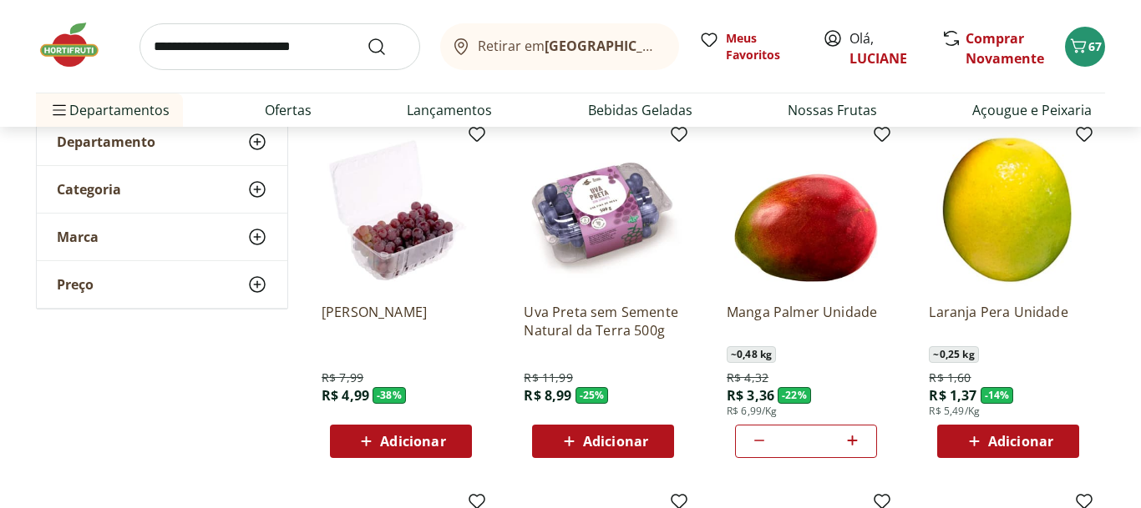
scroll to position [170, 0]
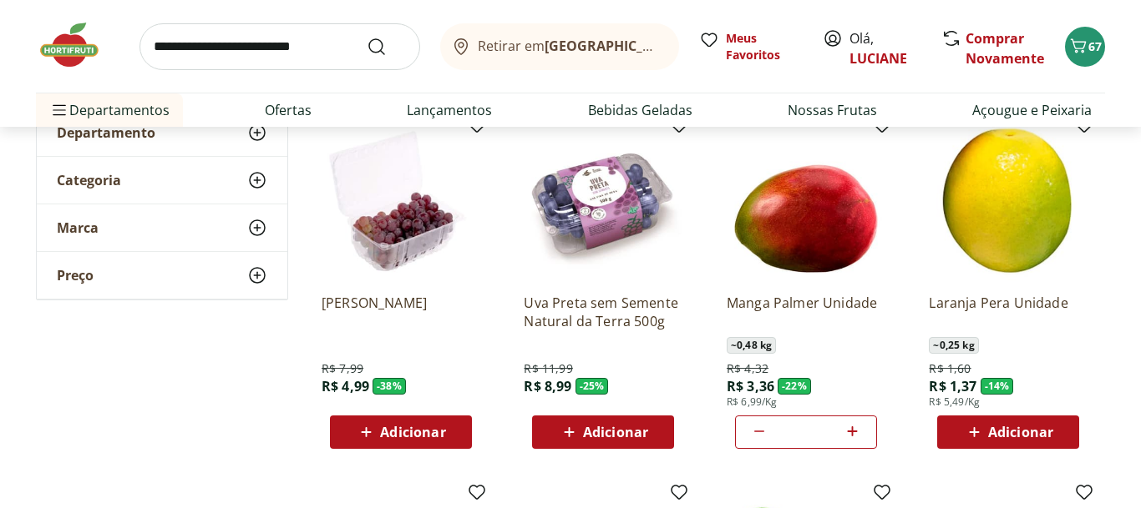
click at [657, 430] on div "Adicionar" at bounding box center [602, 432] width 115 height 30
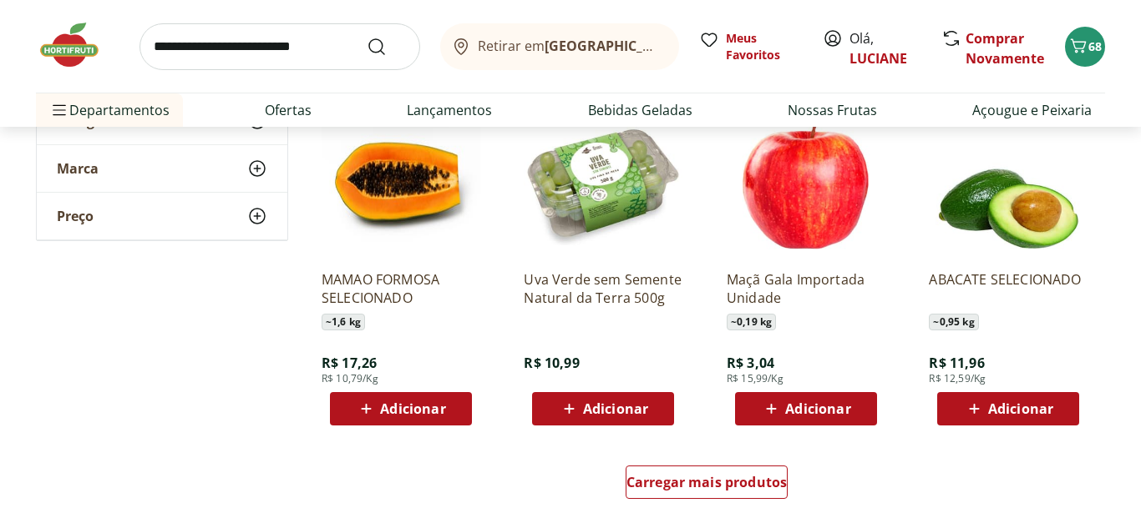
scroll to position [938, 0]
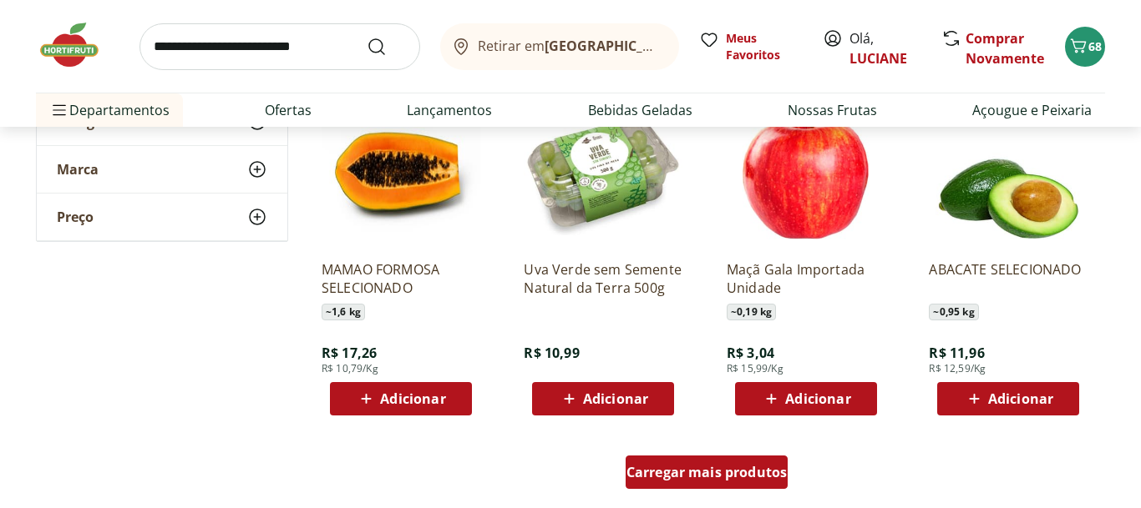
click at [689, 477] on span "Carregar mais produtos" at bounding box center [706, 472] width 161 height 13
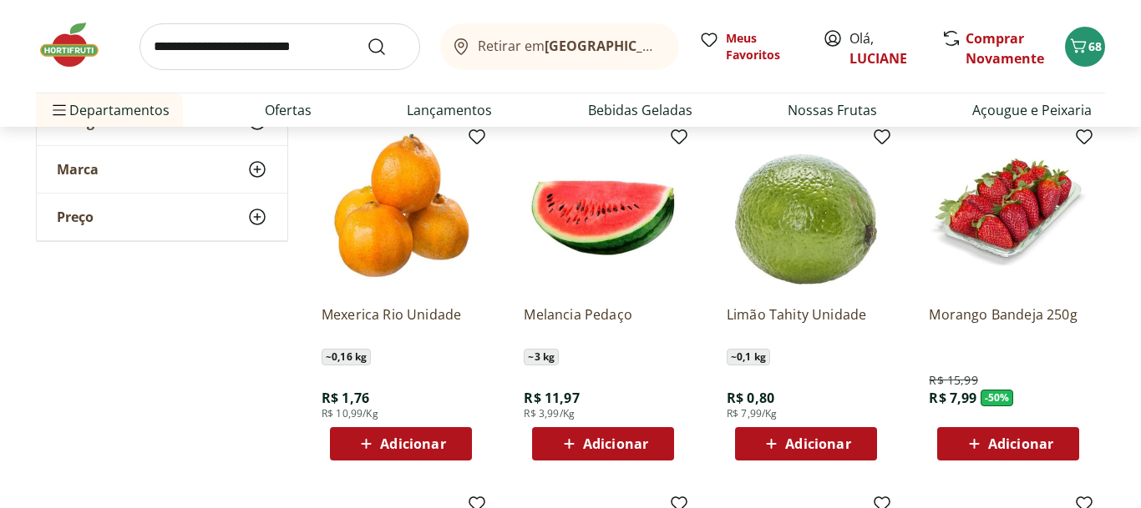
scroll to position [1281, 0]
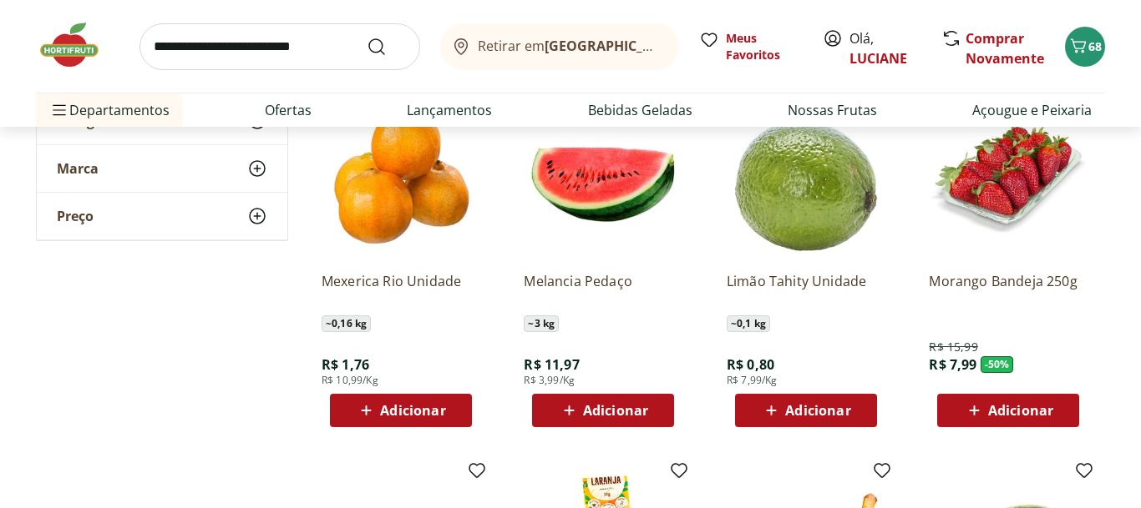
click at [665, 411] on button "Adicionar" at bounding box center [603, 410] width 142 height 33
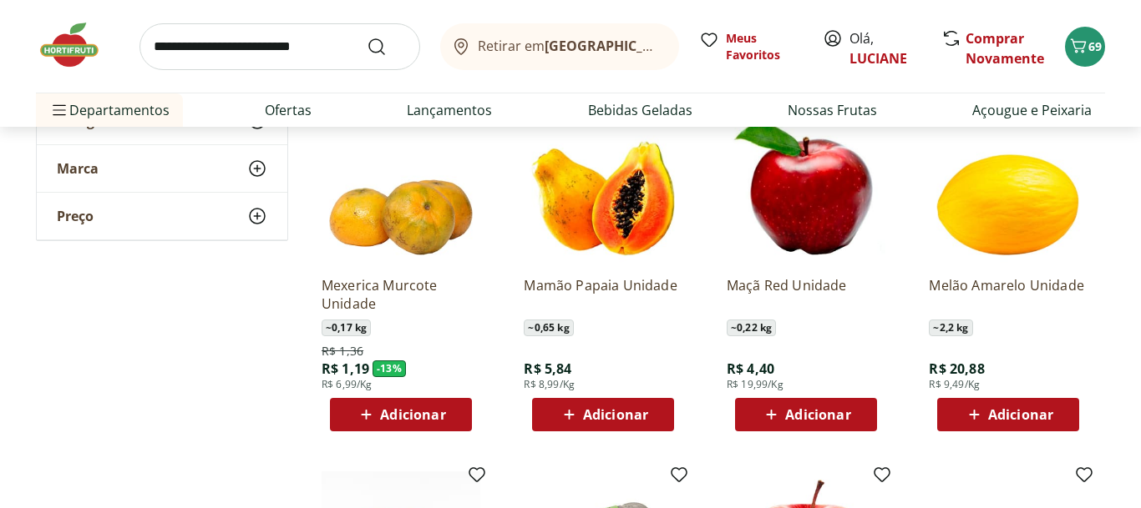
scroll to position [544, 0]
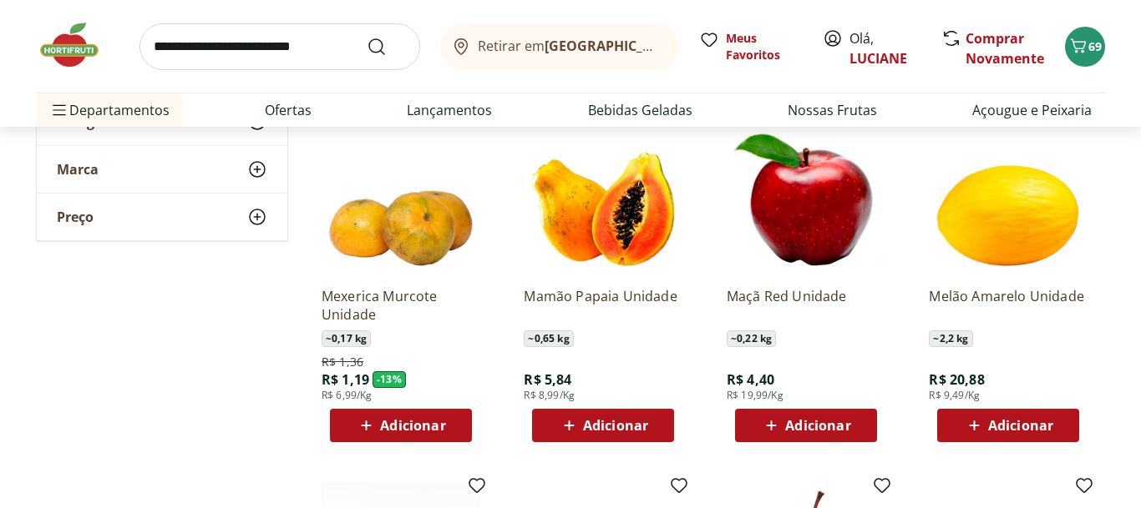
click at [1031, 422] on span "Adicionar" at bounding box center [1020, 425] width 65 height 13
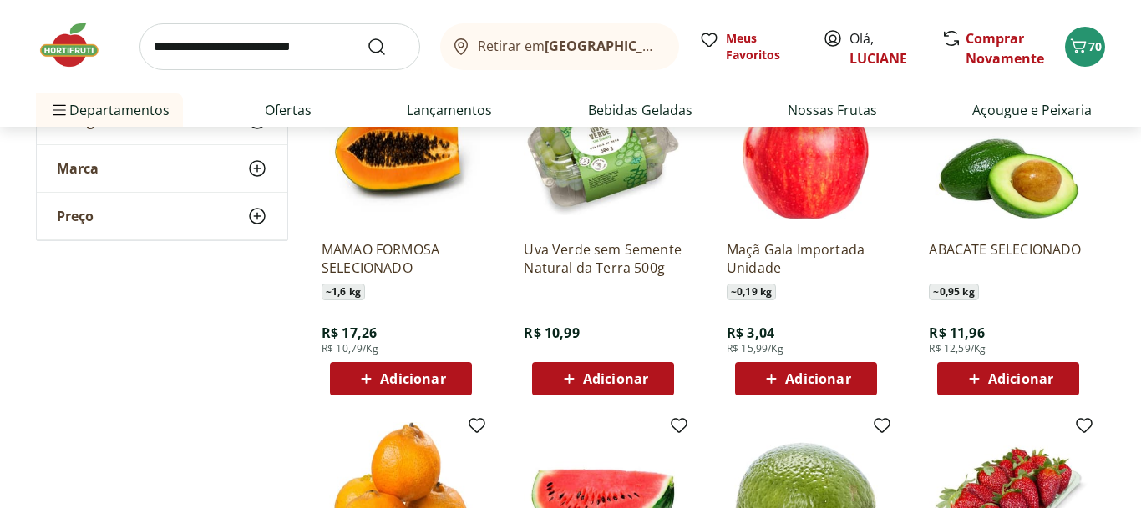
scroll to position [0, 0]
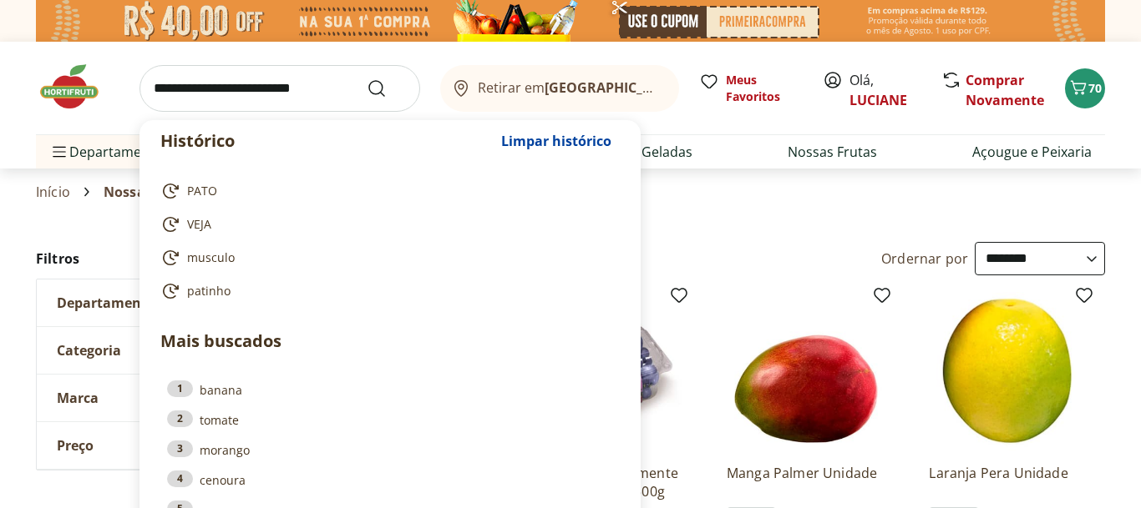
click at [269, 95] on input "search" at bounding box center [279, 88] width 281 height 47
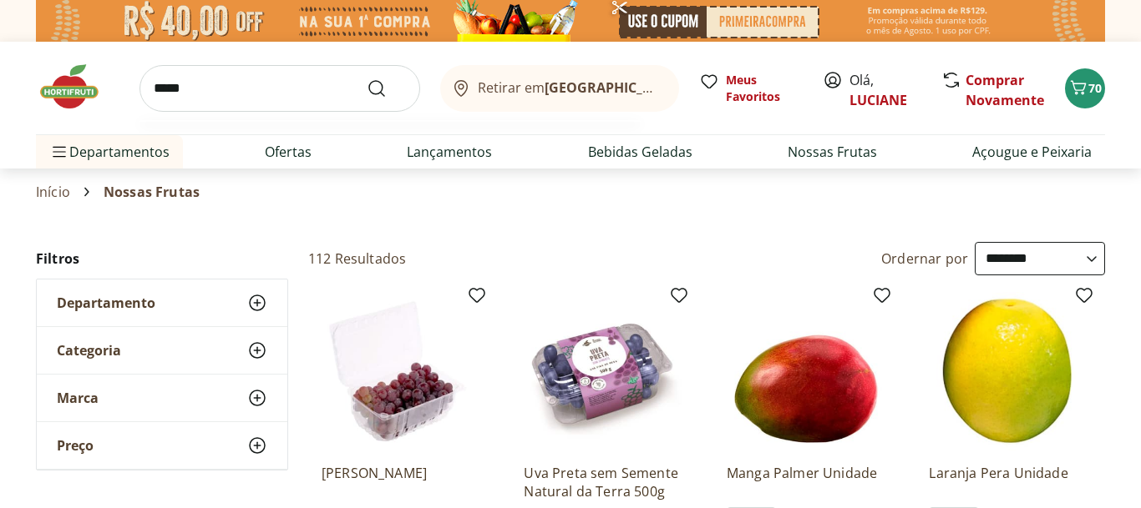
type input "*****"
click at [367, 78] on button "Submit Search" at bounding box center [387, 88] width 40 height 20
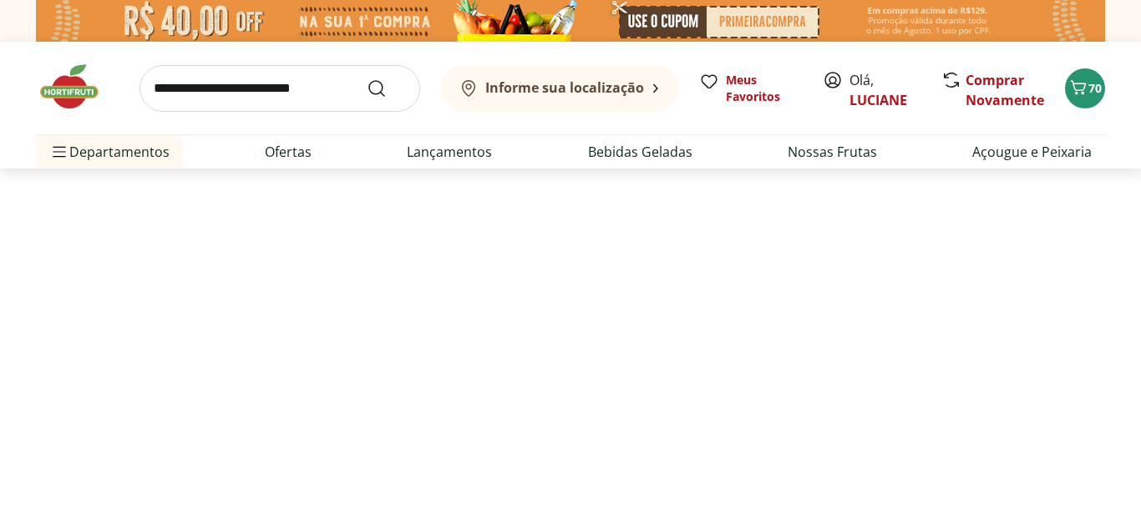
select select "**********"
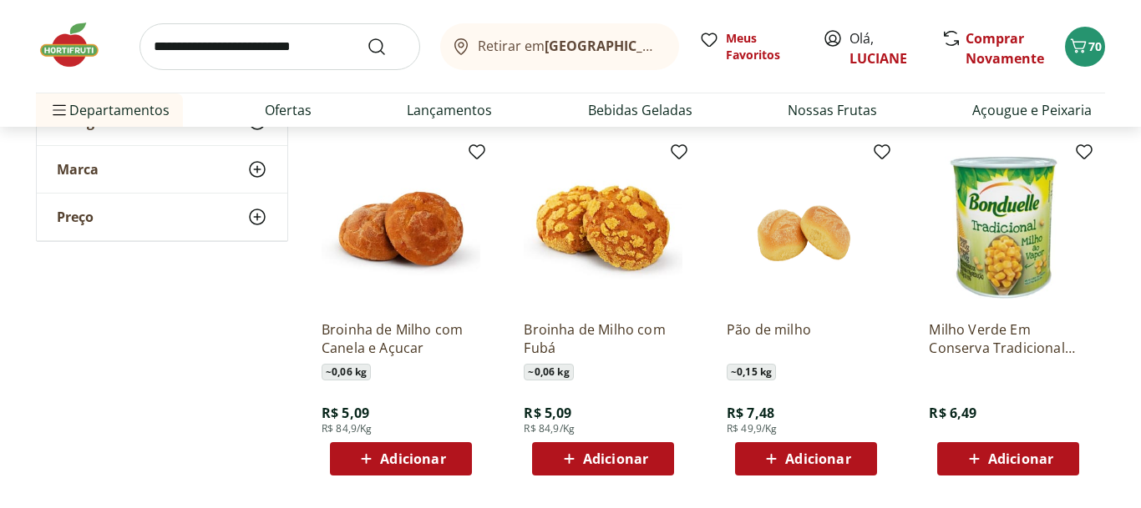
scroll to position [990, 0]
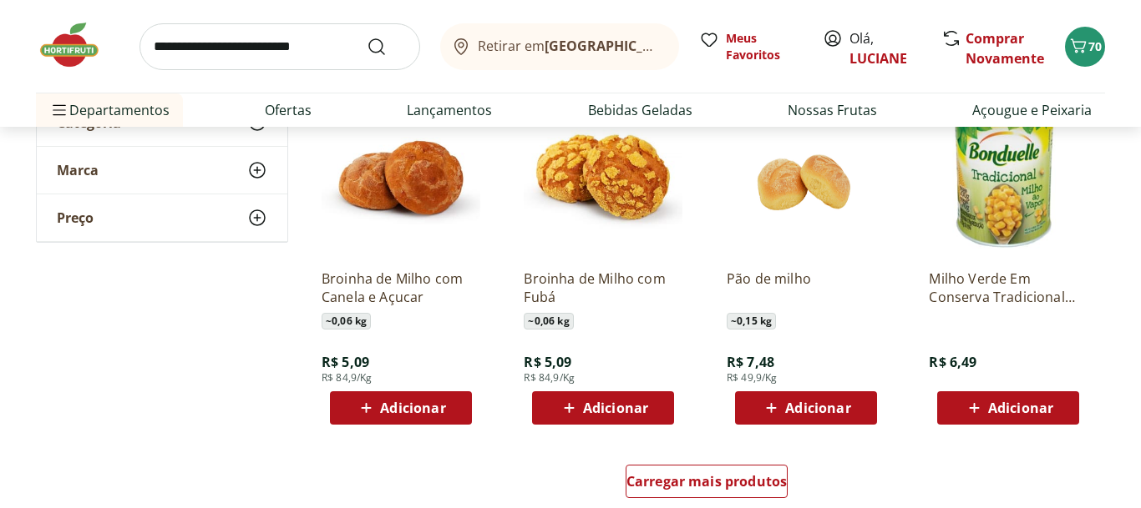
click at [1054, 417] on div "Adicionar" at bounding box center [1007, 408] width 115 height 30
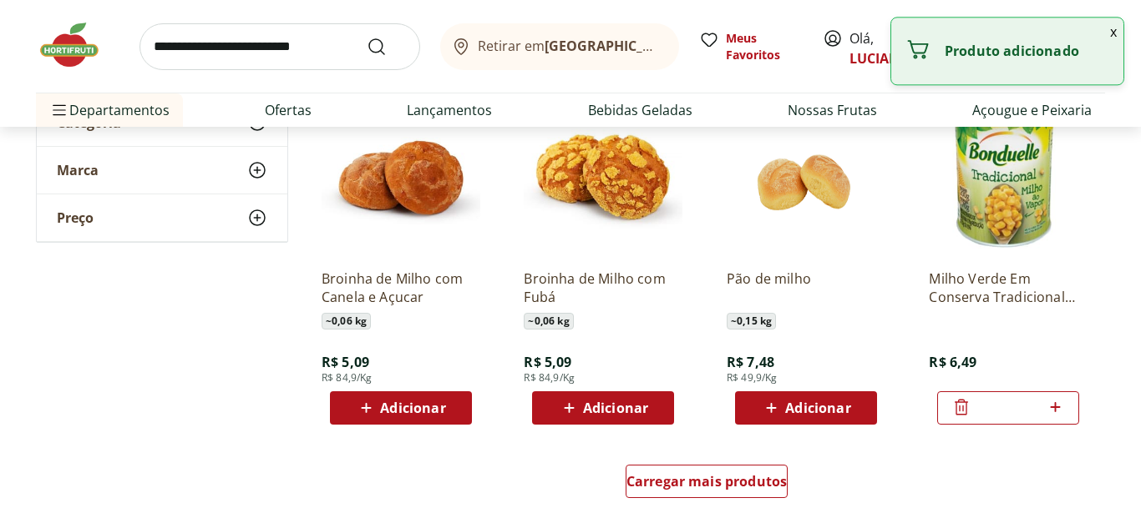
click at [1054, 417] on icon at bounding box center [1054, 407] width 21 height 20
type input "*"
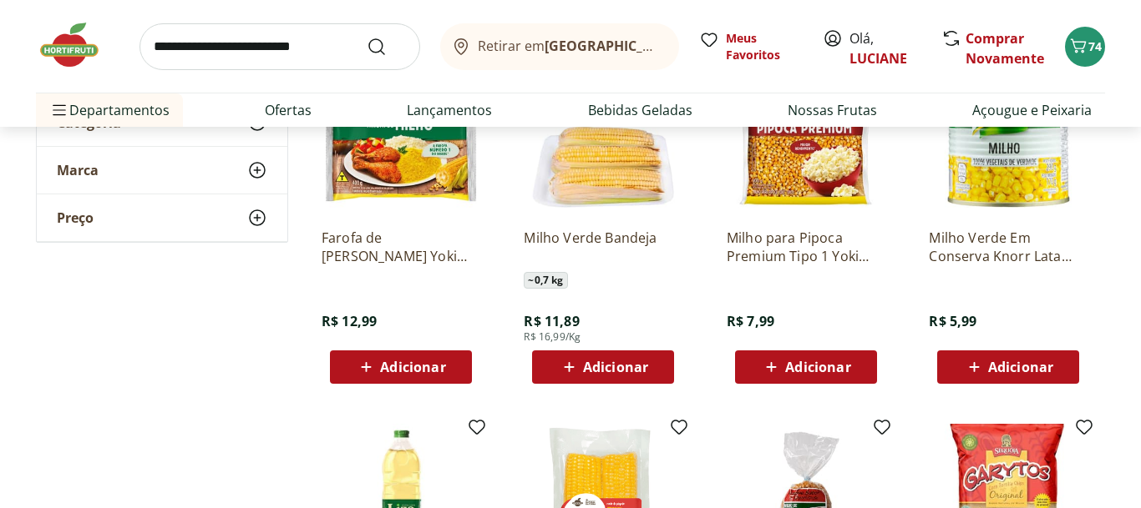
scroll to position [239, 0]
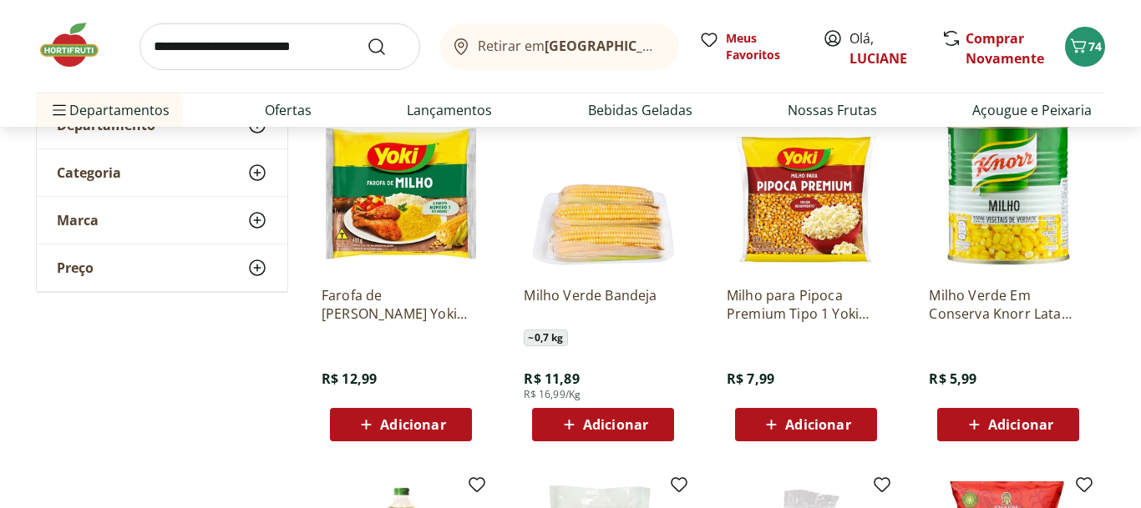
click at [862, 422] on div "Adicionar" at bounding box center [805, 425] width 115 height 30
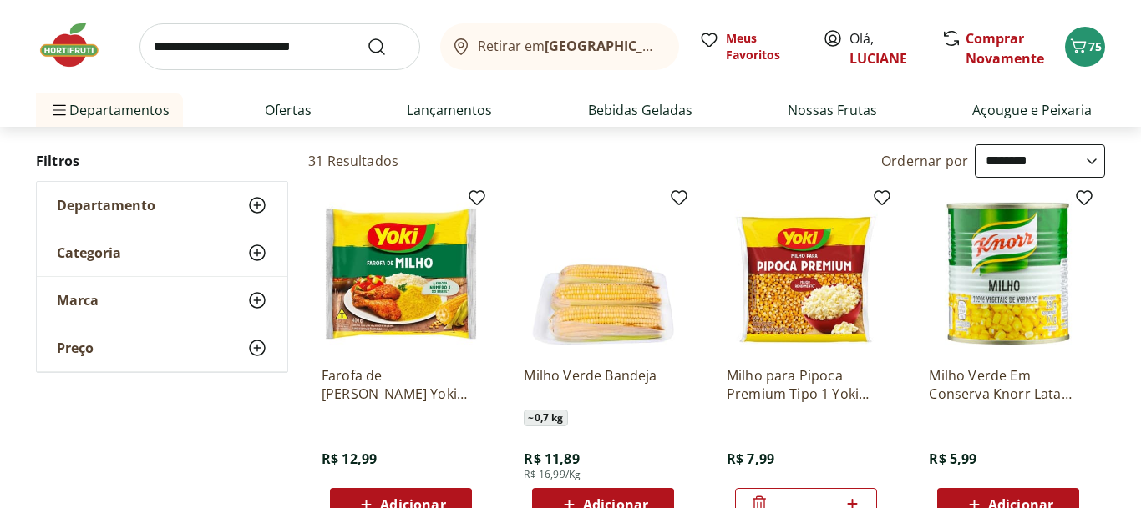
scroll to position [152, 0]
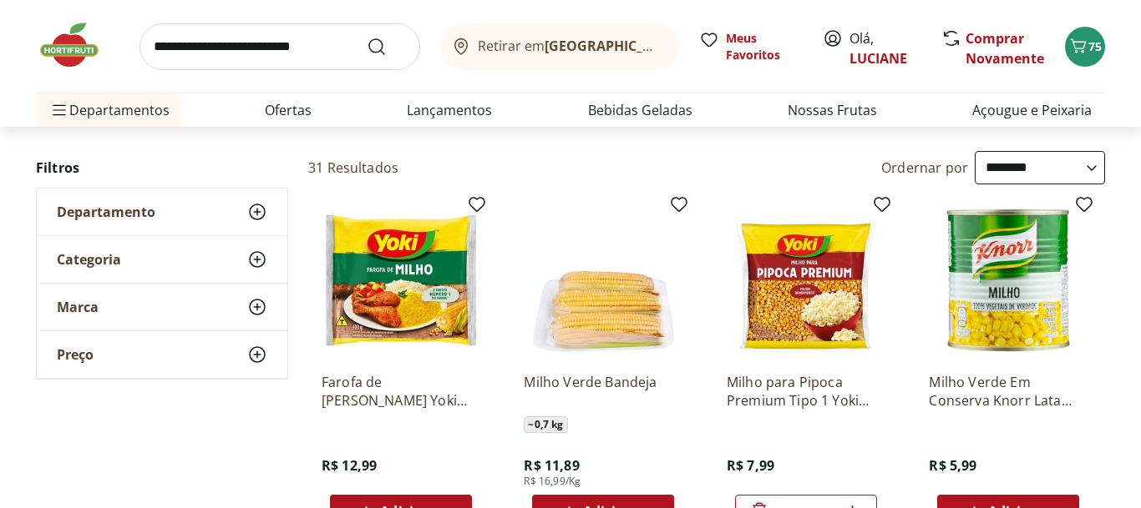
click at [289, 62] on input "search" at bounding box center [279, 46] width 281 height 47
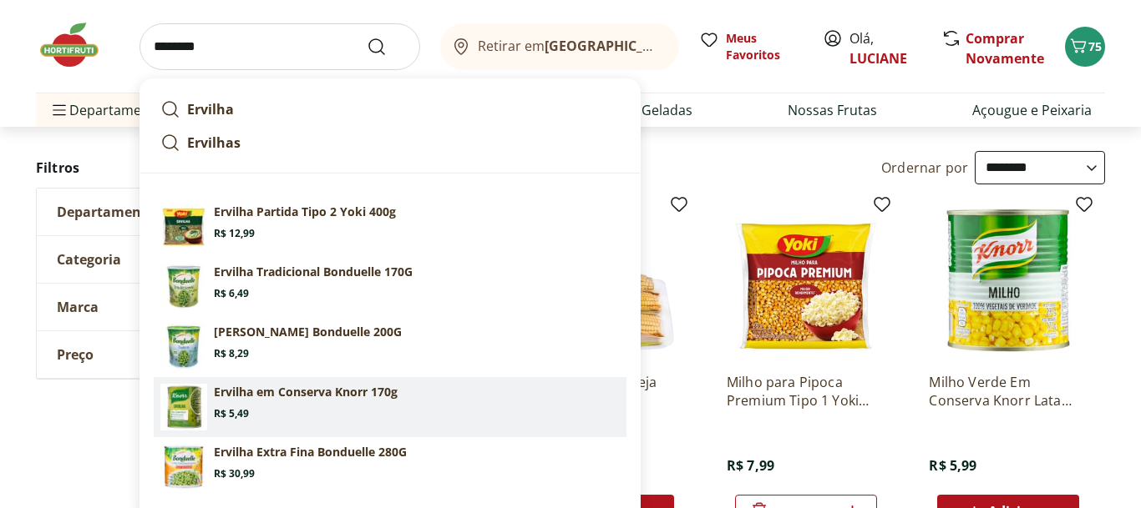
click at [284, 392] on p "Ervilha em Conserva Knorr 170g" at bounding box center [306, 392] width 184 height 17
type input "**********"
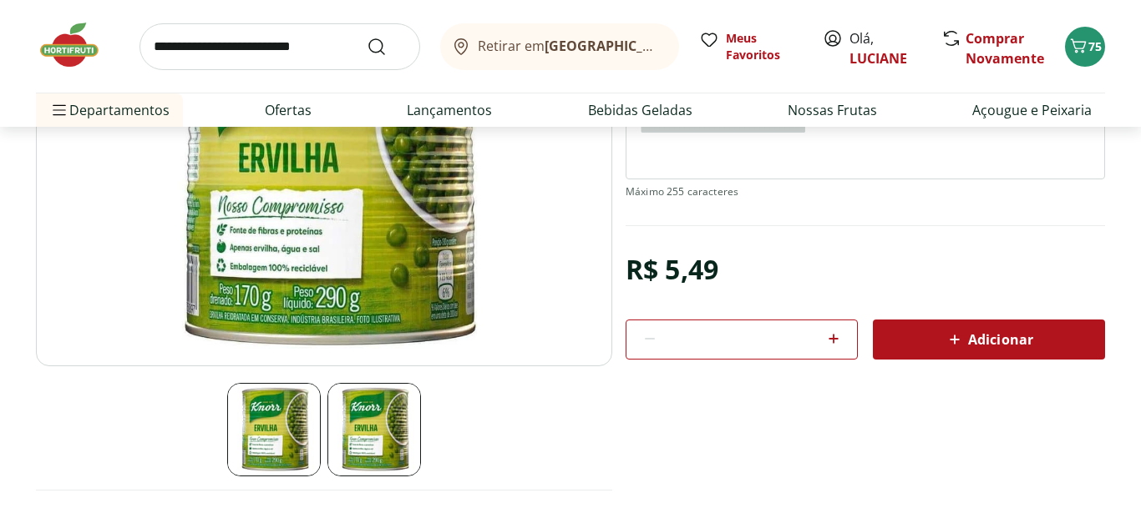
scroll to position [241, 0]
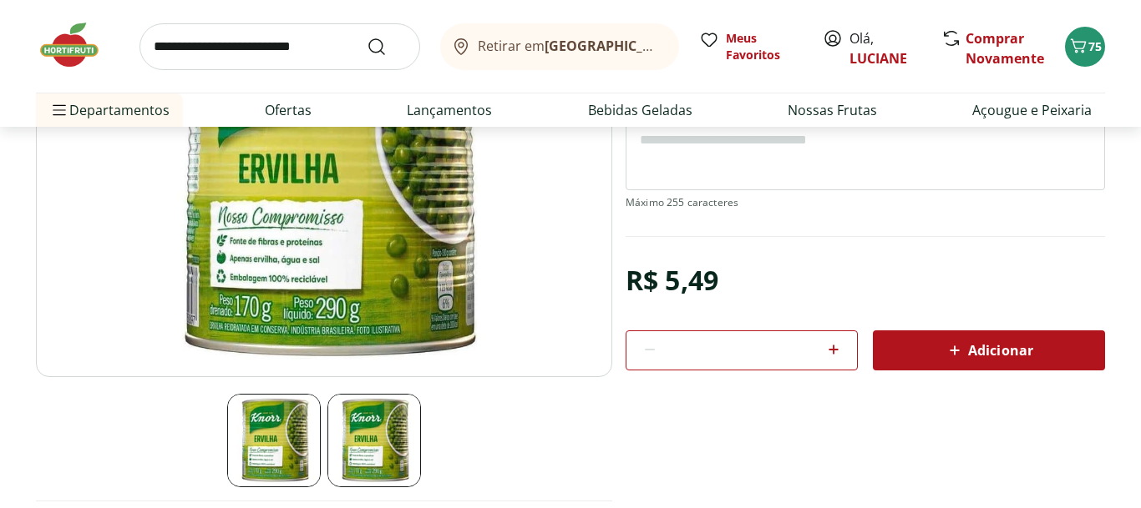
click at [835, 355] on icon at bounding box center [833, 350] width 10 height 10
type input "*"
click at [991, 361] on span "Adicionar" at bounding box center [988, 351] width 89 height 20
click at [243, 55] on input "search" at bounding box center [279, 46] width 281 height 47
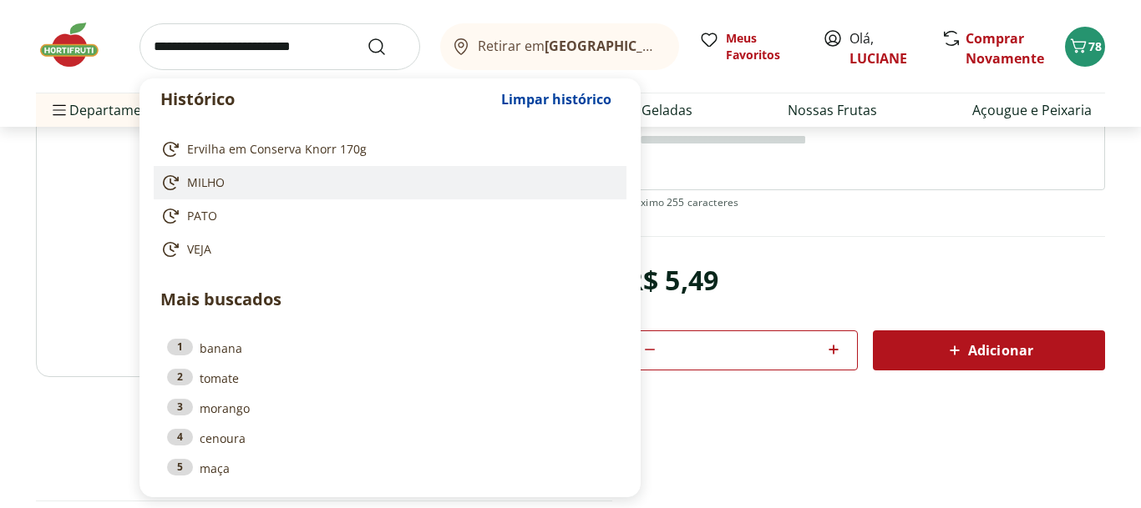
click at [211, 190] on span "MILHO" at bounding box center [206, 182] width 38 height 17
type input "*****"
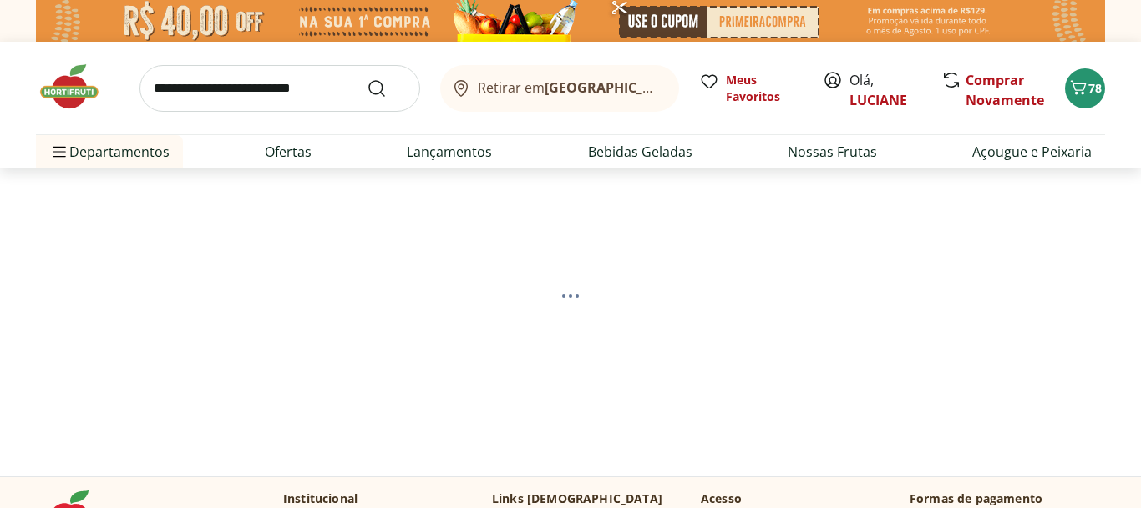
select select "**********"
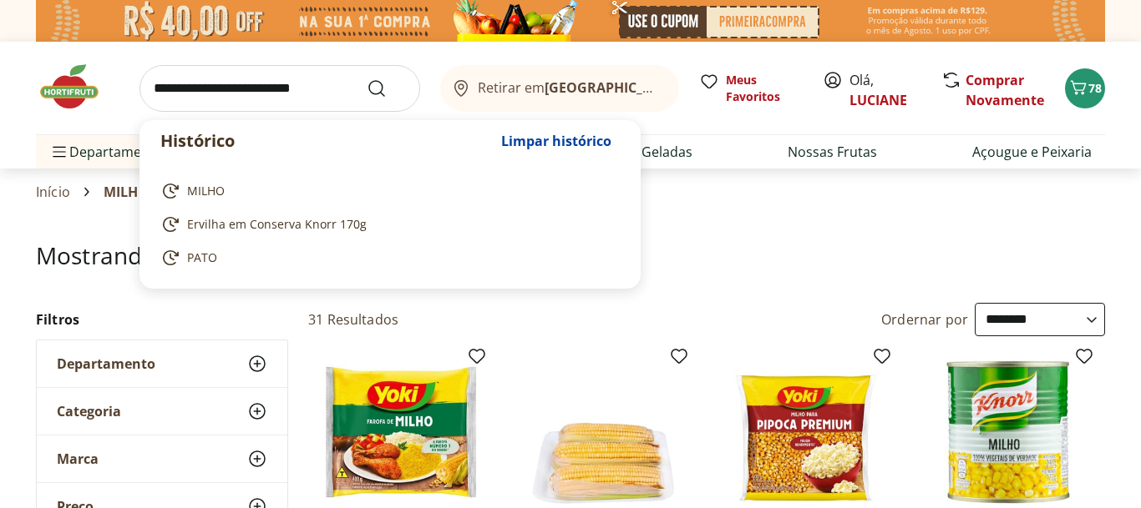
click at [274, 100] on input "search" at bounding box center [279, 88] width 281 height 47
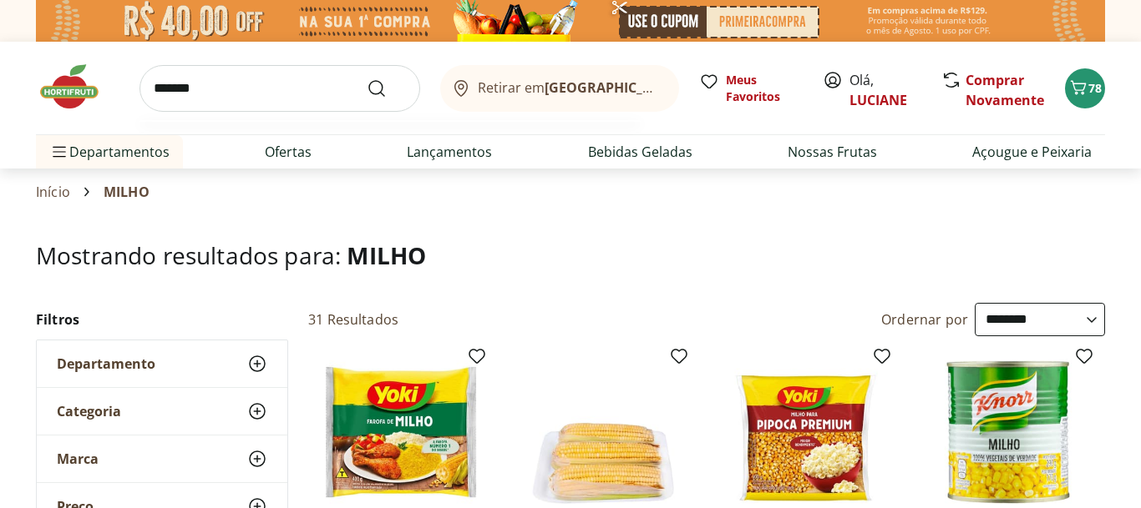
type input "********"
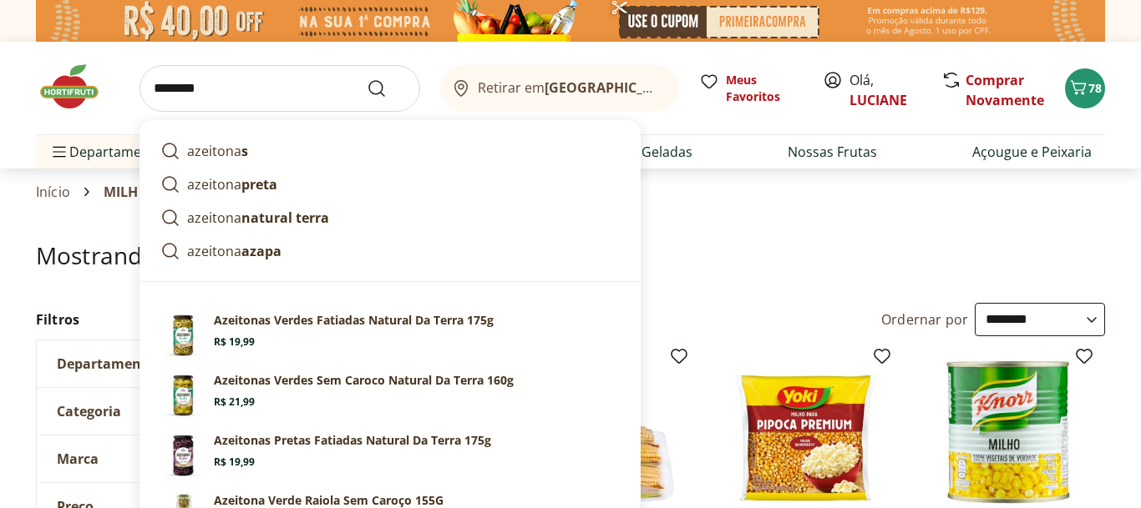
click button "Submit Search" at bounding box center [387, 88] width 40 height 20
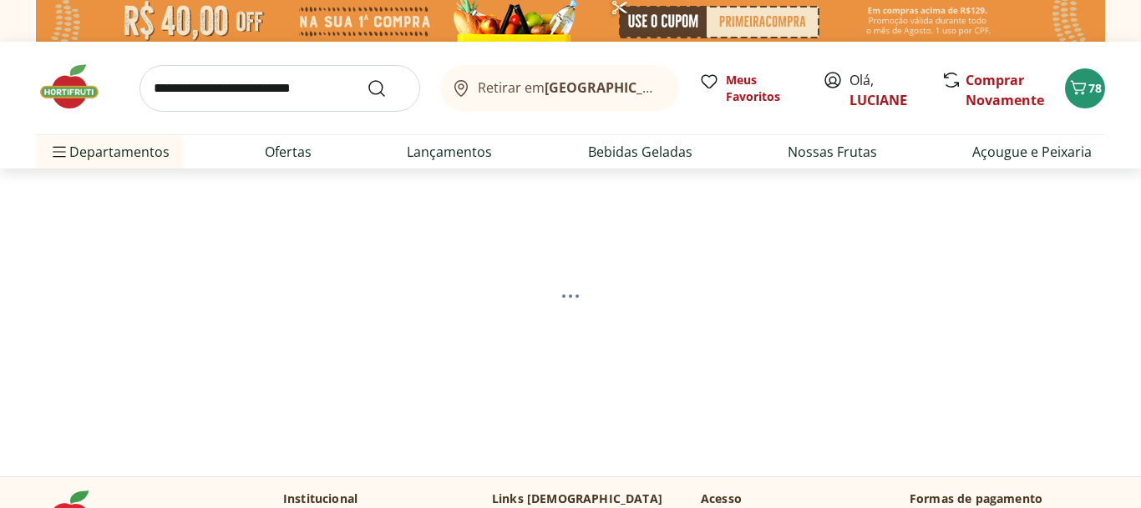
select select "**********"
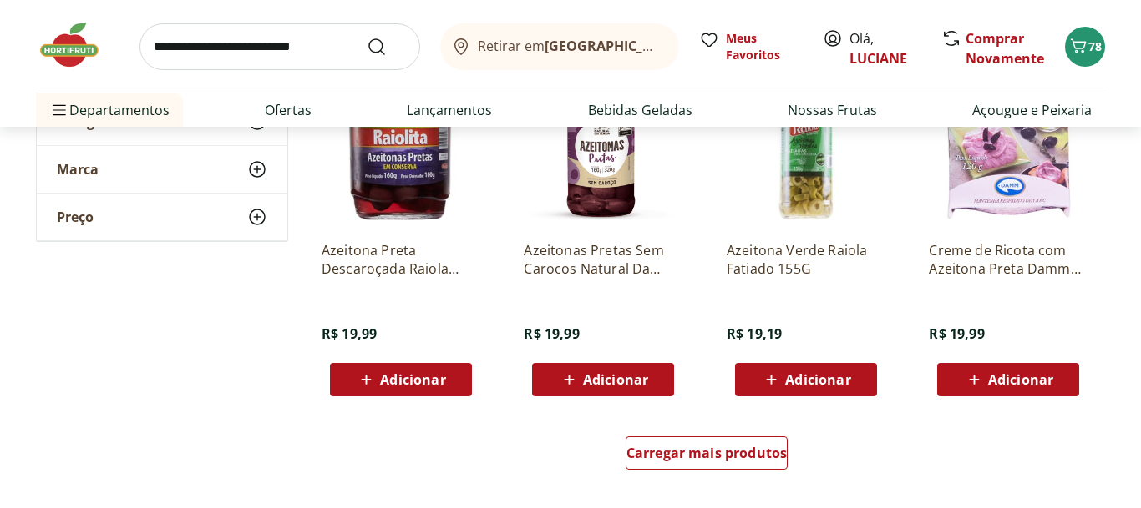
scroll to position [1034, 0]
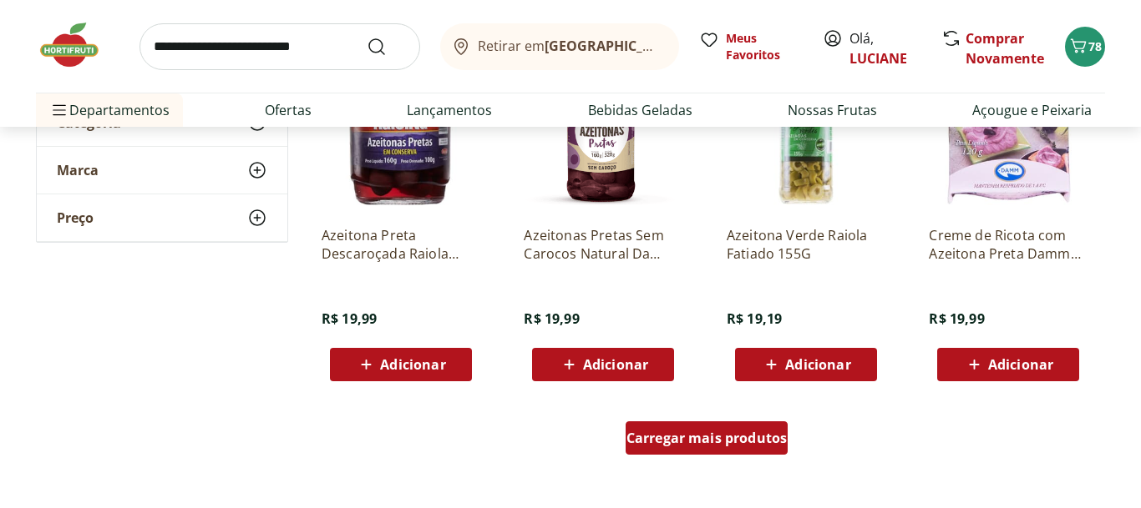
click at [715, 437] on span "Carregar mais produtos" at bounding box center [706, 438] width 161 height 13
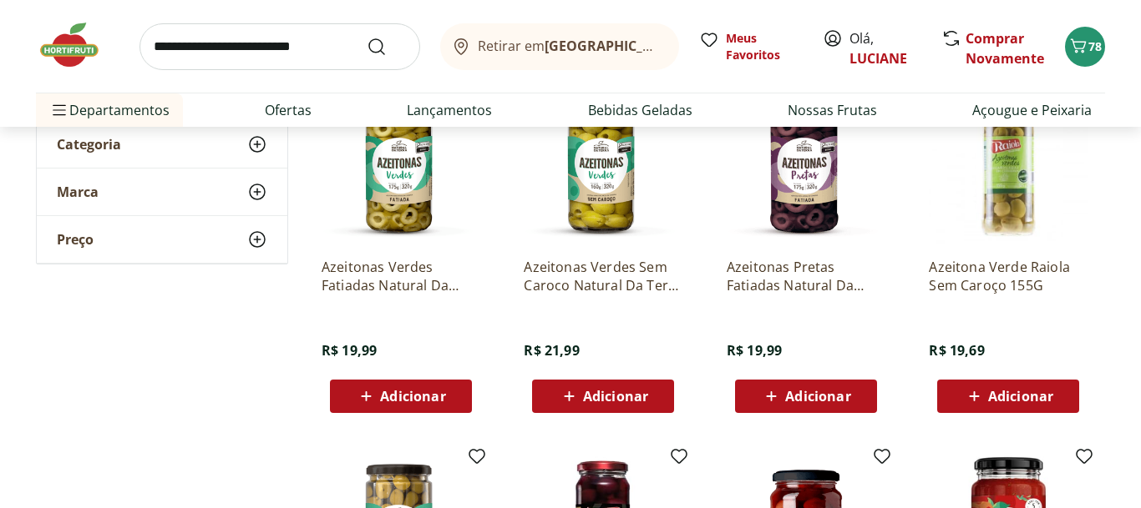
scroll to position [272, 0]
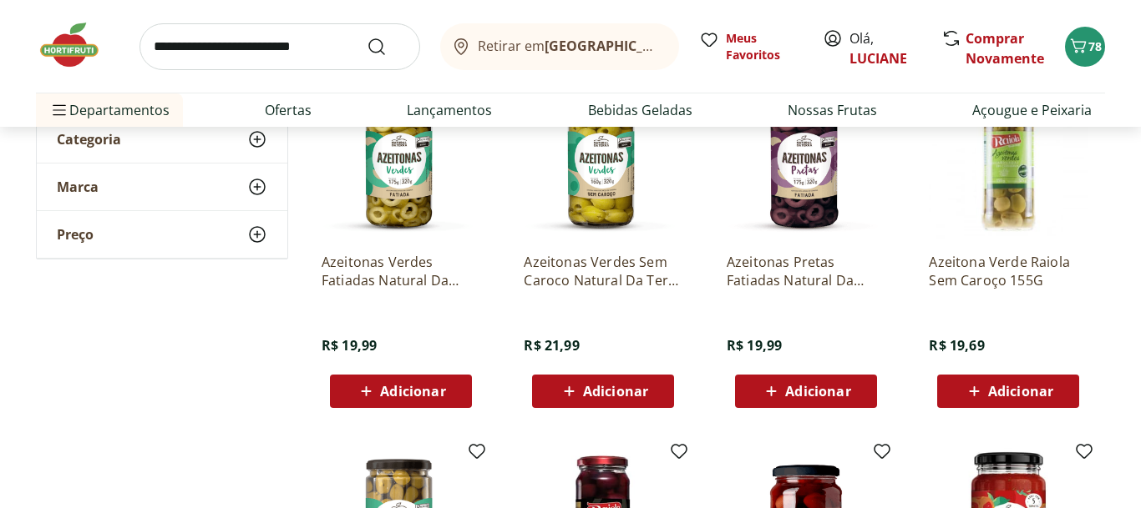
click at [859, 387] on div "Adicionar" at bounding box center [805, 392] width 115 height 30
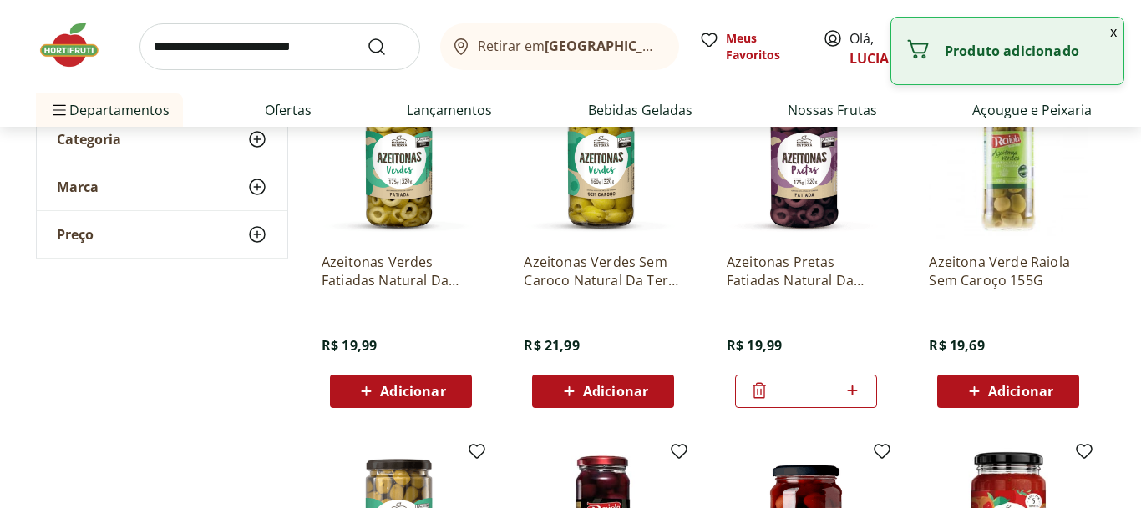
click at [859, 387] on icon at bounding box center [852, 391] width 21 height 20
type input "*"
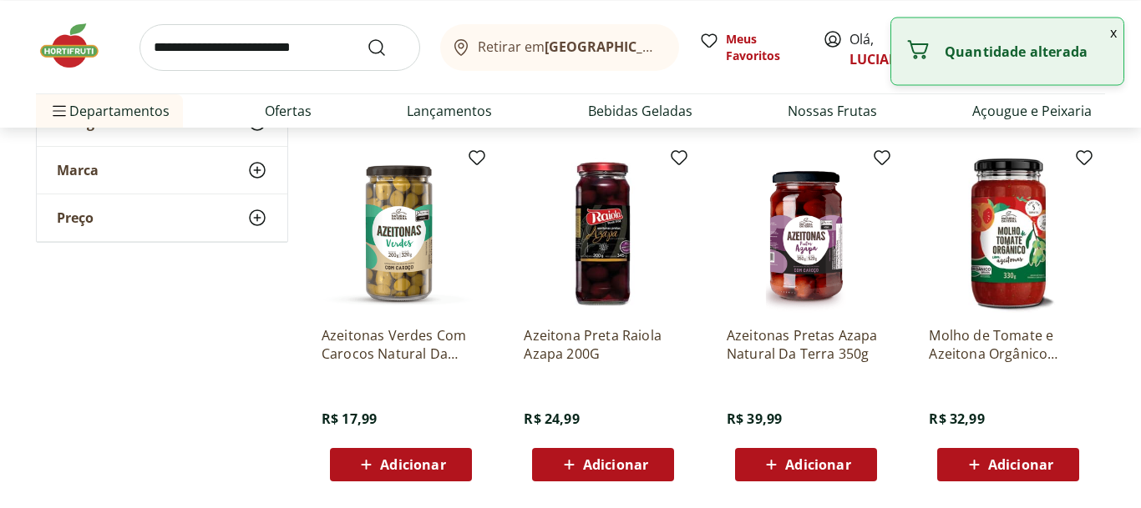
scroll to position [560, 0]
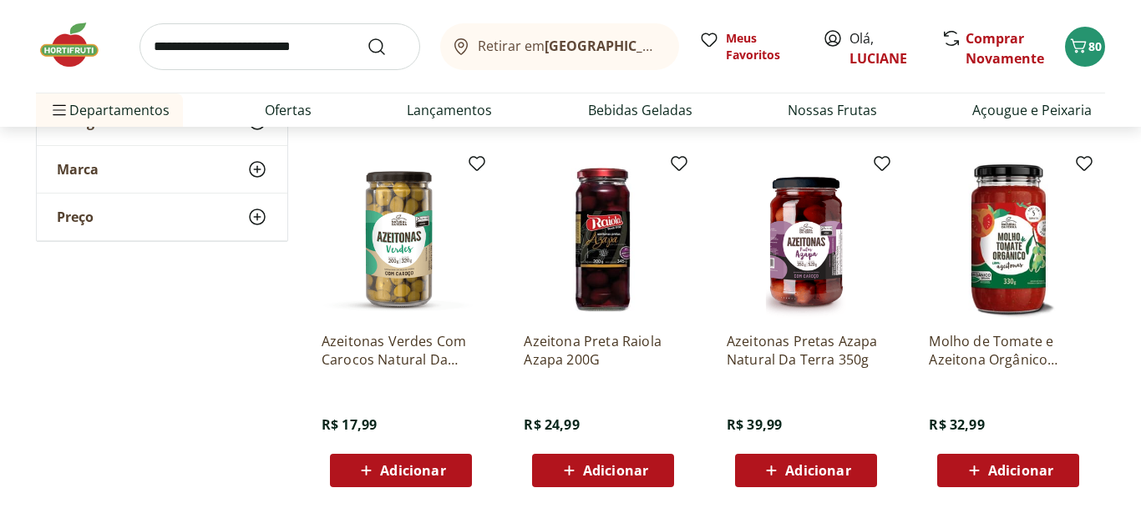
click at [456, 465] on div "Adicionar" at bounding box center [400, 471] width 115 height 30
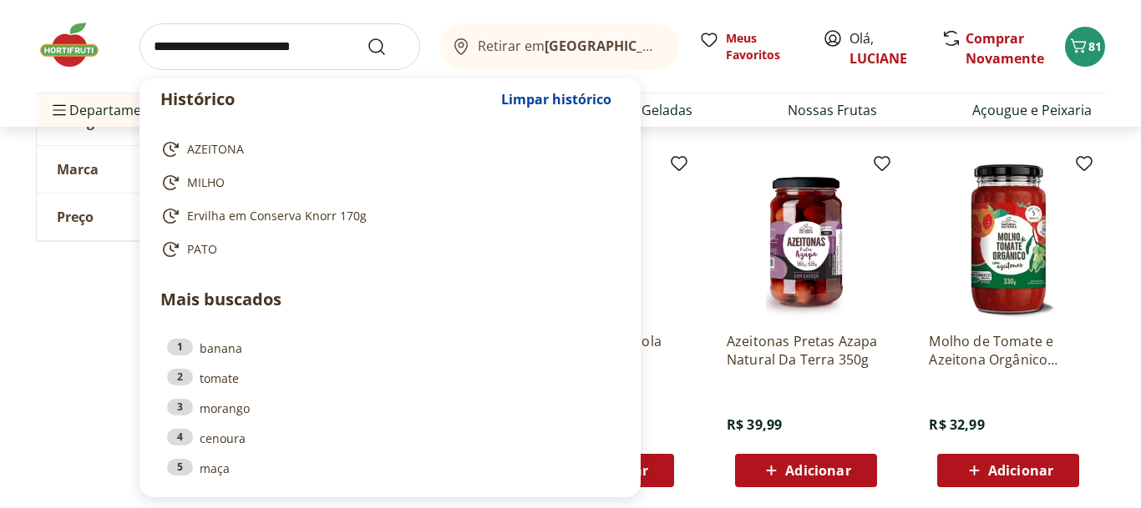
click at [316, 57] on input "search" at bounding box center [279, 46] width 281 height 47
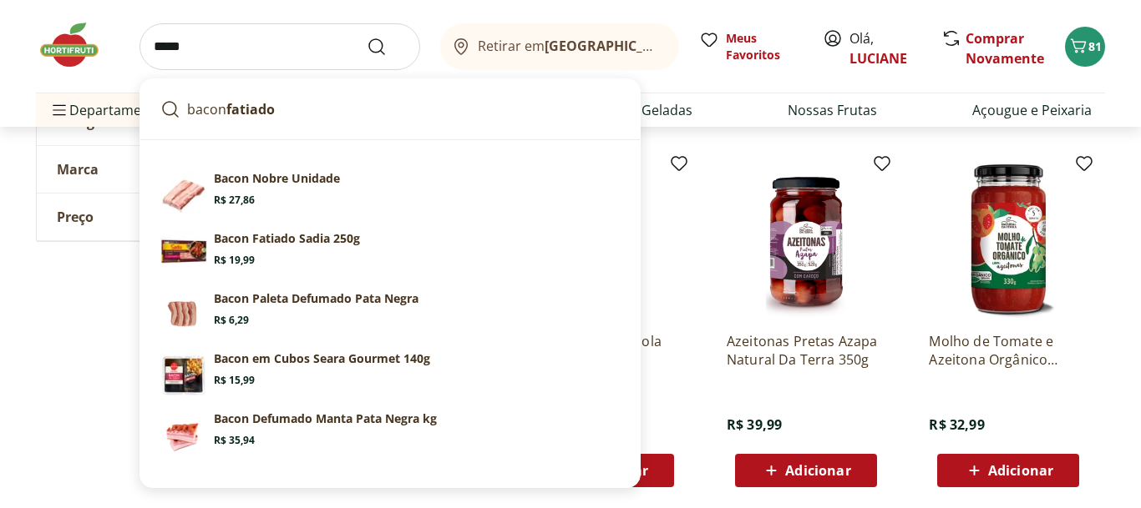
type input "*****"
click at [367, 37] on button "Submit Search" at bounding box center [387, 47] width 40 height 20
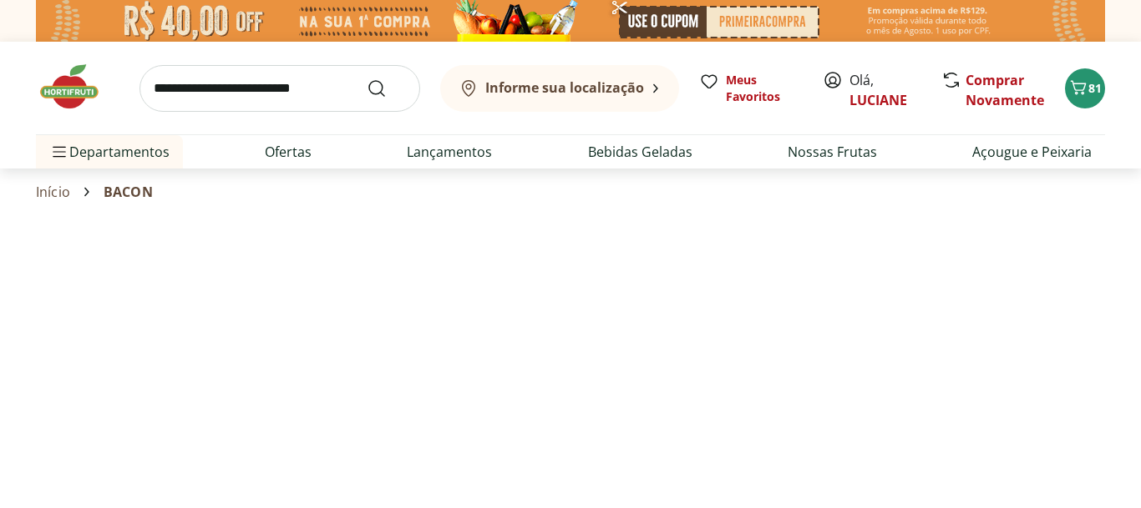
select select "**********"
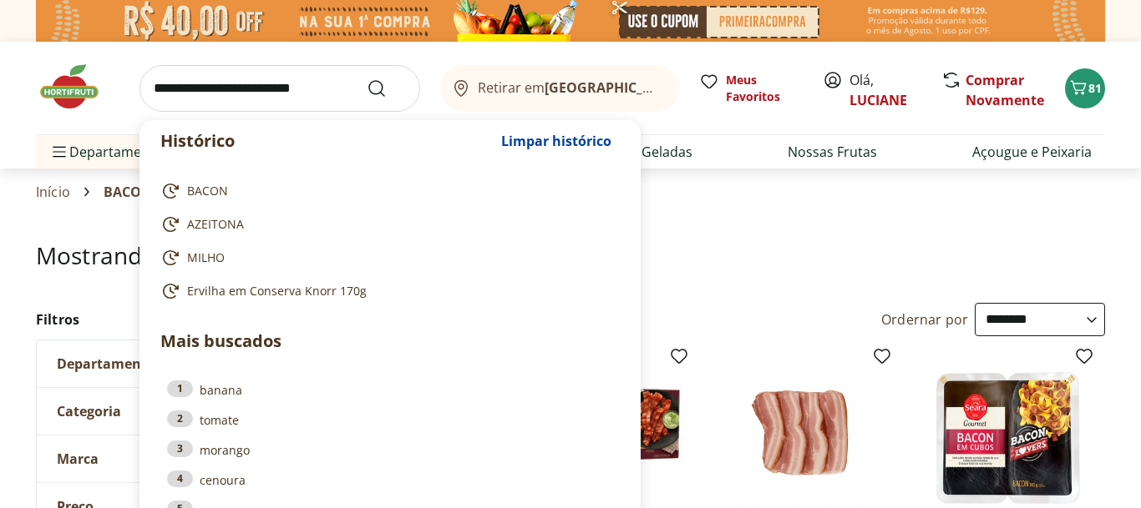
click at [312, 104] on input "search" at bounding box center [279, 88] width 281 height 47
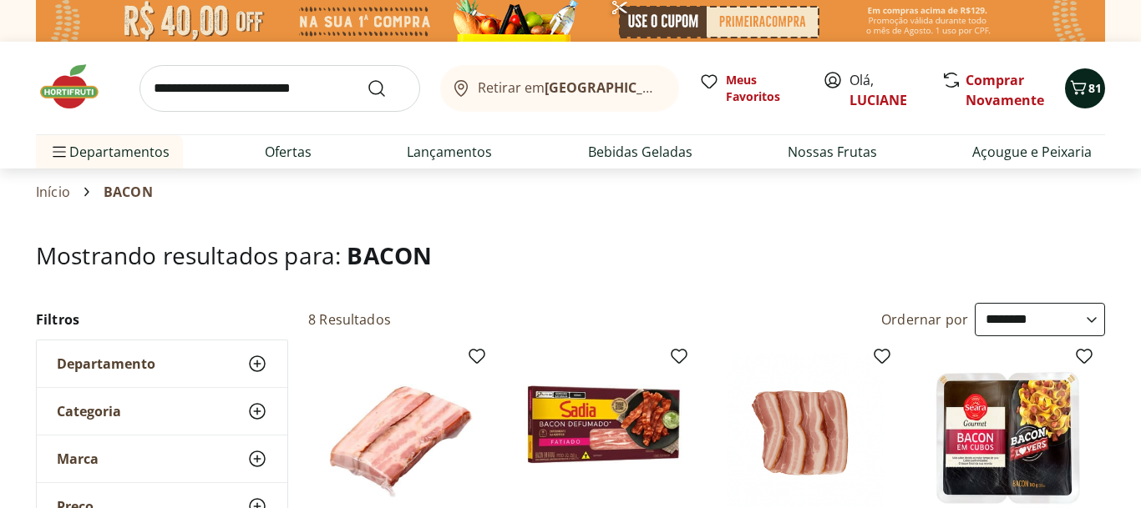
click at [1090, 85] on span "81" at bounding box center [1094, 88] width 13 height 16
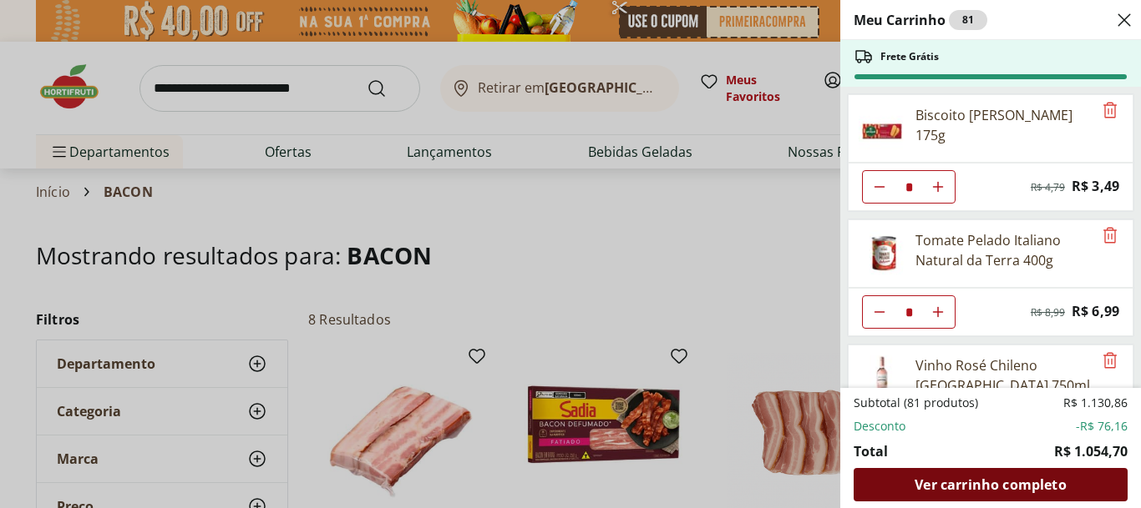
click at [999, 488] on span "Ver carrinho completo" at bounding box center [989, 484] width 151 height 13
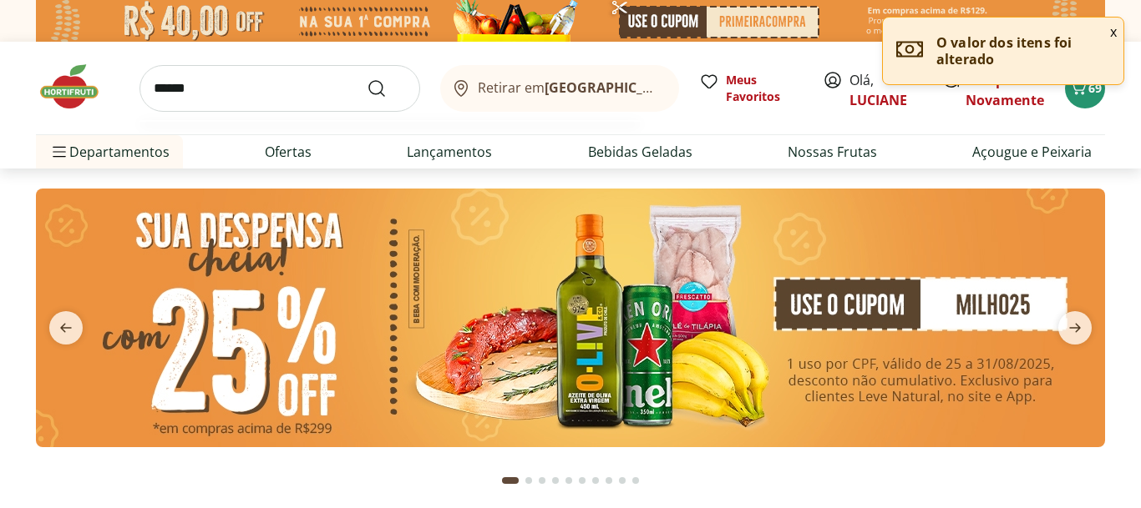
type input "*******"
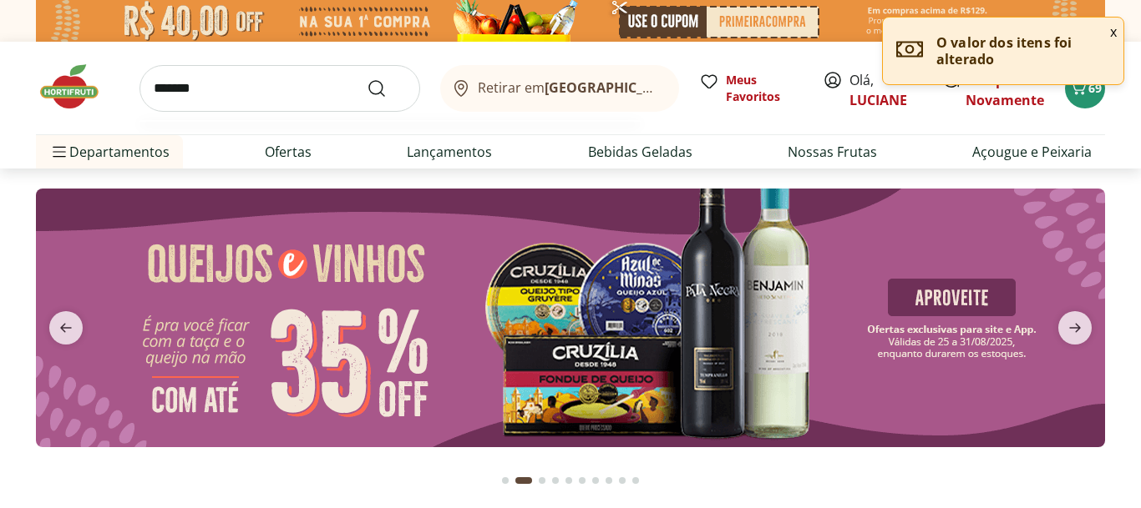
type input "*"
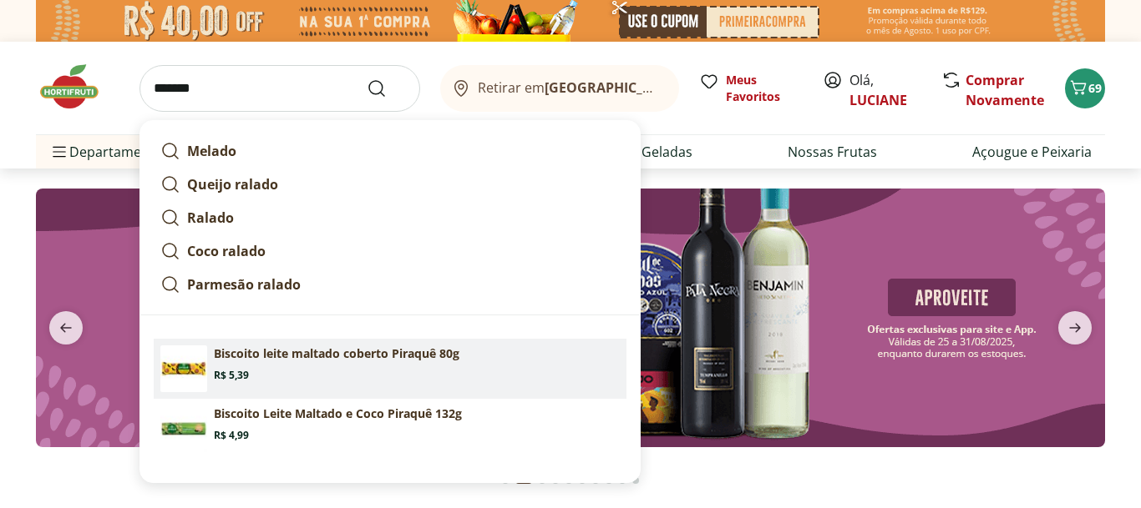
click at [387, 366] on section "Biscoito leite maltado coberto Piraquê 80g Price: R$ 5,39" at bounding box center [417, 364] width 406 height 37
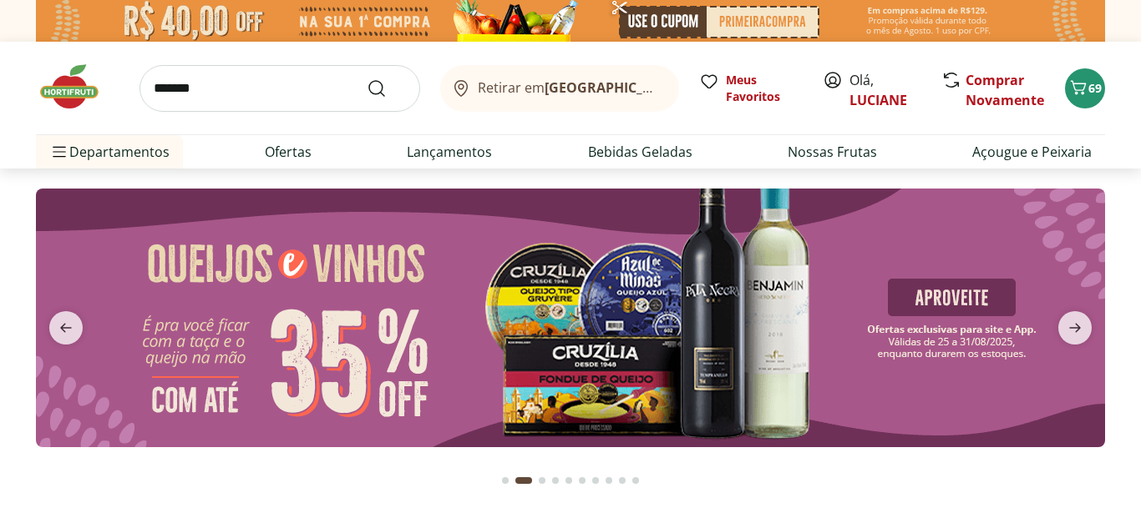
type input "**********"
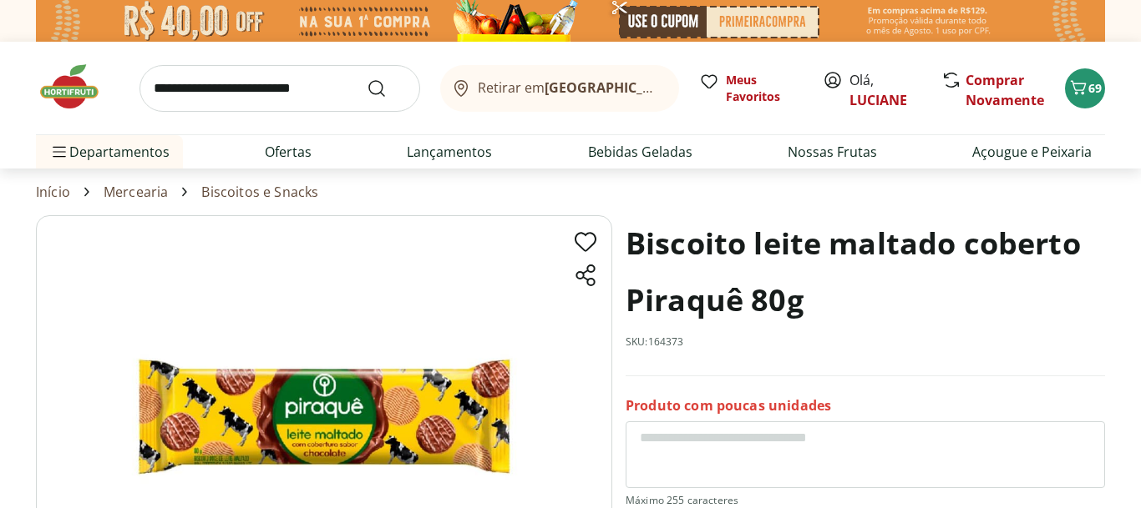
click at [253, 191] on link "Biscoitos e Snacks" at bounding box center [259, 192] width 117 height 15
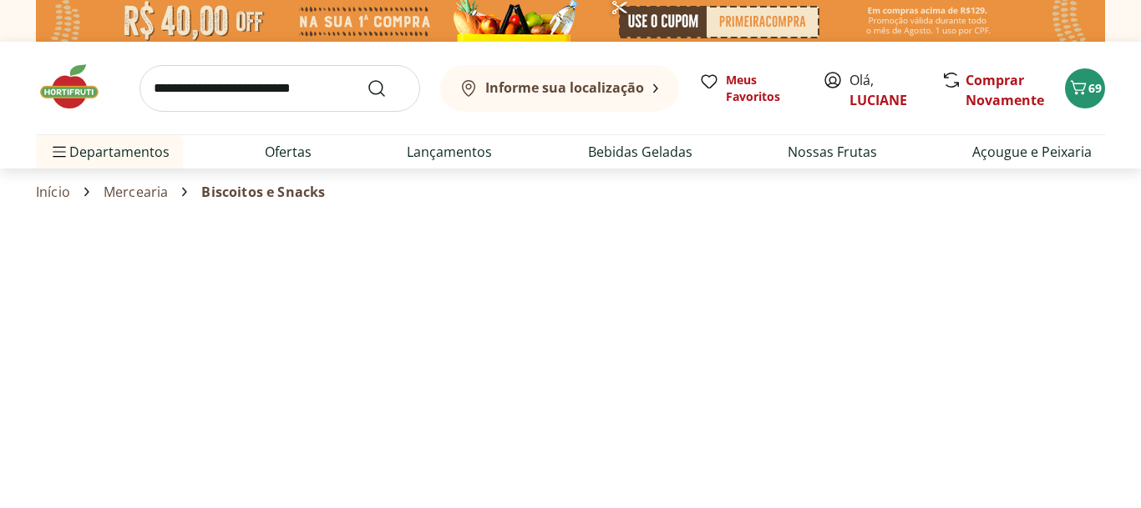
select select "**********"
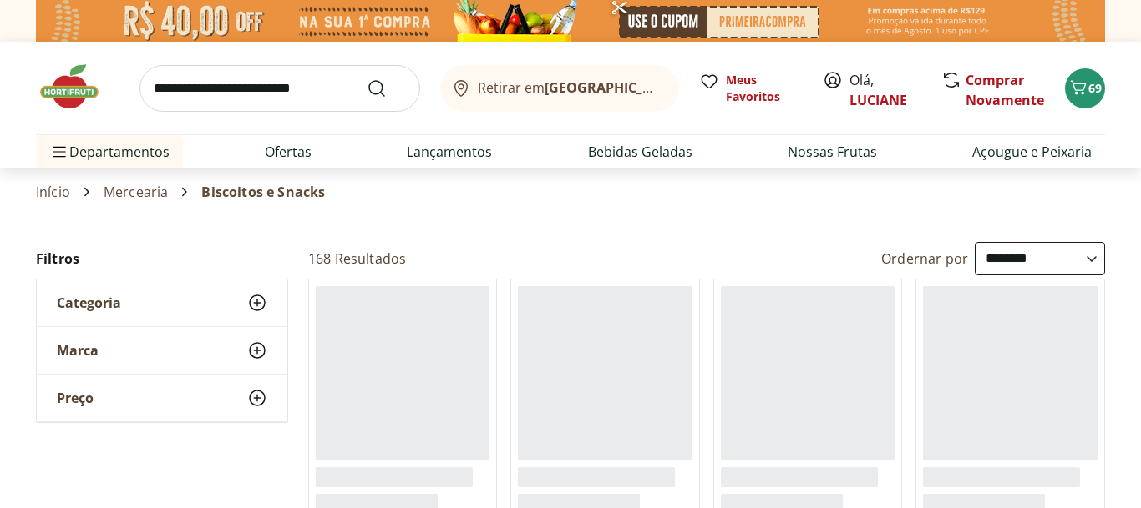
click at [257, 349] on use at bounding box center [257, 351] width 20 height 20
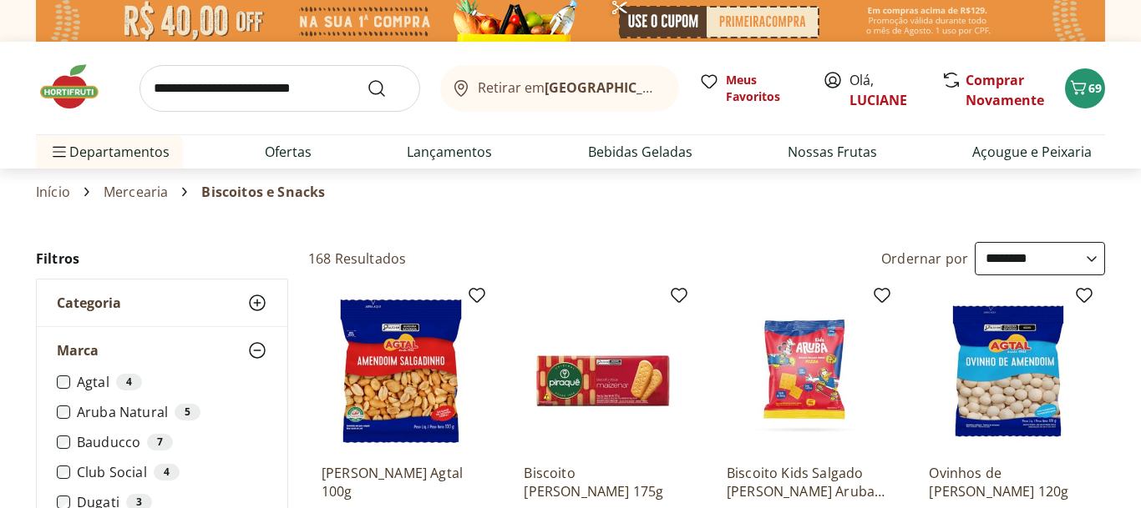
type input "*"
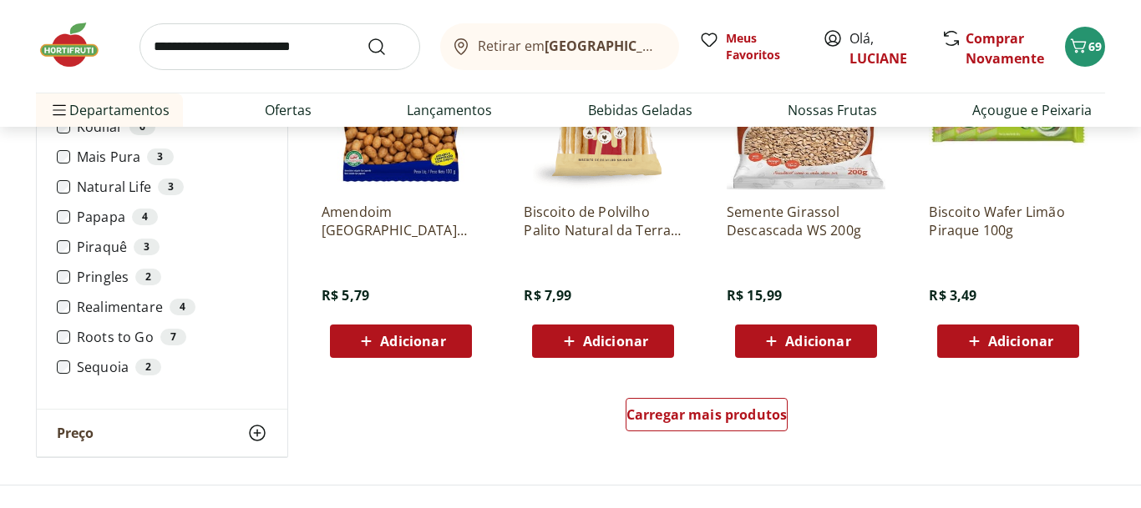
scroll to position [996, 0]
click at [1074, 56] on icon "Carrinho" at bounding box center [1078, 46] width 20 height 20
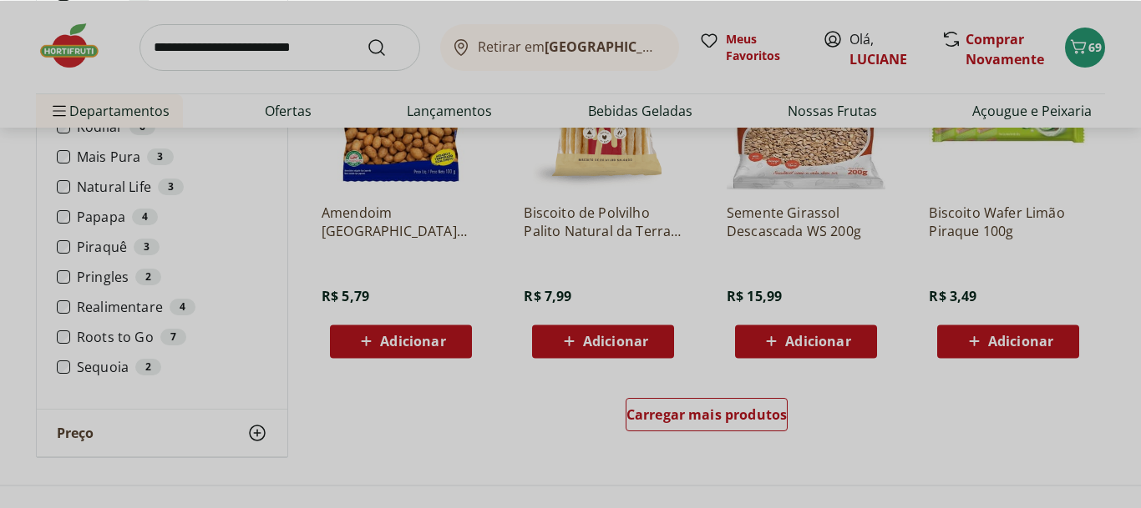
scroll to position [960, 0]
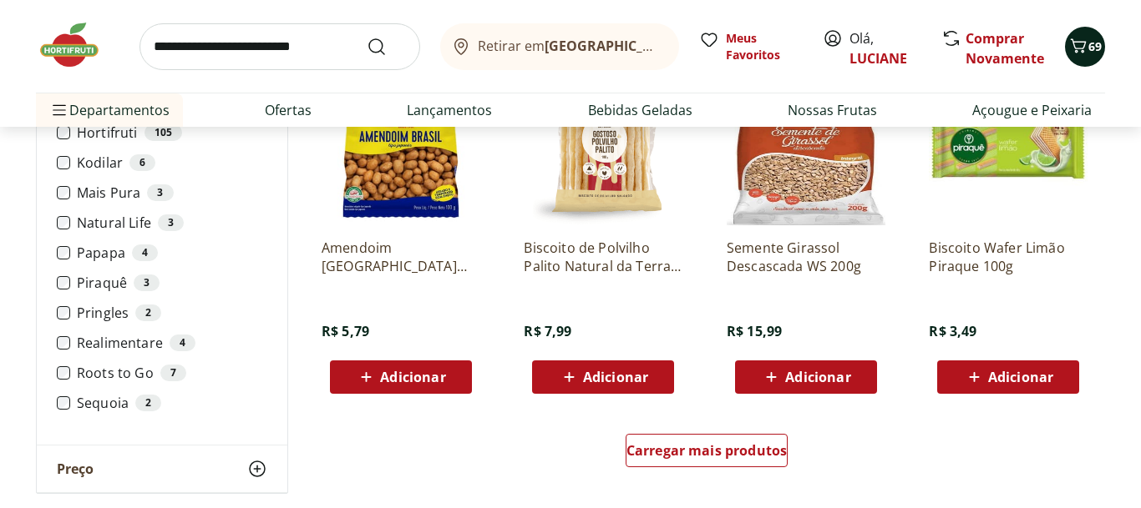
click at [1085, 55] on icon "Carrinho" at bounding box center [1078, 46] width 20 height 20
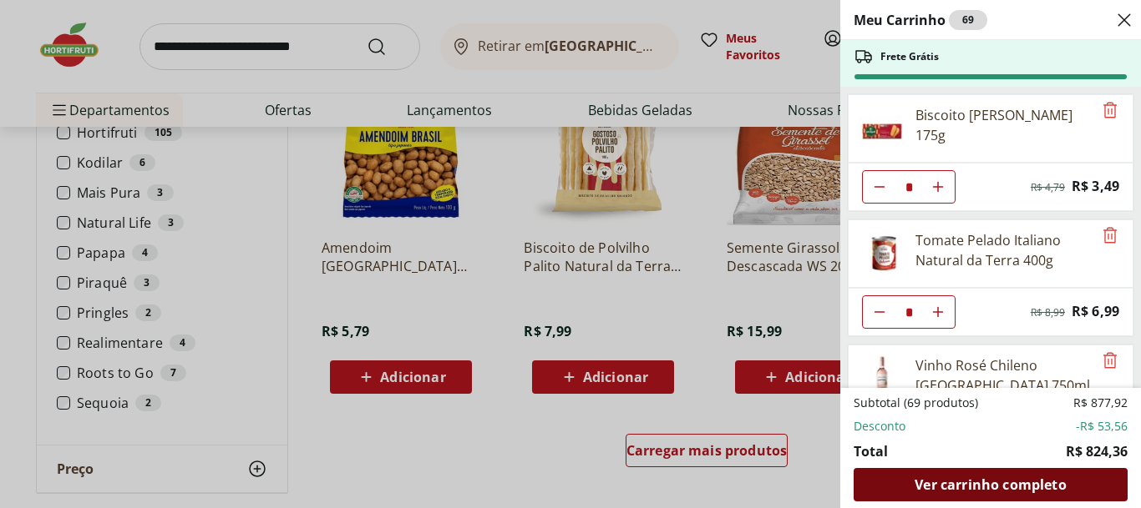
click at [999, 487] on span "Ver carrinho completo" at bounding box center [989, 484] width 151 height 13
